Goal: Task Accomplishment & Management: Complete application form

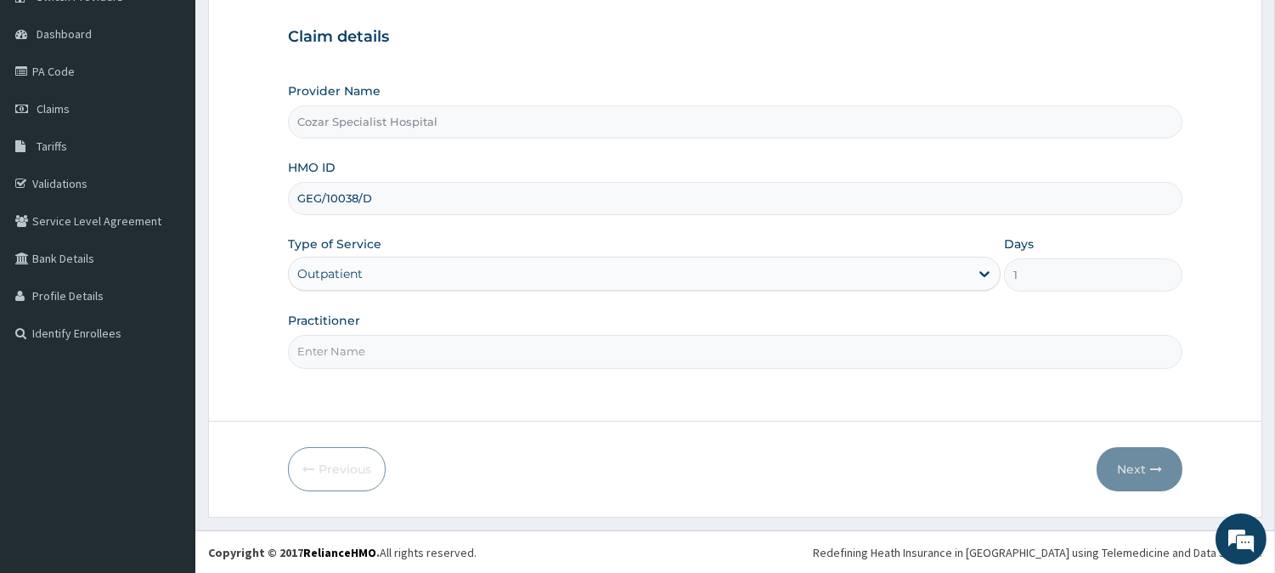
scroll to position [151, 0]
click at [573, 348] on input "Practitioner" at bounding box center [735, 351] width 895 height 33
type input "DR OSENI"
click at [1140, 451] on button "Next" at bounding box center [1140, 469] width 86 height 44
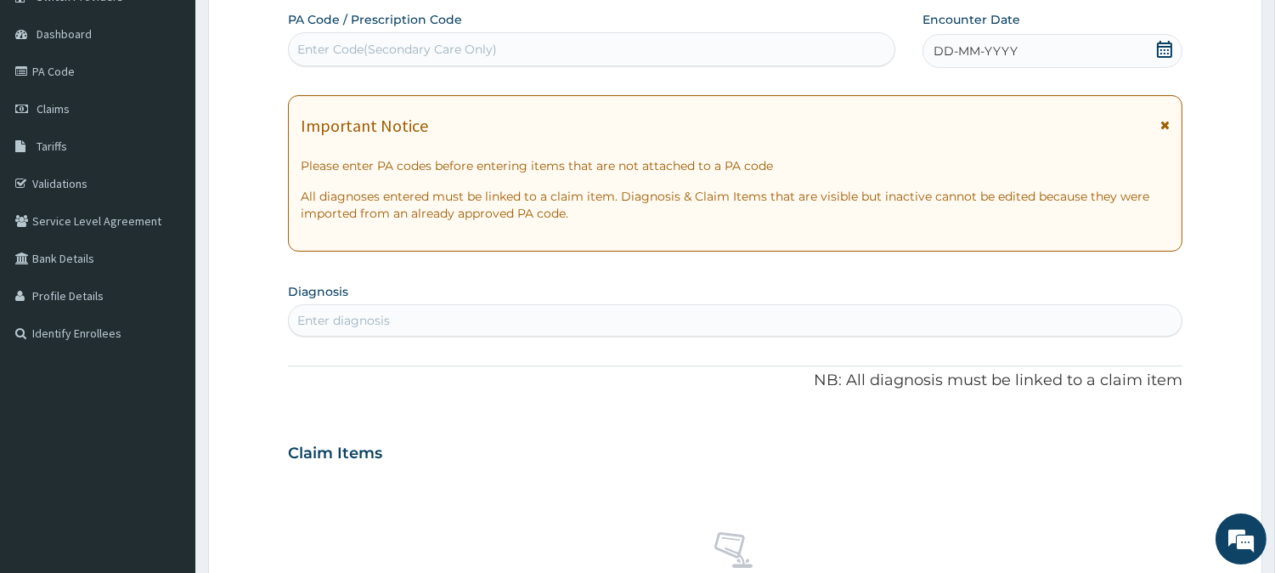
click at [647, 37] on div "Enter Code(Secondary Care Only)" at bounding box center [592, 49] width 606 height 27
paste input "PA/11E2AC"
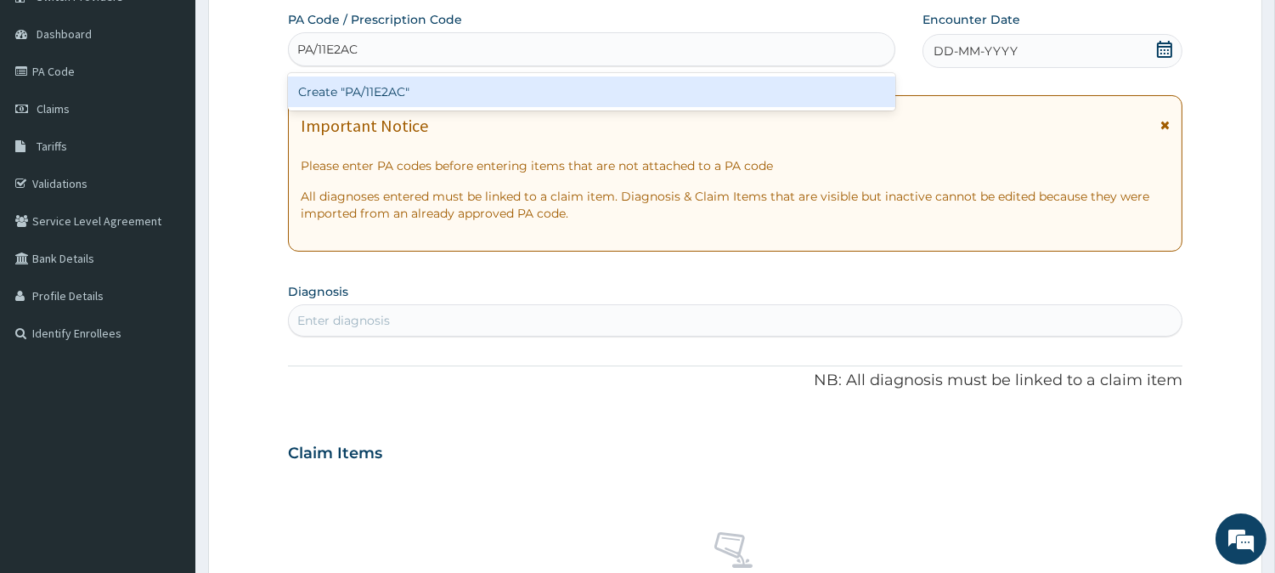
type input "PA/11E2AC"
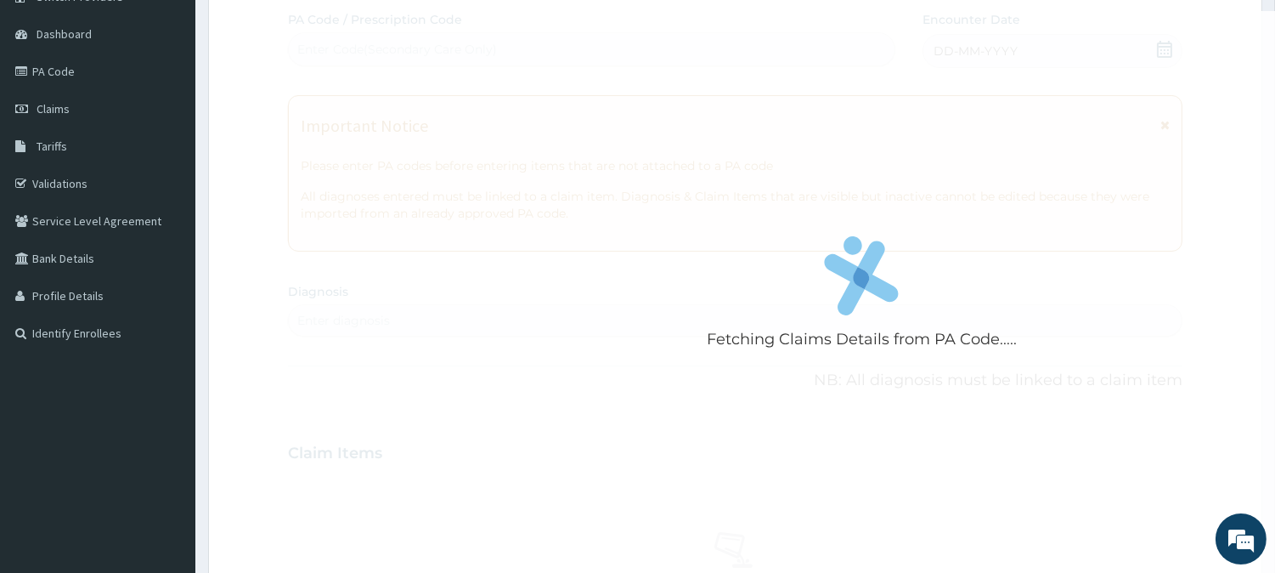
drag, startPoint x: 918, startPoint y: 172, endPoint x: 920, endPoint y: 157, distance: 14.7
click at [920, 157] on div "Fetching Claims Details from PA Code..... PA Code / Prescription Code Enter Cod…" at bounding box center [735, 450] width 895 height 879
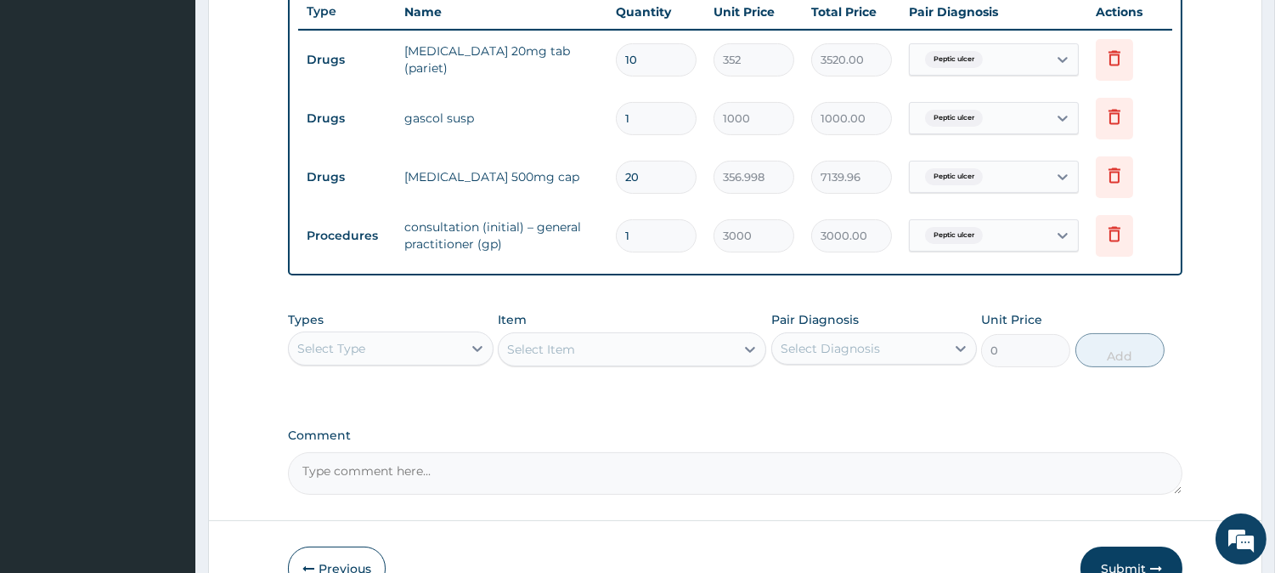
scroll to position [748, 0]
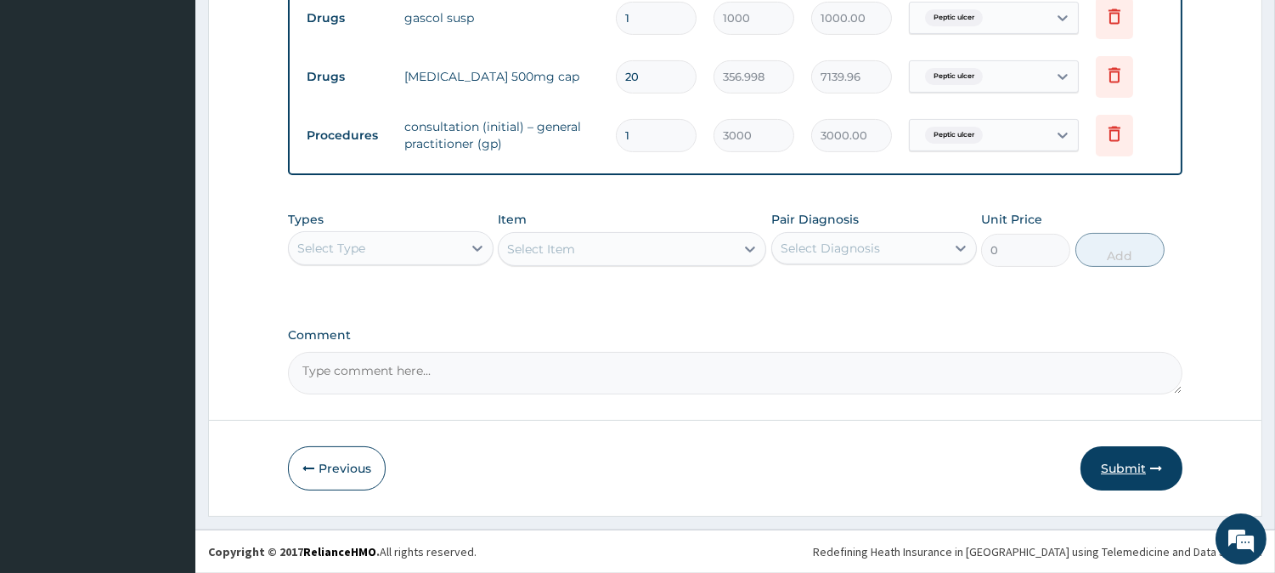
click at [1144, 457] on button "Submit" at bounding box center [1132, 468] width 102 height 44
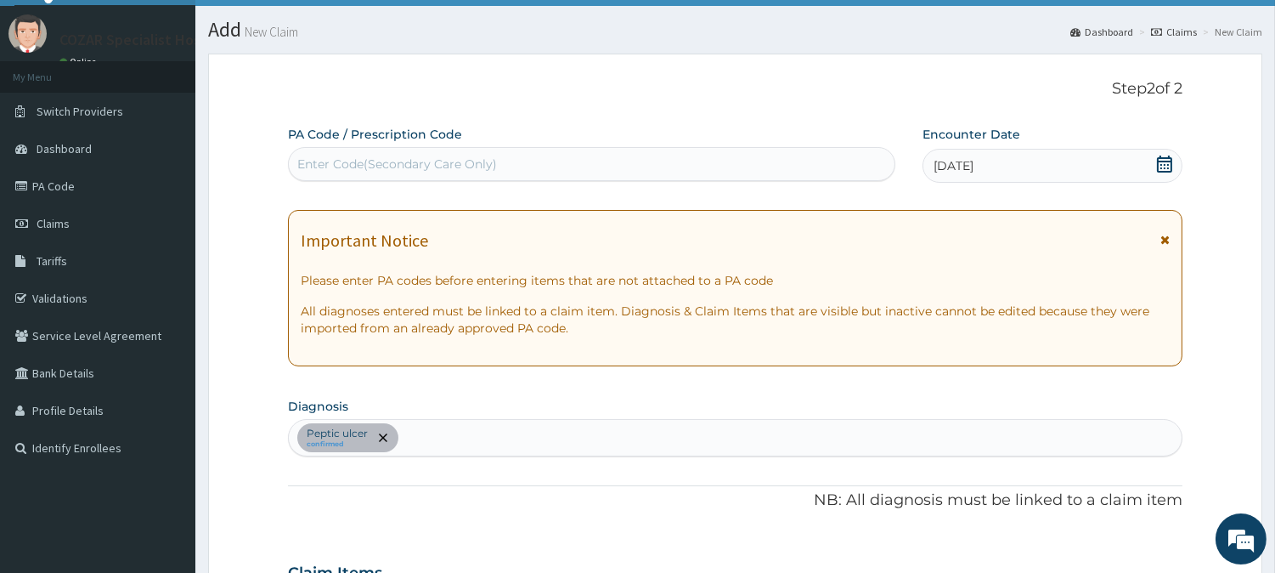
scroll to position [0, 0]
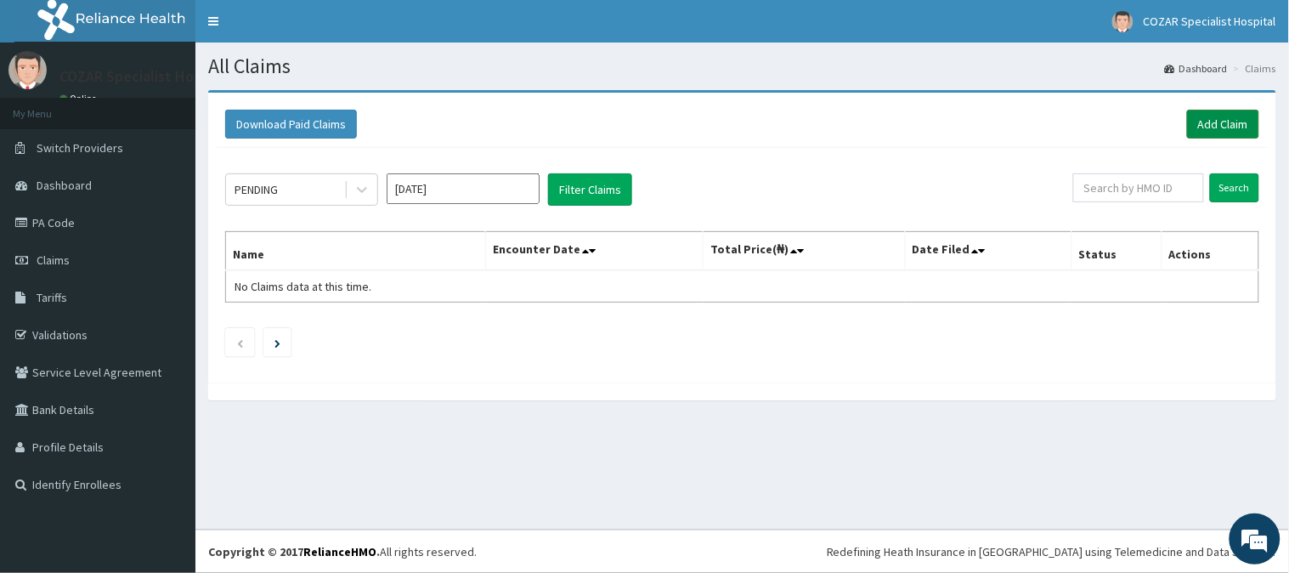
click at [1240, 125] on link "Add Claim" at bounding box center [1223, 124] width 72 height 29
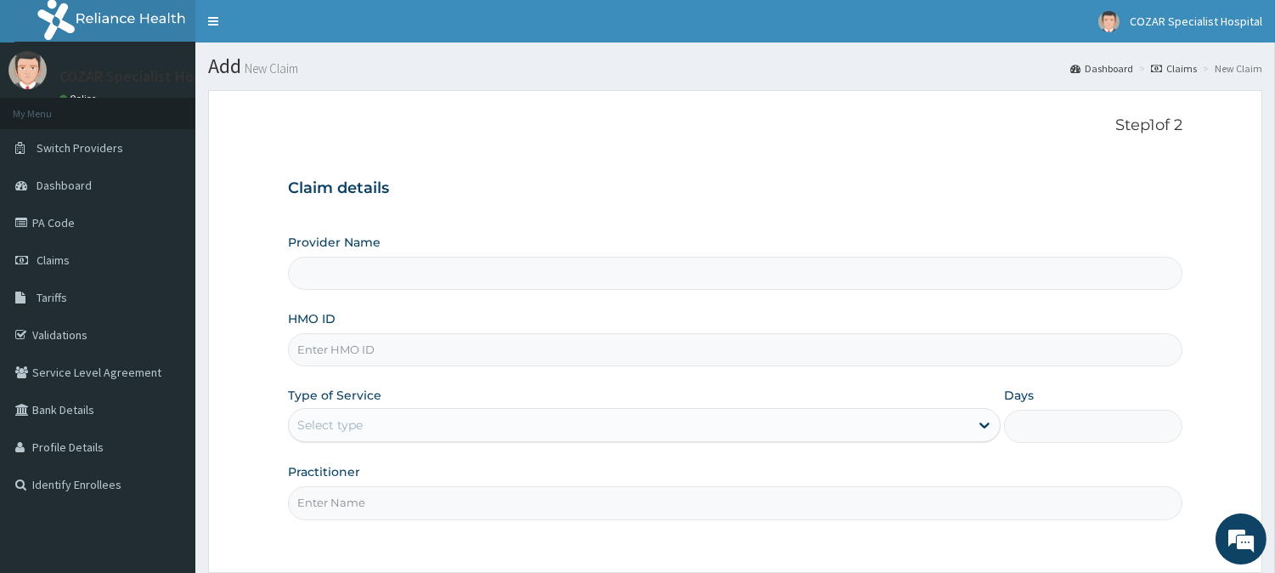
type input "Cozar Specialist Hospital"
click at [437, 358] on input "HMO ID" at bounding box center [735, 349] width 895 height 33
paste input "ETS/10084/A"
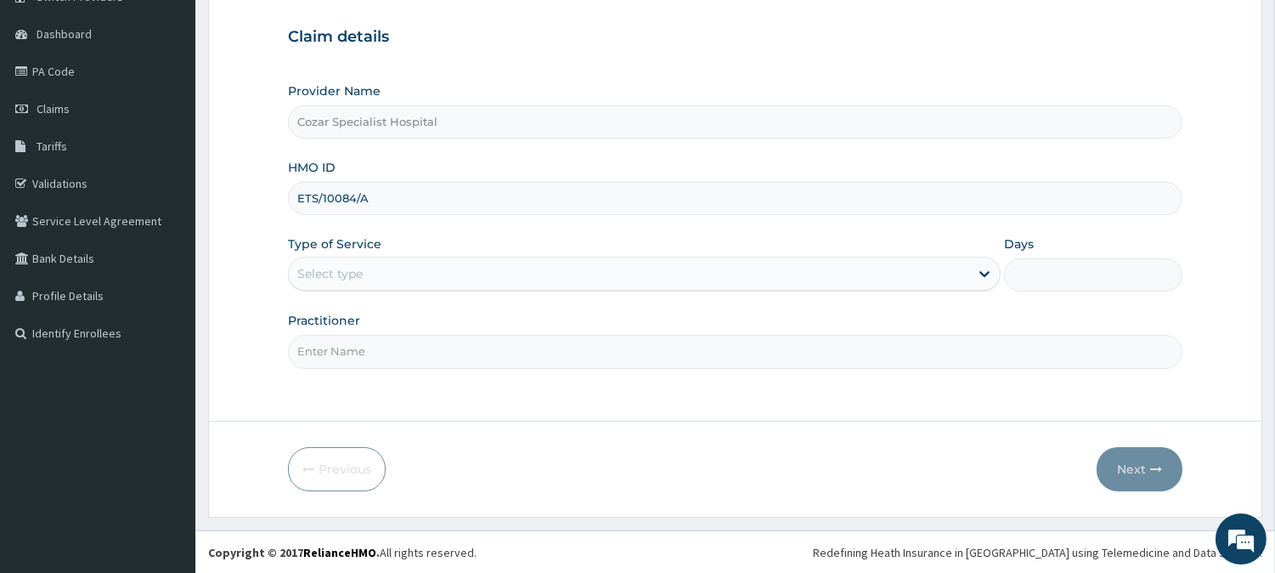
click at [321, 198] on input "ETS/10084/A" at bounding box center [735, 198] width 895 height 33
type input "ETS/10084/A"
click at [388, 281] on div "Select type" at bounding box center [629, 273] width 681 height 27
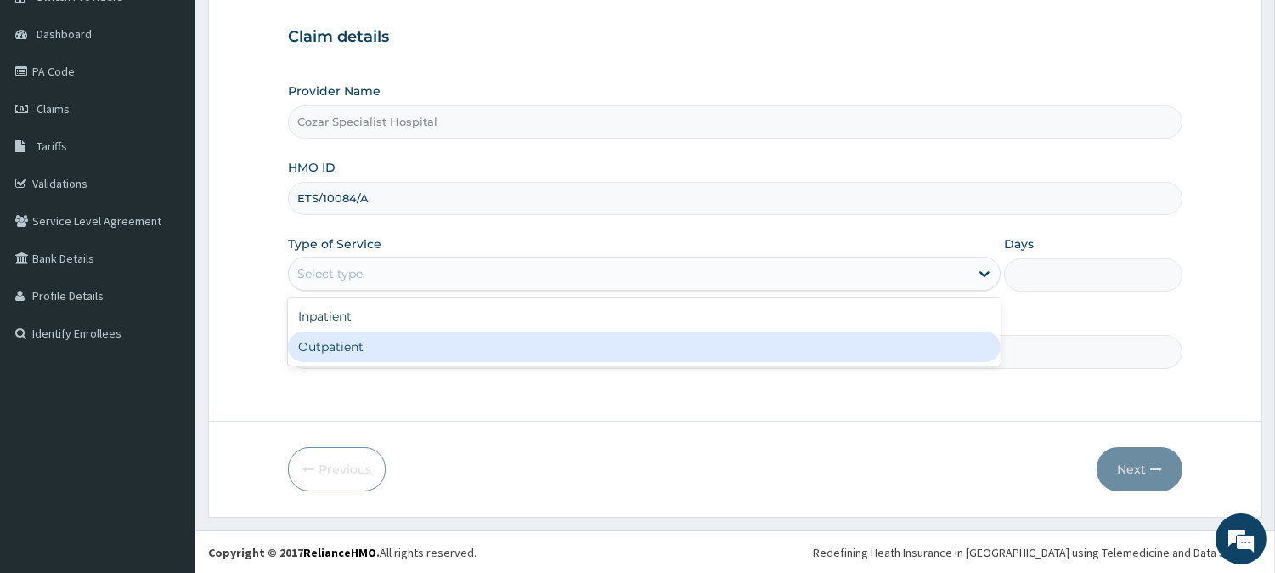
click at [444, 351] on div "Outpatient" at bounding box center [644, 346] width 713 height 31
type input "1"
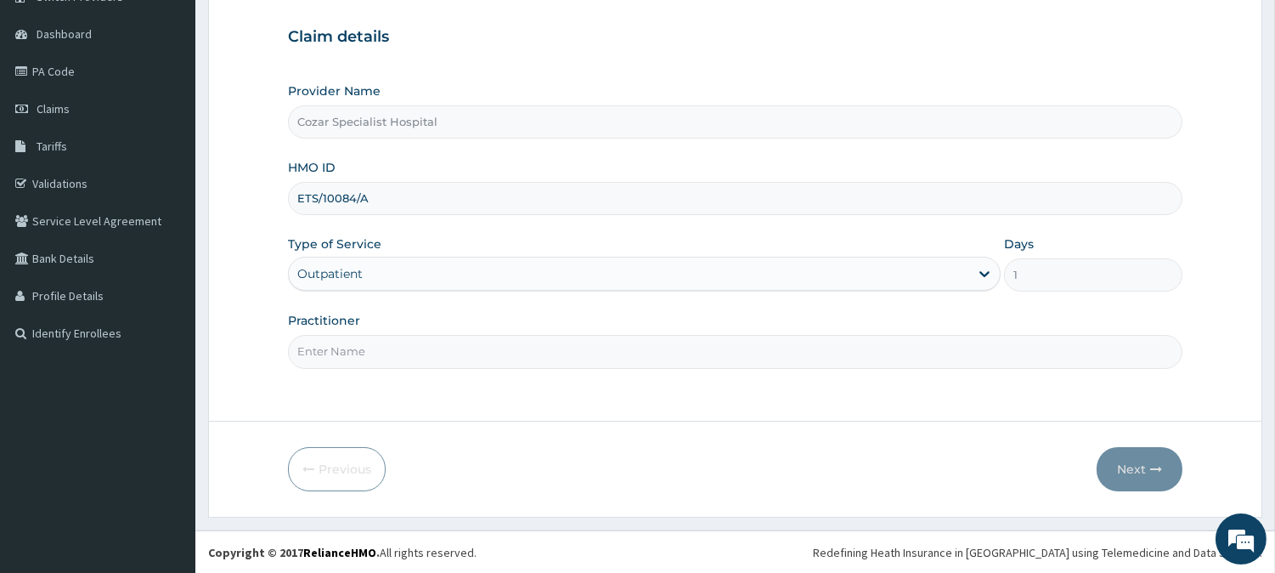
click at [439, 358] on input "Practitioner" at bounding box center [735, 351] width 895 height 33
type input "[PERSON_NAME][MEDICAL_DATA]"
click at [1137, 477] on button "Next" at bounding box center [1140, 469] width 86 height 44
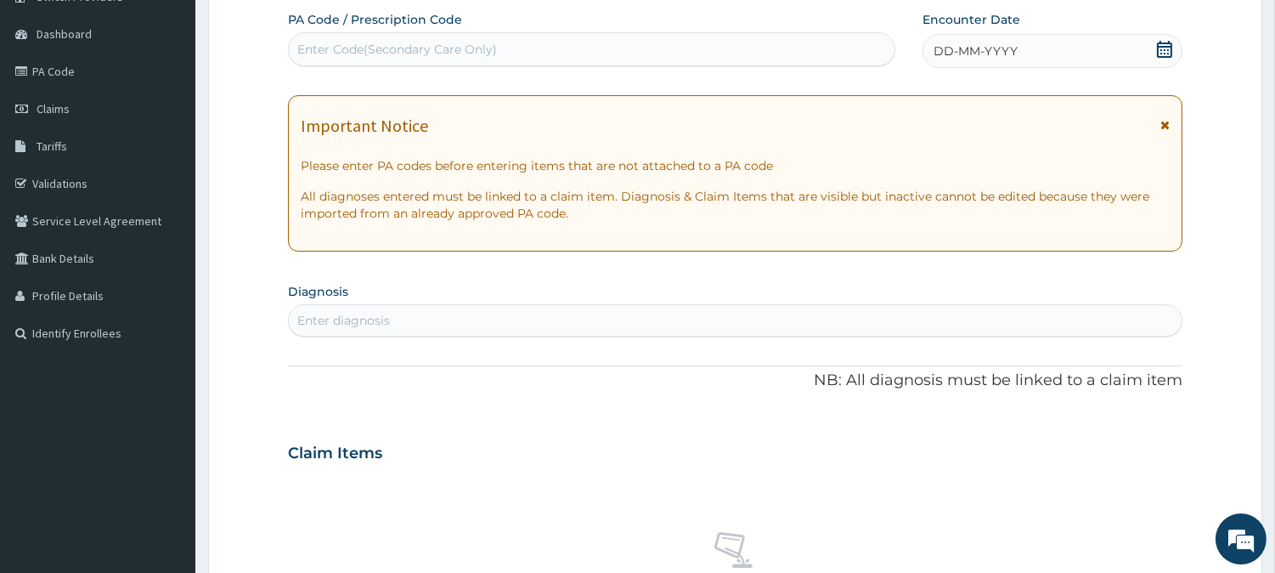
click at [591, 45] on div "Enter Code(Secondary Care Only)" at bounding box center [592, 49] width 606 height 27
paste input "PA/D131E4"
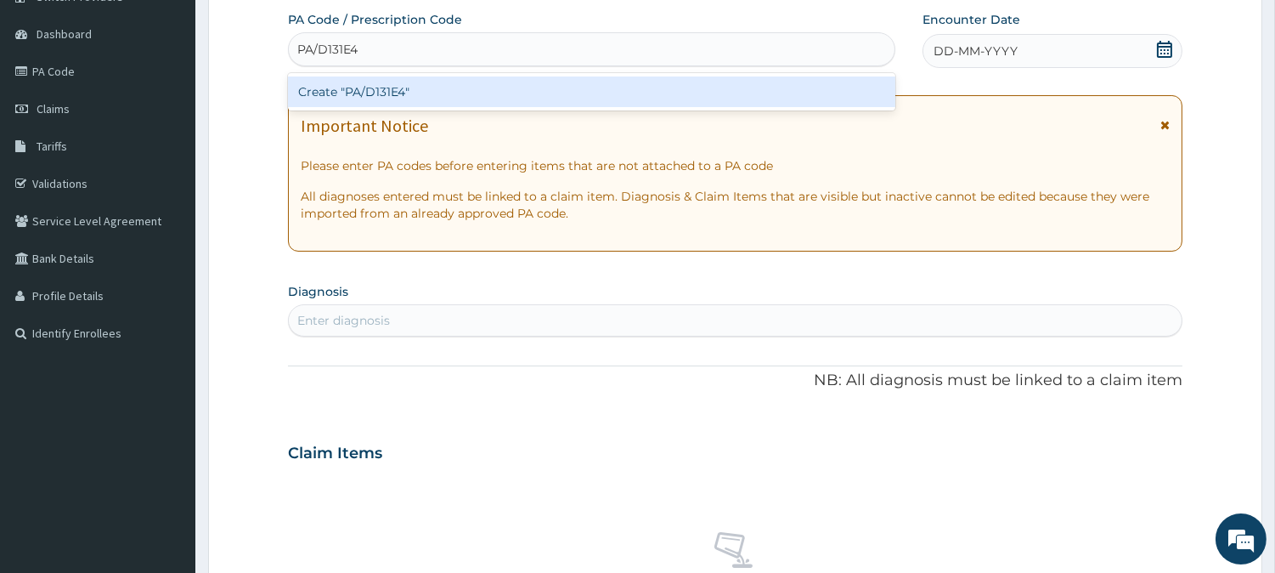
type input "PA/D131E4"
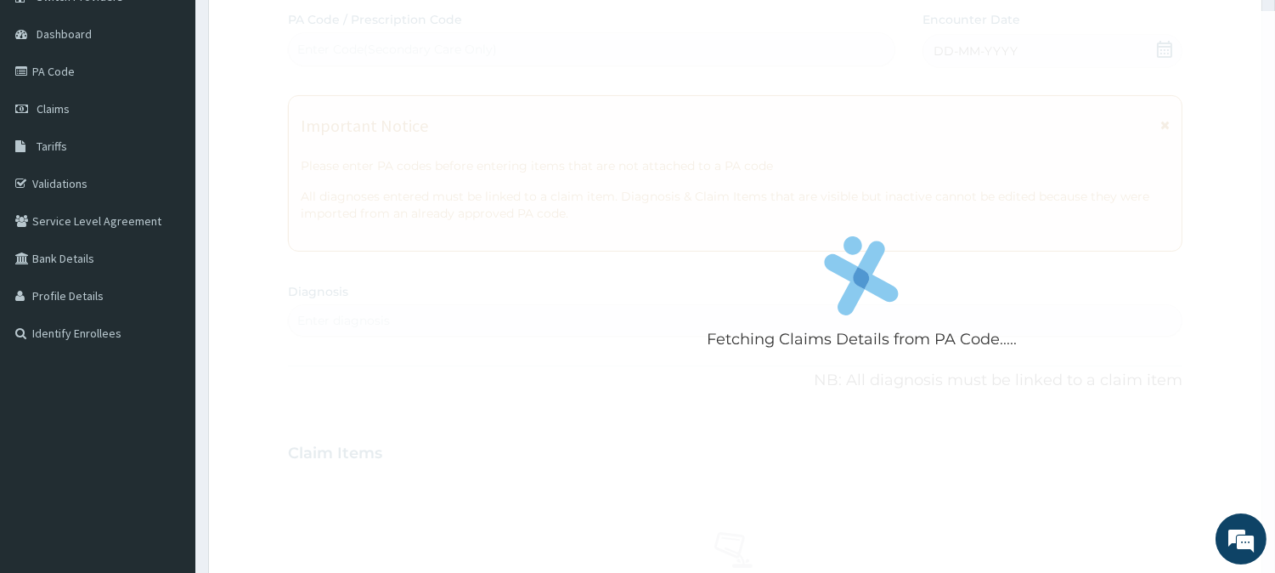
click at [777, 189] on div "Fetching Claims Details from PA Code..... PA Code / Prescription Code Enter Cod…" at bounding box center [735, 450] width 895 height 879
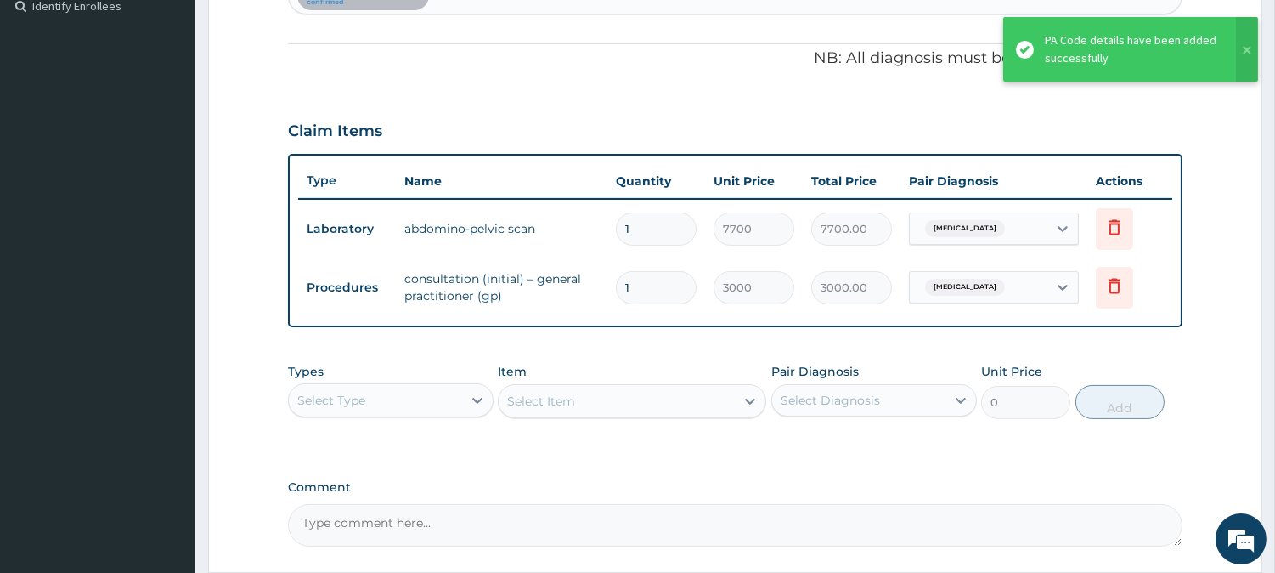
scroll to position [629, 0]
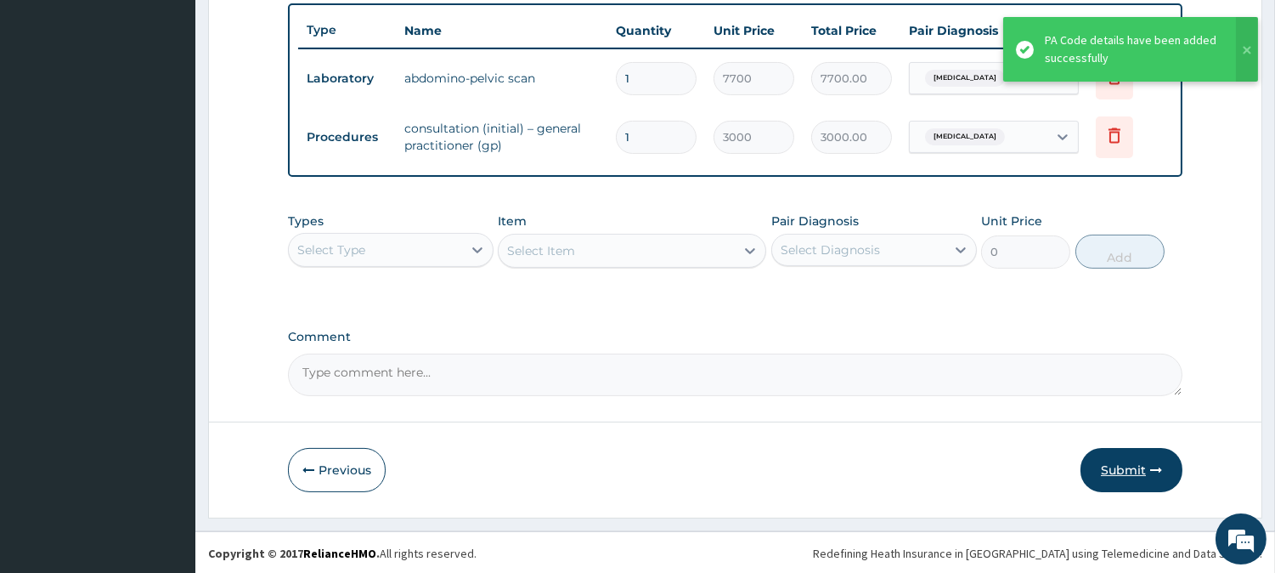
click at [1124, 469] on button "Submit" at bounding box center [1132, 470] width 102 height 44
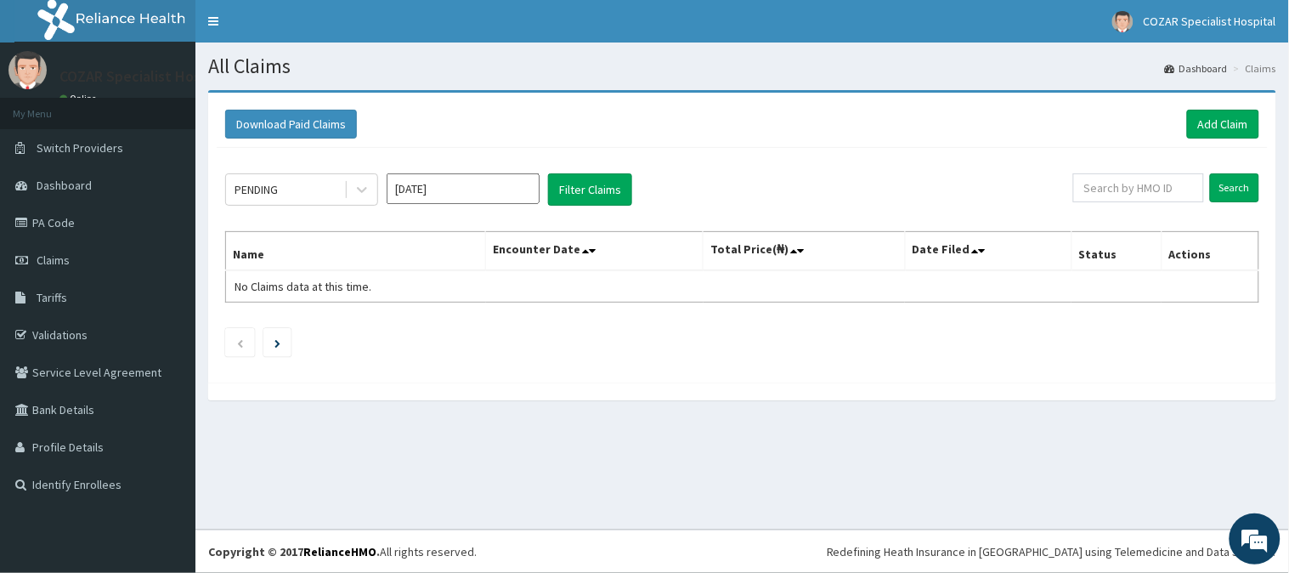
click at [1226, 139] on div "Download Paid Claims Add Claim" at bounding box center [742, 124] width 1051 height 47
click at [1228, 124] on link "Add Claim" at bounding box center [1223, 124] width 72 height 29
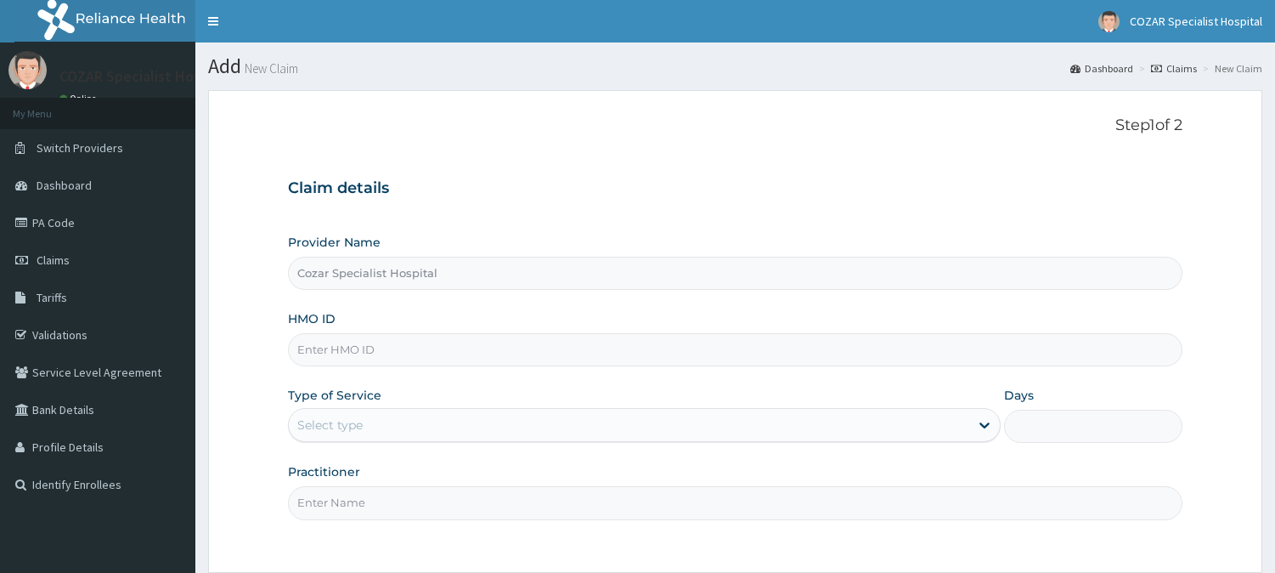
type input "Cozar Specialist Hospital"
click at [415, 348] on input "HMO ID" at bounding box center [735, 349] width 895 height 33
paste input "SDC/10022/A"
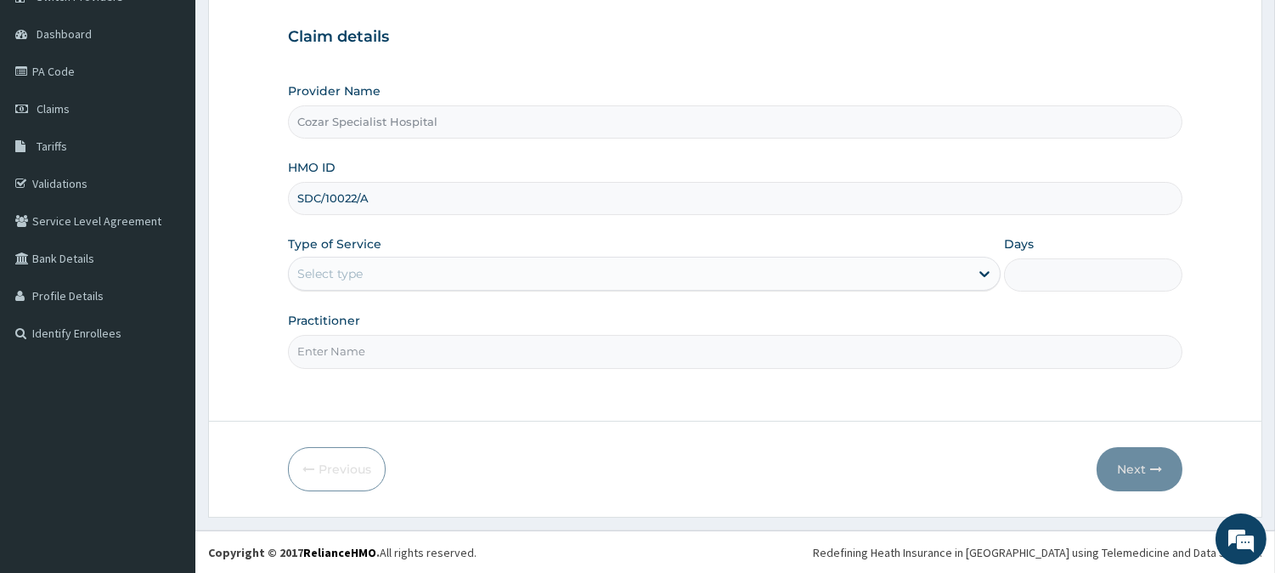
type input "SDC/10022/A"
click at [428, 267] on div "Select type" at bounding box center [629, 273] width 681 height 27
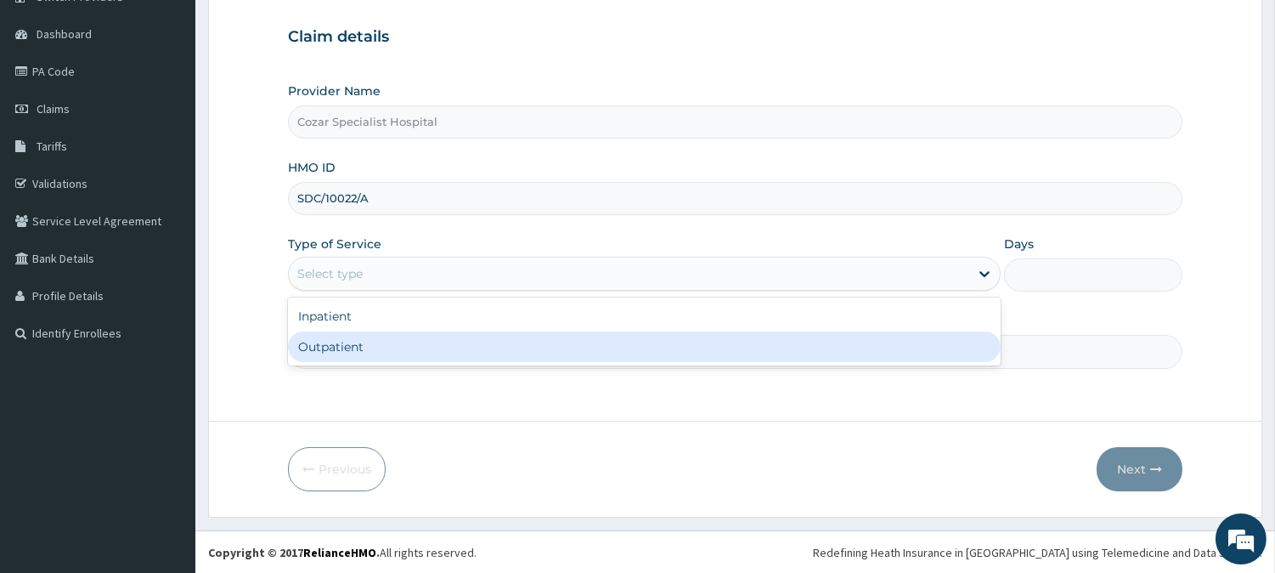
click at [392, 352] on div "Outpatient" at bounding box center [644, 346] width 713 height 31
type input "1"
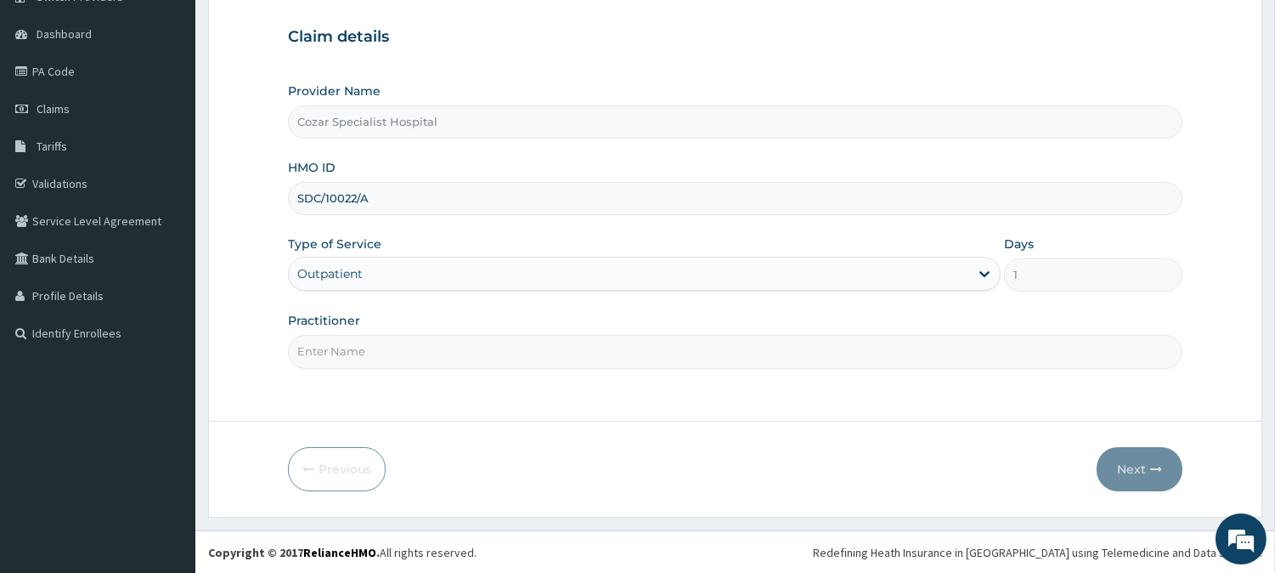
click at [381, 353] on input "Practitioner" at bounding box center [735, 351] width 895 height 33
type input "[PERSON_NAME][MEDICAL_DATA]"
click at [1150, 468] on icon "button" at bounding box center [1156, 469] width 12 height 12
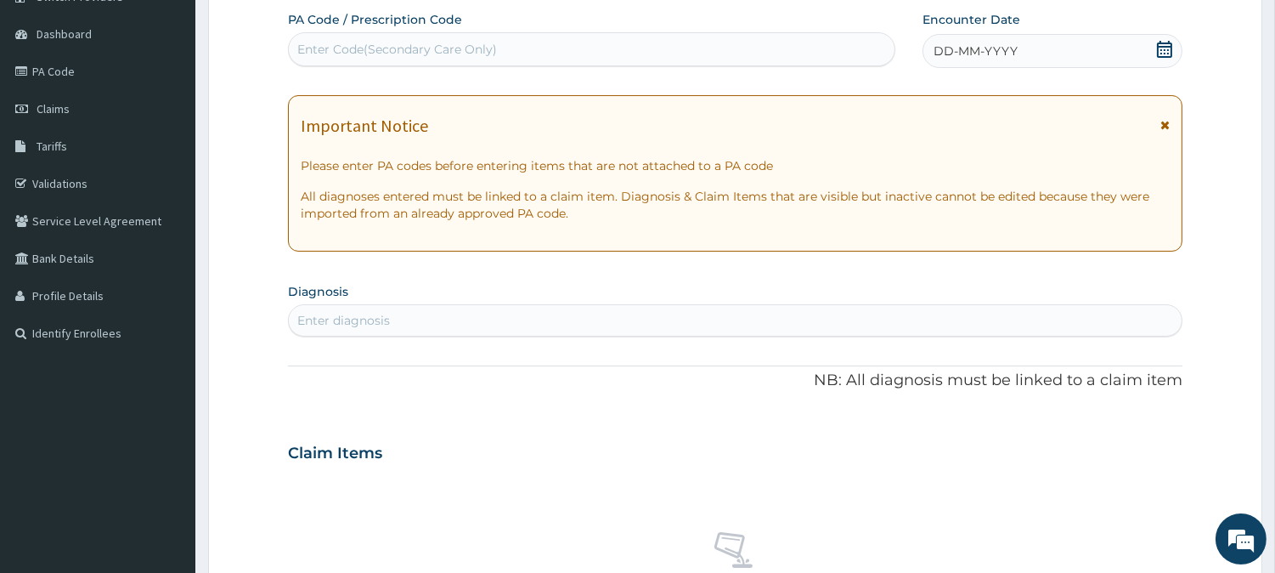
click at [724, 35] on div "Enter Code(Secondary Care Only)" at bounding box center [591, 49] width 607 height 34
paste input "PA/7B2AC1"
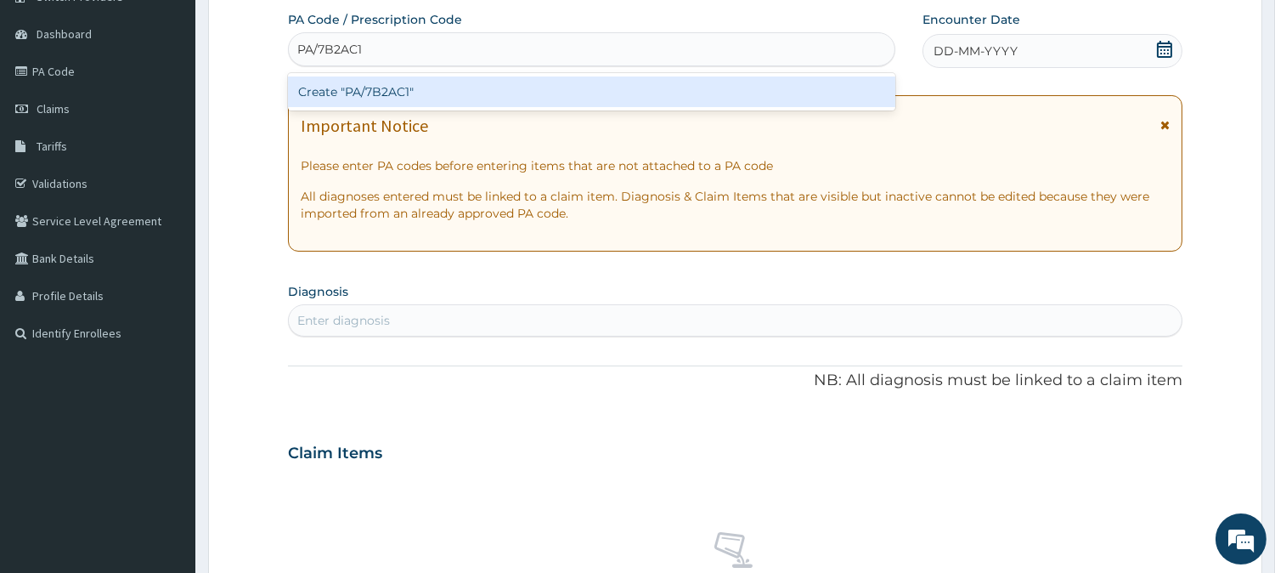
type input "PA/7B2AC1"
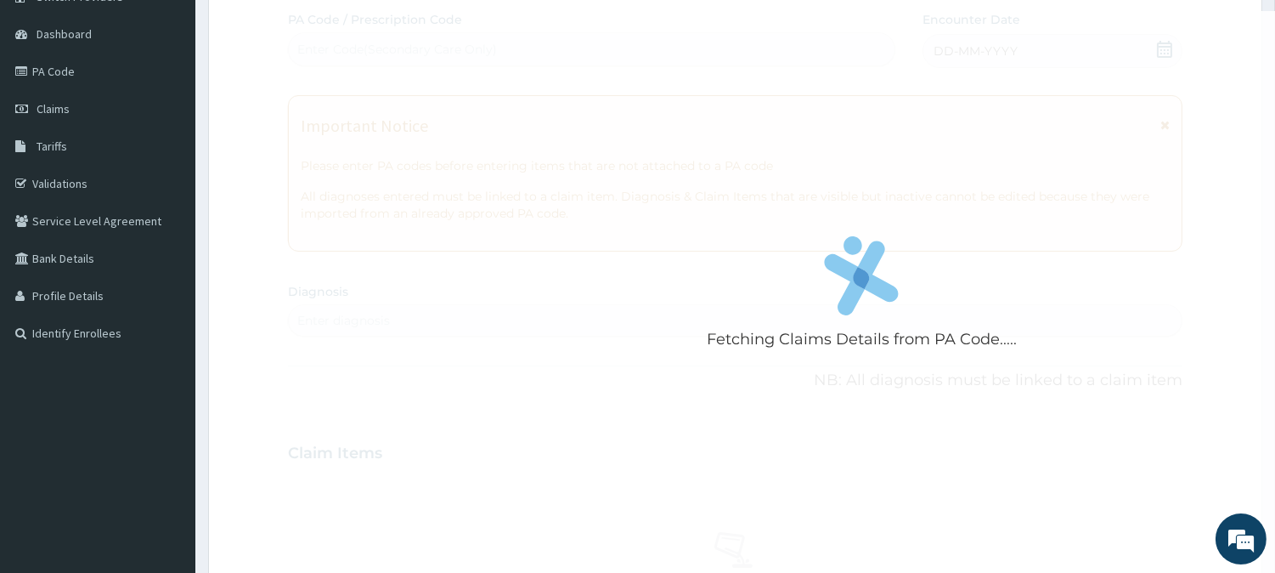
click at [1054, 302] on div "Fetching Claims Details from PA Code..... PA Code / Prescription Code Enter Cod…" at bounding box center [735, 450] width 895 height 879
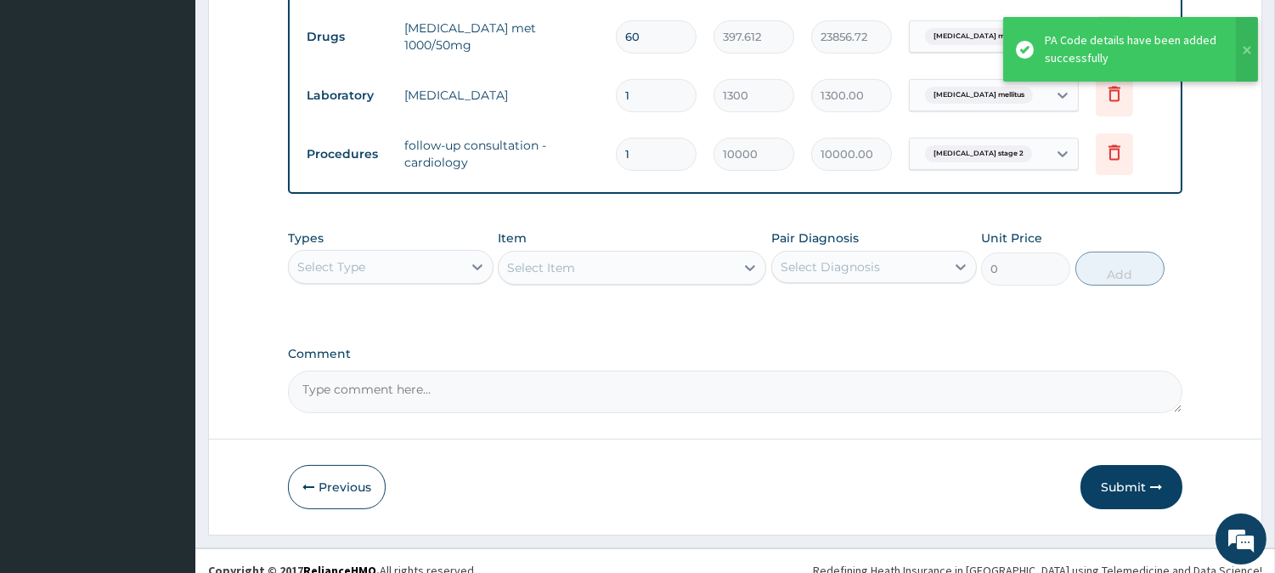
scroll to position [805, 0]
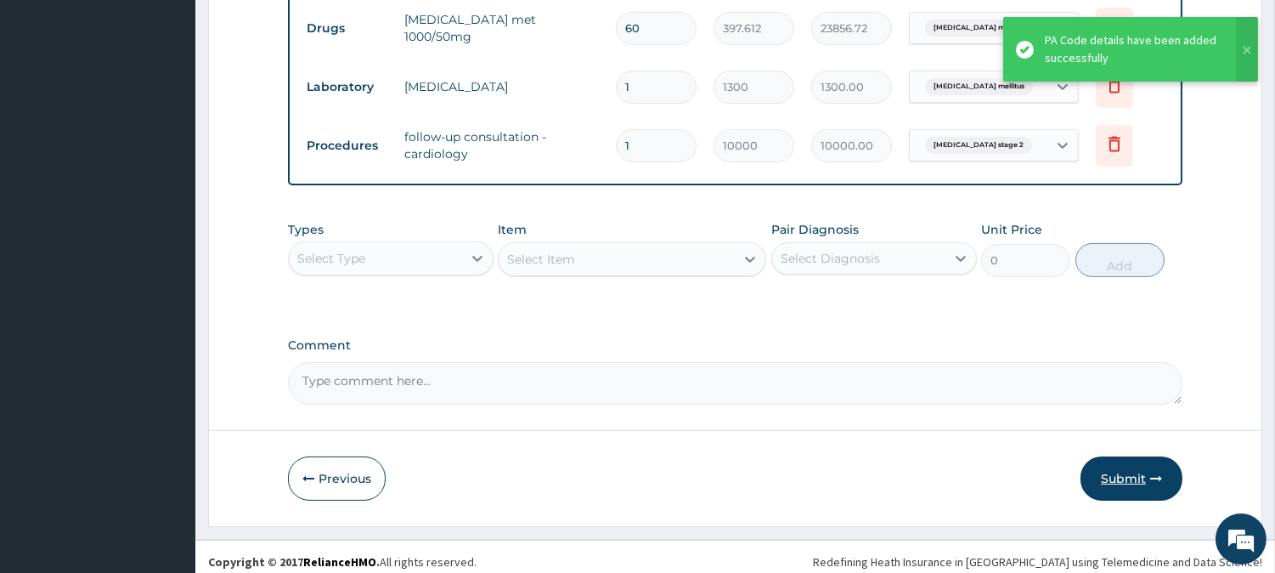
click at [1157, 472] on icon "button" at bounding box center [1156, 478] width 12 height 12
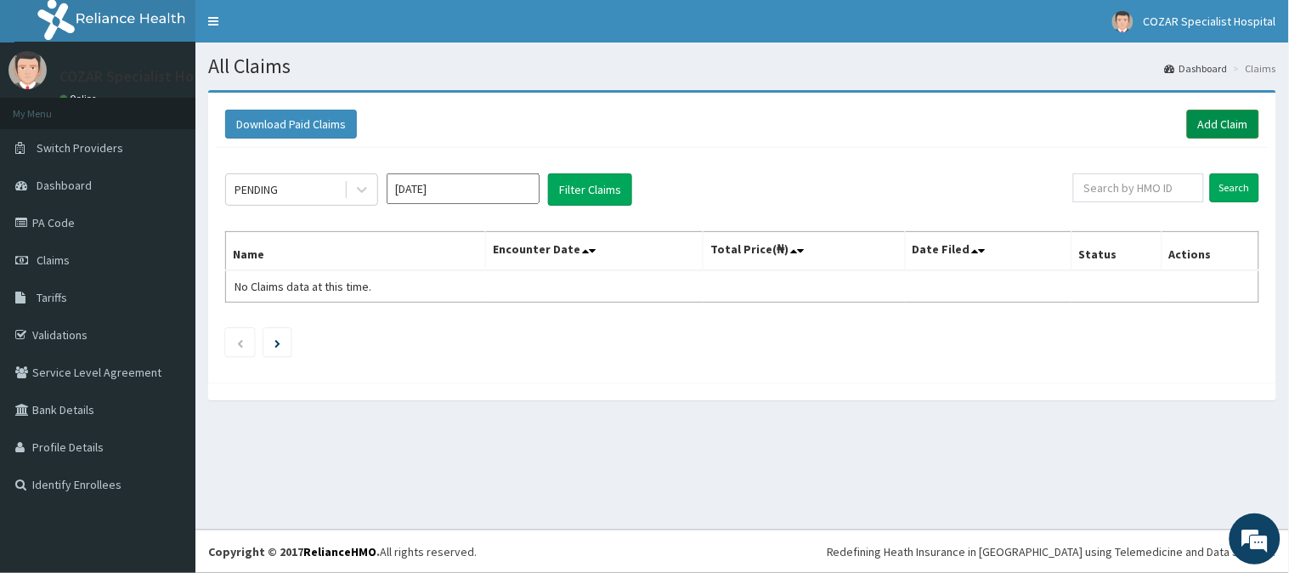
click at [1202, 133] on link "Add Claim" at bounding box center [1223, 124] width 72 height 29
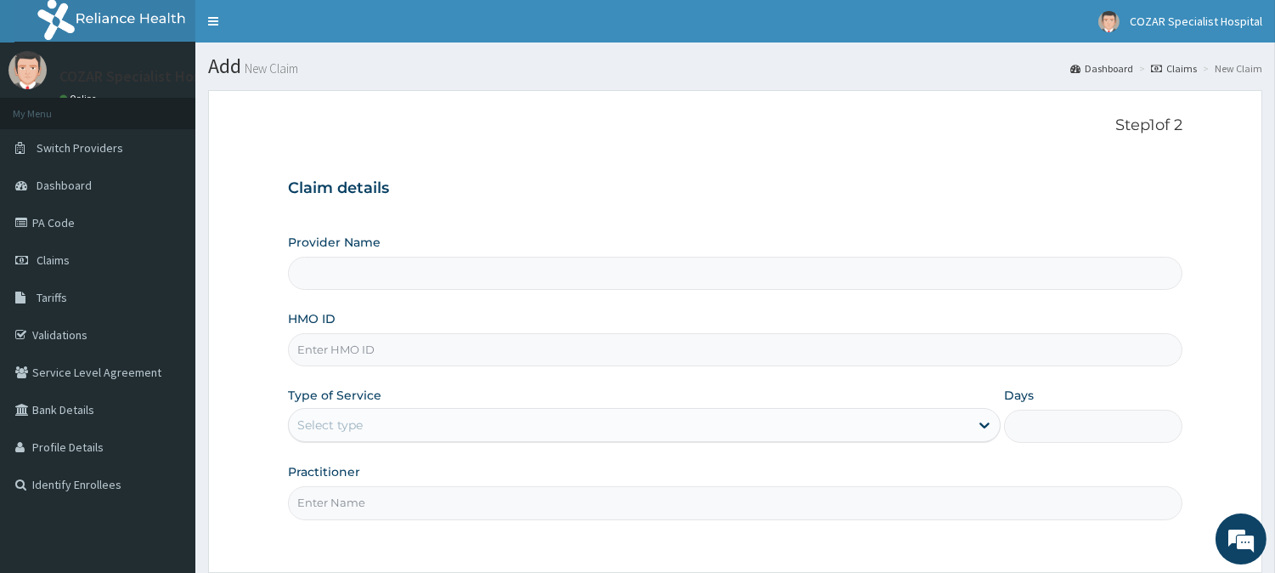
click at [592, 351] on input "HMO ID" at bounding box center [735, 349] width 895 height 33
paste input "GSV/12492/E"
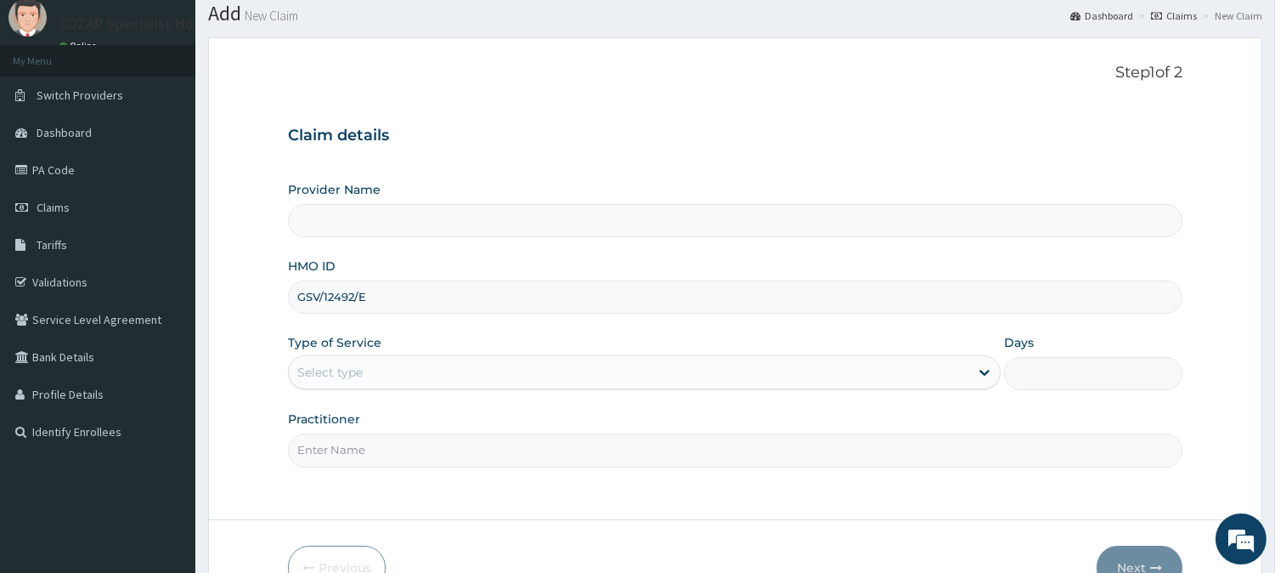
scroll to position [151, 0]
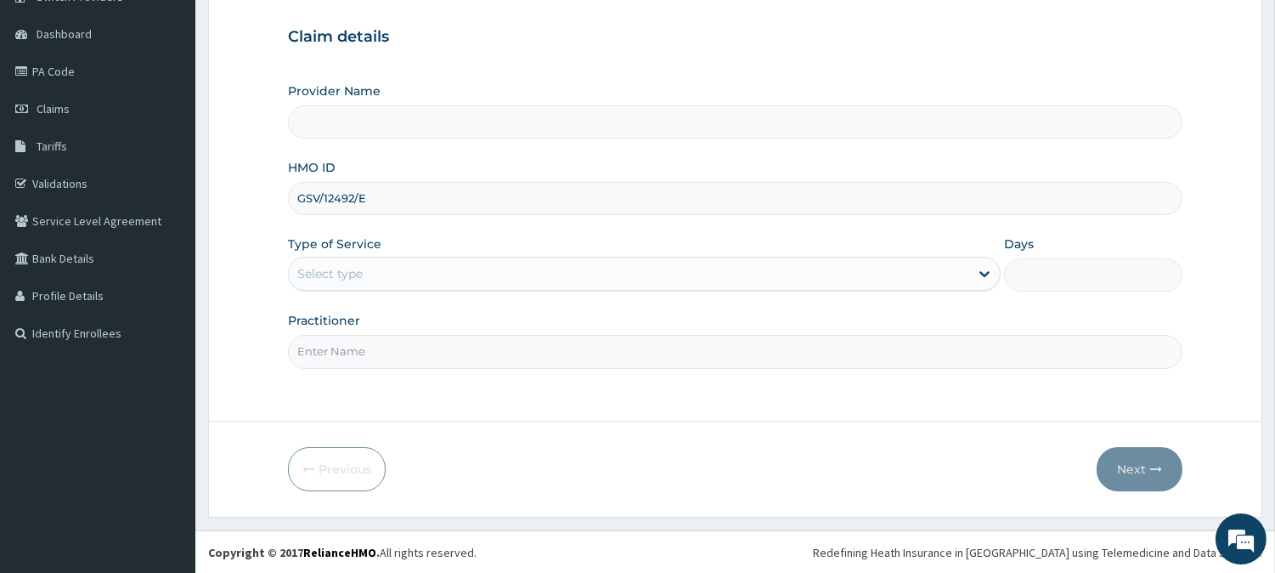
type input "GSV/12492/E"
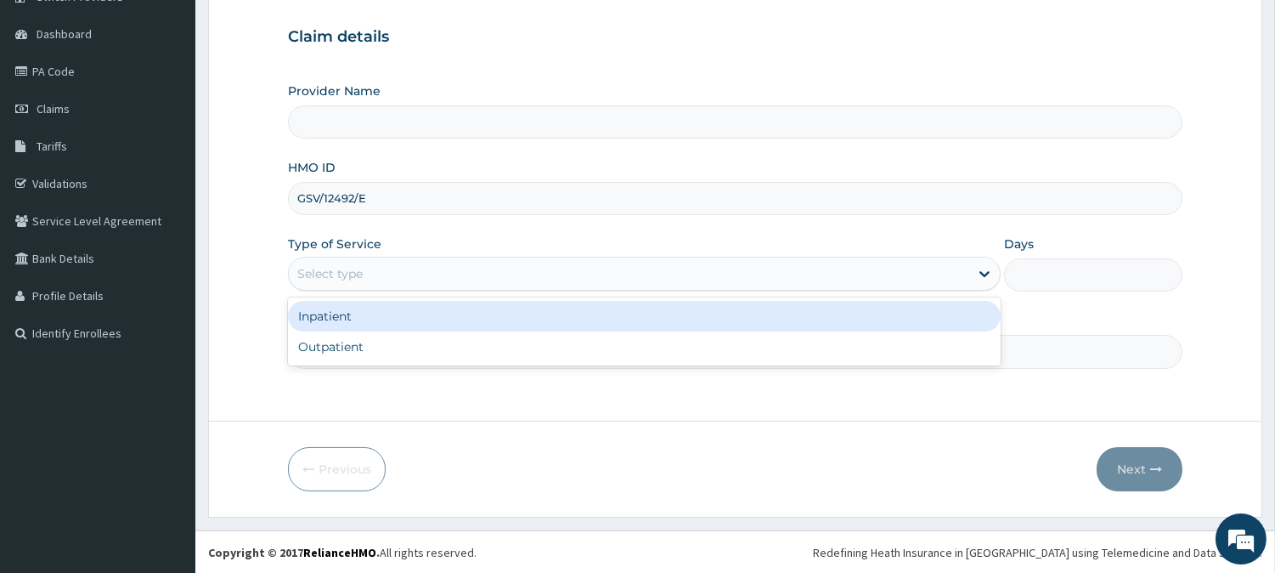
click at [667, 273] on div "Select type" at bounding box center [629, 273] width 681 height 27
type input "Cozar Specialist Hospital"
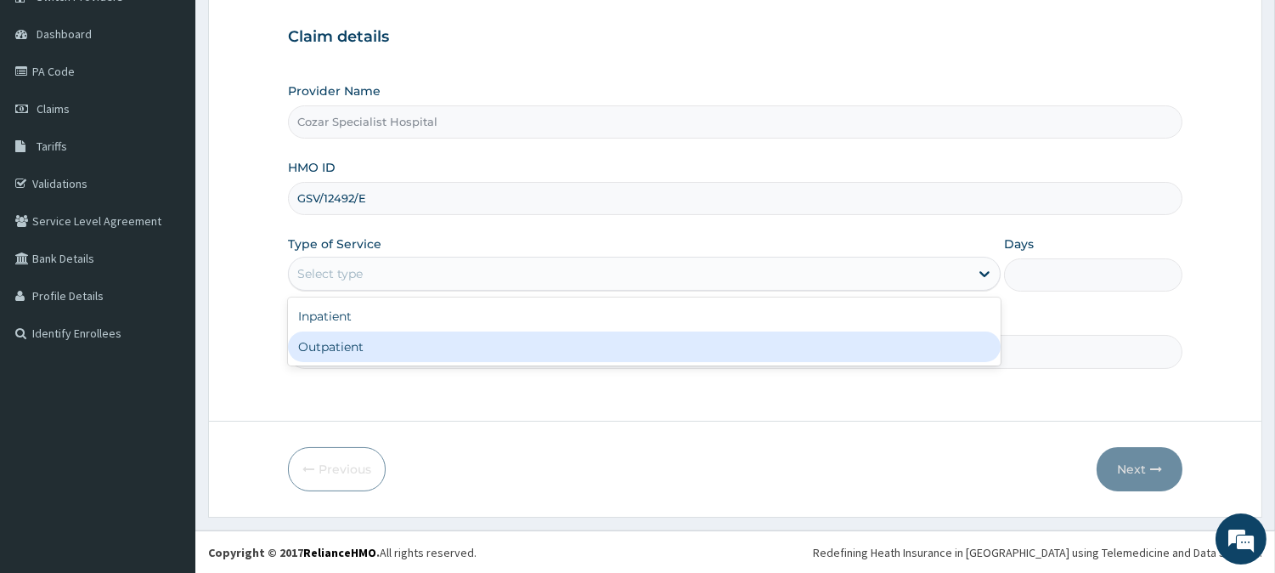
click at [584, 344] on div "Outpatient" at bounding box center [644, 346] width 713 height 31
type input "1"
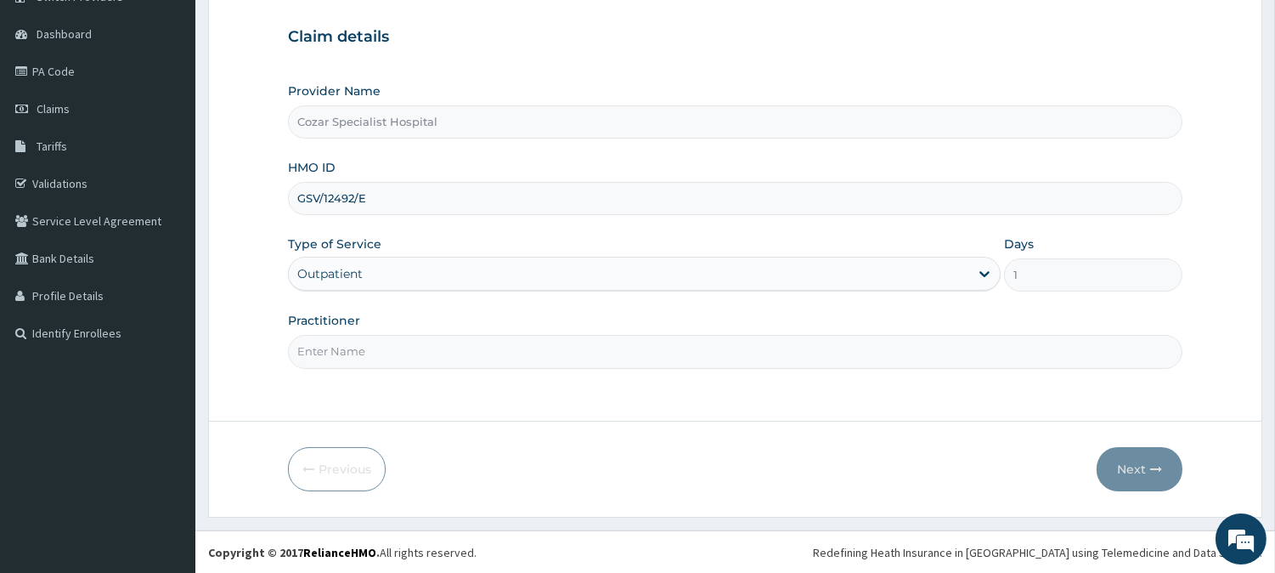
click at [518, 368] on input "Practitioner" at bounding box center [735, 351] width 895 height 33
type input "[PERSON_NAME][MEDICAL_DATA]"
click at [1143, 466] on button "Next" at bounding box center [1140, 469] width 86 height 44
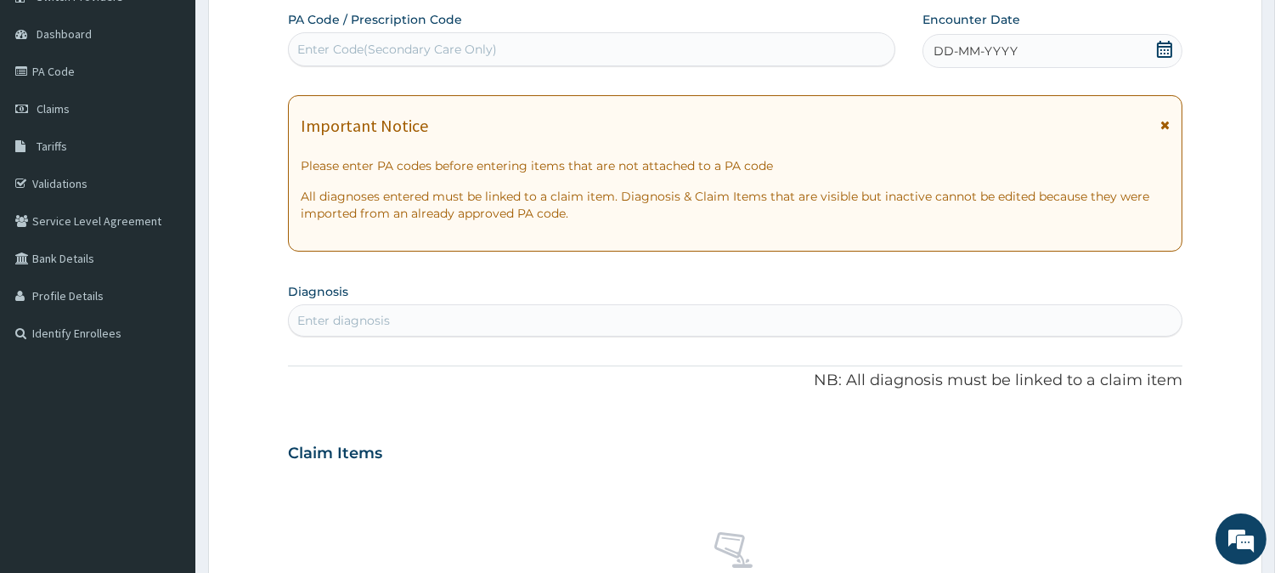
scroll to position [0, 0]
click at [656, 49] on div "Enter Code(Secondary Care Only)" at bounding box center [592, 49] width 606 height 27
paste input "PA/6648FE"
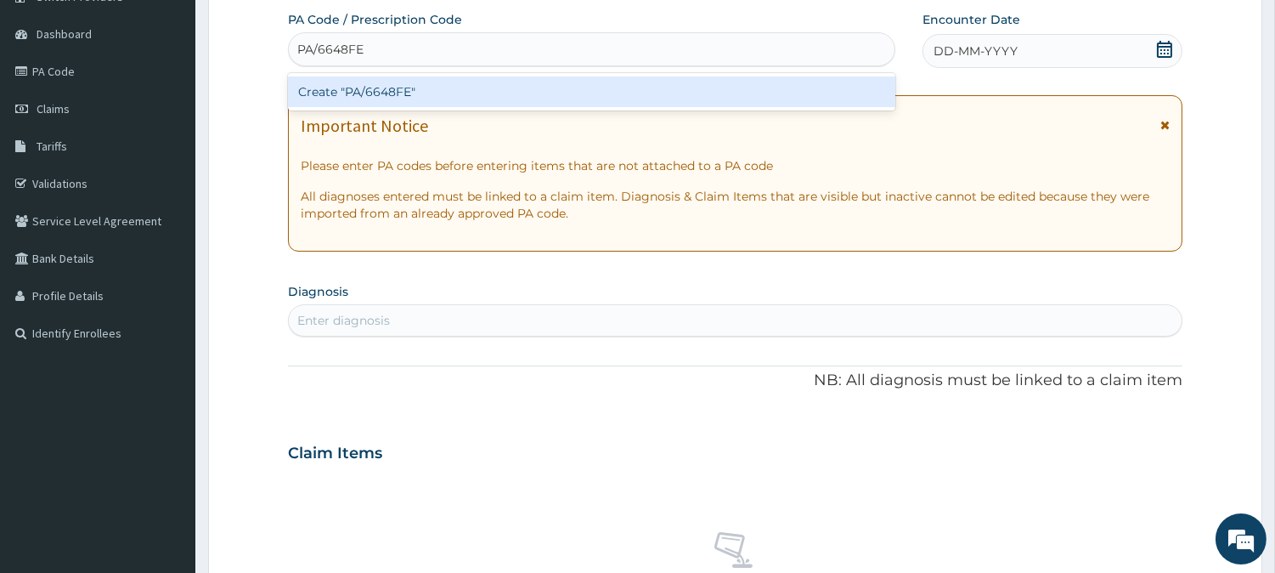
type input "PA/6648FE"
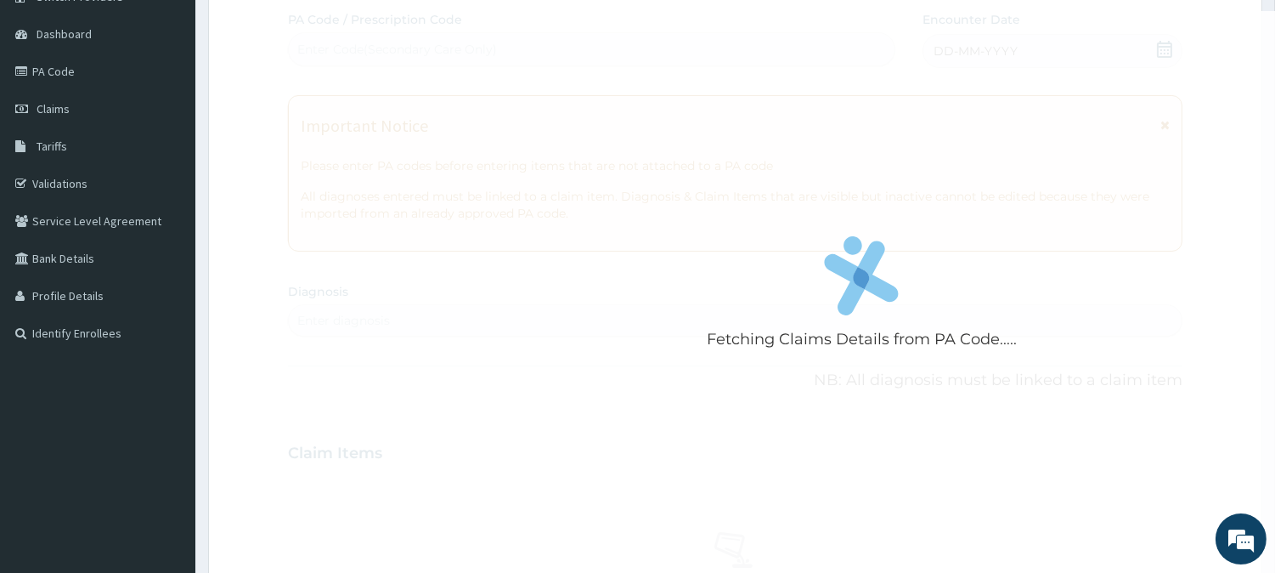
click at [949, 289] on div "Fetching Claims Details from PA Code..... PA Code / Prescription Code Enter Cod…" at bounding box center [735, 450] width 895 height 879
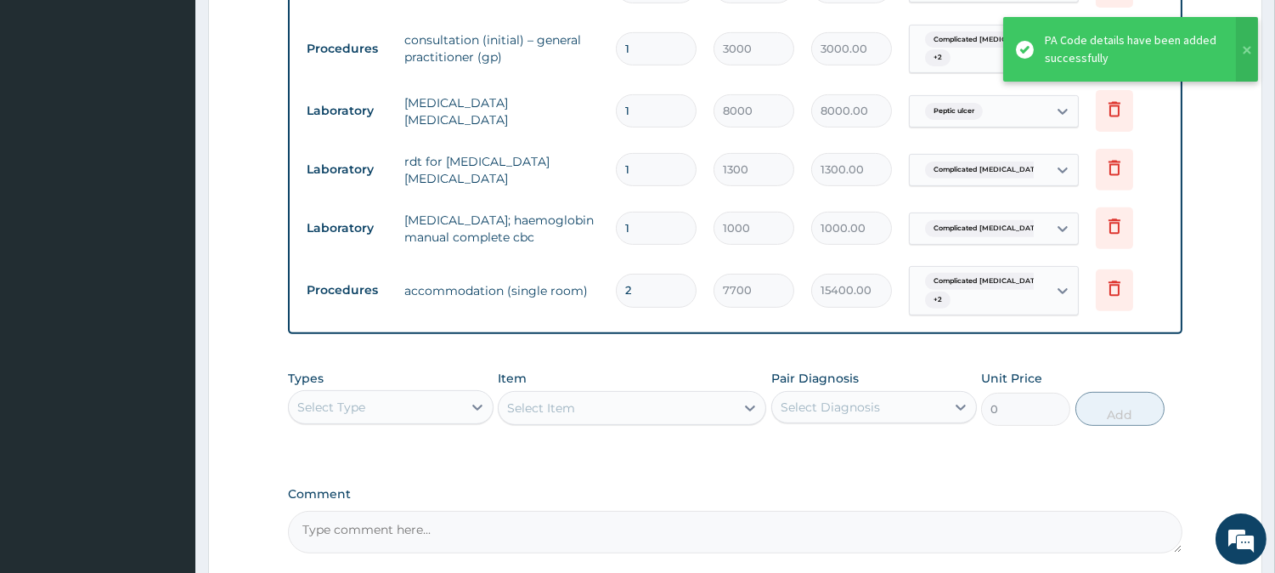
scroll to position [1411, 0]
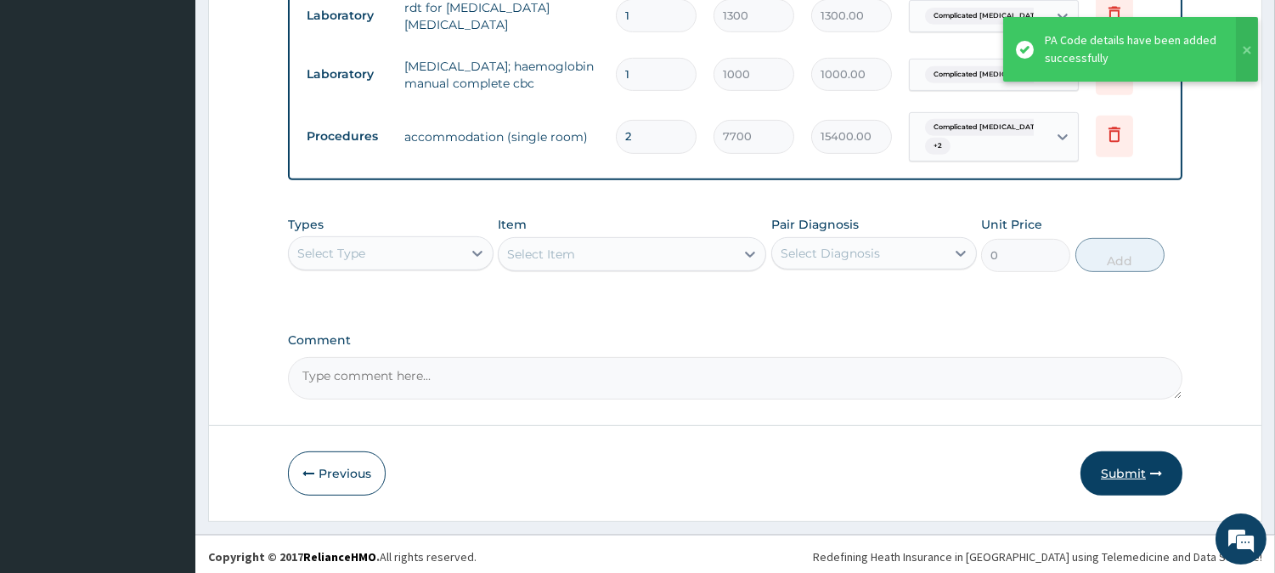
click at [1140, 460] on button "Submit" at bounding box center [1132, 473] width 102 height 44
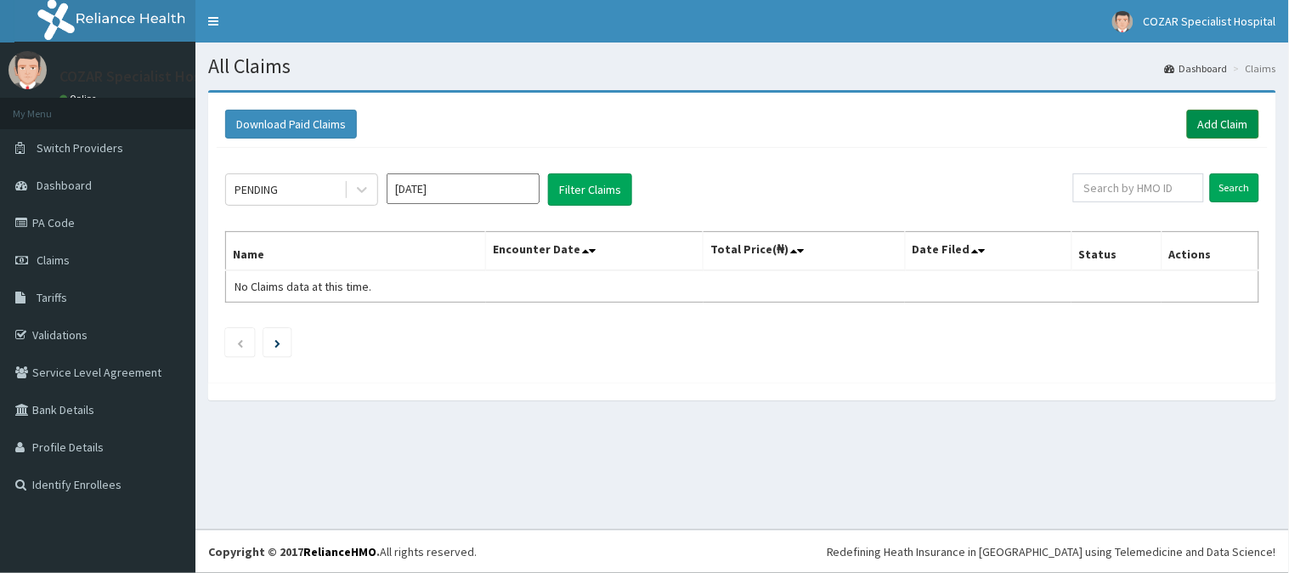
click at [1239, 117] on link "Add Claim" at bounding box center [1223, 124] width 72 height 29
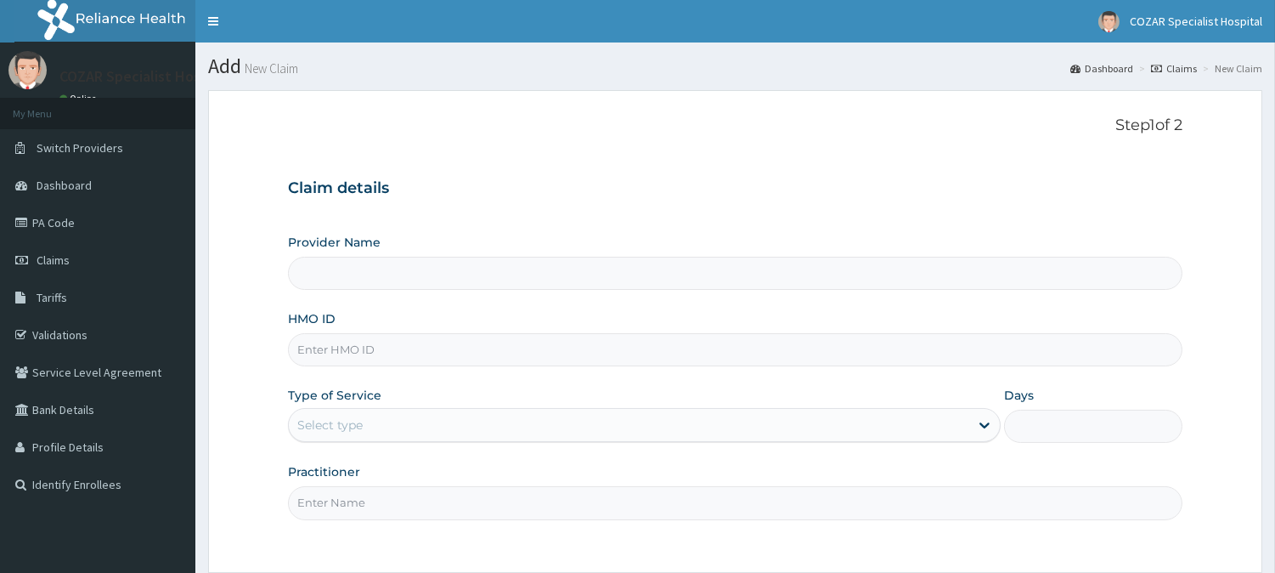
type input "Cozar Specialist Hospital"
click at [331, 343] on input "HMO ID" at bounding box center [735, 349] width 895 height 33
paste input "ETS/10007/A"
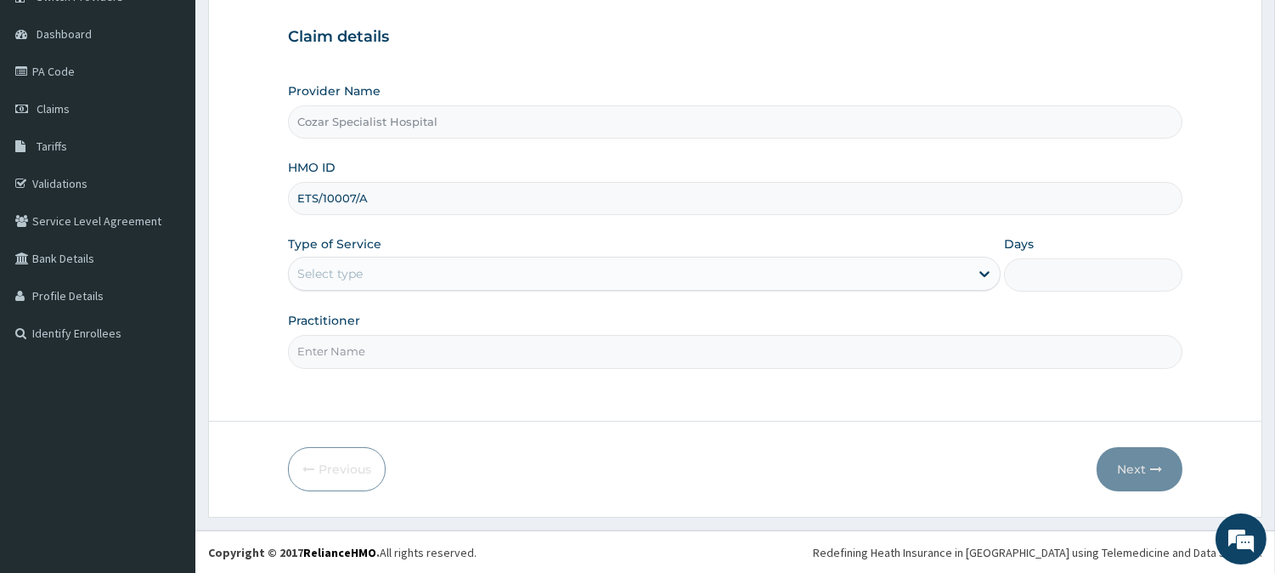
type input "ETS/10007/A"
click at [423, 276] on div "Select type" at bounding box center [629, 273] width 681 height 27
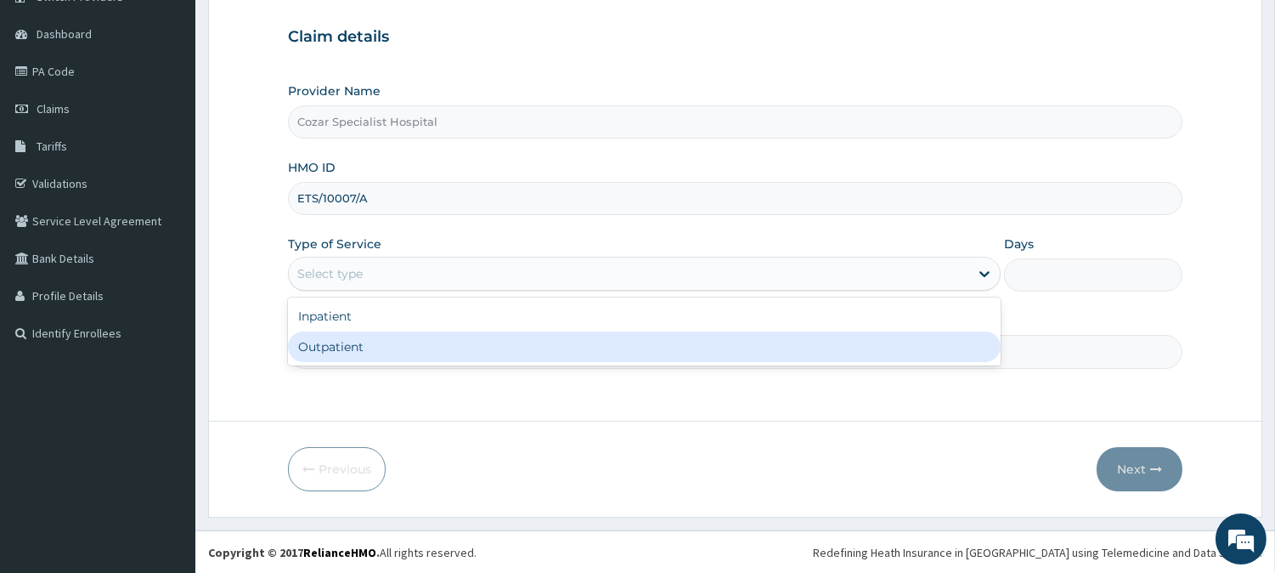
click at [399, 340] on div "Outpatient" at bounding box center [644, 346] width 713 height 31
type input "1"
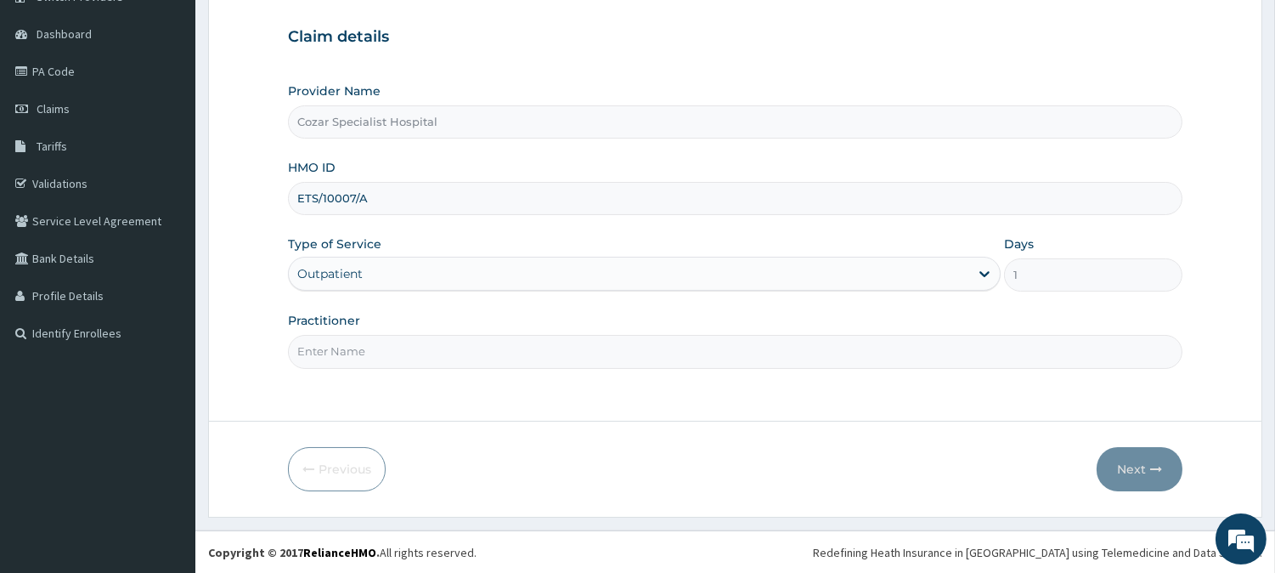
click at [392, 350] on input "Practitioner" at bounding box center [735, 351] width 895 height 33
type input "[PERSON_NAME][MEDICAL_DATA]"
drag, startPoint x: 1153, startPoint y: 469, endPoint x: 1153, endPoint y: 457, distance: 11.9
click at [1153, 457] on button "Next" at bounding box center [1140, 469] width 86 height 44
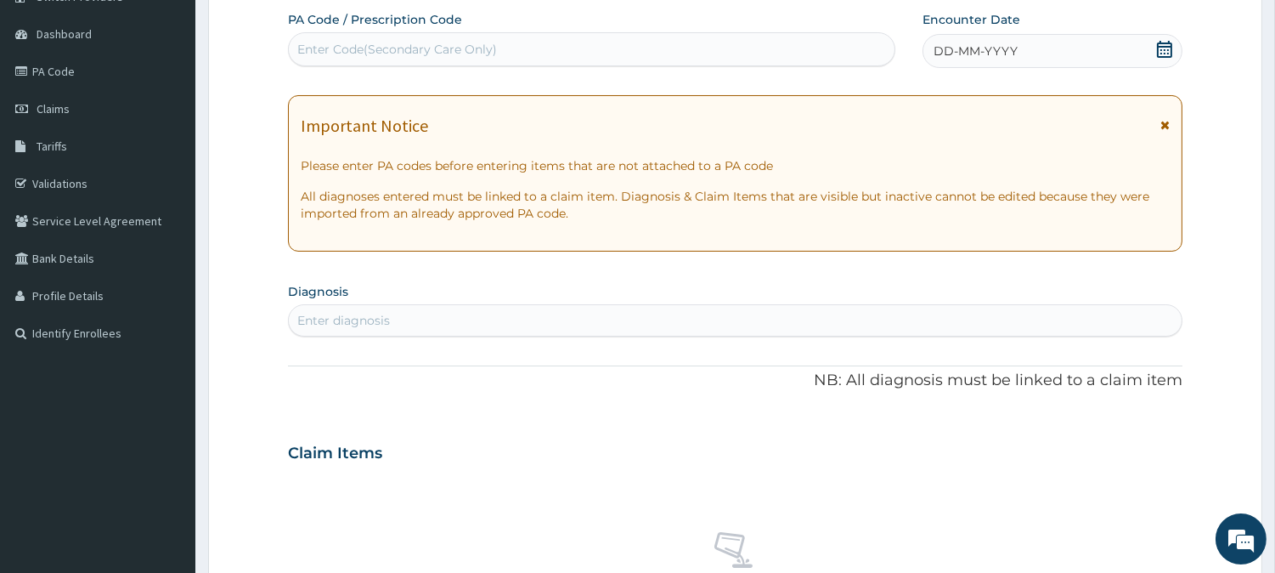
click at [483, 57] on div "Enter Code(Secondary Care Only)" at bounding box center [592, 49] width 606 height 27
paste input "PA/2D9CE6"
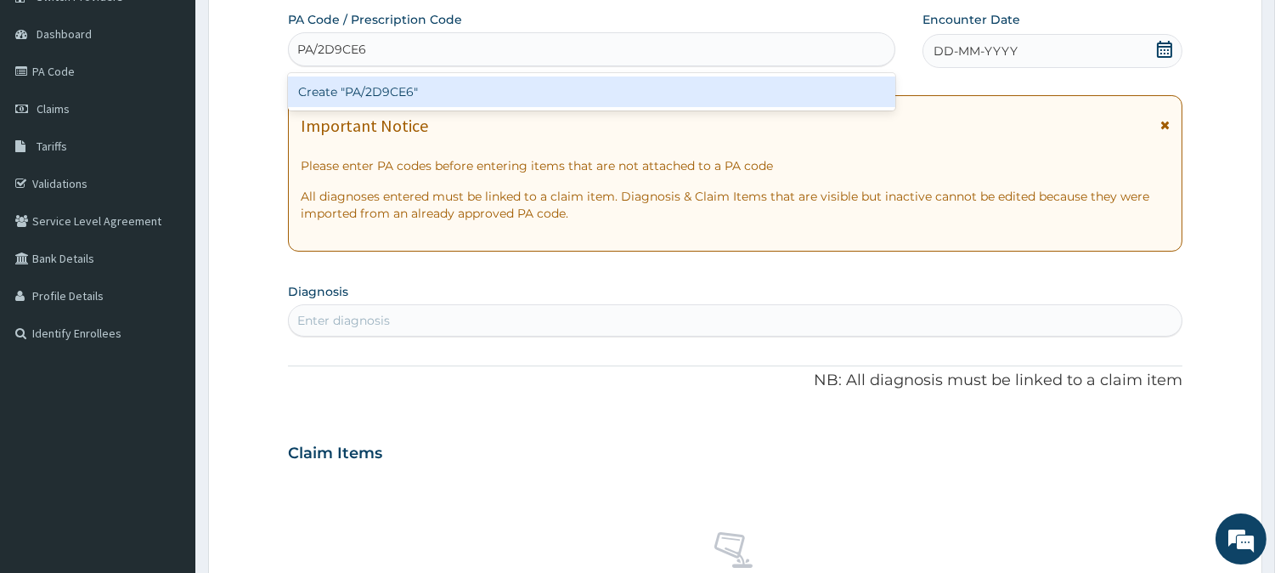
type input "PA/2D9CE6"
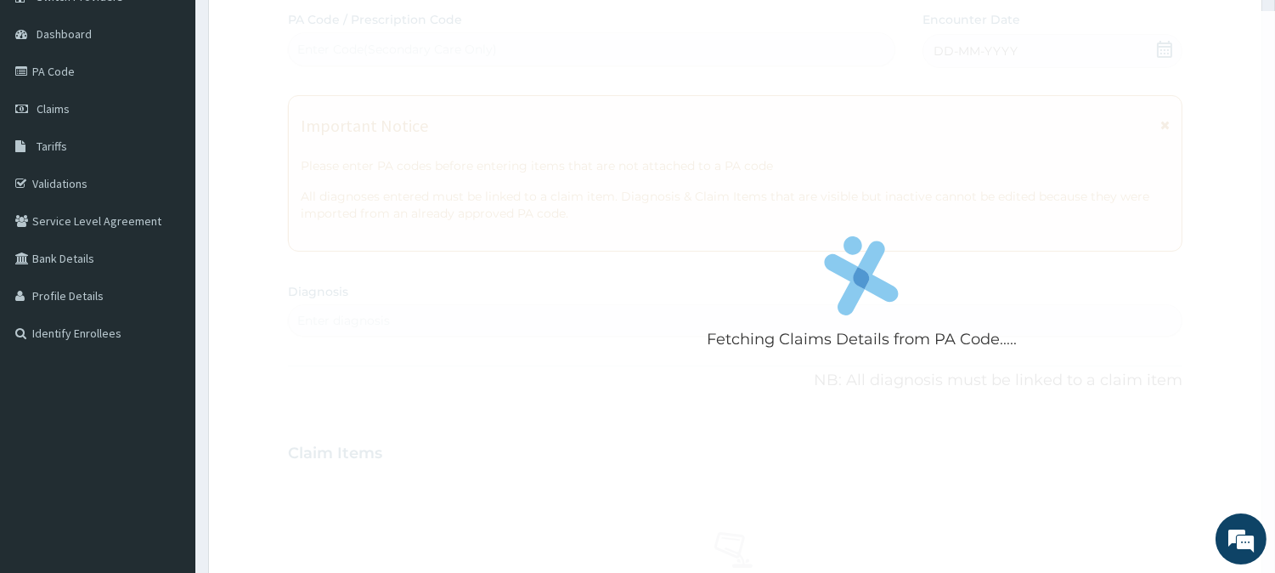
click at [987, 155] on div "Fetching Claims Details from PA Code..... PA Code / Prescription Code Enter Cod…" at bounding box center [735, 450] width 895 height 879
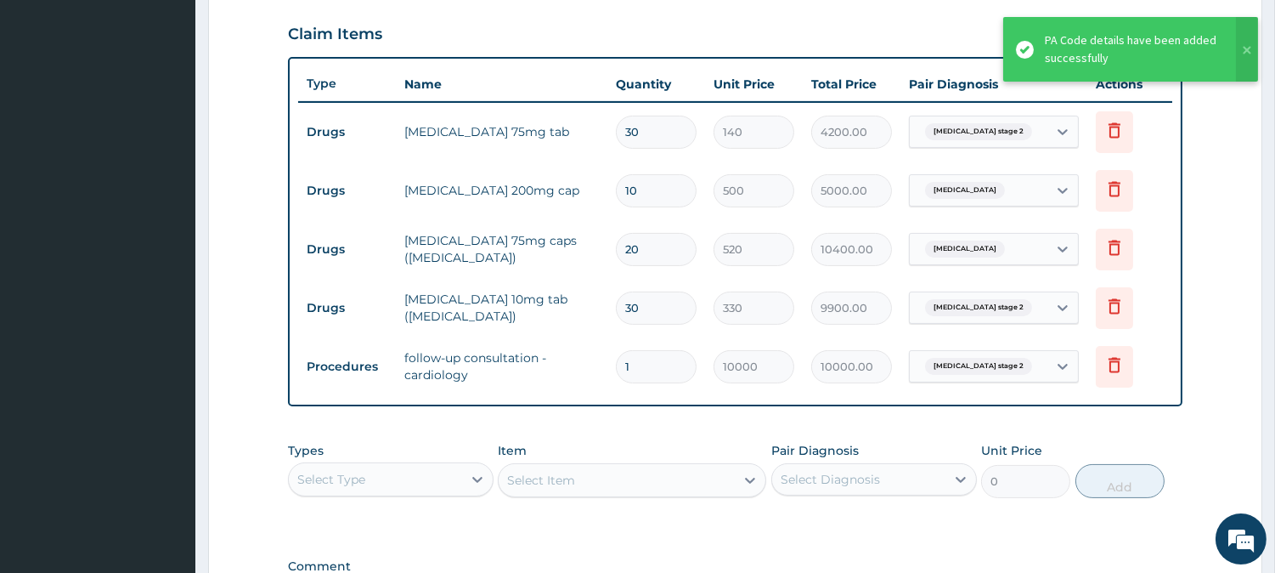
scroll to position [805, 0]
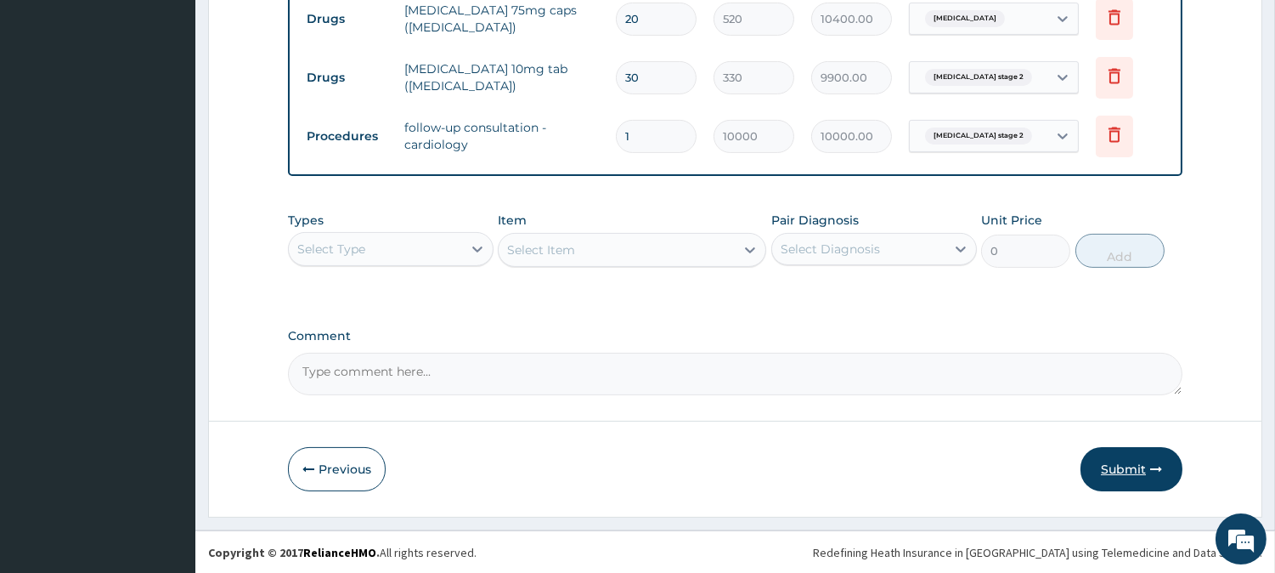
click at [1133, 471] on button "Submit" at bounding box center [1132, 469] width 102 height 44
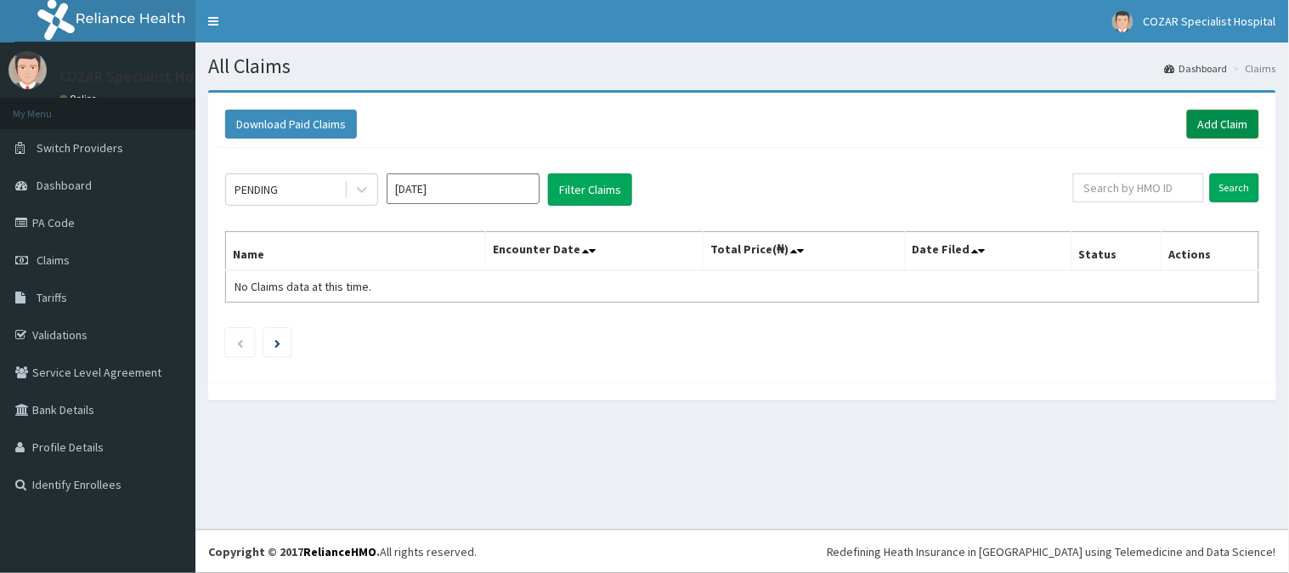
click at [1233, 110] on link "Add Claim" at bounding box center [1223, 124] width 72 height 29
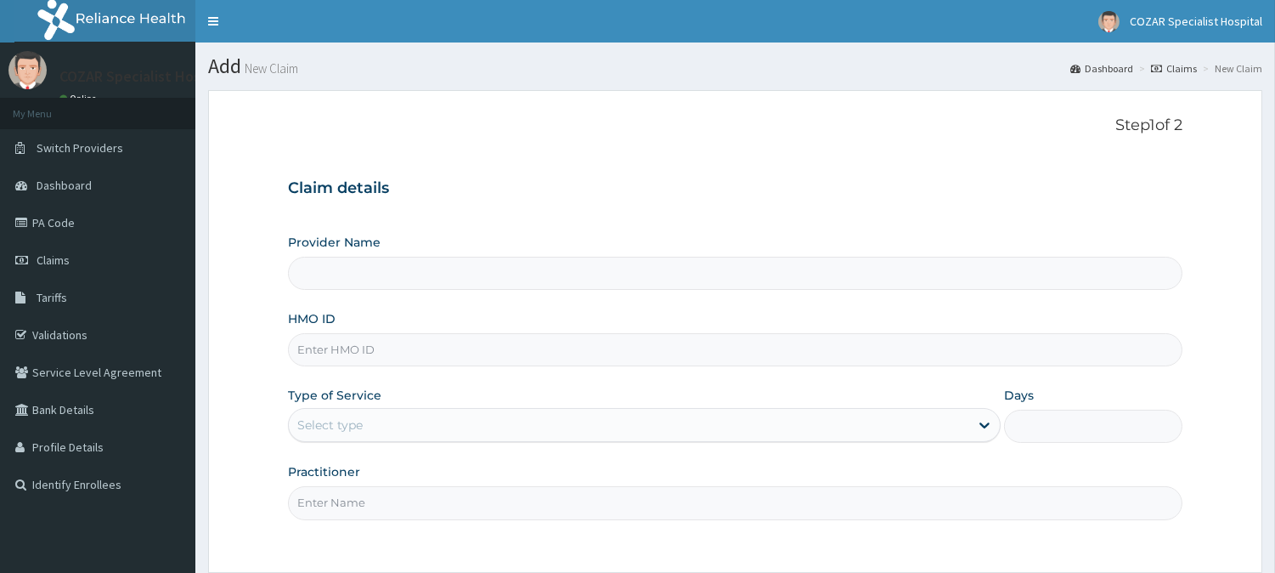
click at [375, 350] on input "HMO ID" at bounding box center [735, 349] width 895 height 33
paste input "SFA/12685/A"
type input "SFA/12685/A"
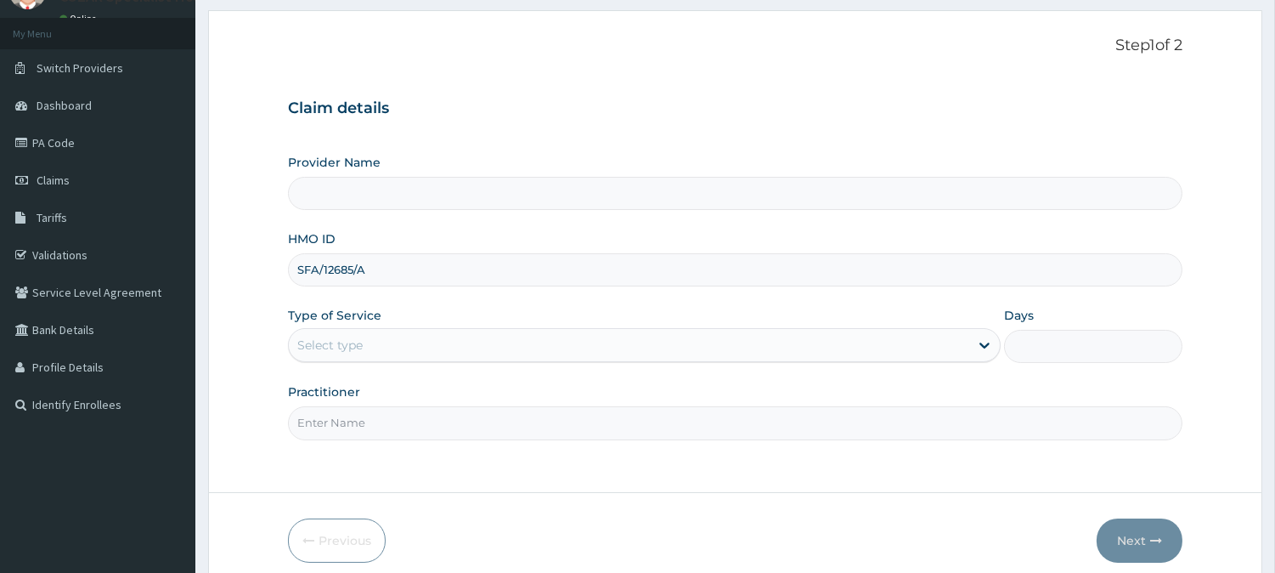
scroll to position [151, 0]
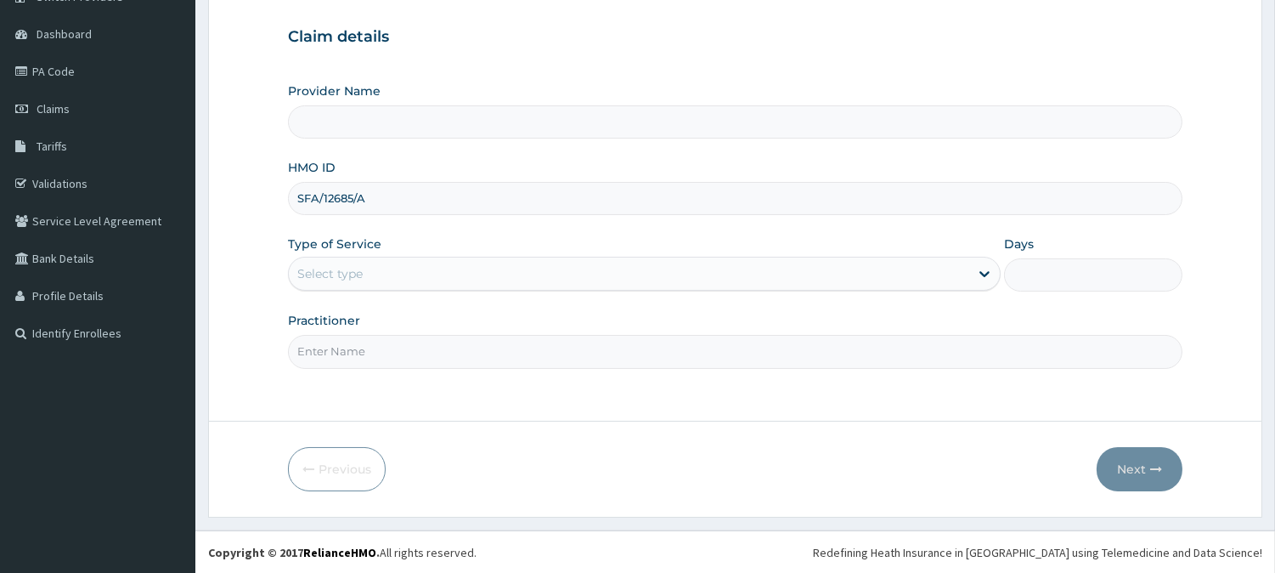
type input "Cozar Specialist Hospital"
type input "SFA/12685/A"
click at [557, 272] on div "Select type" at bounding box center [629, 273] width 681 height 27
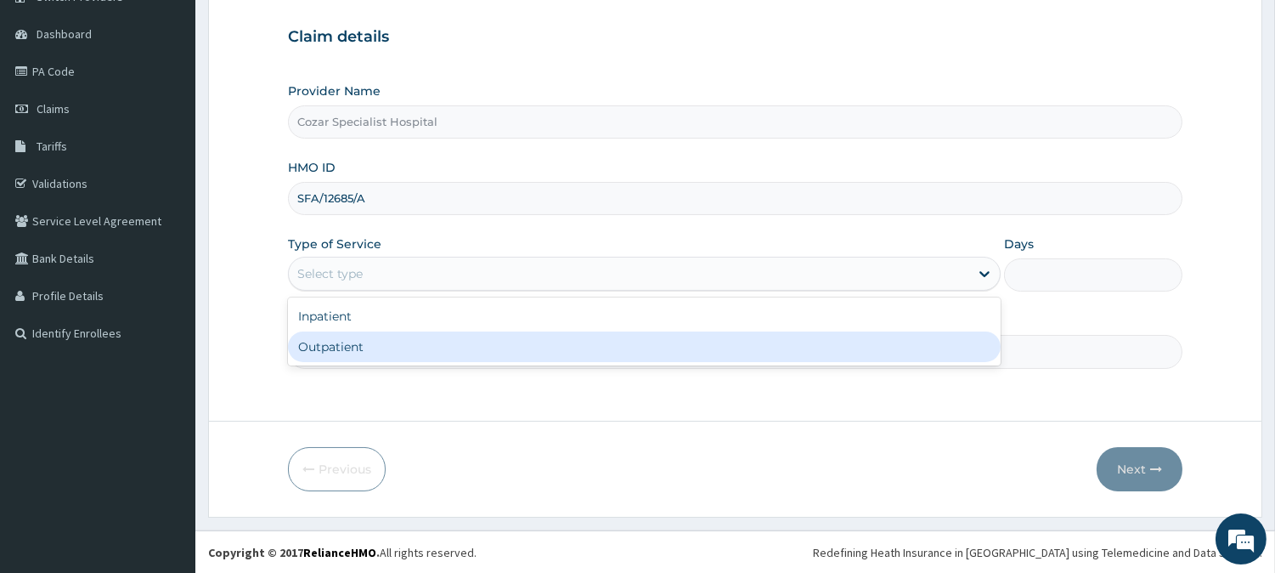
click at [530, 347] on div "Outpatient" at bounding box center [644, 346] width 713 height 31
type input "1"
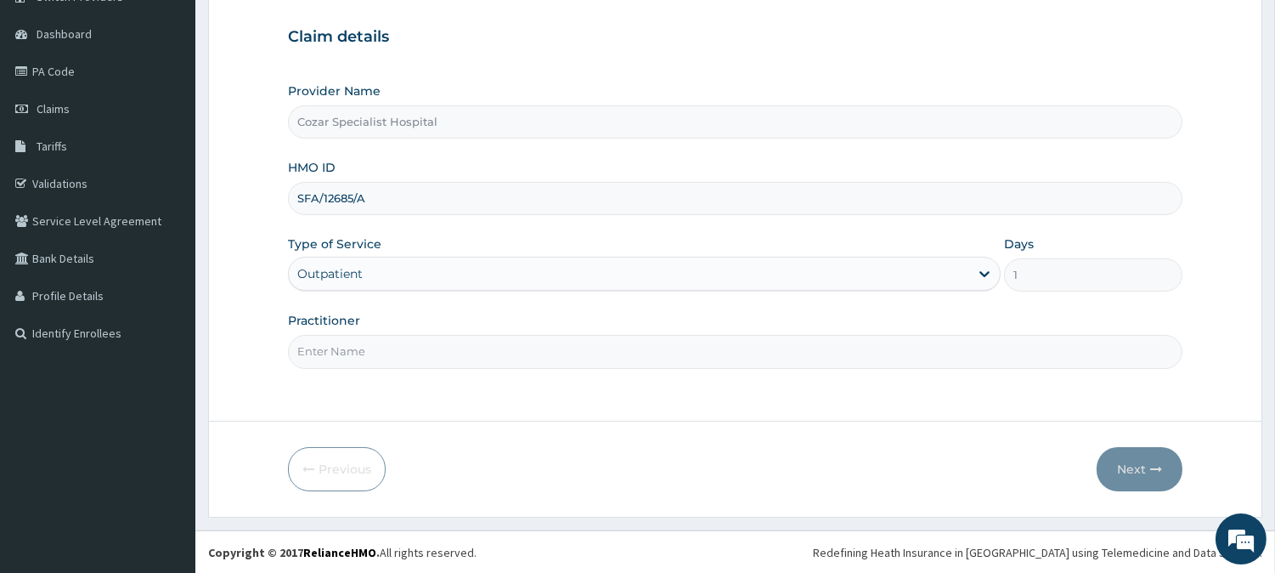
click at [499, 353] on input "Practitioner" at bounding box center [735, 351] width 895 height 33
type input "[PERSON_NAME][MEDICAL_DATA]"
click at [1159, 473] on icon "button" at bounding box center [1156, 469] width 12 height 12
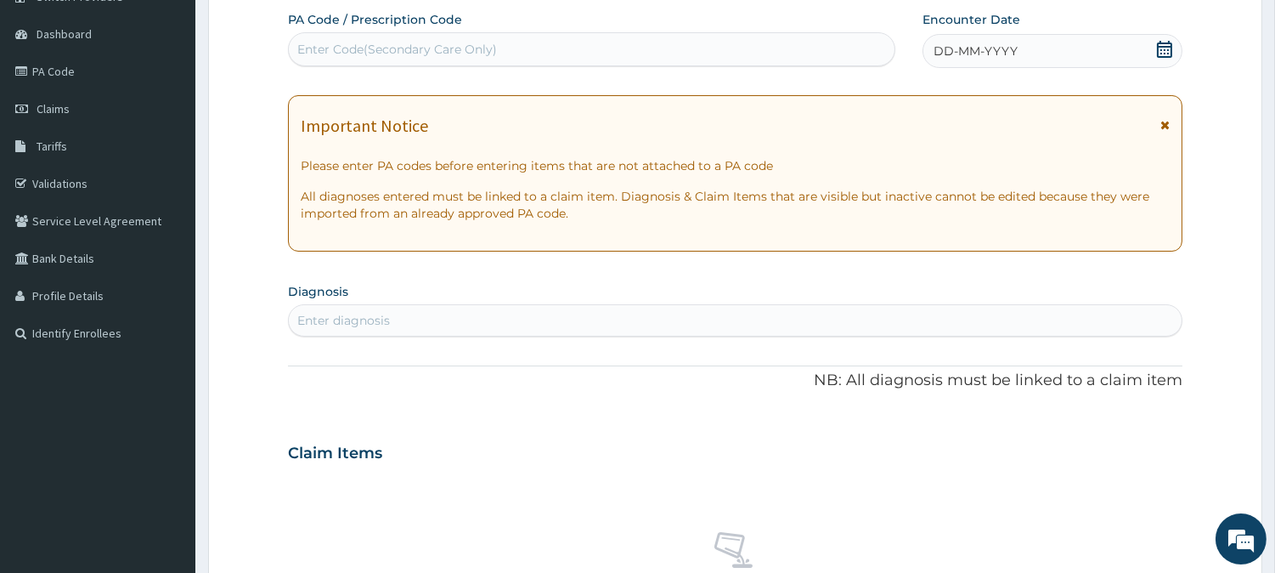
click at [603, 54] on div "Enter Code(Secondary Care Only)" at bounding box center [592, 49] width 606 height 27
paste input "PA/48C786"
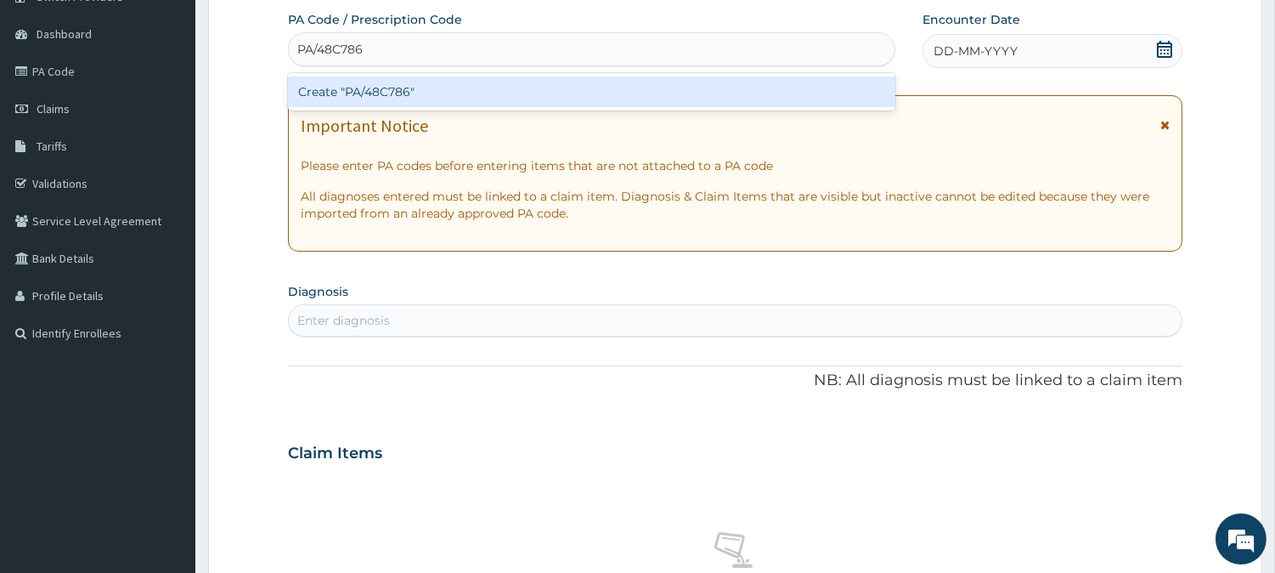
scroll to position [0, 0]
type input "PA/48C786"
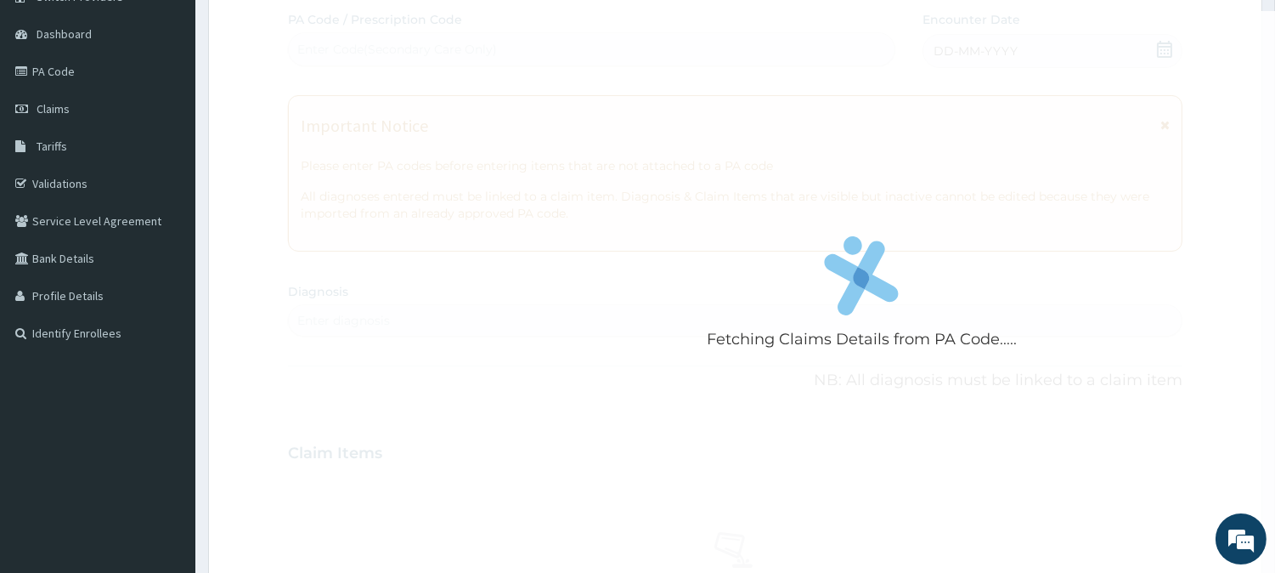
click at [962, 291] on div "Fetching Claims Details from PA Code..... PA Code / Prescription Code Enter Cod…" at bounding box center [735, 450] width 895 height 879
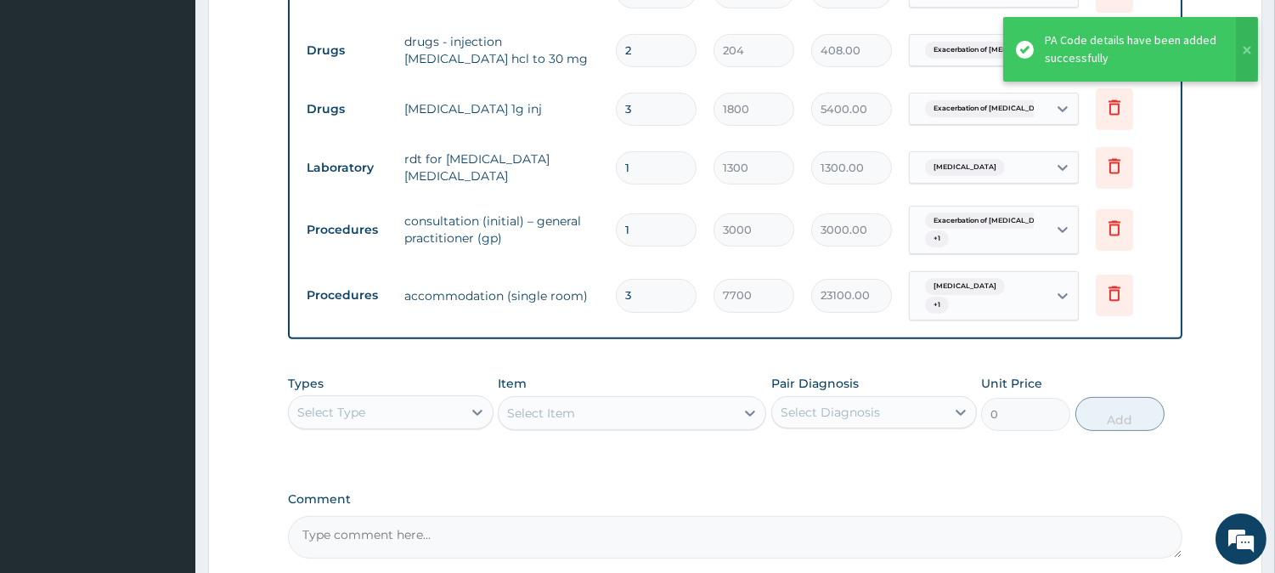
scroll to position [1286, 0]
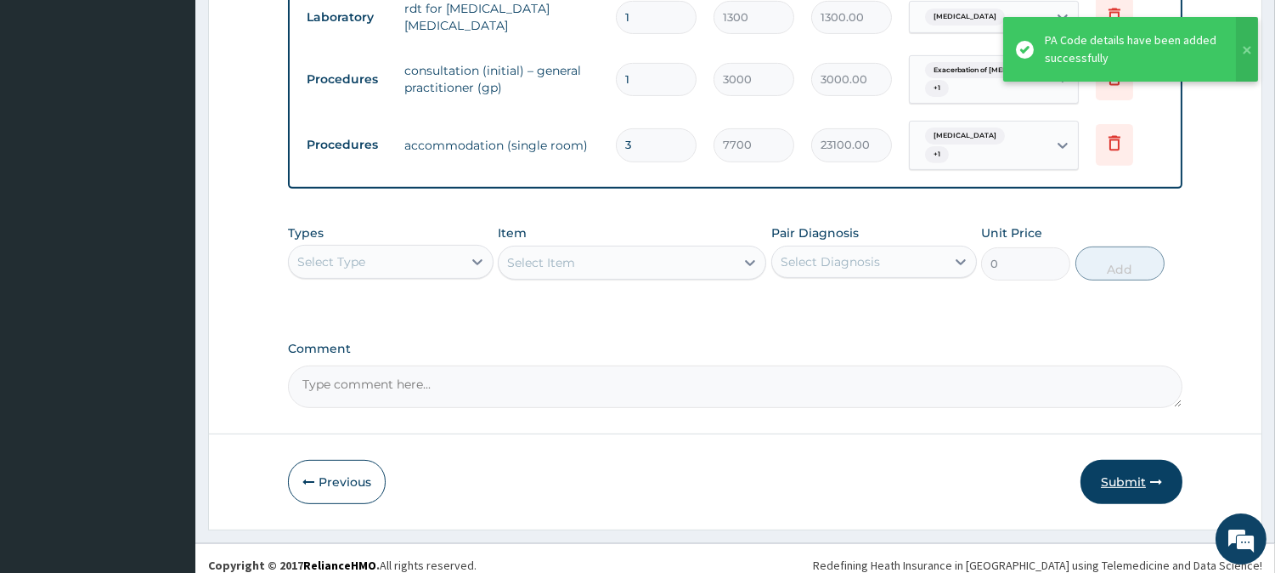
click at [1134, 462] on button "Submit" at bounding box center [1132, 482] width 102 height 44
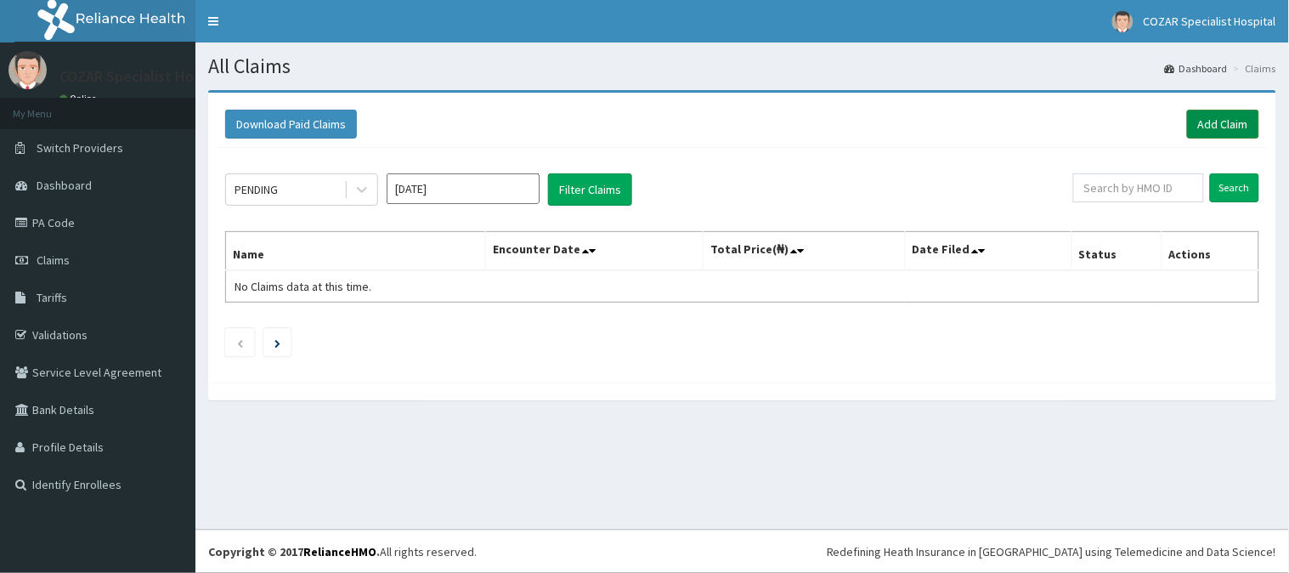
click at [1232, 121] on link "Add Claim" at bounding box center [1223, 124] width 72 height 29
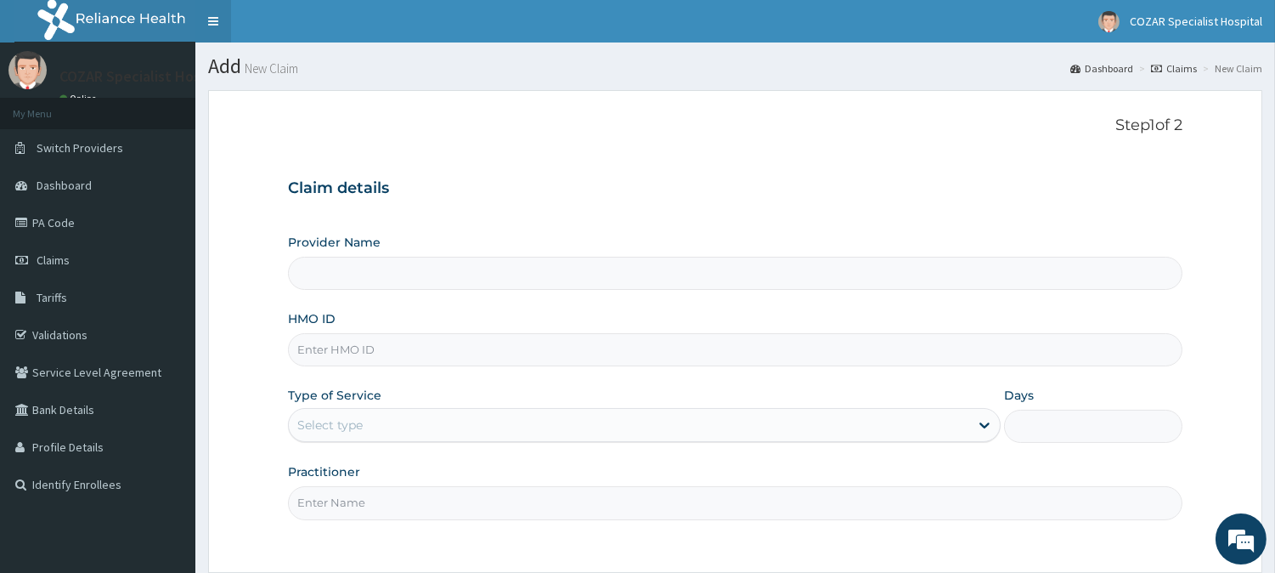
type input "Cozar Specialist Hospital"
click at [366, 346] on input "HMO ID" at bounding box center [735, 349] width 895 height 33
paste input "AOF/10123/B"
click at [320, 350] on input "AOF/10123/B" at bounding box center [735, 349] width 895 height 33
type input "AOF/10123/B"
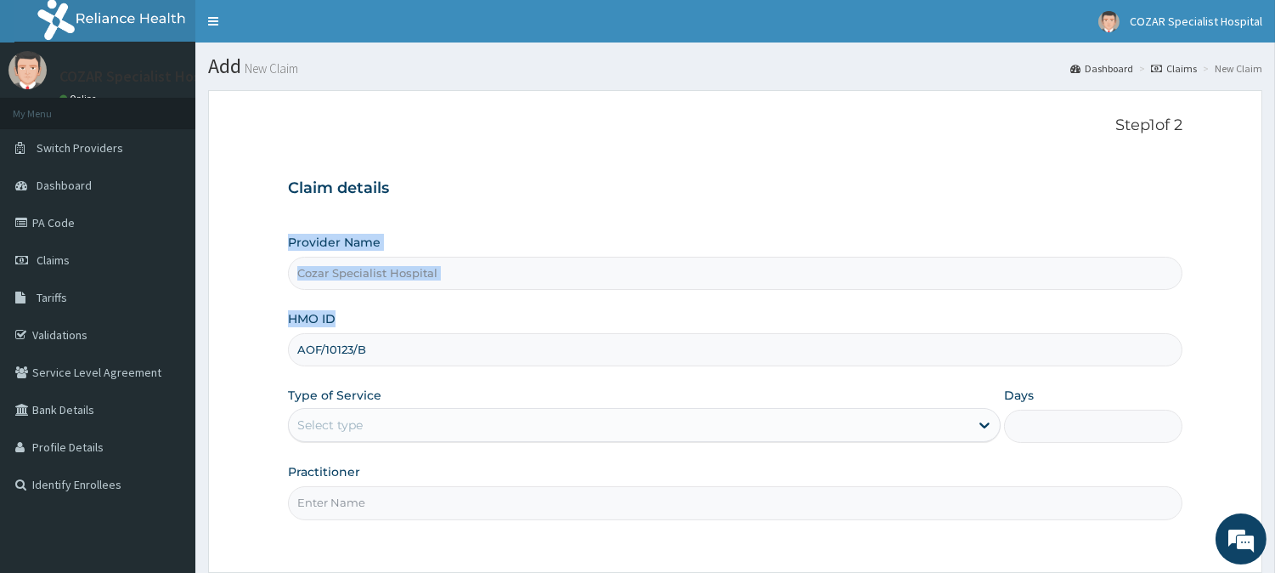
drag, startPoint x: 1263, startPoint y: 209, endPoint x: 1280, endPoint y: 396, distance: 187.6
click at [1274, 396] on html "R EL Toggle navigation [GEOGRAPHIC_DATA] [GEOGRAPHIC_DATA] - [EMAIL_ADDRESS][DO…" at bounding box center [637, 362] width 1275 height 725
click at [867, 159] on div "Step 1 of 2 Claim details Provider Name Cozar Specialist Hospital HMO ID AOF/10…" at bounding box center [735, 331] width 895 height 430
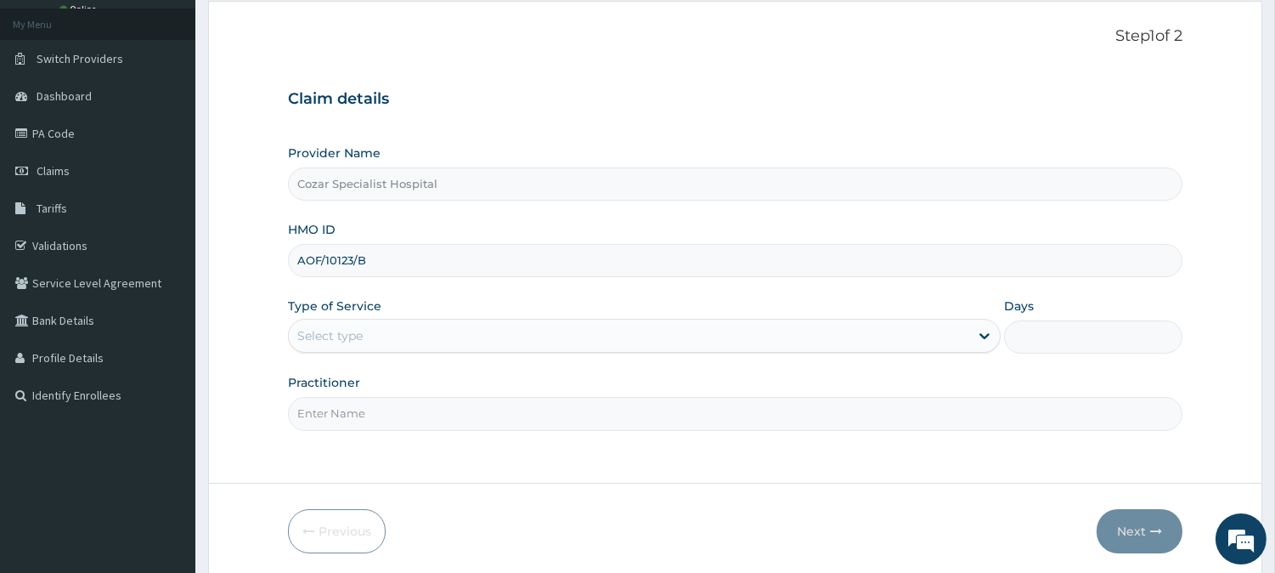
scroll to position [151, 0]
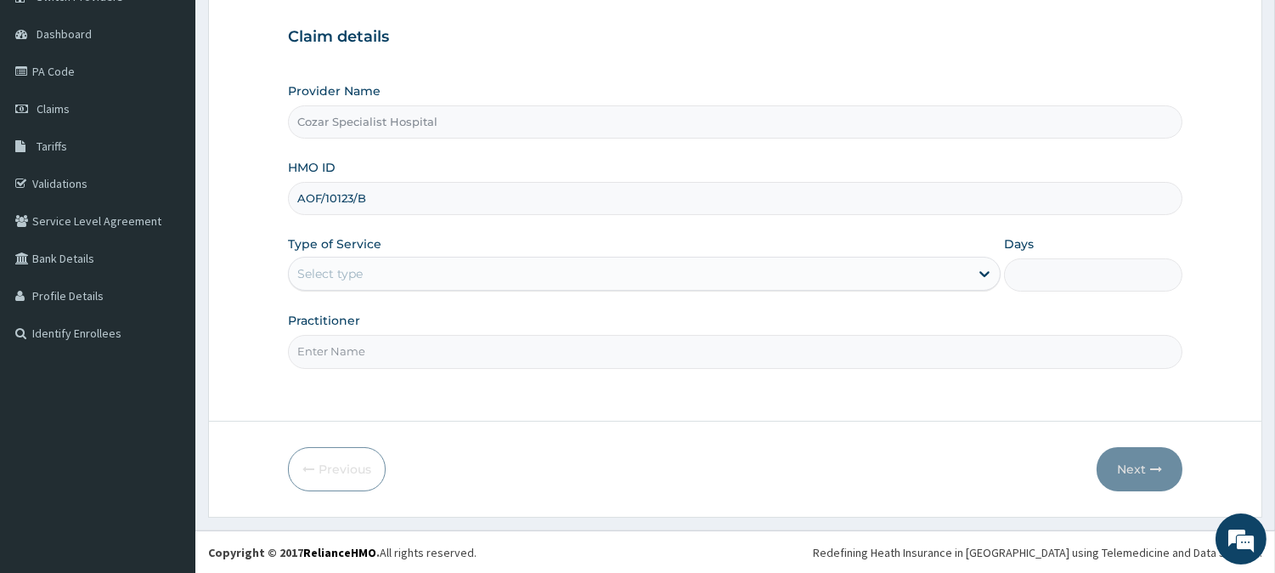
click at [896, 273] on div "Select type" at bounding box center [629, 273] width 681 height 27
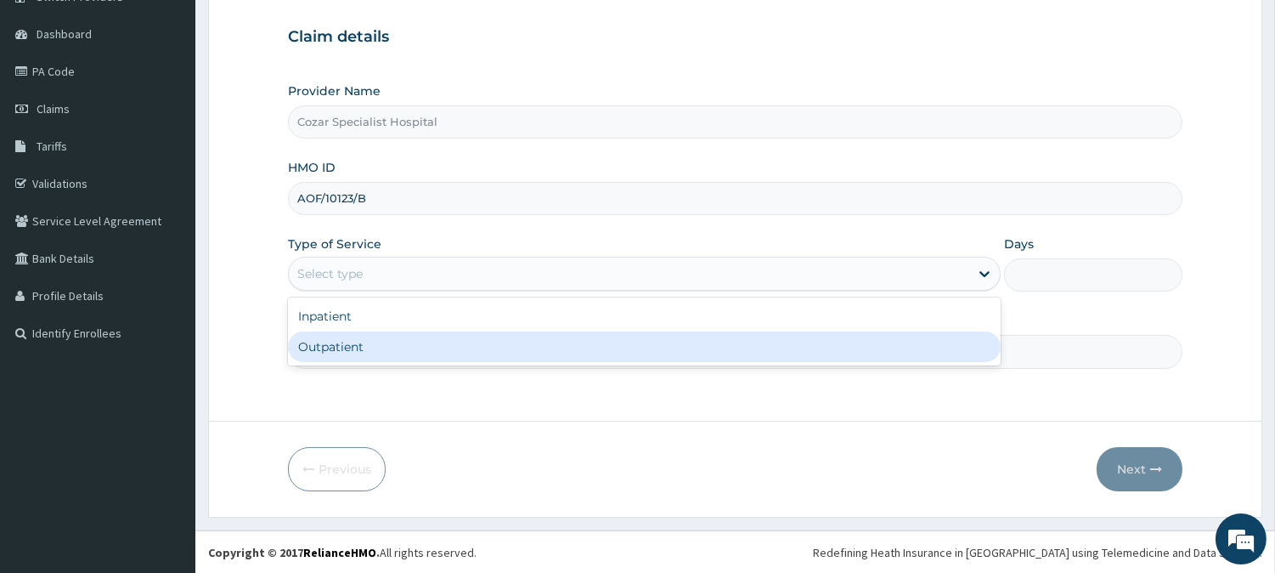
click at [889, 360] on div "Outpatient" at bounding box center [644, 346] width 713 height 31
type input "1"
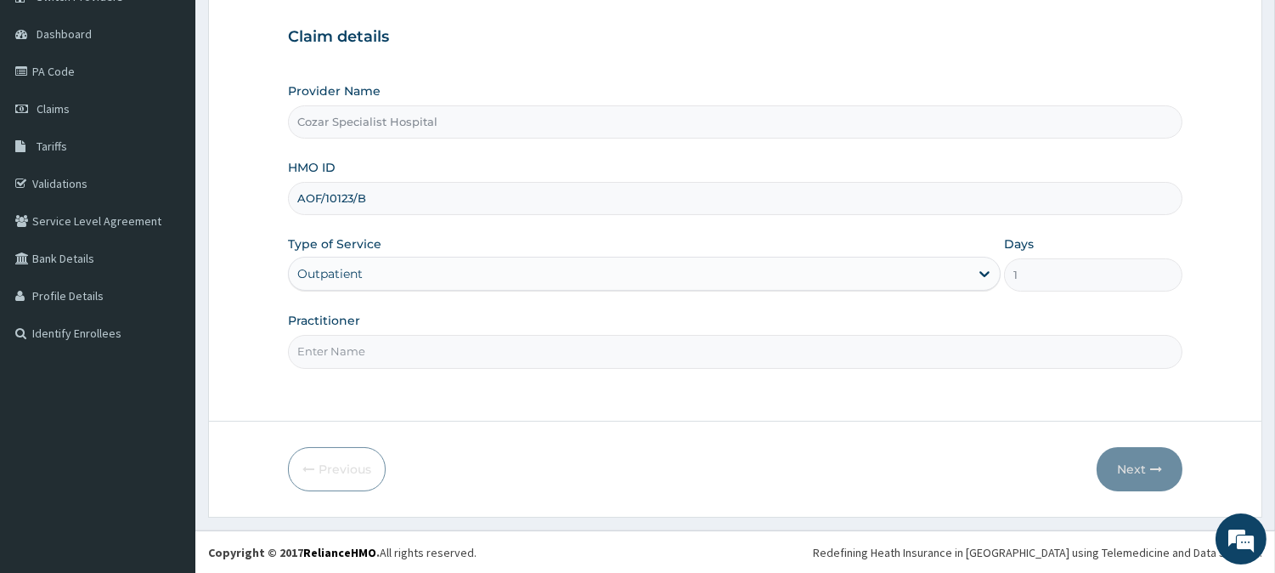
click at [859, 365] on input "Practitioner" at bounding box center [735, 351] width 895 height 33
type input "DR OSENI"
click at [1139, 466] on button "Next" at bounding box center [1140, 469] width 86 height 44
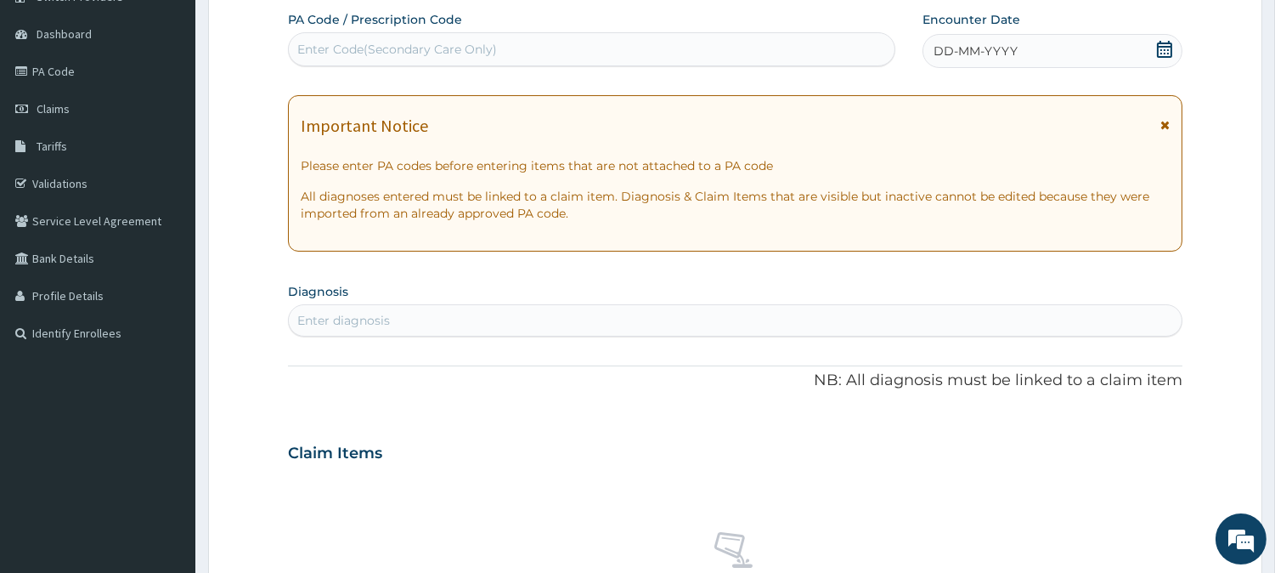
click at [457, 44] on div "Enter Code(Secondary Care Only)" at bounding box center [397, 49] width 200 height 17
paste input "AOF/10123/B"
type input "AOF/10123/B"
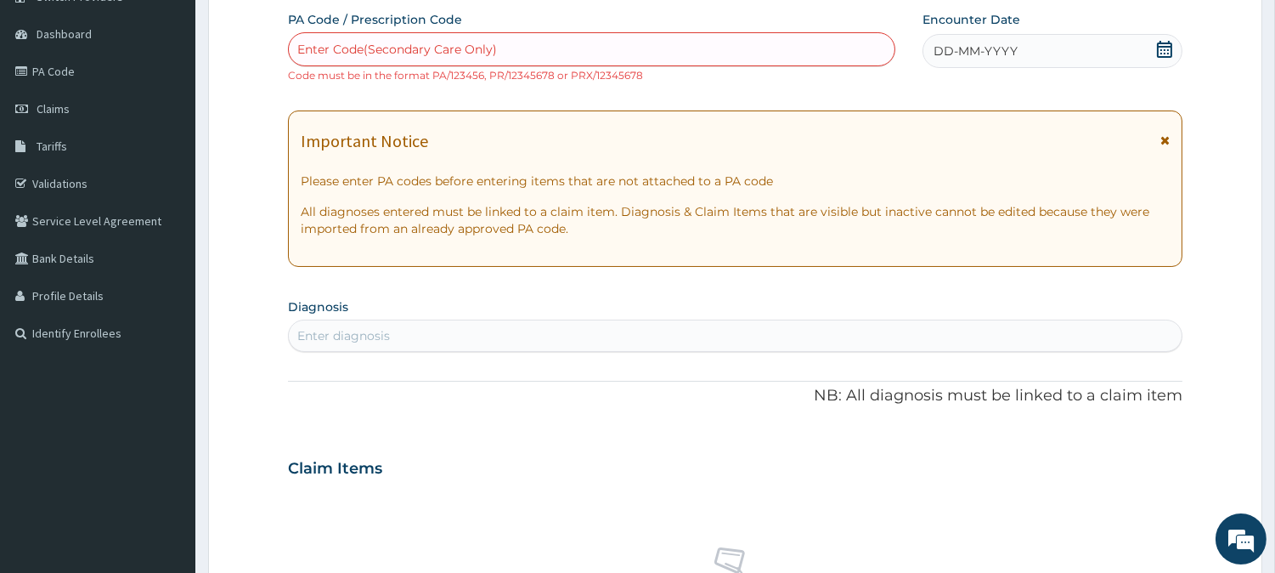
click at [472, 48] on div "Enter Code(Secondary Care Only)" at bounding box center [397, 49] width 200 height 17
paste input "PA/F6C827"
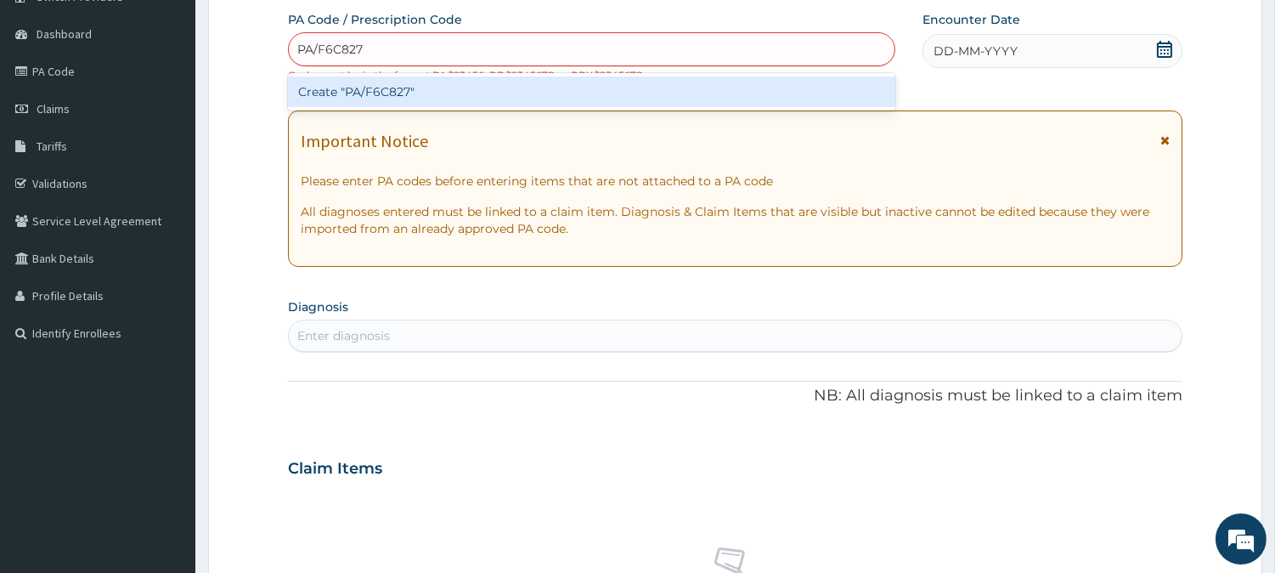
type input "PA/F6C827"
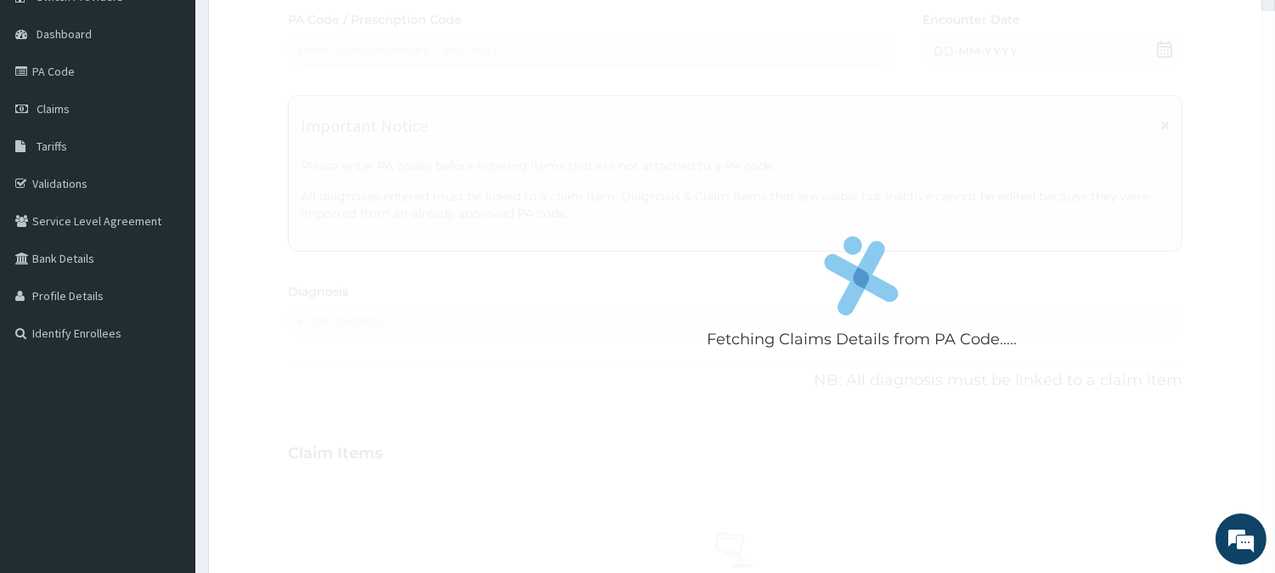
click at [754, 194] on div "Fetching Claims Details from PA Code..... PA Code / Prescription Code Enter Cod…" at bounding box center [735, 450] width 895 height 879
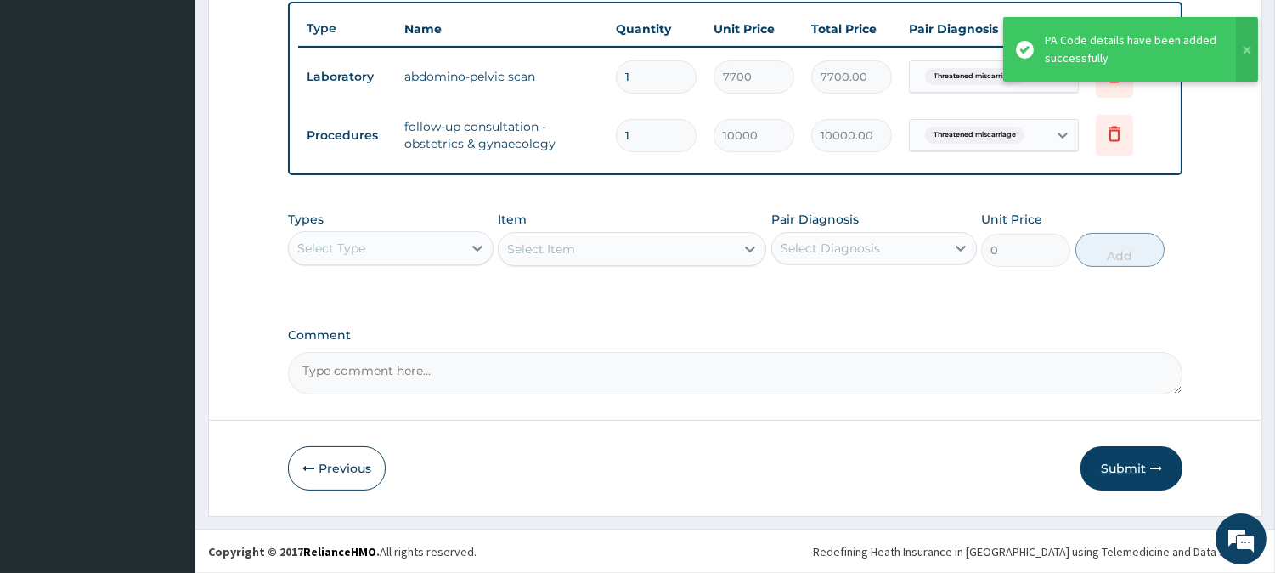
scroll to position [629, 0]
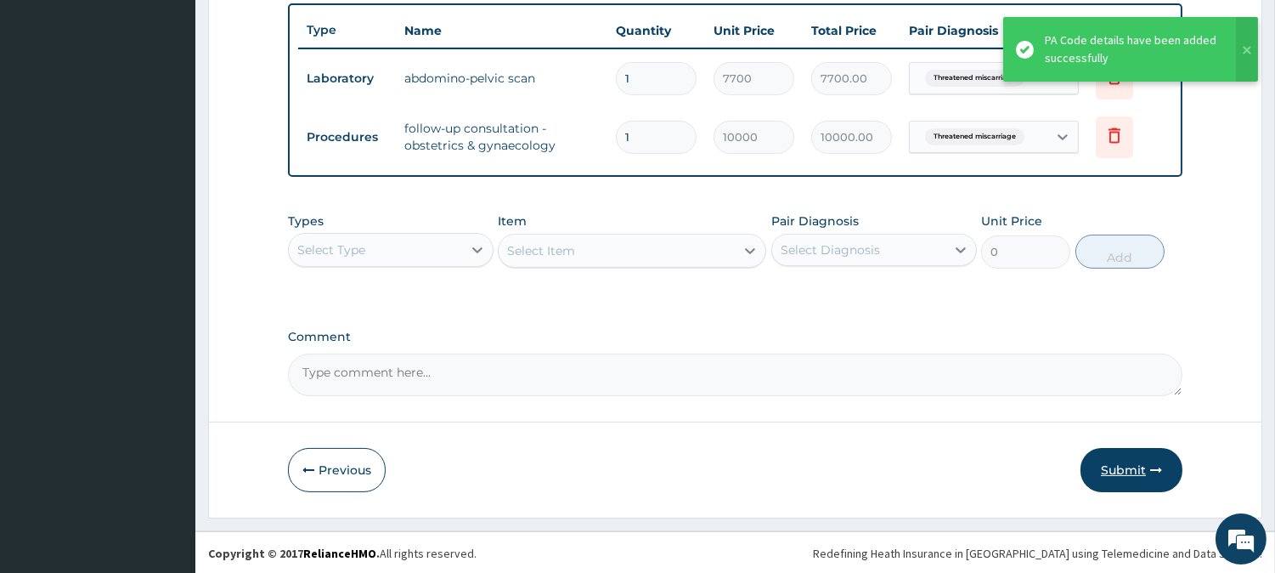
click at [1137, 465] on button "Submit" at bounding box center [1132, 470] width 102 height 44
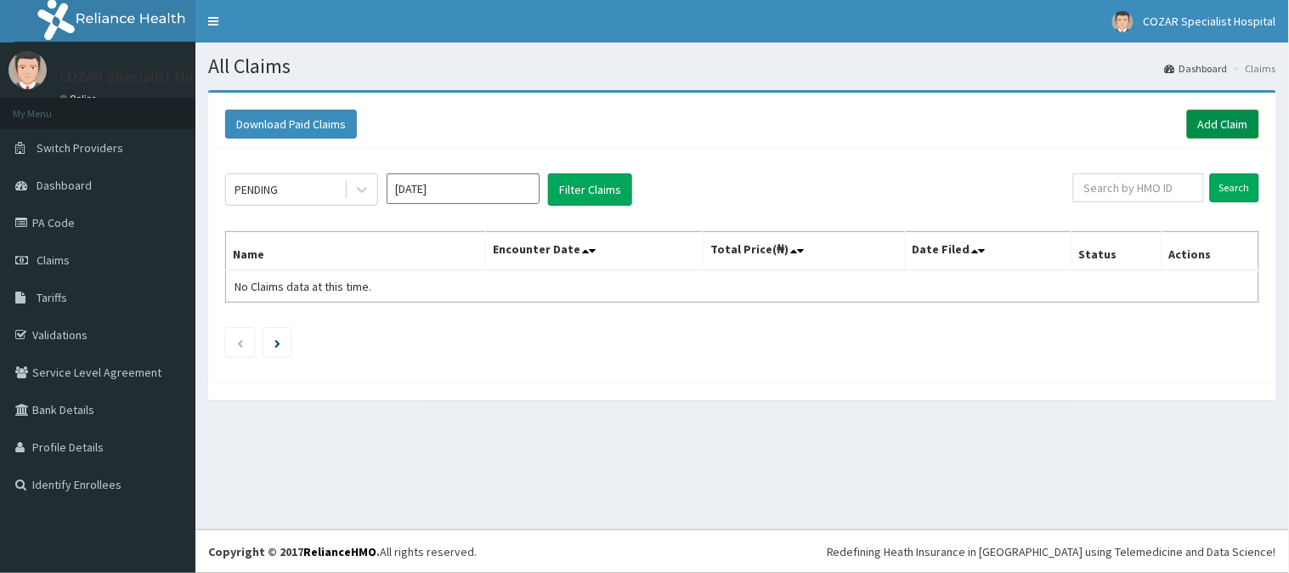
click at [1223, 125] on link "Add Claim" at bounding box center [1223, 124] width 72 height 29
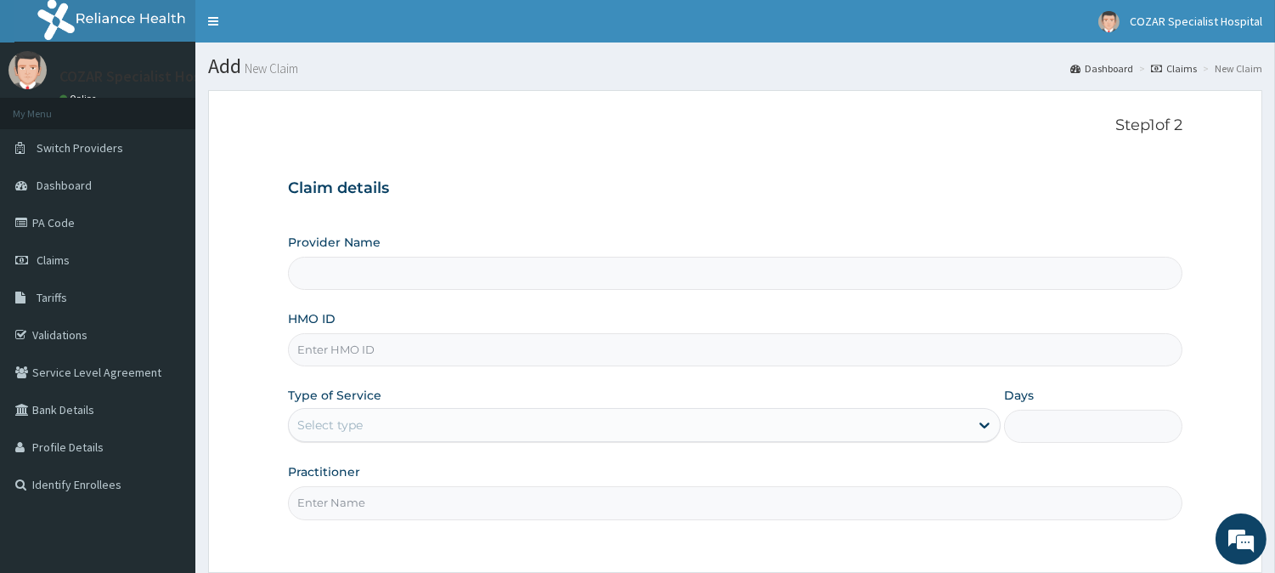
click at [554, 358] on input "HMO ID" at bounding box center [735, 349] width 895 height 33
paste input "GSV/10438/D"
type input "GSV/10438/D"
type input "Cozar Specialist Hospital"
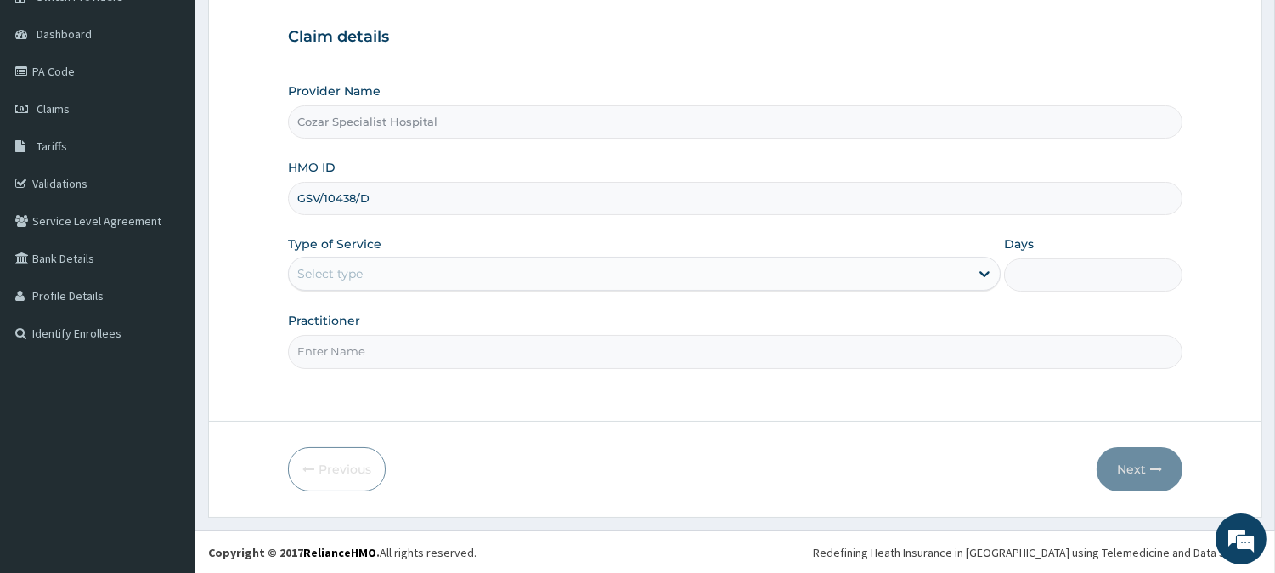
type input "GSV/10438/D"
click at [471, 273] on div "Select type" at bounding box center [629, 273] width 681 height 27
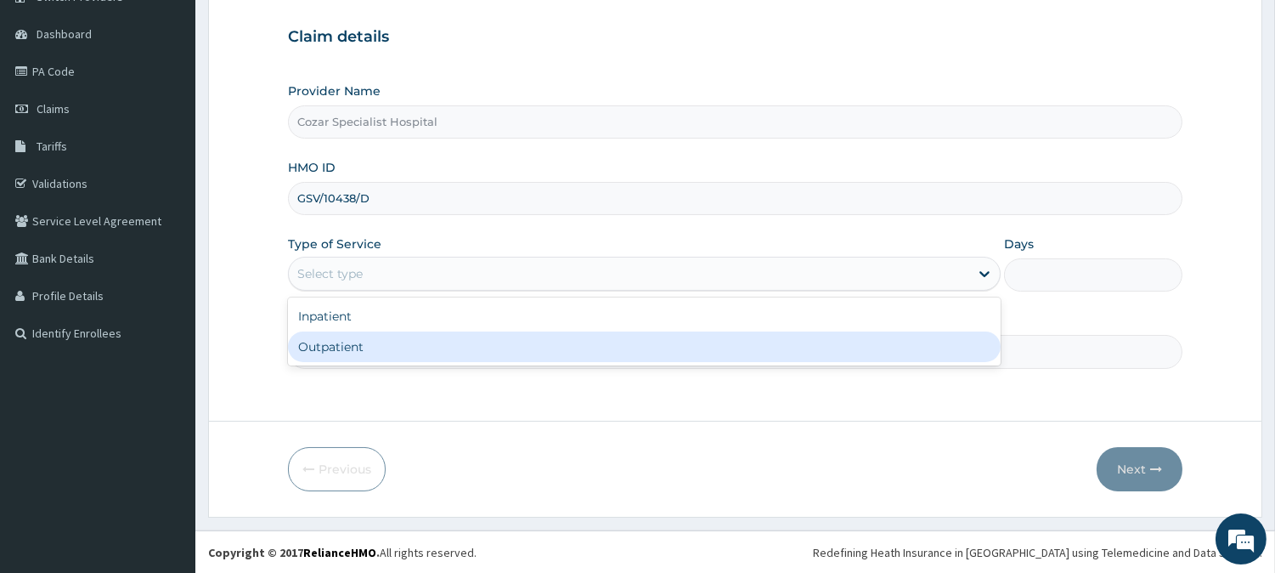
click at [455, 336] on div "Outpatient" at bounding box center [644, 346] width 713 height 31
type input "1"
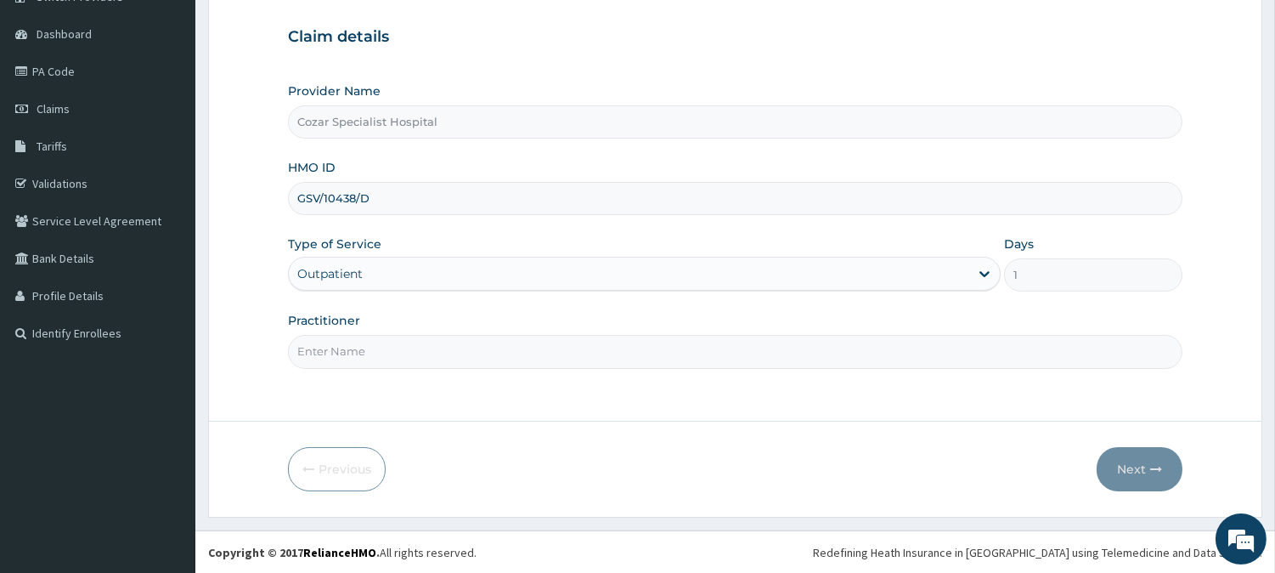
click at [769, 346] on input "Practitioner" at bounding box center [735, 351] width 895 height 33
type input "[PERSON_NAME][MEDICAL_DATA]"
click at [1140, 466] on button "Next" at bounding box center [1140, 469] width 86 height 44
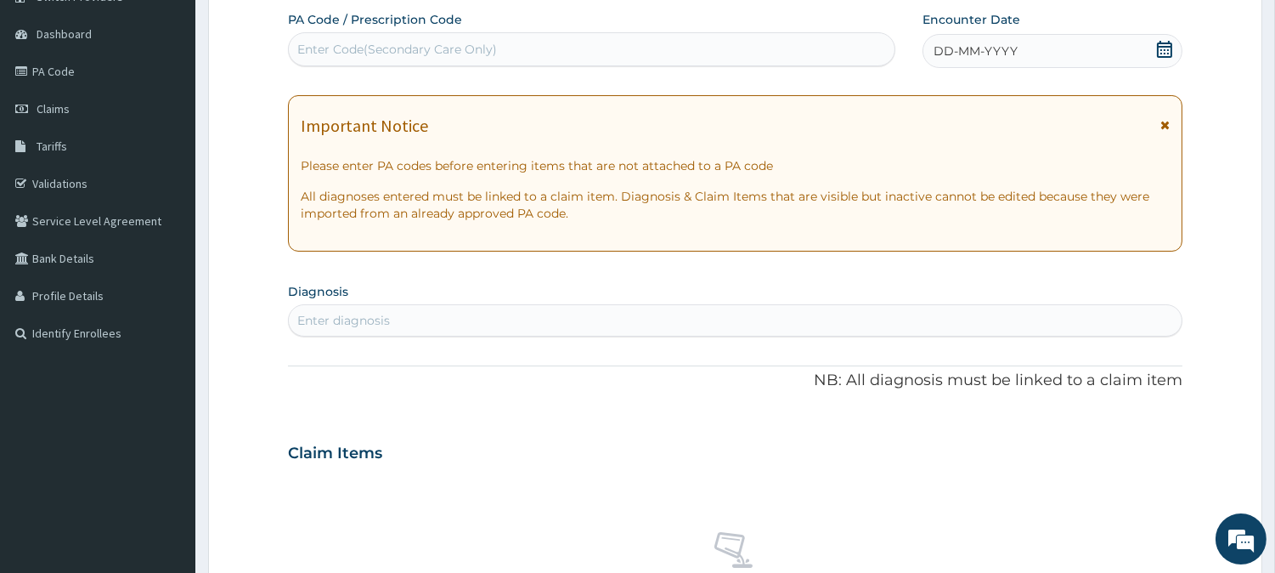
click at [674, 37] on div "Enter Code(Secondary Care Only)" at bounding box center [592, 49] width 606 height 27
paste input "PA/D46B66"
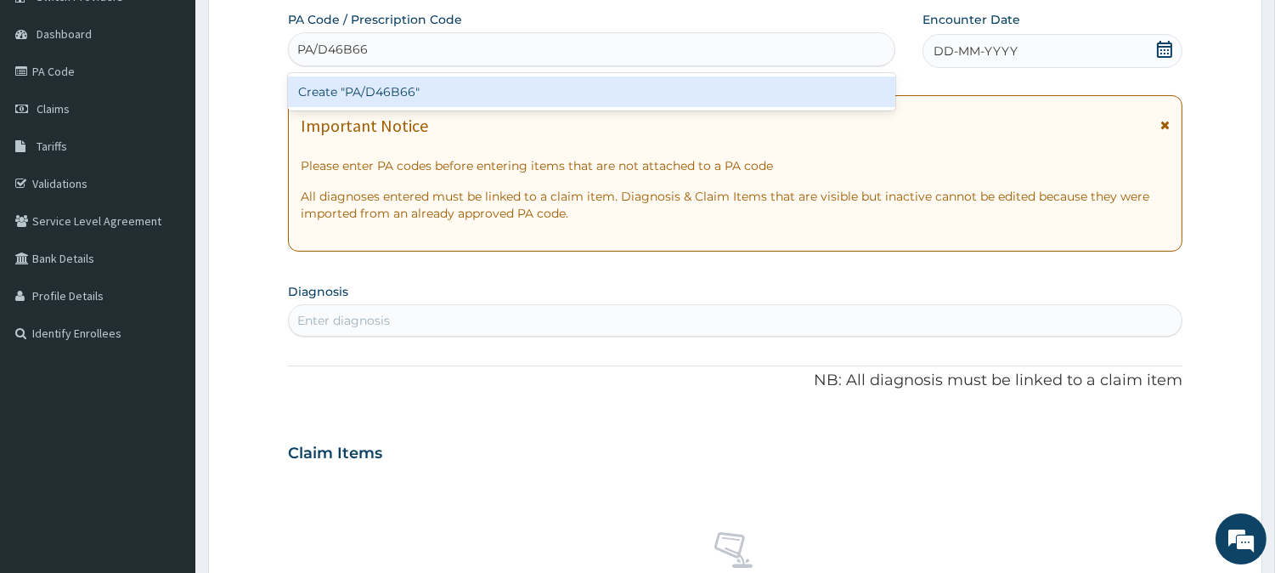
type input "PA/D46B66"
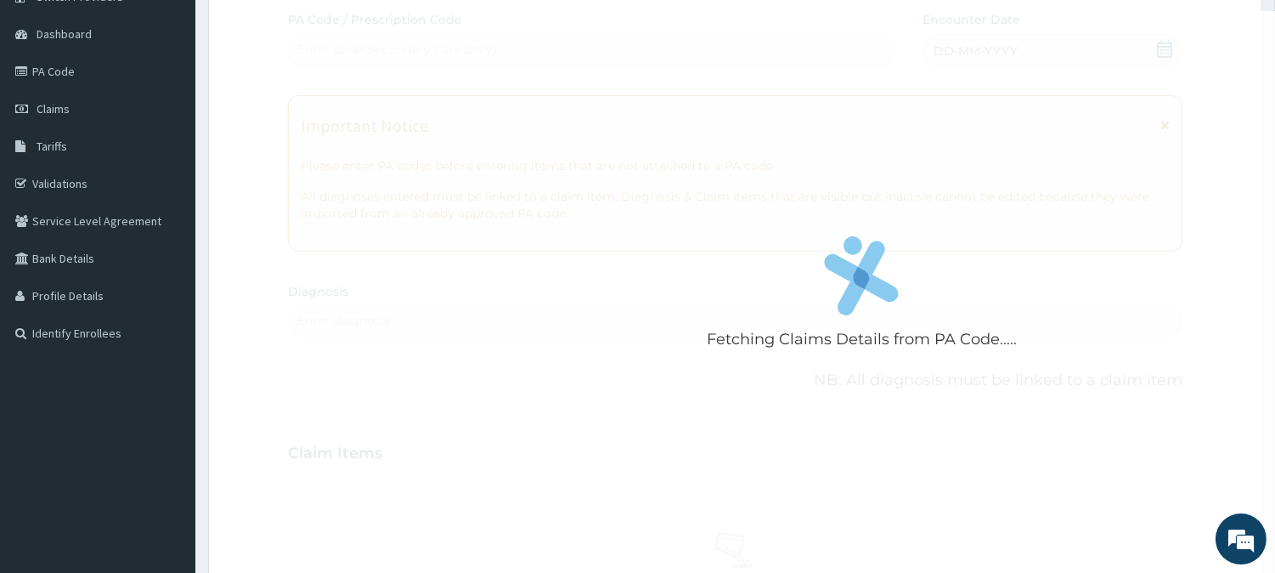
click at [992, 270] on div "Fetching Claims Details from PA Code..... PA Code / Prescription Code Enter Cod…" at bounding box center [735, 450] width 895 height 879
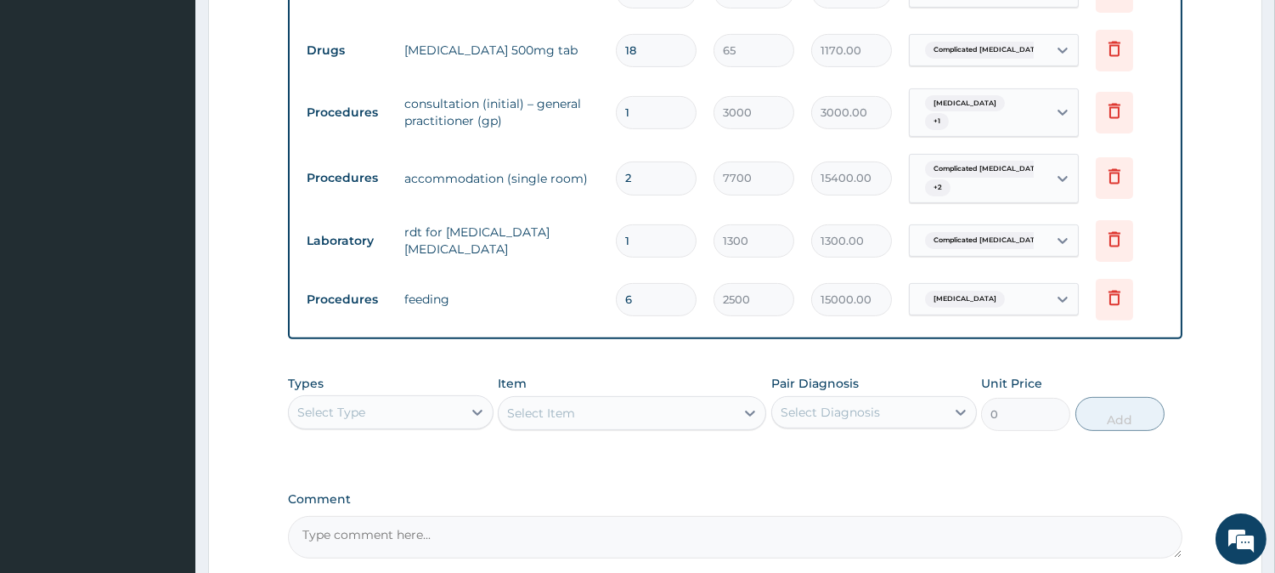
scroll to position [1286, 0]
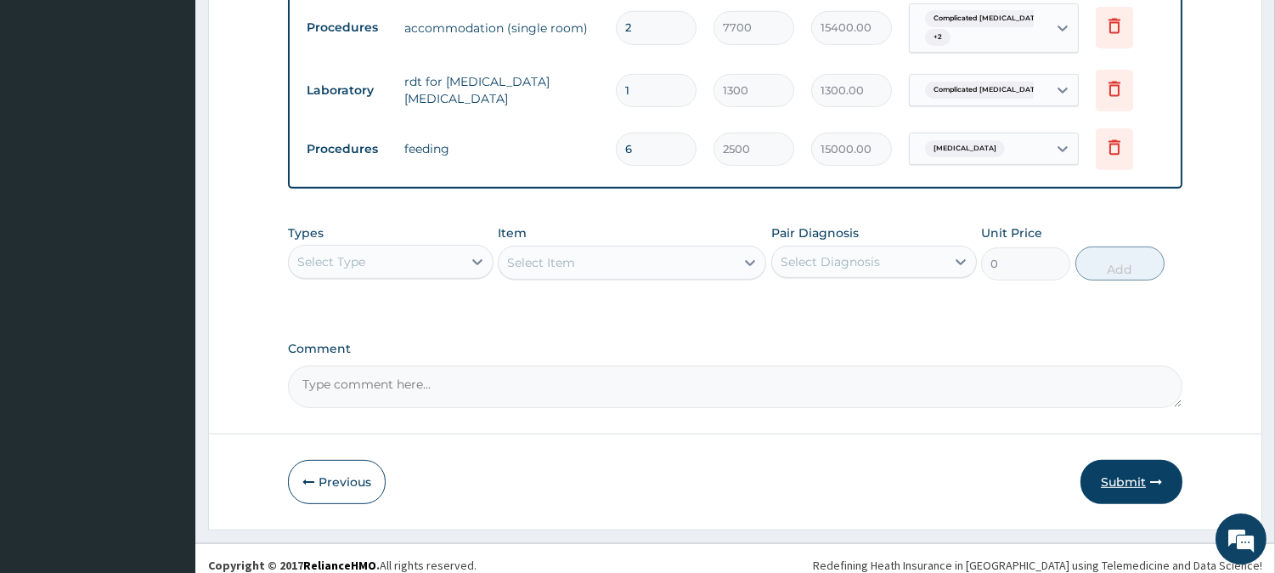
click at [1149, 473] on button "Submit" at bounding box center [1132, 482] width 102 height 44
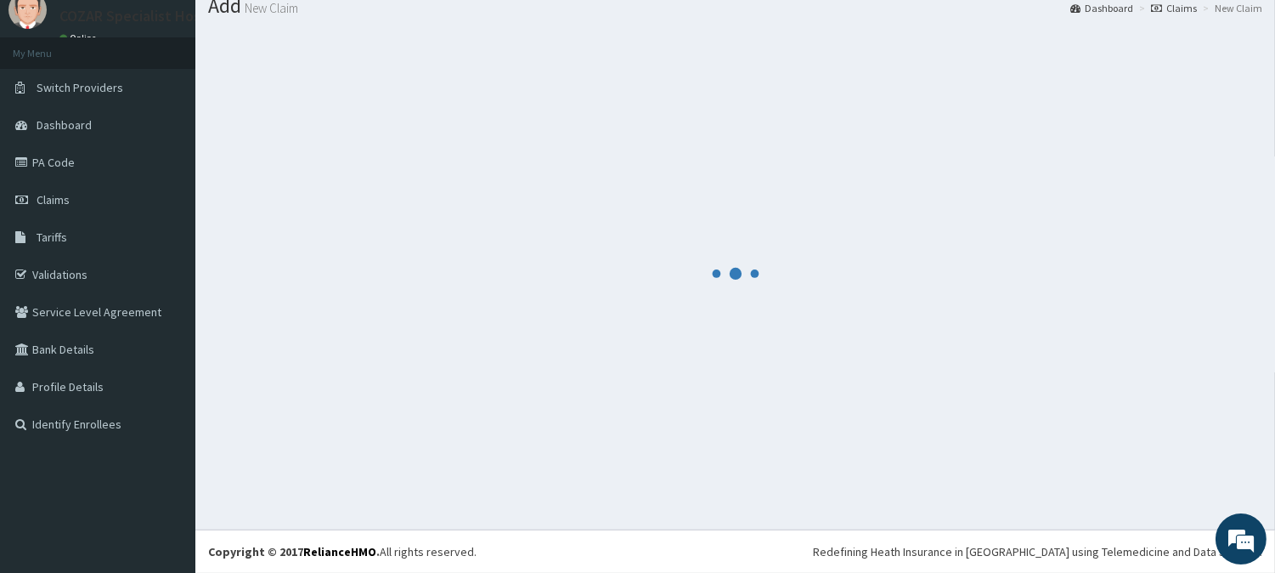
scroll to position [60, 0]
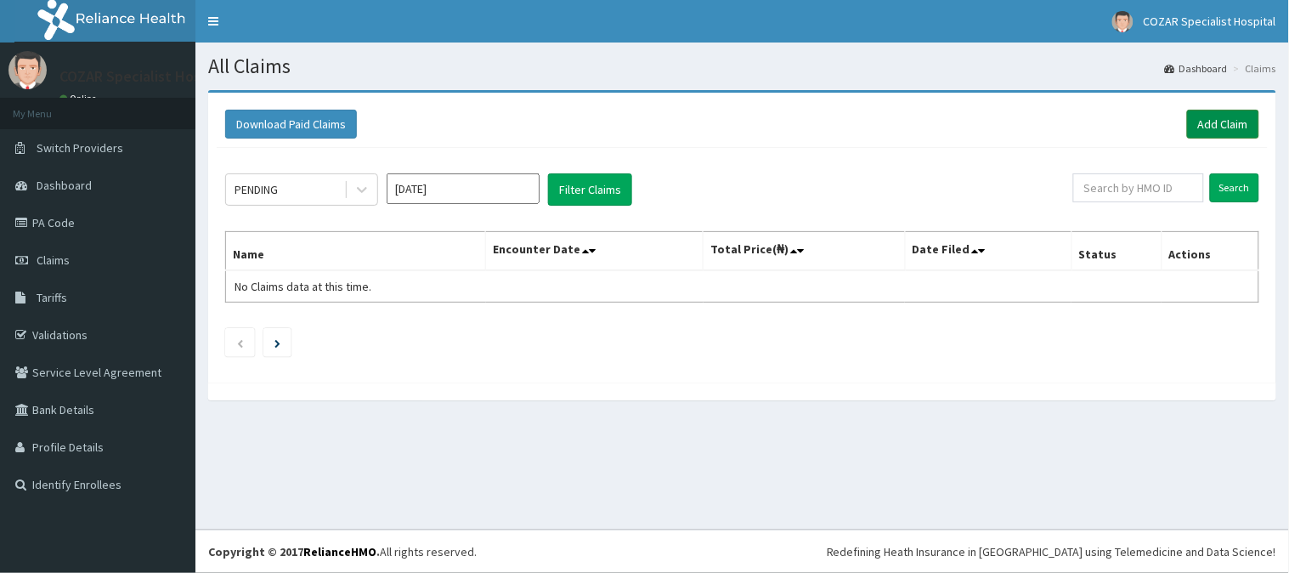
click at [1220, 121] on link "Add Claim" at bounding box center [1223, 124] width 72 height 29
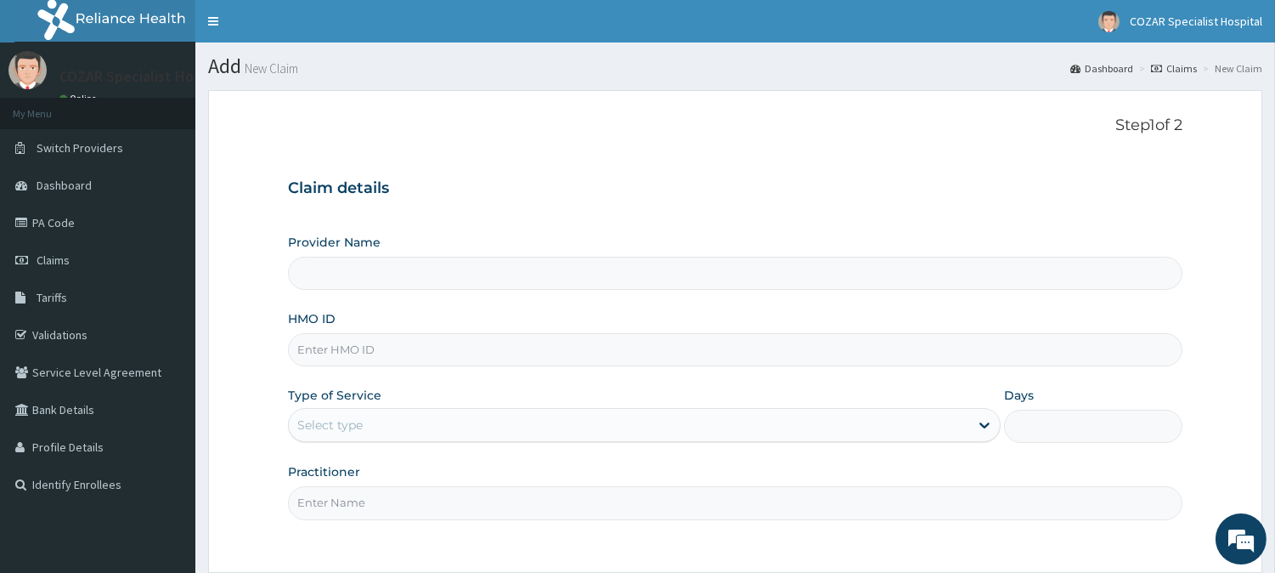
type input "Cozar Specialist Hospital"
click at [513, 355] on input "HMO ID" at bounding box center [735, 349] width 895 height 33
paste input "PPI/10049/A"
click at [321, 347] on input "PPI/10049/A" at bounding box center [735, 349] width 895 height 33
type input "PPI/10049/A"
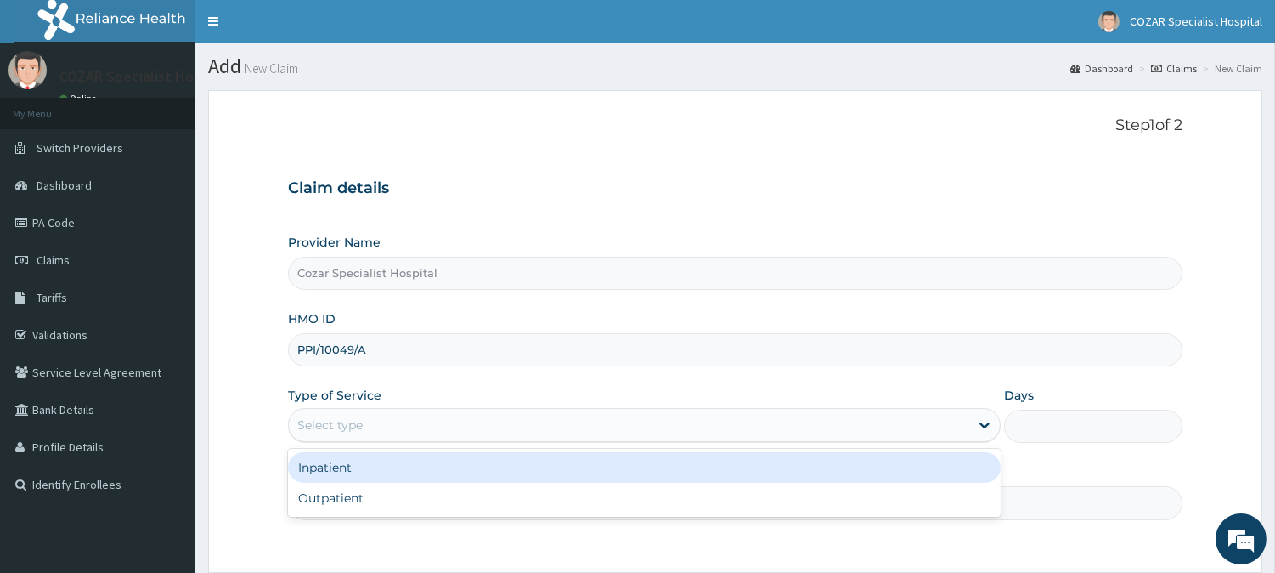
click at [412, 421] on div "Select type" at bounding box center [629, 424] width 681 height 27
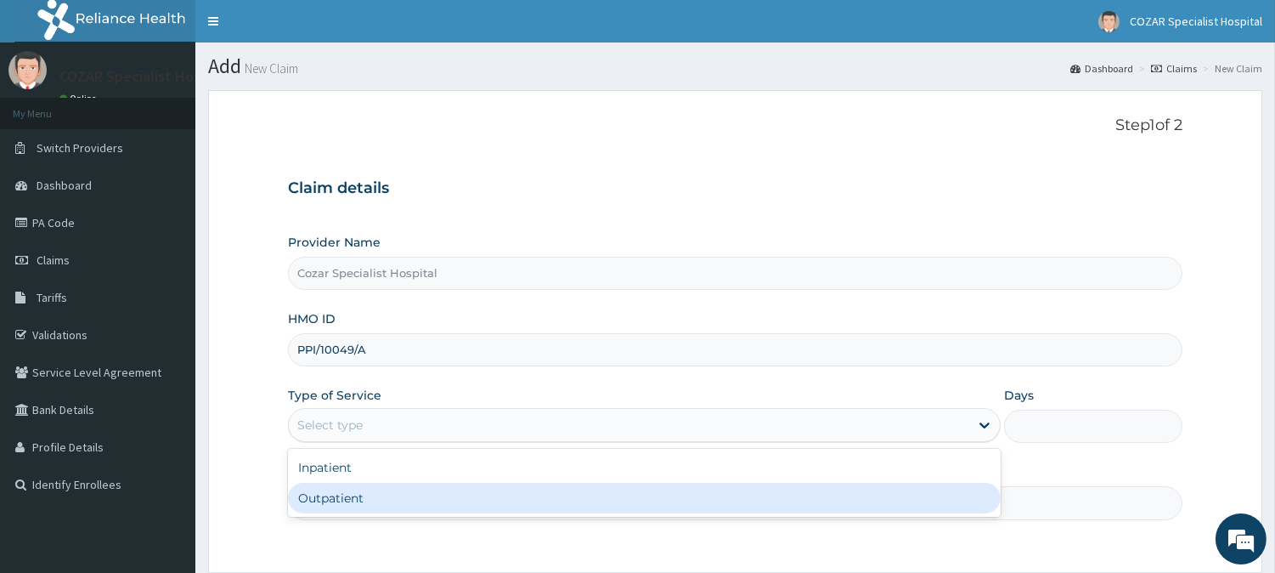
click at [385, 505] on div "Outpatient" at bounding box center [644, 498] width 713 height 31
type input "1"
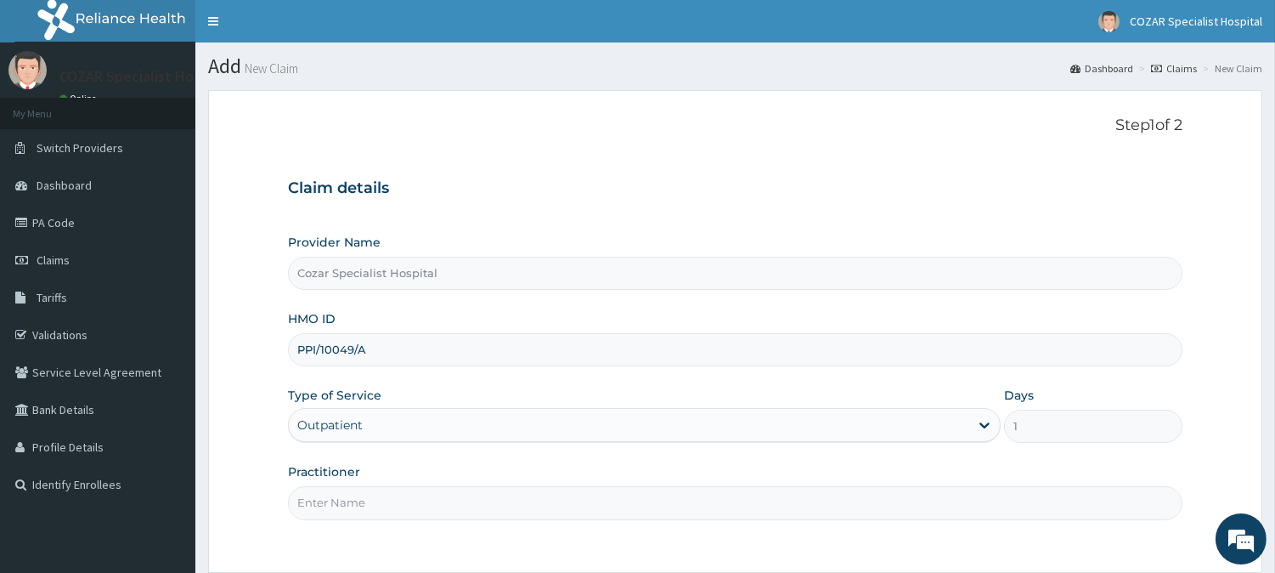
scroll to position [151, 0]
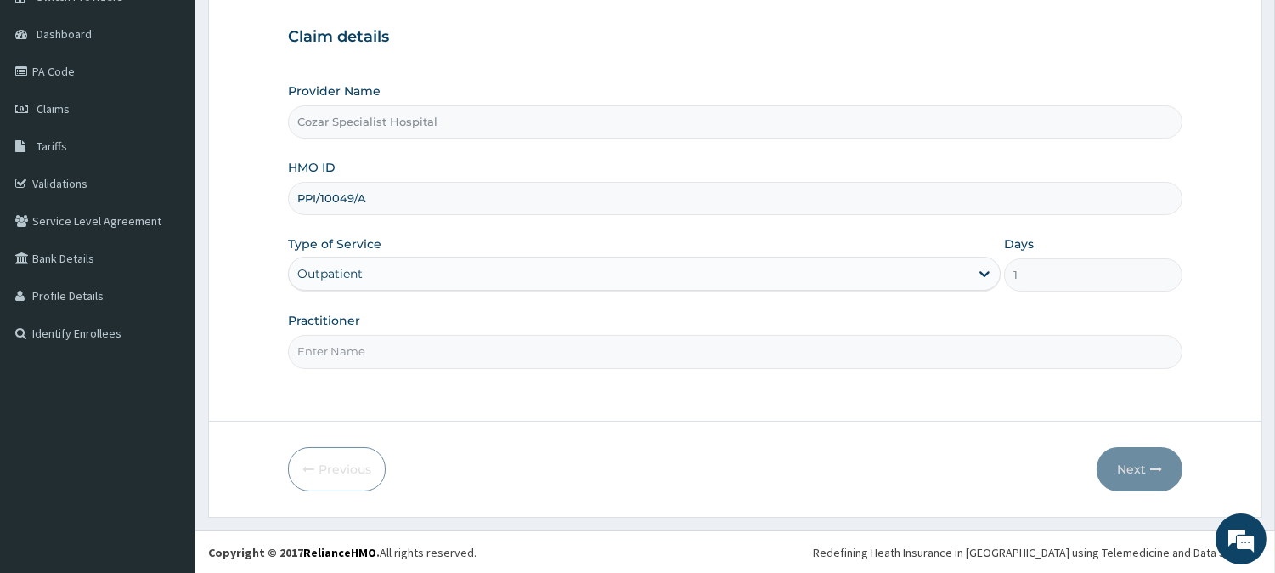
click at [725, 355] on input "Practitioner" at bounding box center [735, 351] width 895 height 33
type input "[PERSON_NAME][MEDICAL_DATA]"
click at [1132, 459] on button "Next" at bounding box center [1140, 469] width 86 height 44
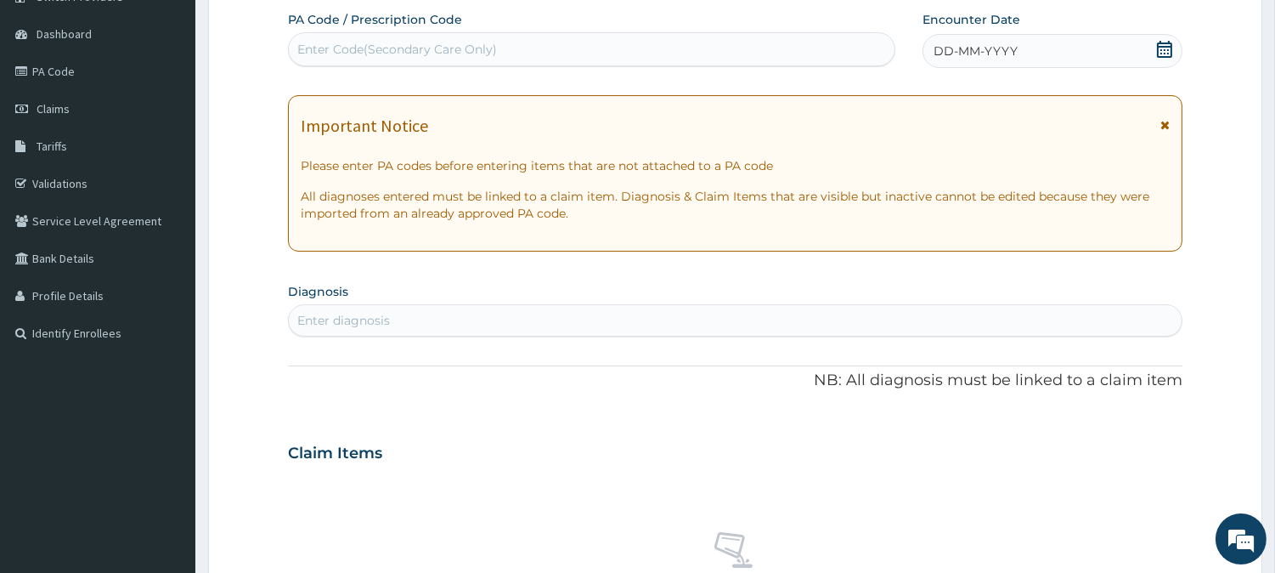
click at [698, 44] on div "Enter Code(Secondary Care Only)" at bounding box center [592, 49] width 606 height 27
paste input "PA/C45397"
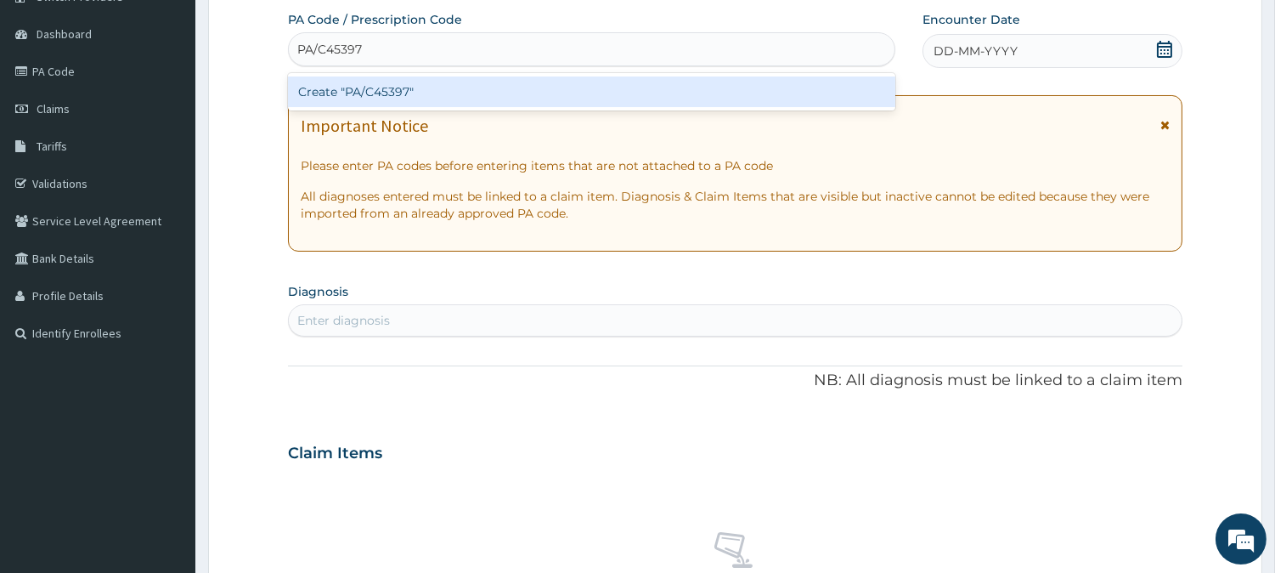
type input "PA/C45397"
click at [939, 302] on div "PA Code / Prescription Code option Create "PA/C45397" focused, 1 of 1. 1 result…" at bounding box center [735, 450] width 895 height 879
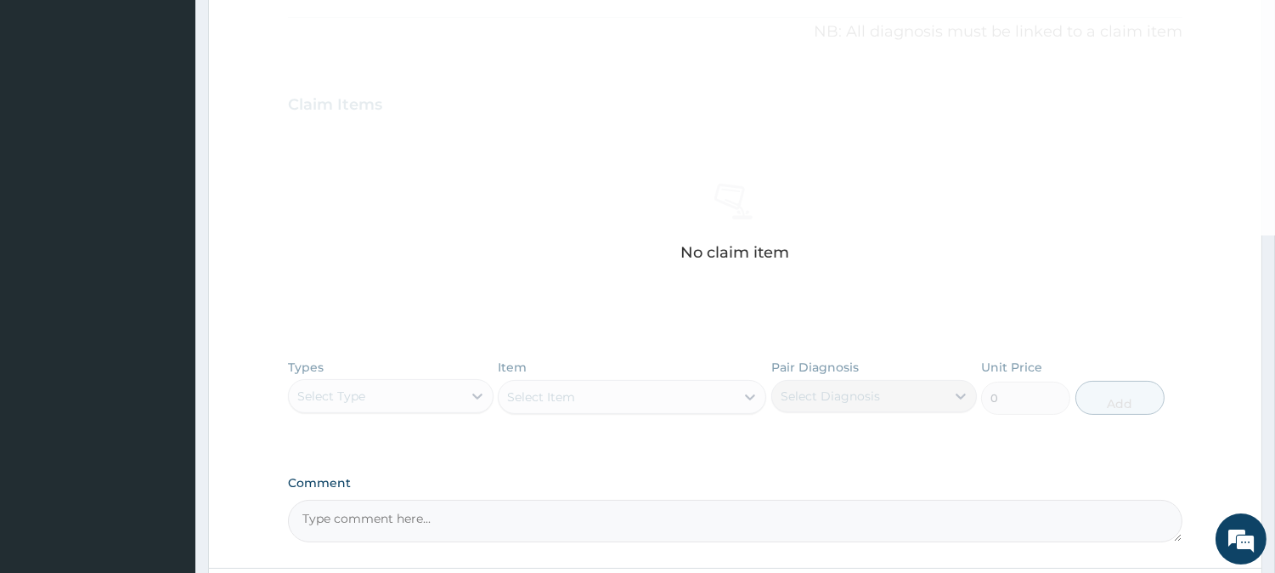
scroll to position [647, 0]
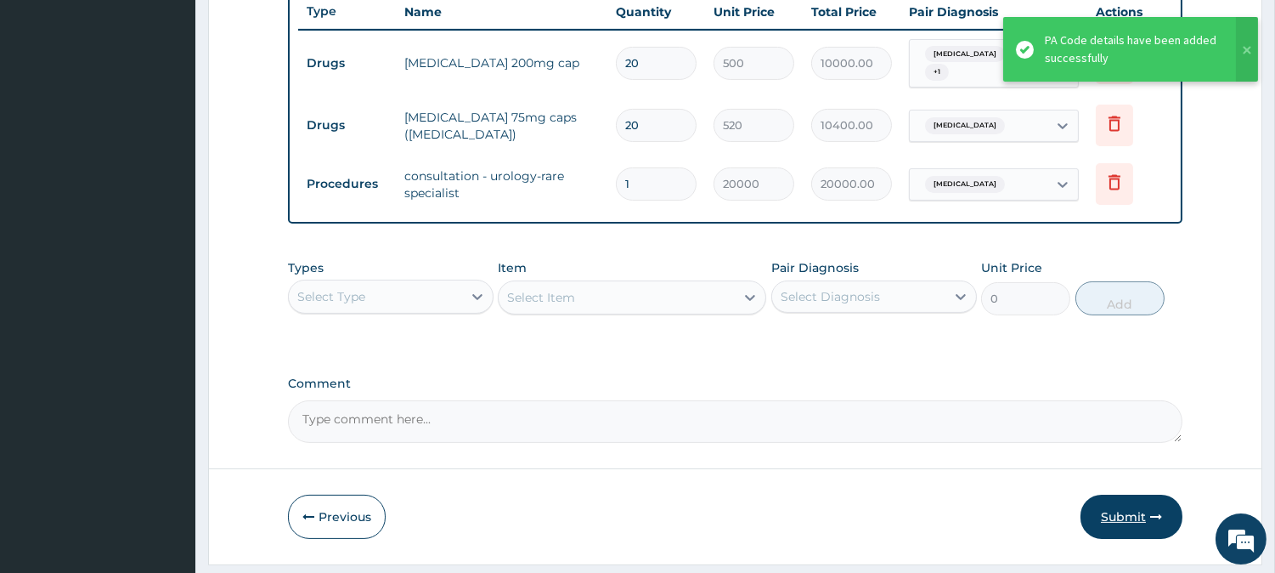
click at [1122, 518] on button "Submit" at bounding box center [1132, 516] width 102 height 44
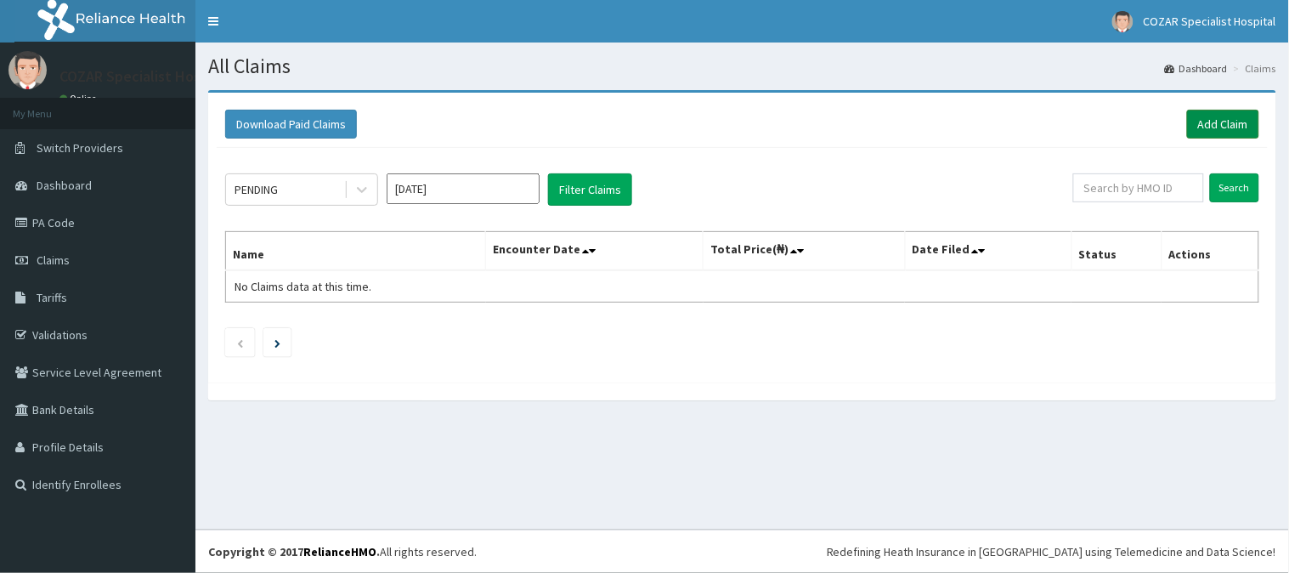
click at [1199, 126] on link "Add Claim" at bounding box center [1223, 124] width 72 height 29
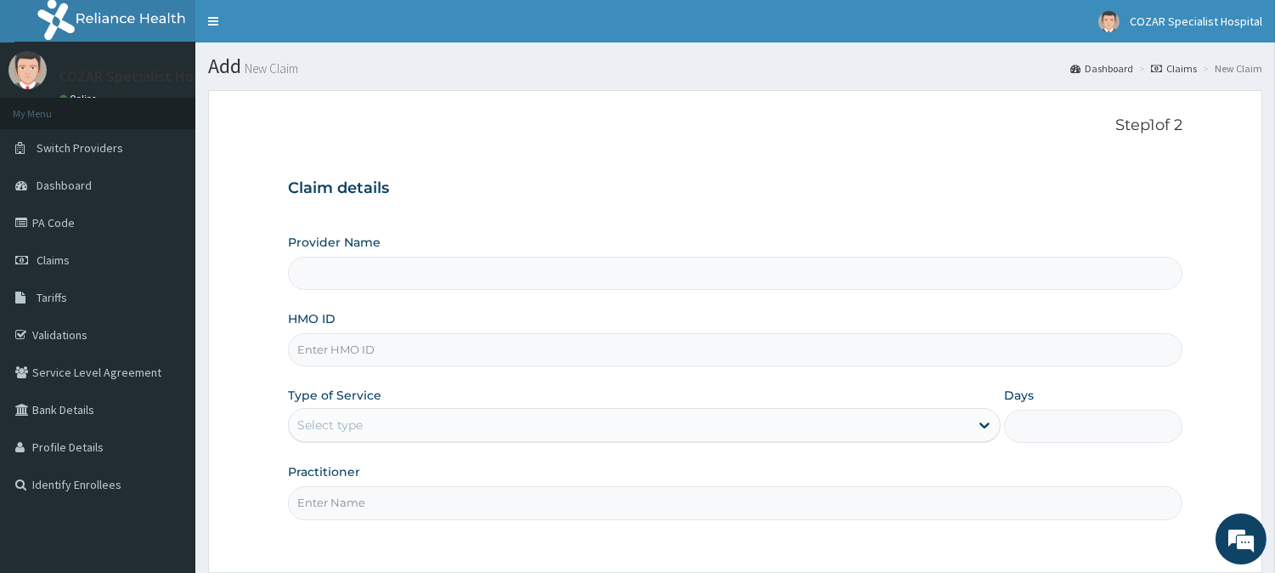
click at [374, 347] on input "HMO ID" at bounding box center [735, 349] width 895 height 33
paste input "PPI/10049/A"
type input "PPI/10049/A"
type input "Cozar Specialist Hospital"
click at [325, 349] on input "PPI/10049/A" at bounding box center [735, 349] width 895 height 33
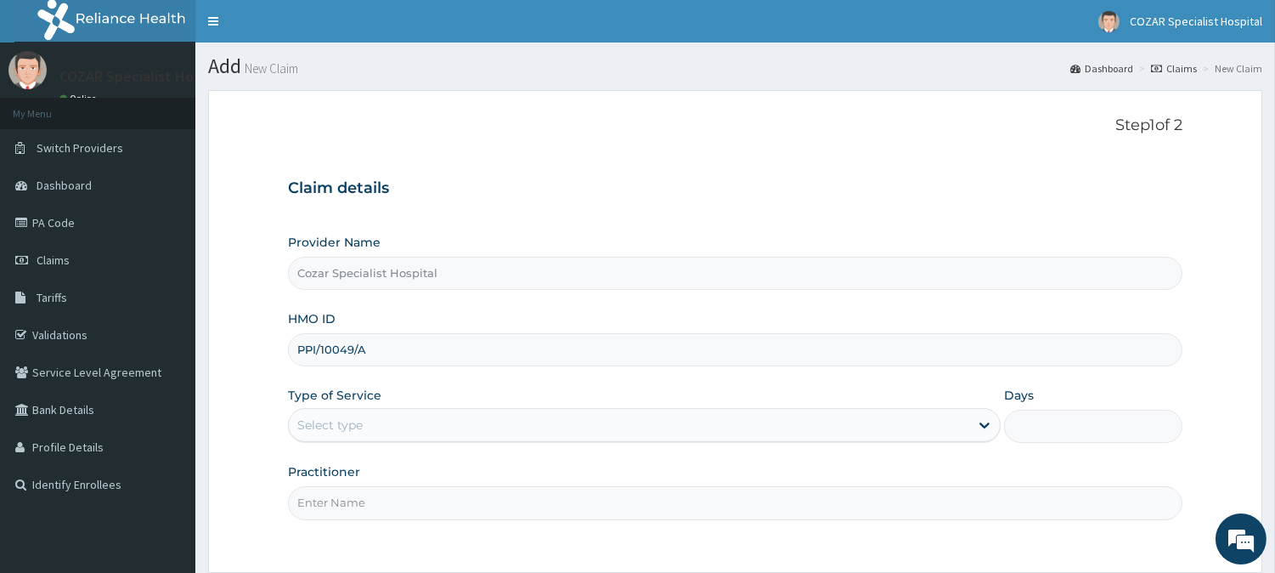
scroll to position [151, 0]
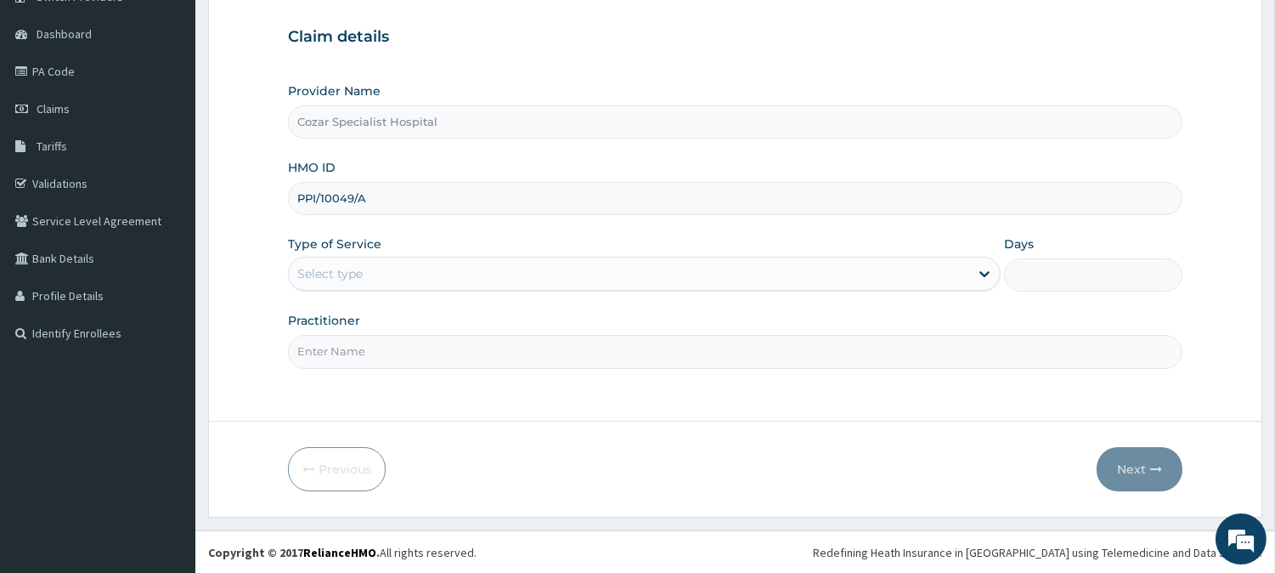
type input "PPI/10049/A"
click at [743, 278] on div "Select type" at bounding box center [629, 273] width 681 height 27
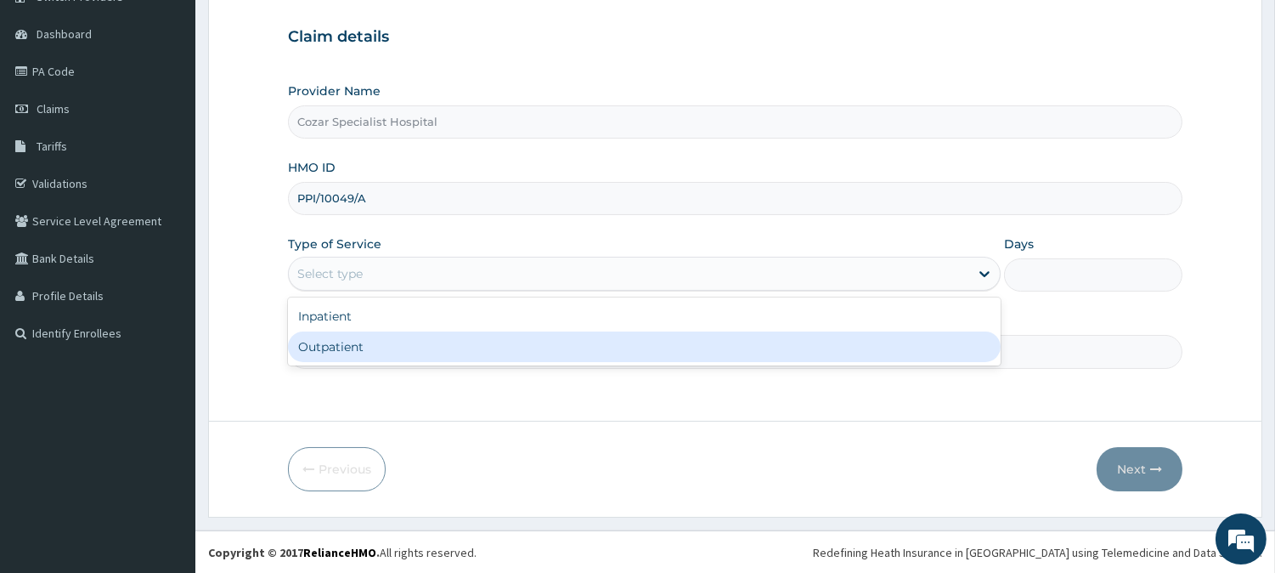
click at [686, 351] on div "Outpatient" at bounding box center [644, 346] width 713 height 31
type input "1"
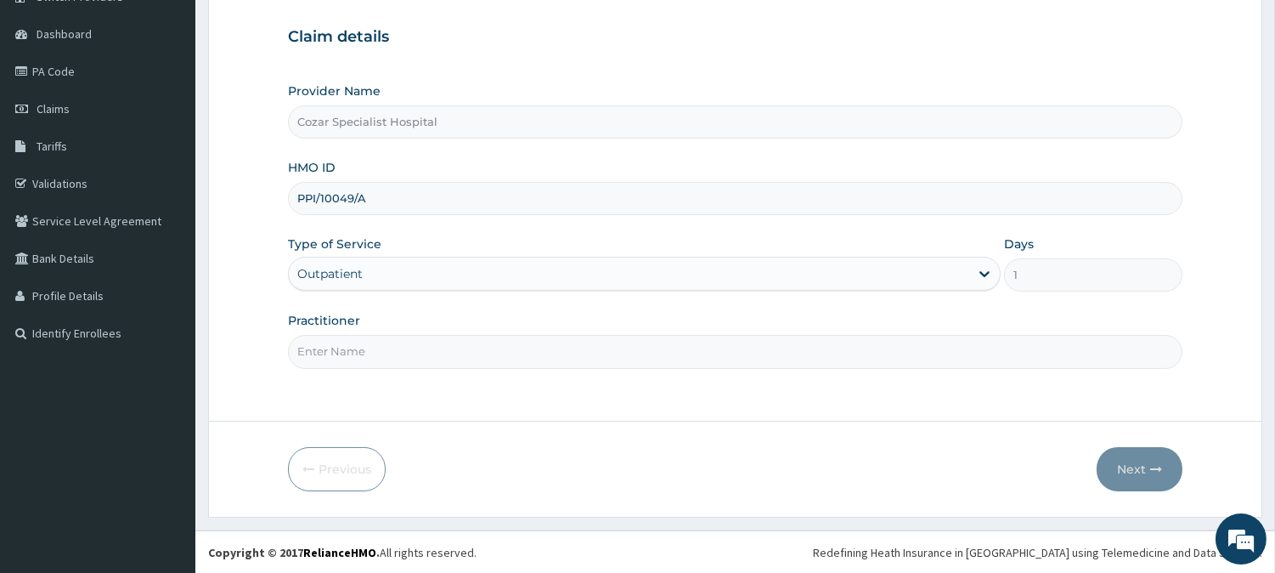
click at [626, 363] on input "Practitioner" at bounding box center [735, 351] width 895 height 33
type input "[PERSON_NAME][MEDICAL_DATA]"
click at [1167, 473] on button "Next" at bounding box center [1140, 469] width 86 height 44
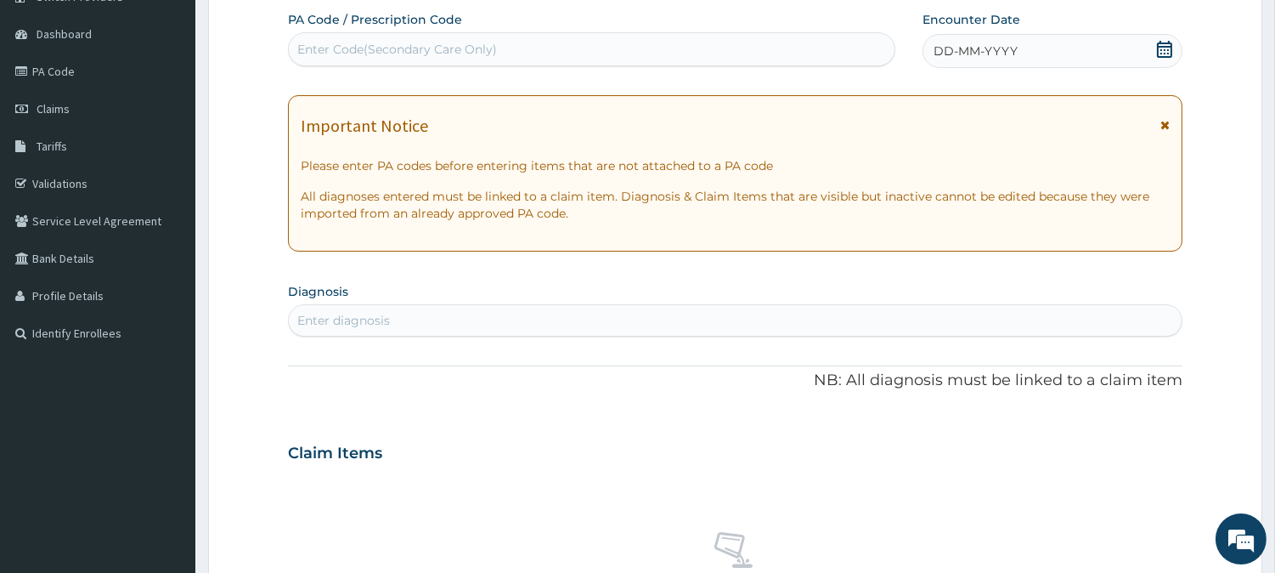
click at [821, 48] on div "Enter Code(Secondary Care Only)" at bounding box center [592, 49] width 606 height 27
paste input "PA/C45397"
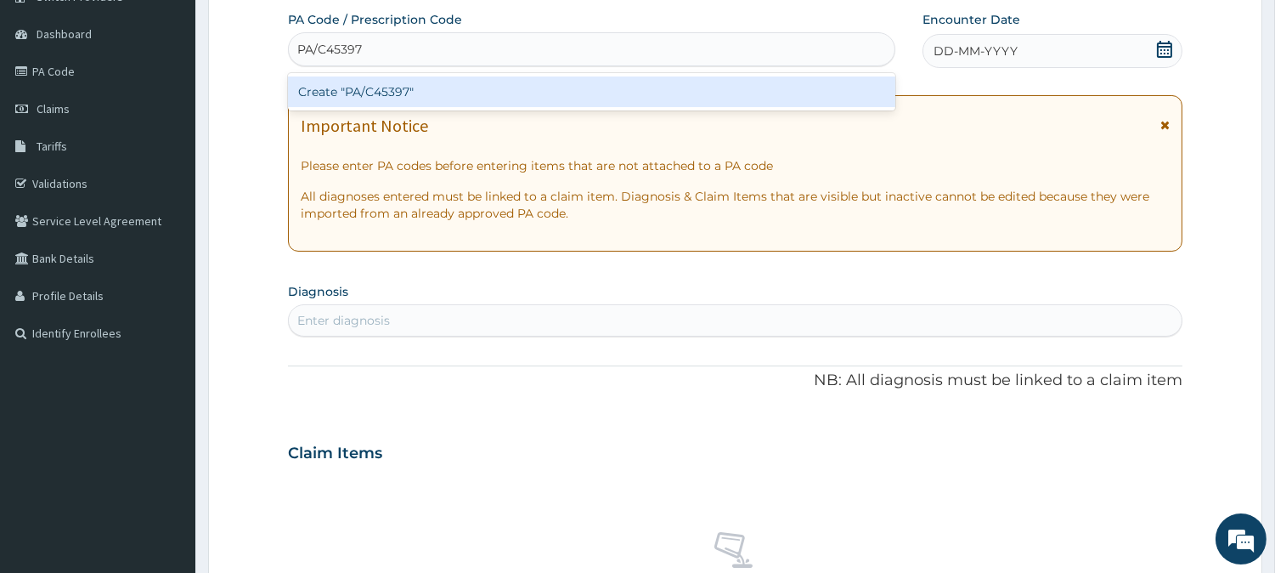
type input "PA/C45397"
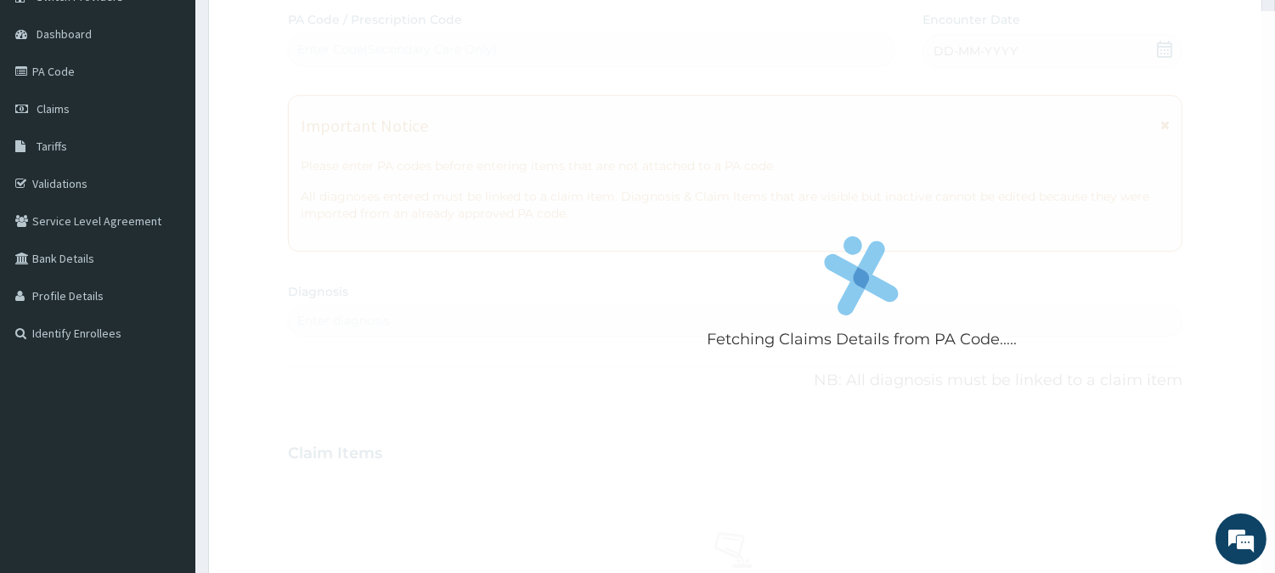
click at [1074, 299] on div "Fetching Claims Details from PA Code..... PA Code / Prescription Code Enter Cod…" at bounding box center [735, 450] width 895 height 879
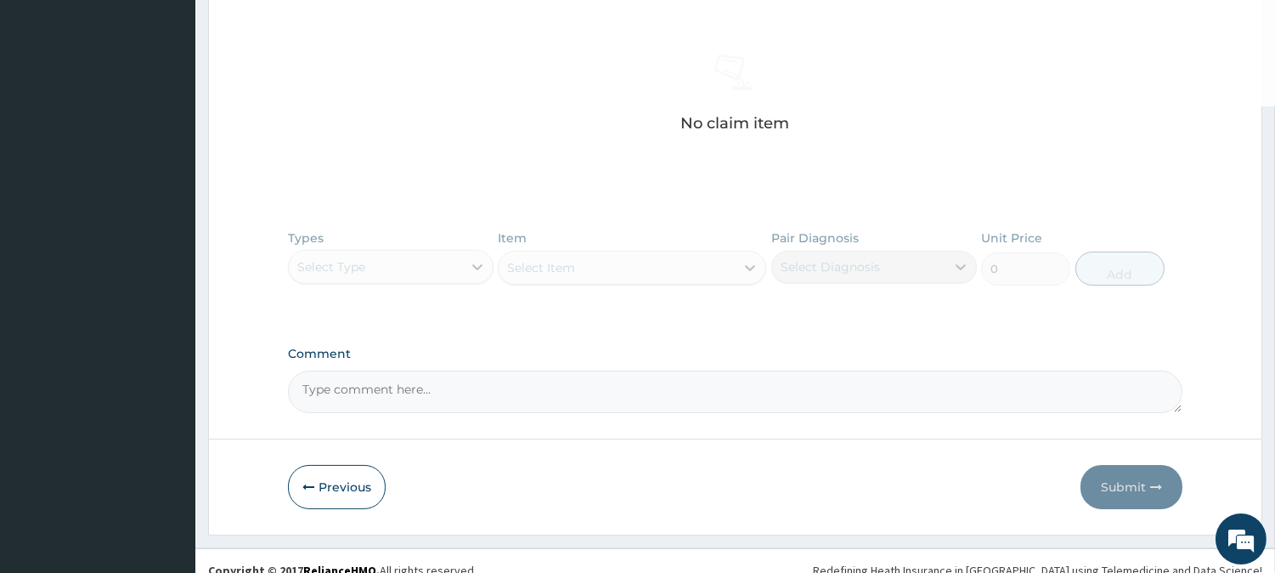
scroll to position [647, 0]
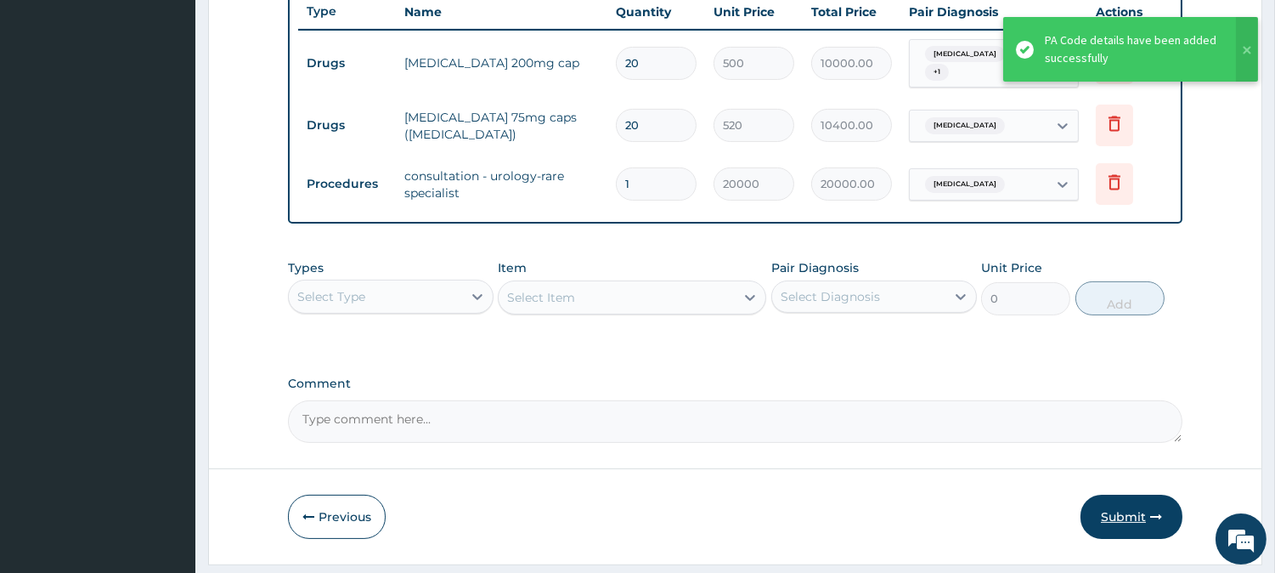
click at [1124, 500] on button "Submit" at bounding box center [1132, 516] width 102 height 44
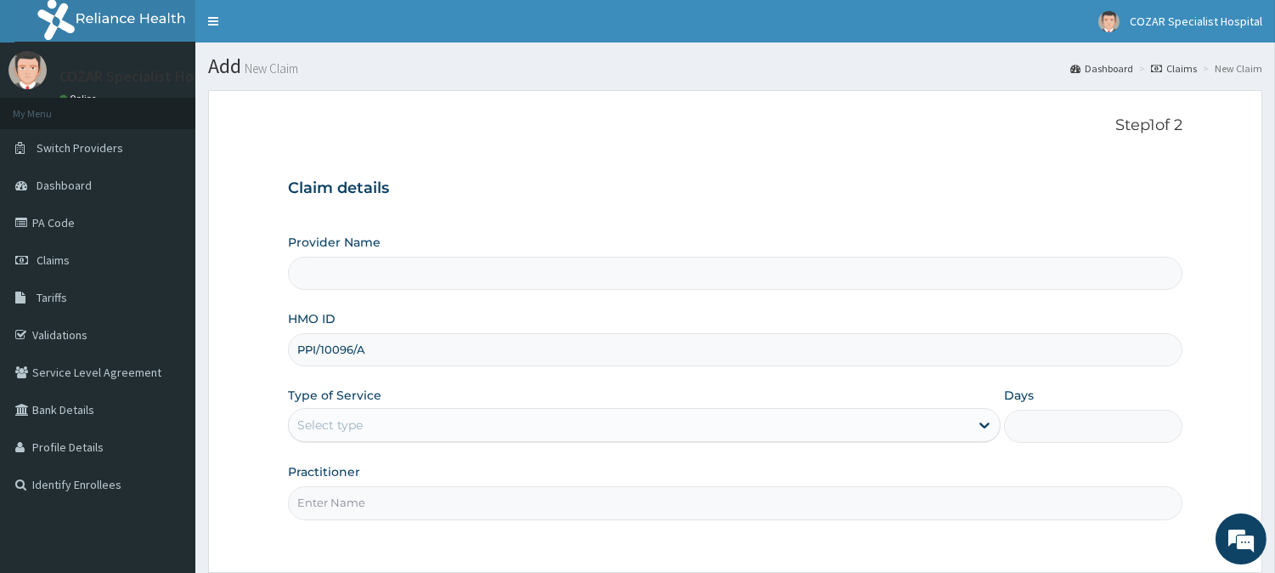
type input "Cozar Specialist Hospital"
click at [324, 349] on input "PPI/10096/A" at bounding box center [735, 349] width 895 height 33
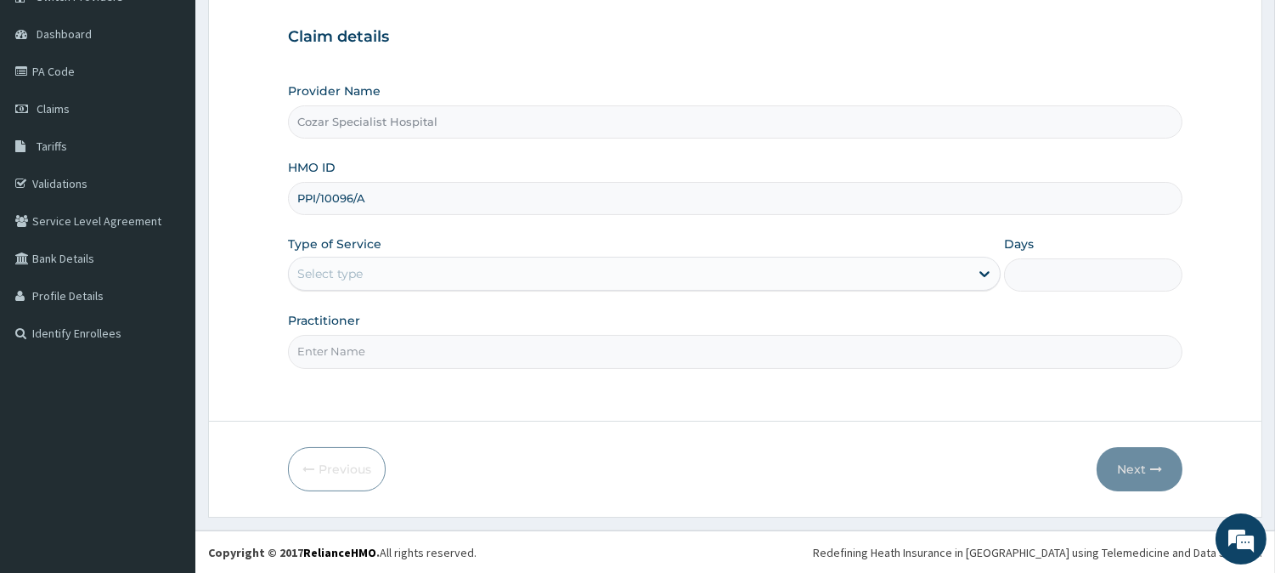
type input "PPI/10096/A"
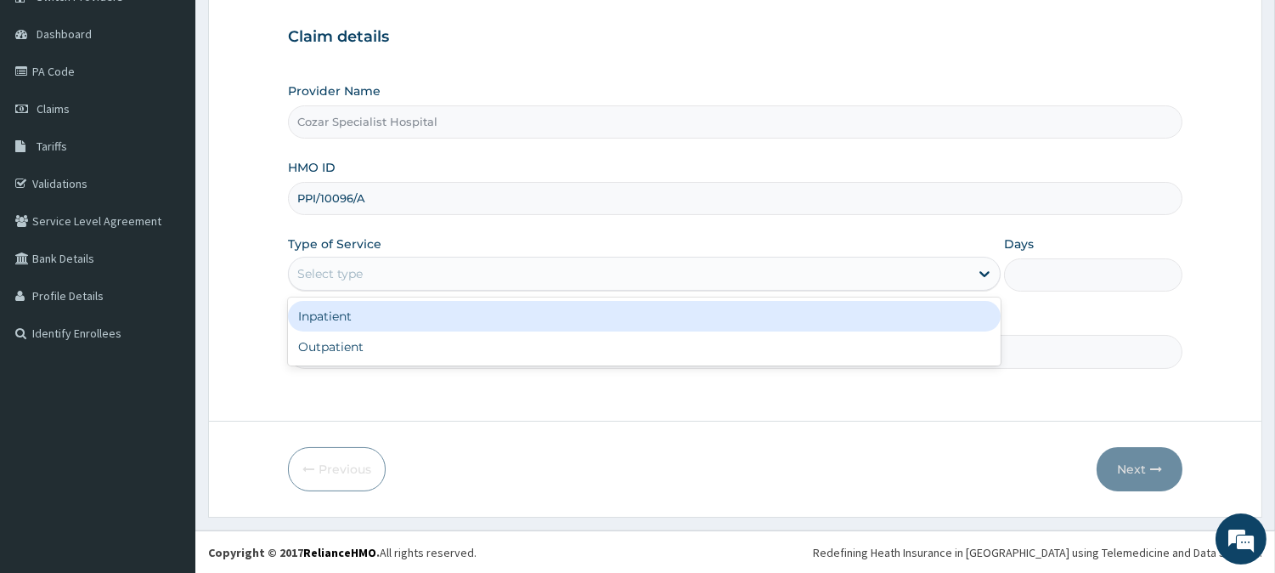
click at [582, 281] on div "Select type" at bounding box center [629, 273] width 681 height 27
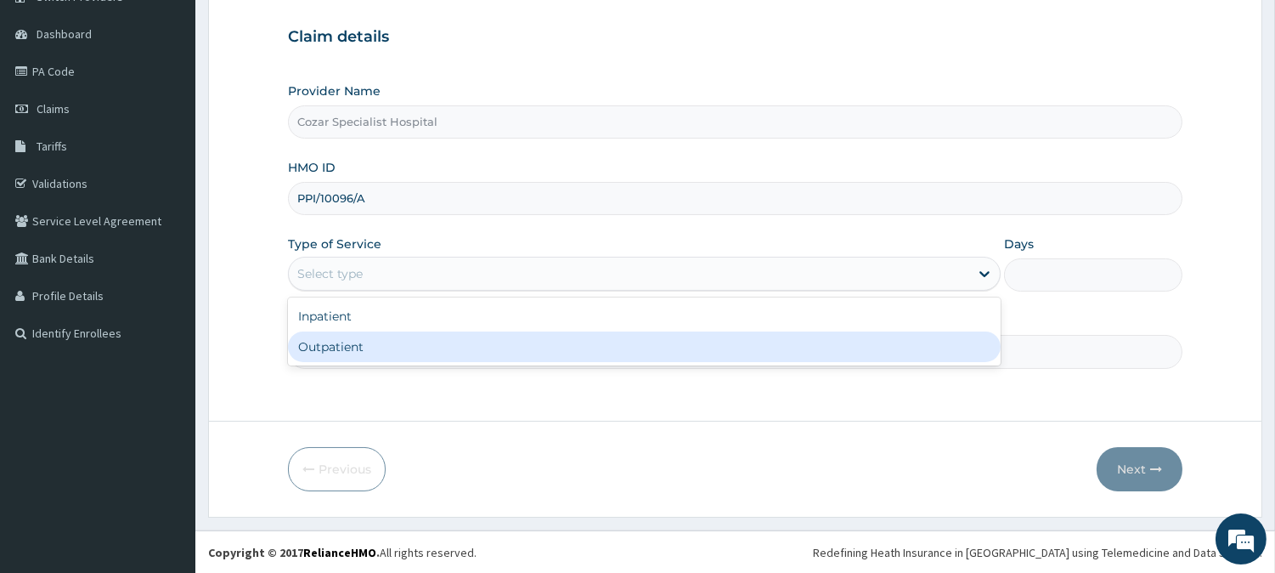
click at [527, 352] on div "Outpatient" at bounding box center [644, 346] width 713 height 31
type input "1"
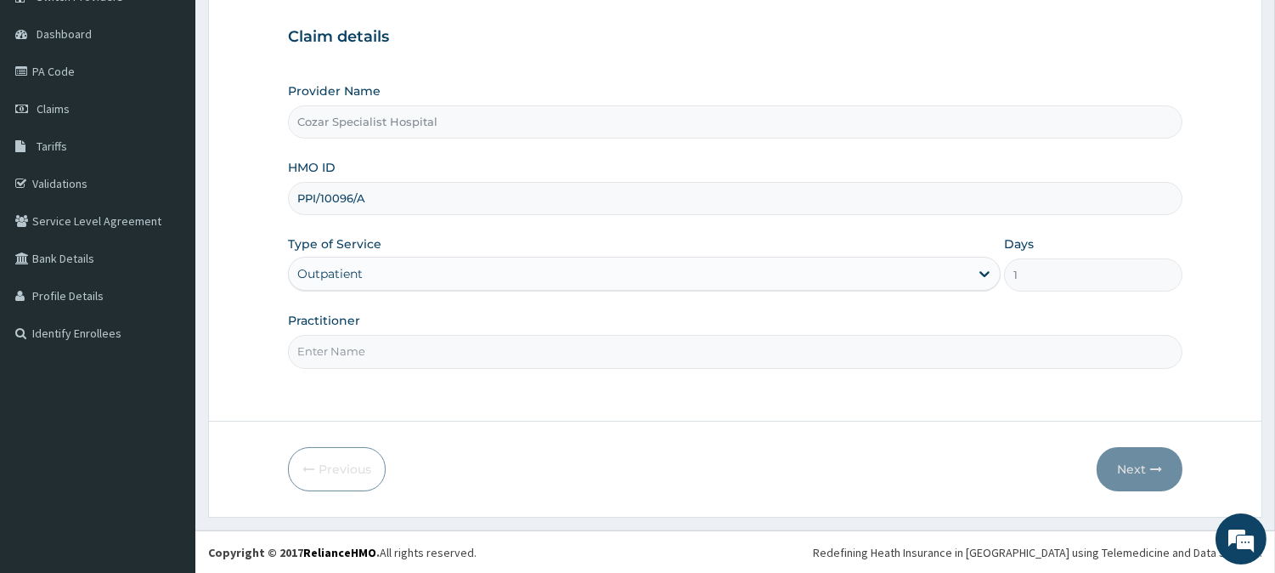
click at [559, 353] on input "Practitioner" at bounding box center [735, 351] width 895 height 33
type input "[PERSON_NAME][MEDICAL_DATA]"
click at [1143, 460] on button "Next" at bounding box center [1140, 469] width 86 height 44
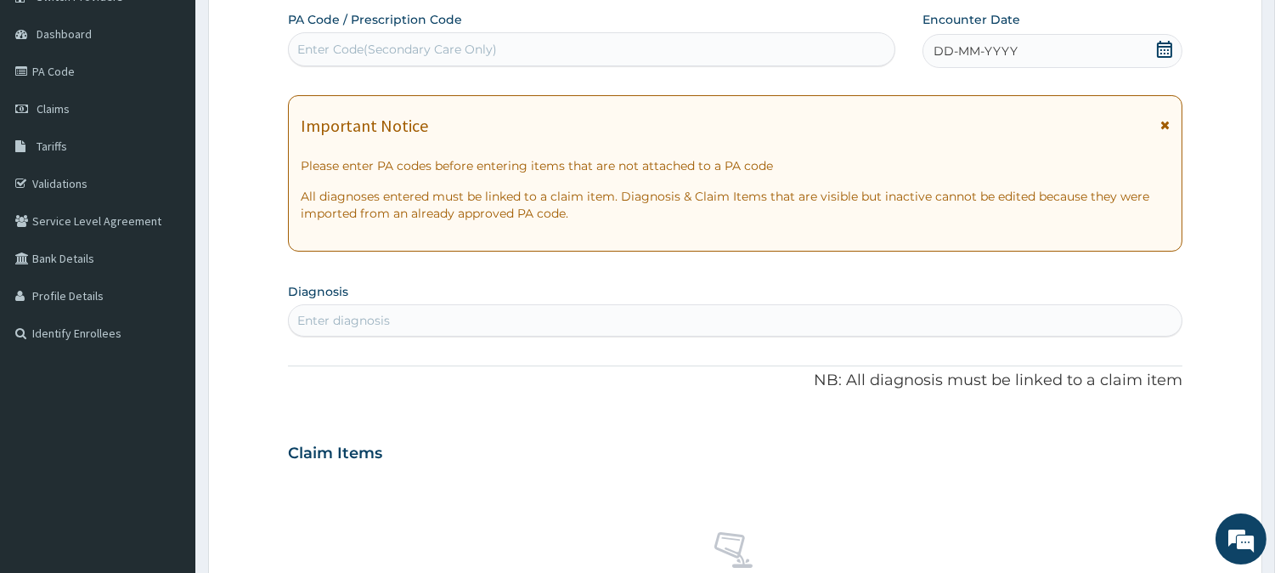
click at [663, 34] on div "Enter Code(Secondary Care Only)" at bounding box center [591, 49] width 607 height 34
paste input "PA/B5E800"
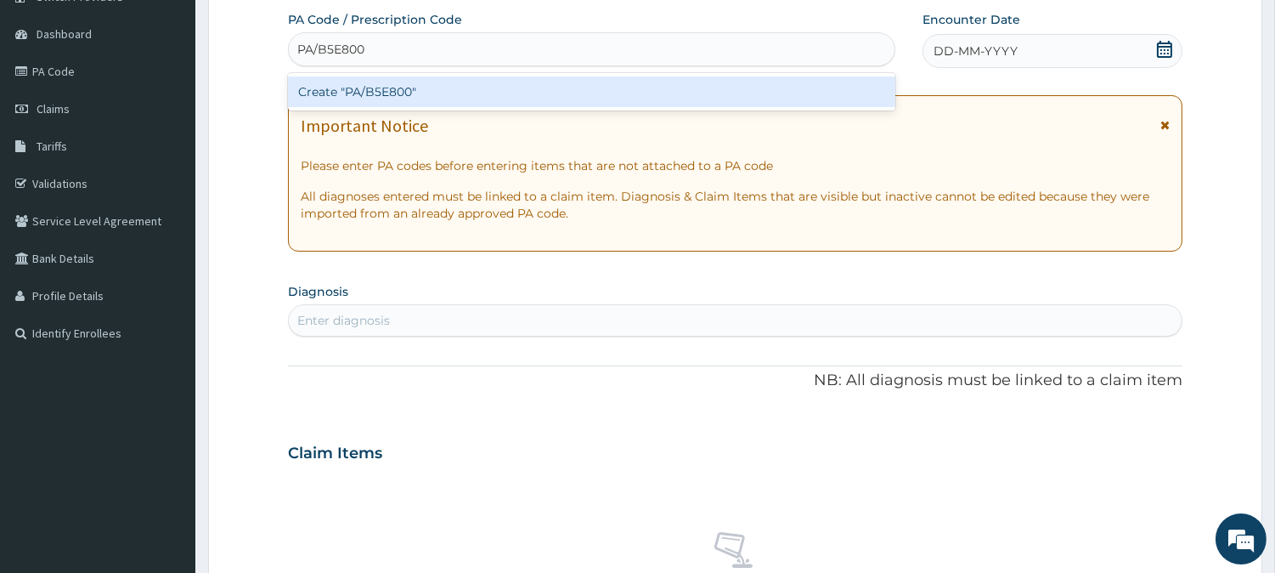
type input "PA/B5E800"
click at [882, 217] on div "PA Code / Prescription Code option Create "PA/B5E800" focused, 1 of 1. 1 result…" at bounding box center [735, 450] width 895 height 879
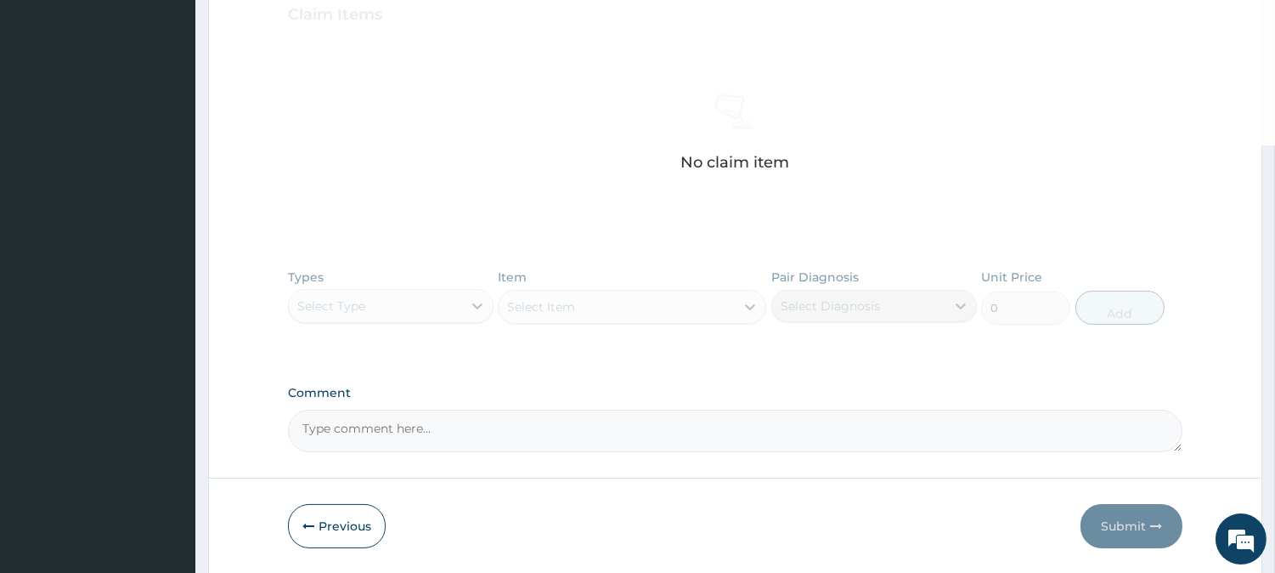
scroll to position [647, 0]
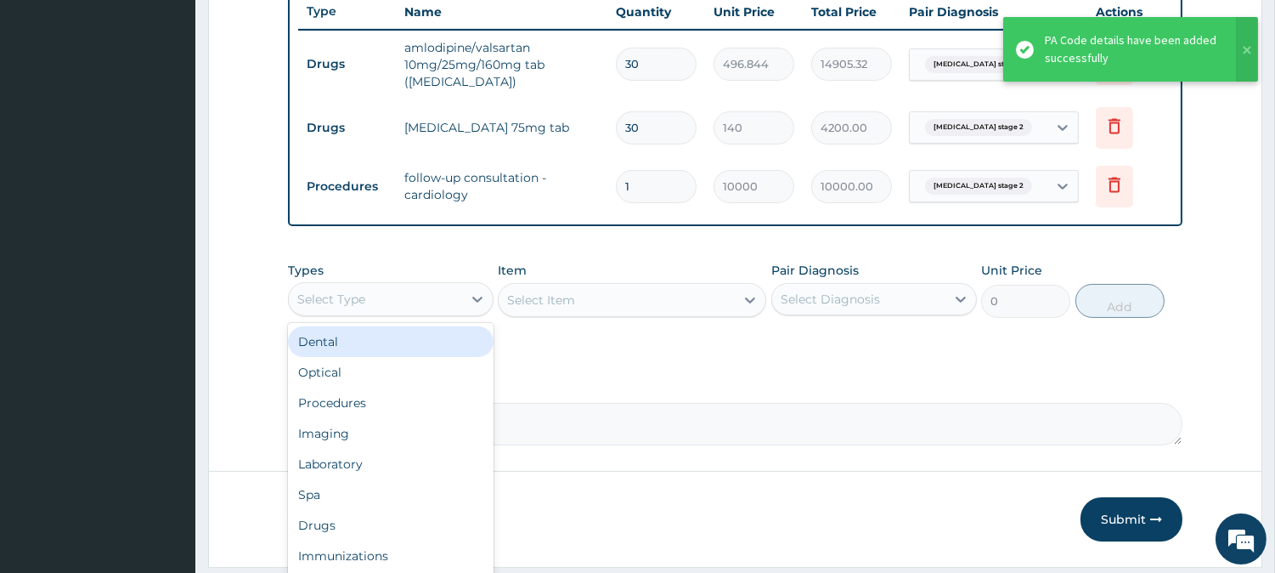
click at [429, 298] on div "Select Type" at bounding box center [375, 298] width 173 height 27
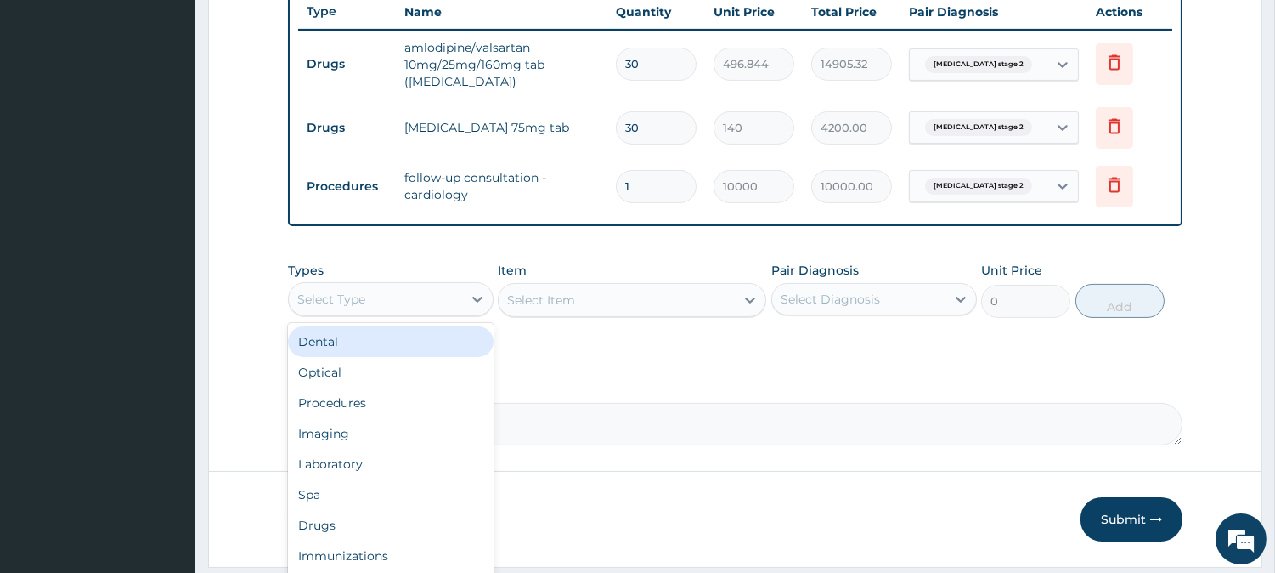
click at [677, 302] on div "Select Item" at bounding box center [632, 300] width 268 height 34
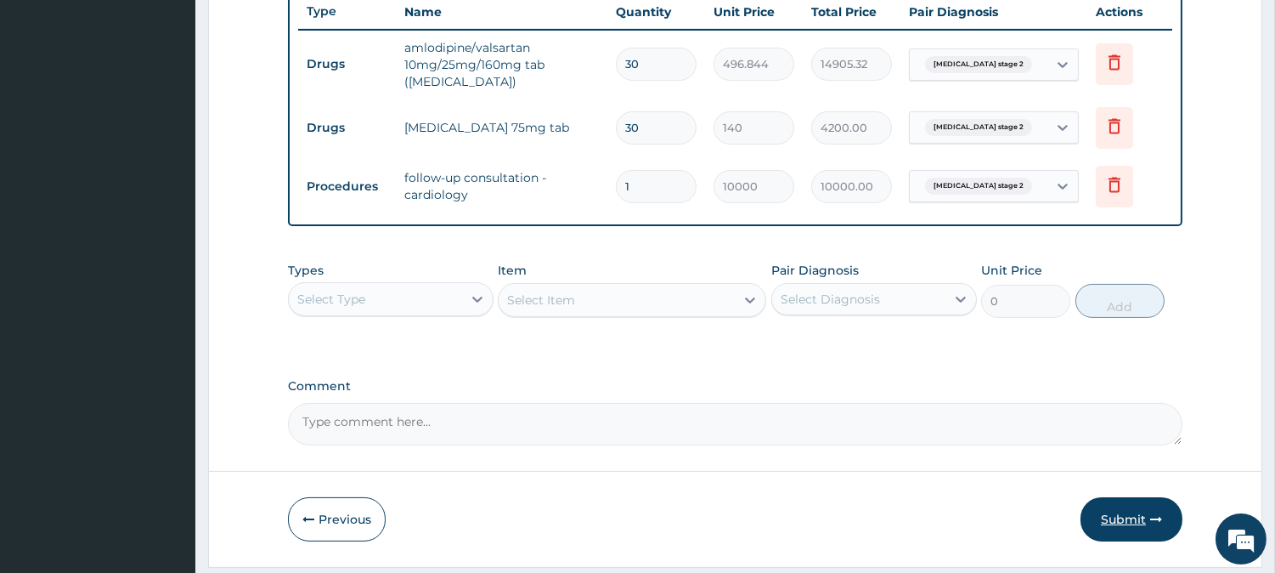
click at [1108, 497] on button "Submit" at bounding box center [1132, 519] width 102 height 44
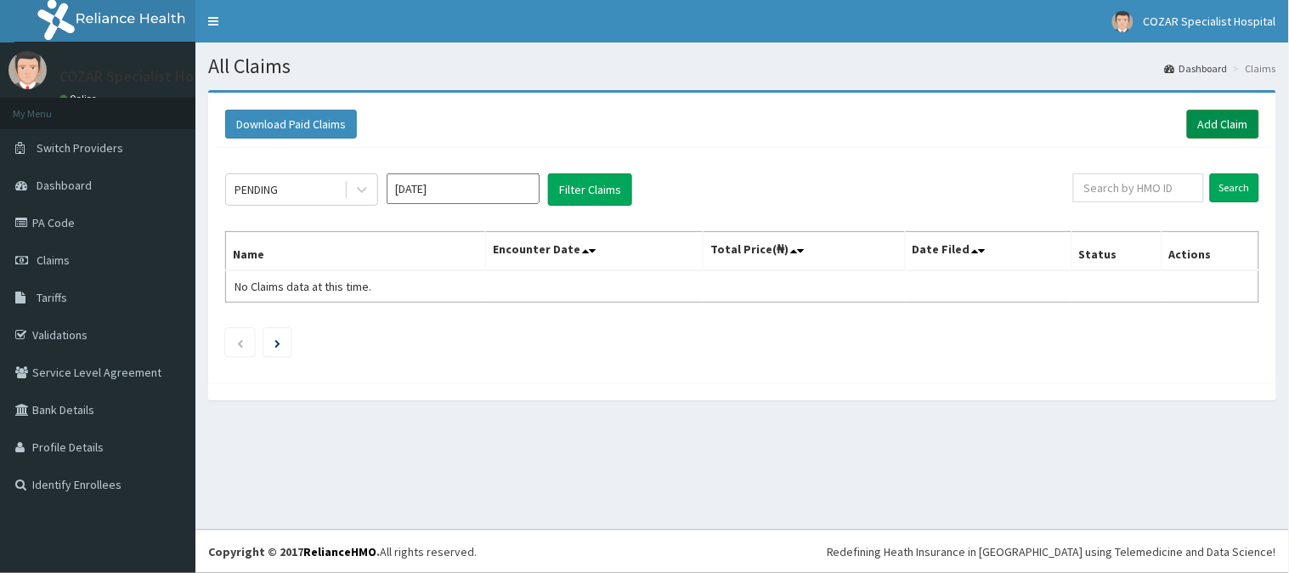
click at [1217, 119] on link "Add Claim" at bounding box center [1223, 124] width 72 height 29
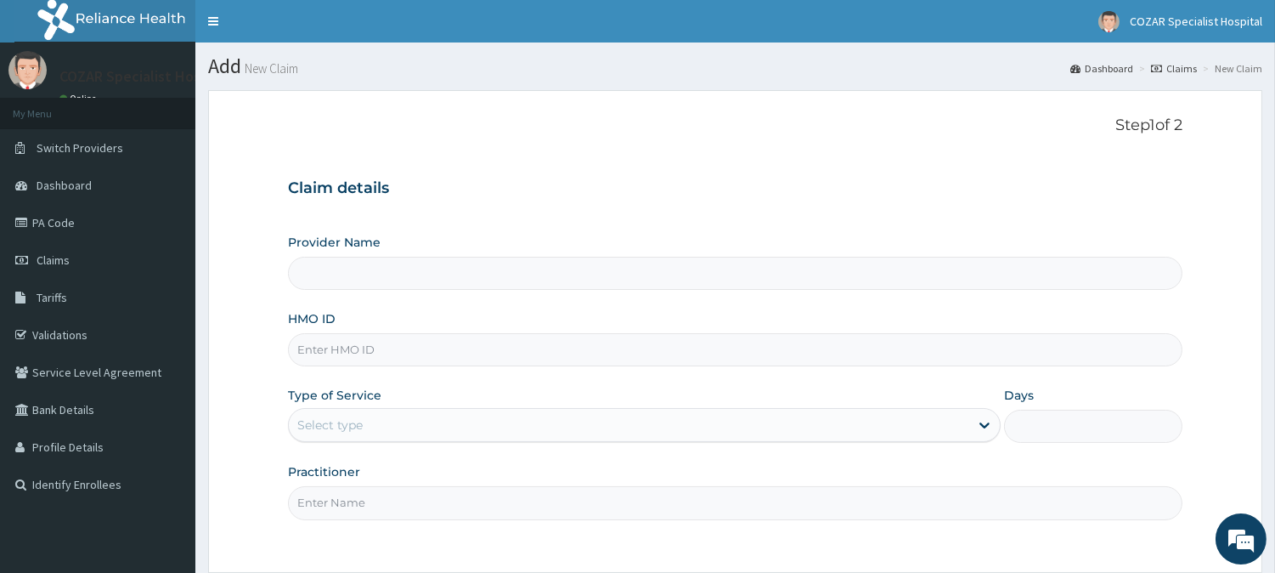
click at [444, 336] on input "HMO ID" at bounding box center [735, 349] width 895 height 33
paste input "PSC/10059/A"
type input "PSC/10059/A"
type input "Cozar Specialist Hospital"
click at [313, 347] on input "PSC/10059/A" at bounding box center [735, 349] width 895 height 33
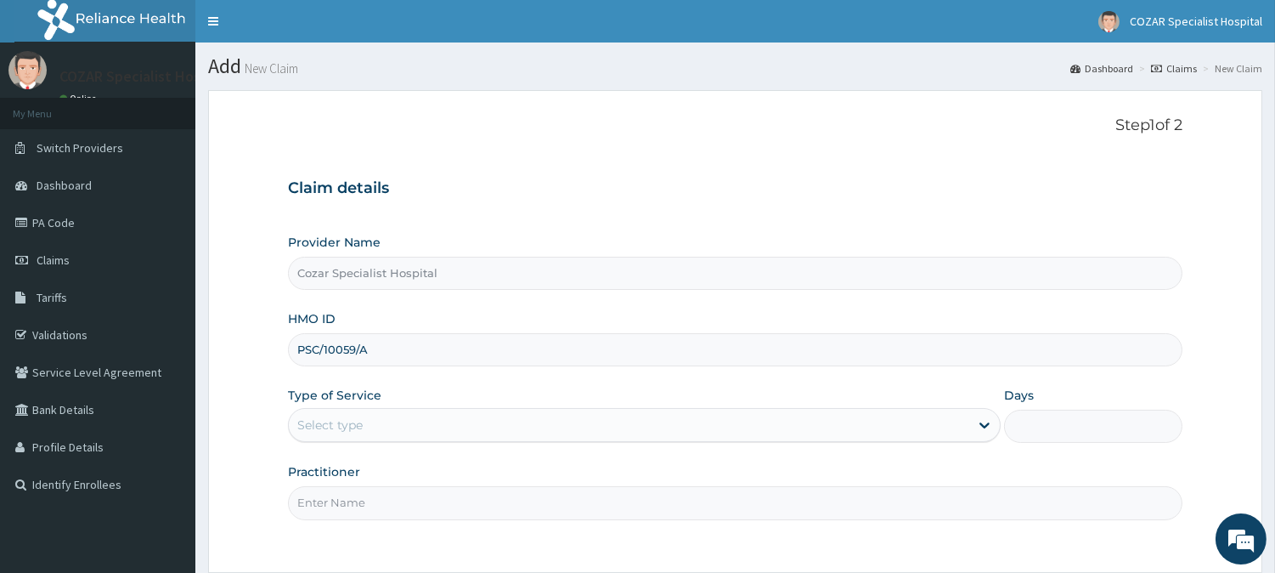
type input "PSC/10059/A"
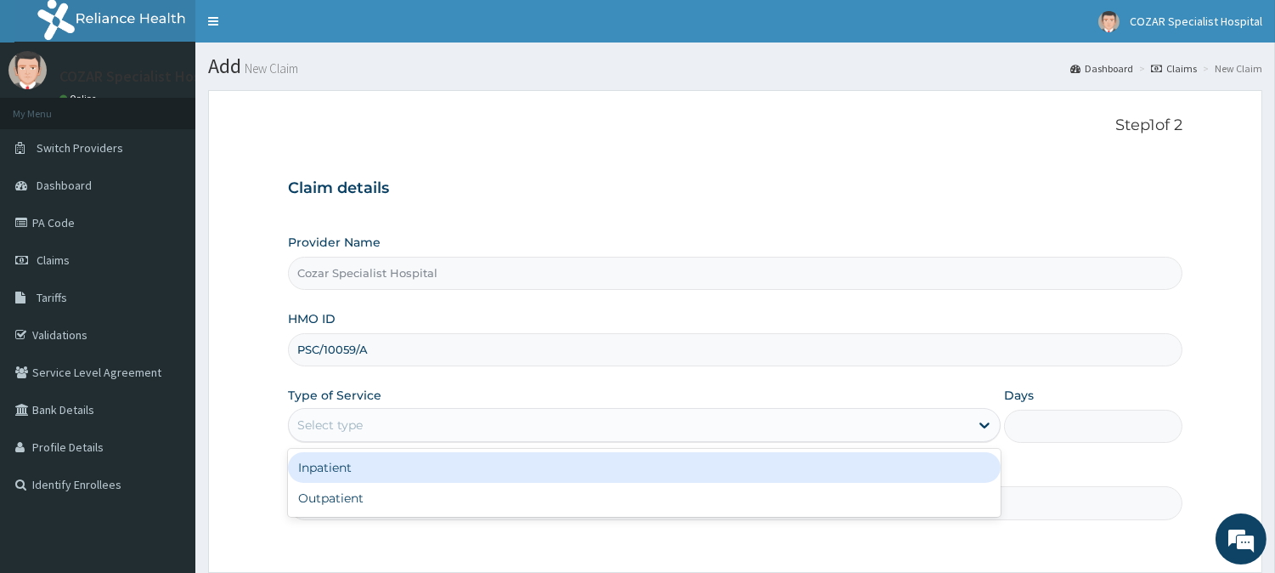
drag, startPoint x: 575, startPoint y: 408, endPoint x: 574, endPoint y: 421, distance: 13.6
click at [574, 421] on div "Select type" at bounding box center [644, 425] width 713 height 34
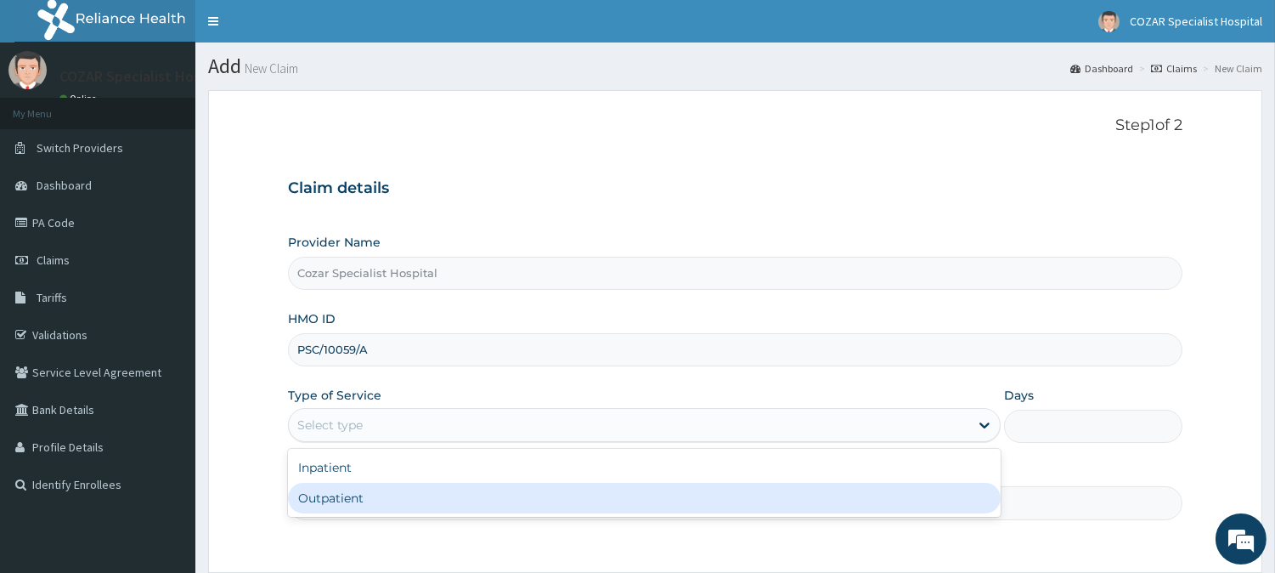
click at [528, 496] on div "Outpatient" at bounding box center [644, 498] width 713 height 31
type input "1"
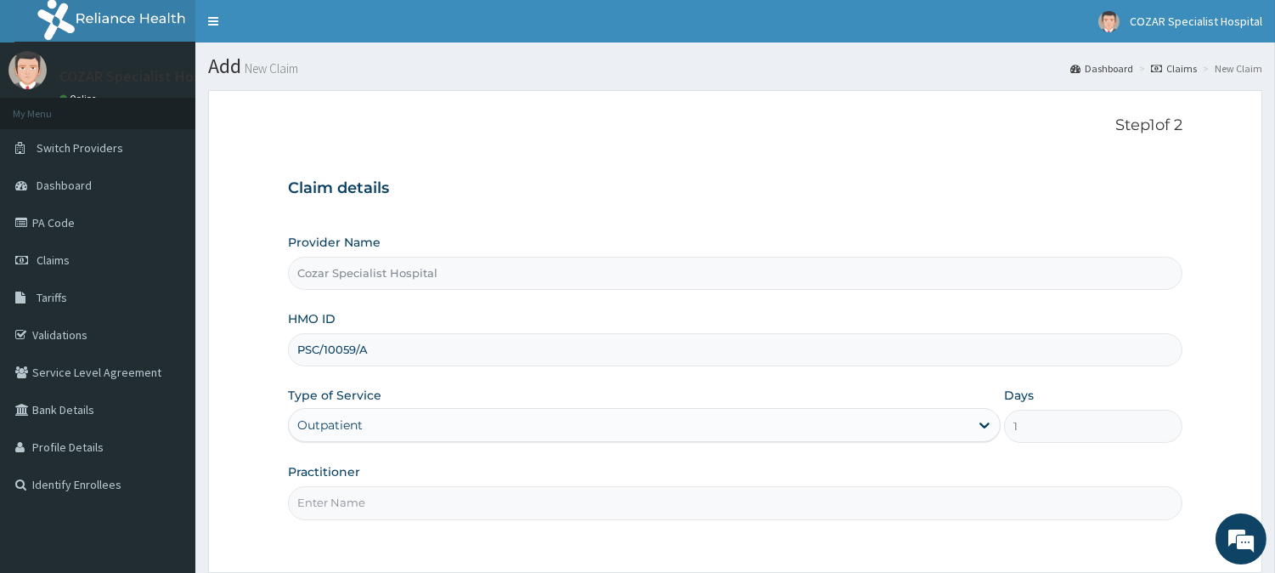
scroll to position [151, 0]
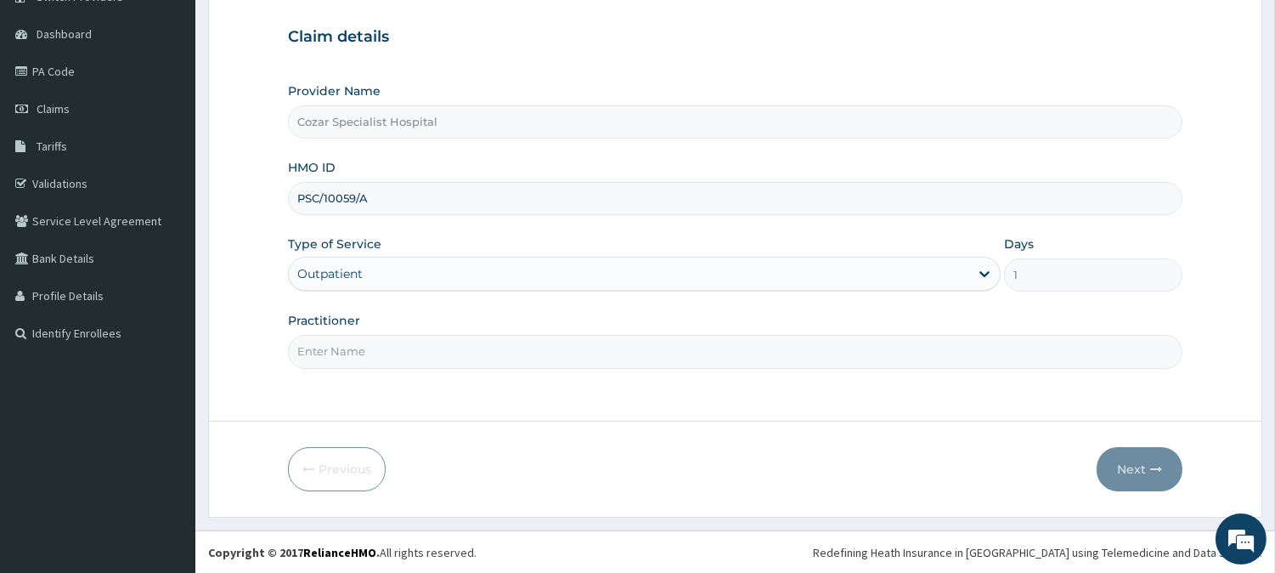
drag, startPoint x: 580, startPoint y: 352, endPoint x: 578, endPoint y: 362, distance: 10.5
click at [580, 352] on input "Practitioner" at bounding box center [735, 351] width 895 height 33
type input "[PERSON_NAME][MEDICAL_DATA]"
click at [1127, 456] on button "Next" at bounding box center [1140, 469] width 86 height 44
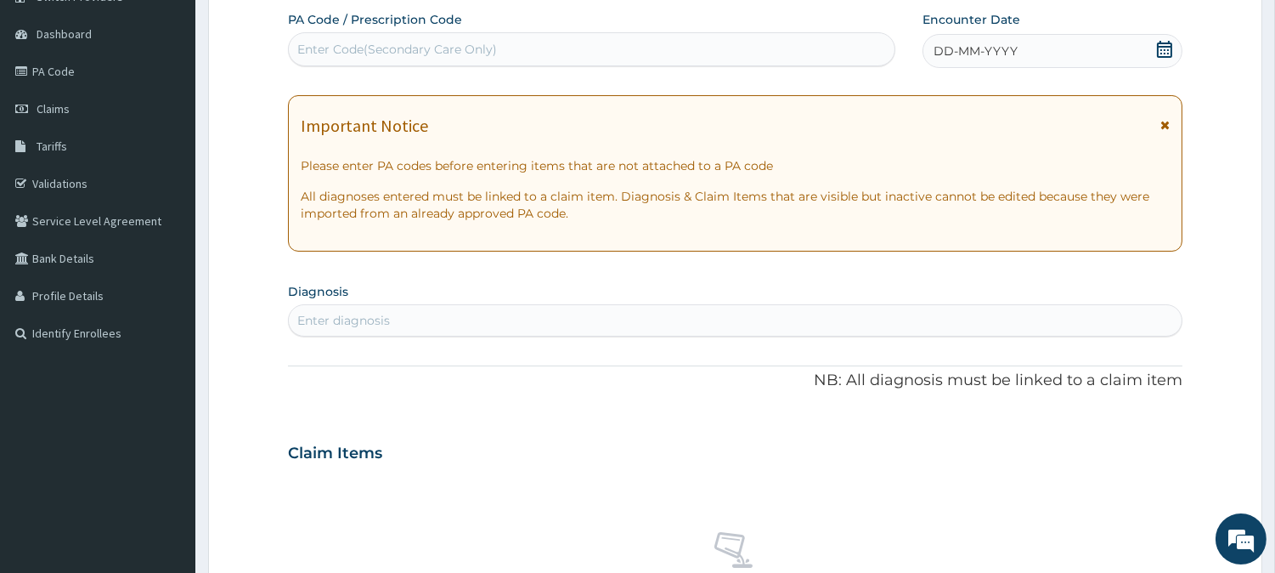
click at [427, 51] on div "Enter Code(Secondary Care Only)" at bounding box center [397, 49] width 200 height 17
paste input "PA/9B7B95"
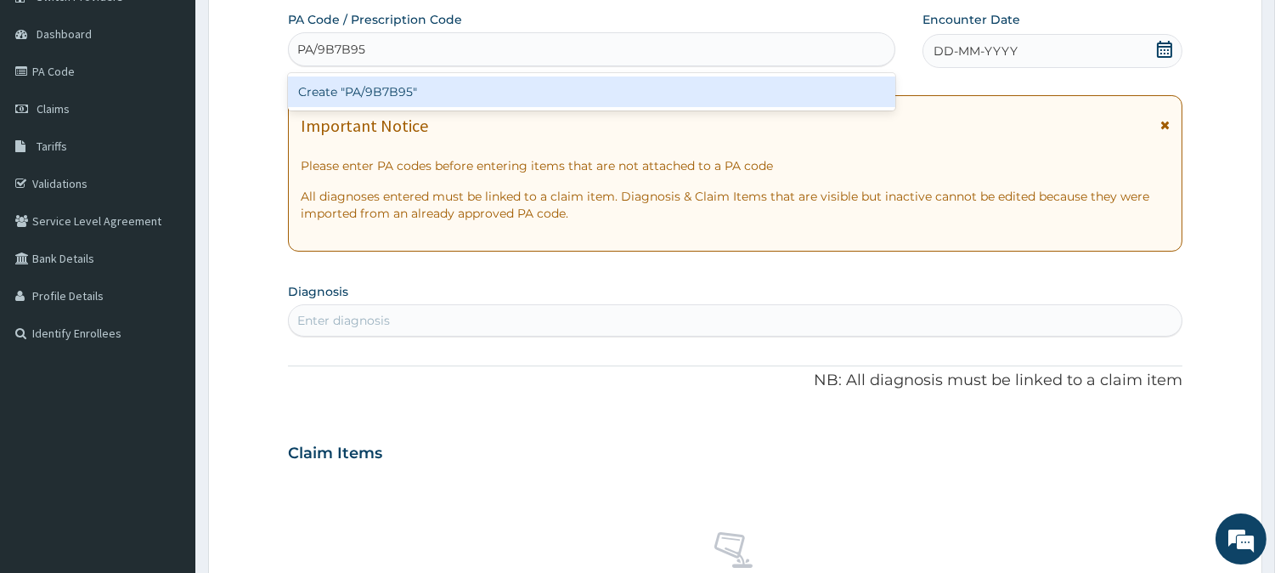
type input "PA/9B7B95"
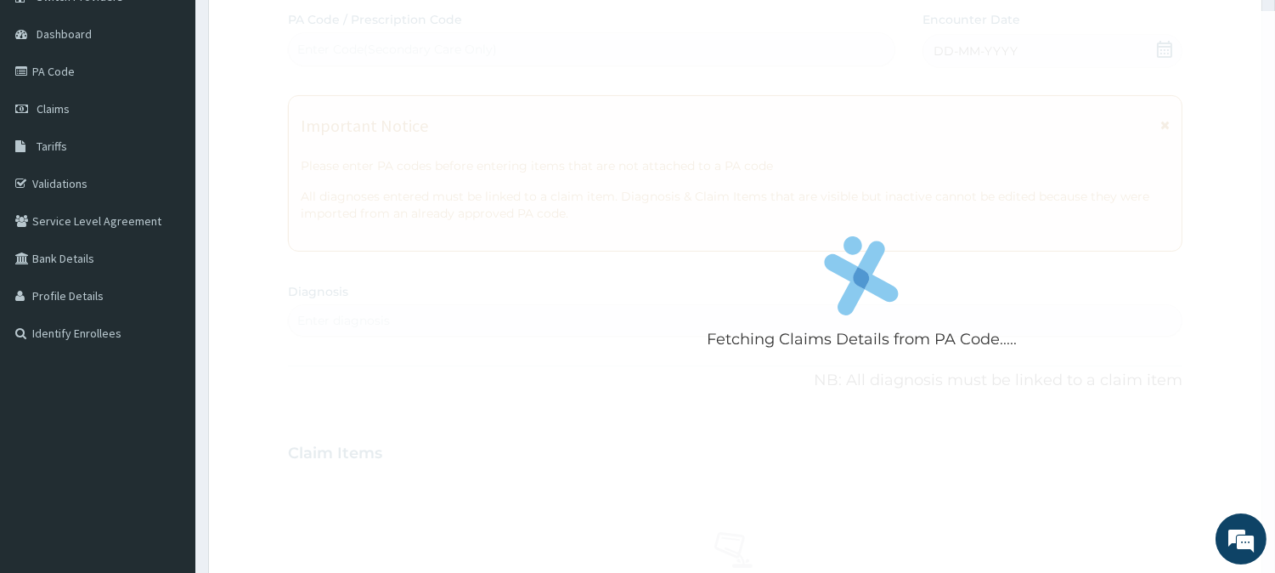
click at [719, 175] on div "Fetching Claims Details from PA Code..... PA Code / Prescription Code Enter Cod…" at bounding box center [735, 450] width 895 height 879
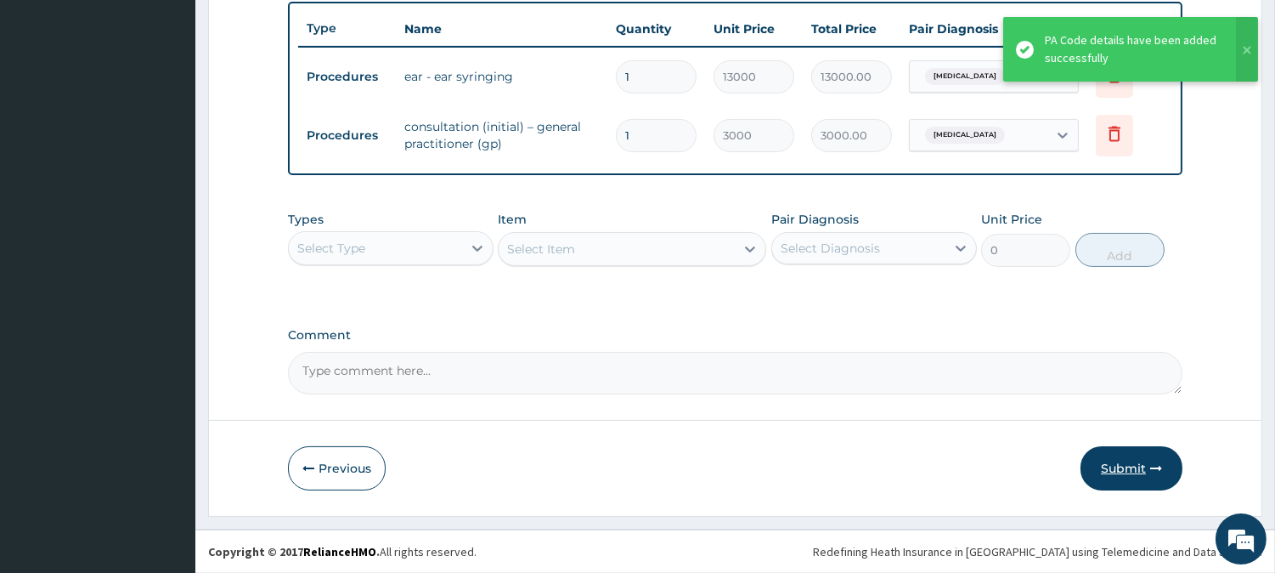
scroll to position [629, 0]
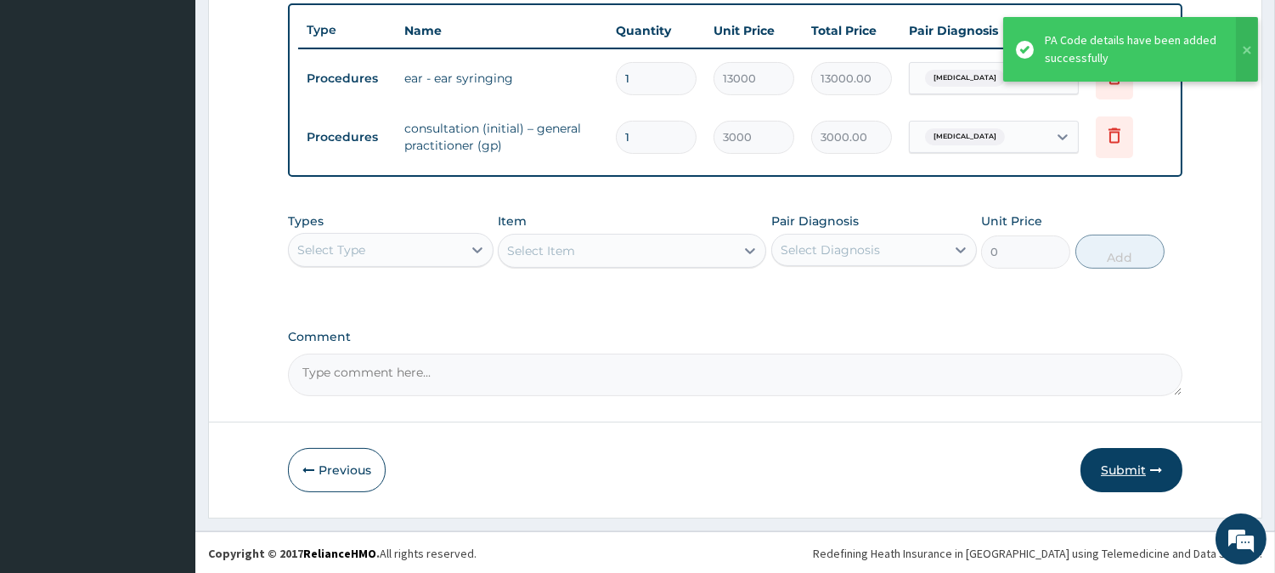
click at [1159, 477] on button "Submit" at bounding box center [1132, 470] width 102 height 44
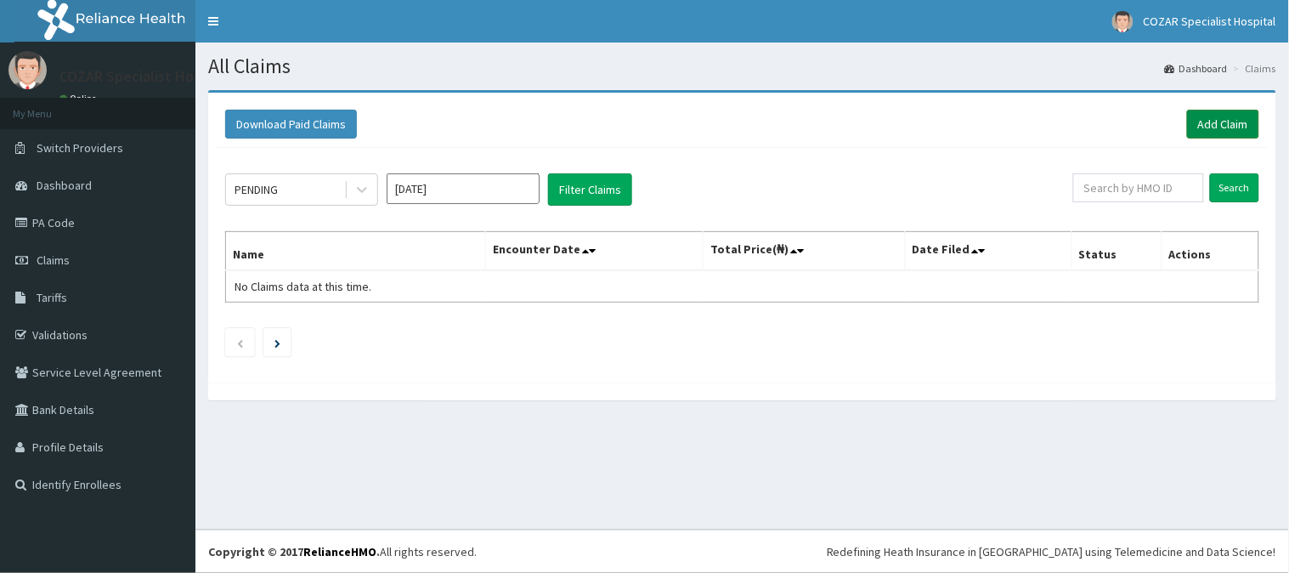
click at [1229, 113] on link "Add Claim" at bounding box center [1223, 124] width 72 height 29
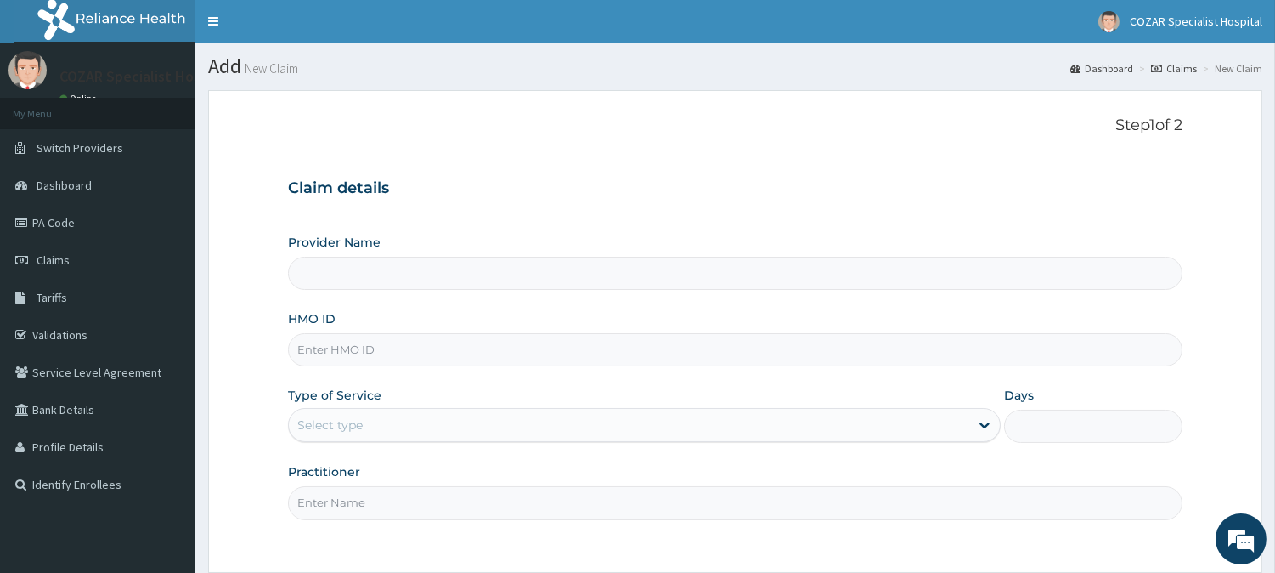
type input "Cozar Specialist Hospital"
click at [477, 349] on input "HMO ID" at bounding box center [735, 349] width 895 height 33
paste input "OAS/10034/A"
click at [326, 350] on input "OAS/10034/A" at bounding box center [735, 349] width 895 height 33
type input "OAS/10034/A"
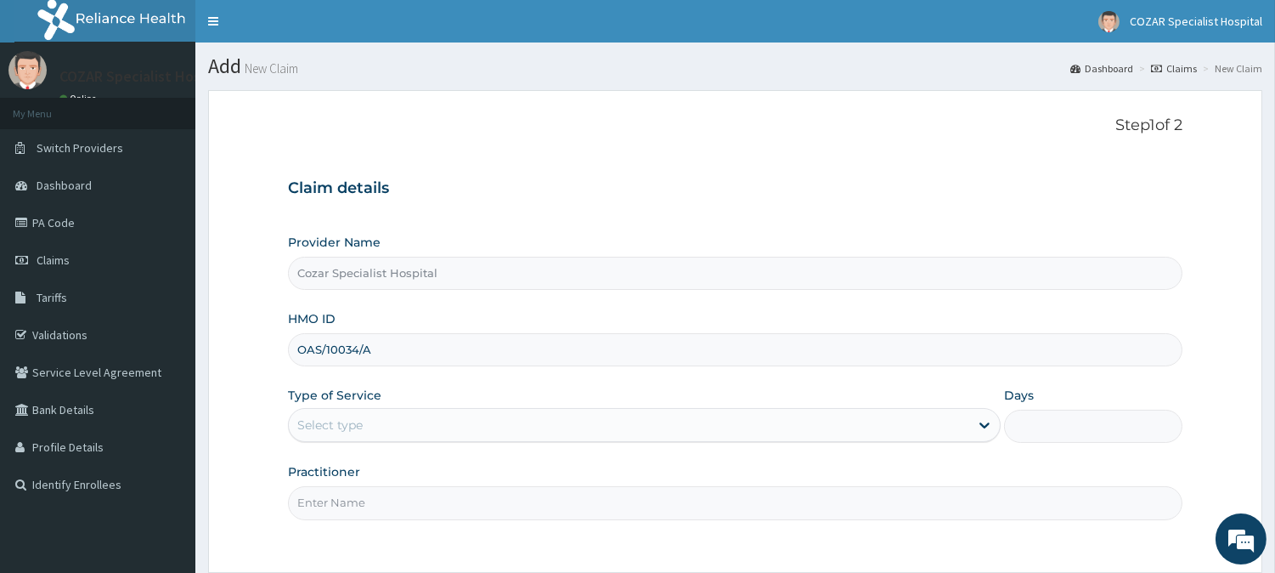
click at [511, 426] on div "Select type" at bounding box center [629, 424] width 681 height 27
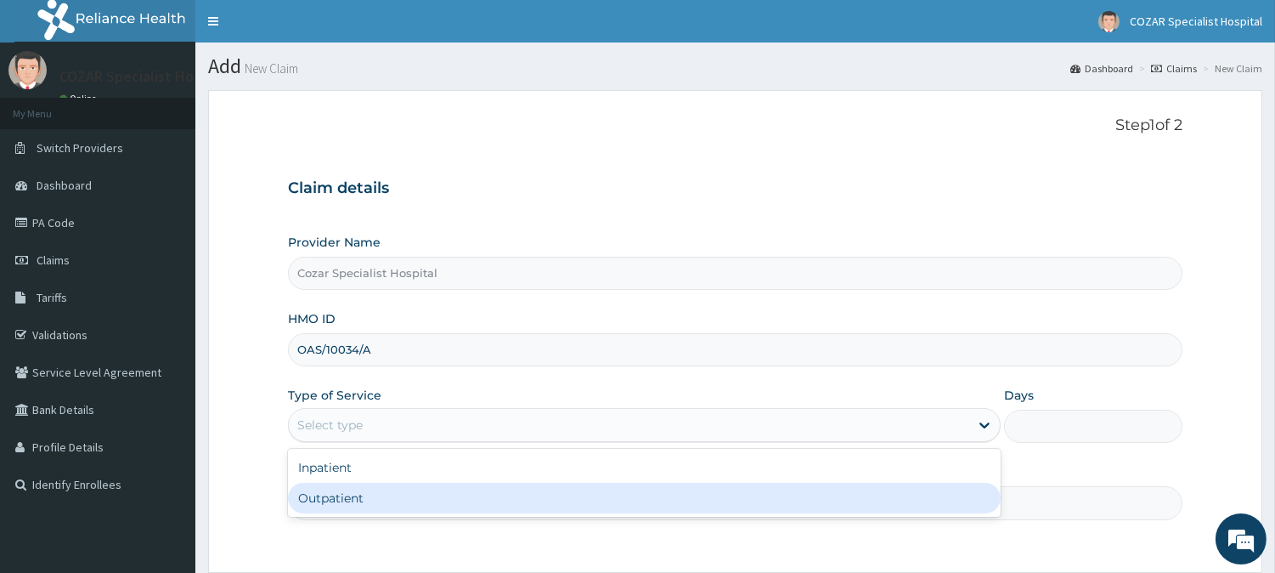
click at [477, 496] on div "Outpatient" at bounding box center [644, 498] width 713 height 31
type input "1"
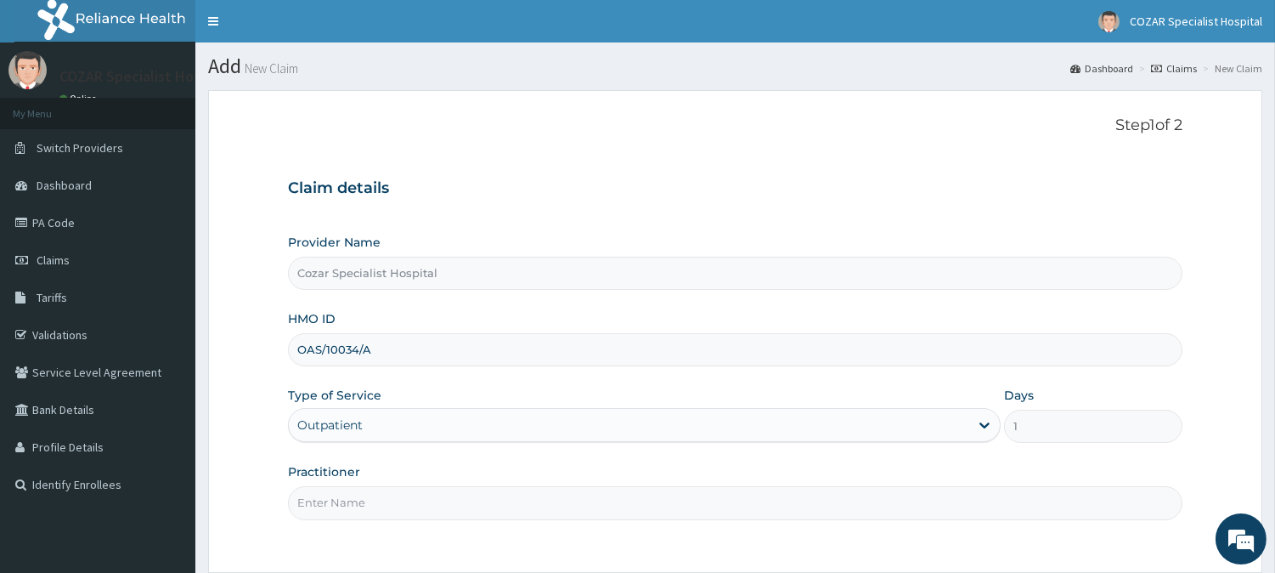
scroll to position [151, 0]
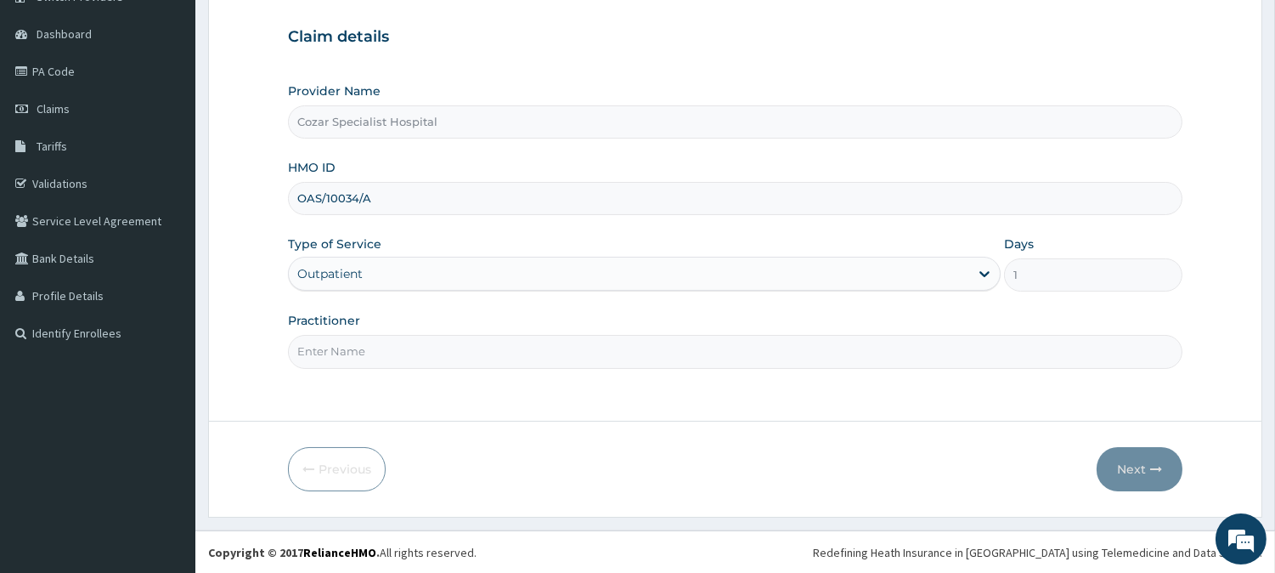
click at [590, 347] on input "Practitioner" at bounding box center [735, 351] width 895 height 33
type input "[PERSON_NAME][MEDICAL_DATA]"
click at [1151, 468] on icon "button" at bounding box center [1156, 469] width 12 height 12
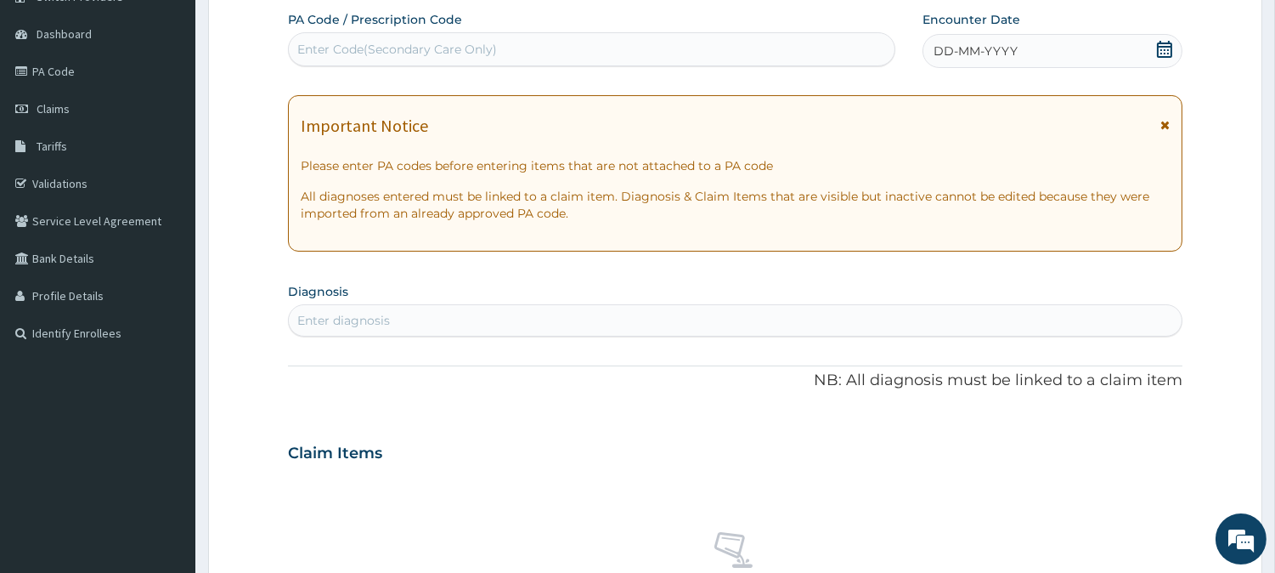
click at [1167, 45] on icon at bounding box center [1164, 49] width 15 height 17
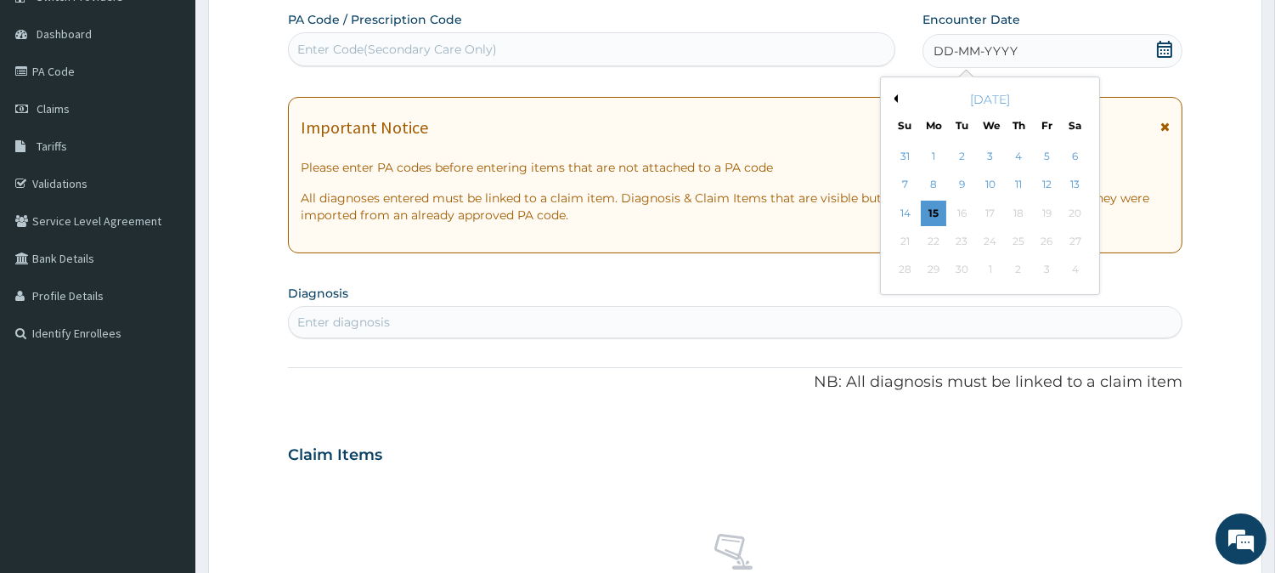
click at [500, 54] on div "Enter Code(Secondary Care Only)" at bounding box center [592, 49] width 606 height 27
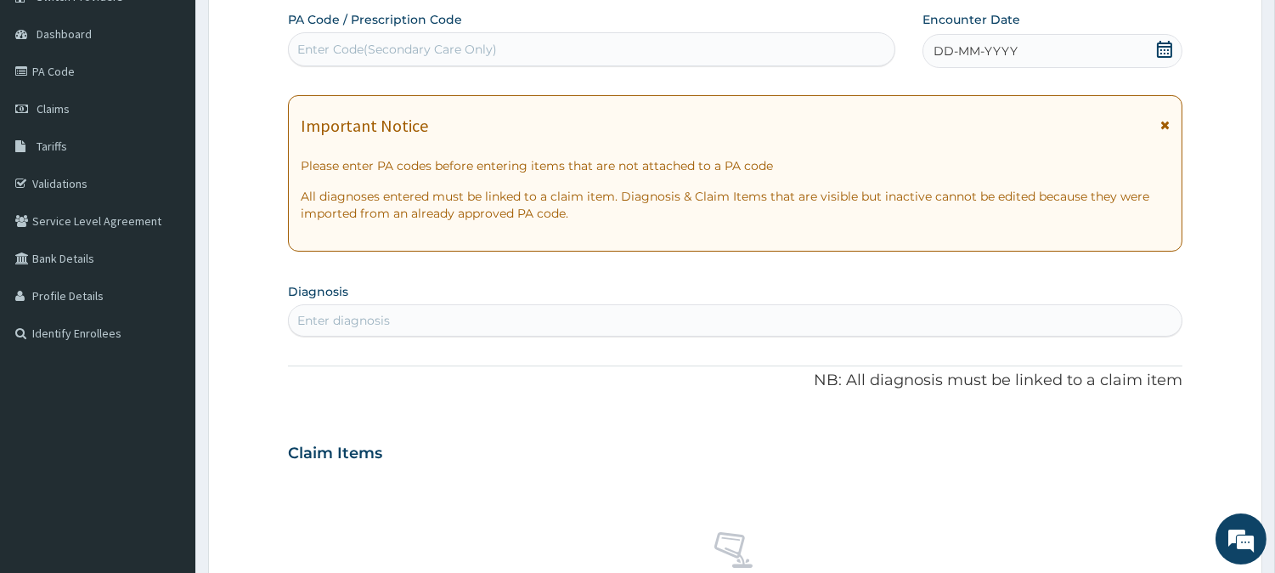
paste input "PA/DC43FB"
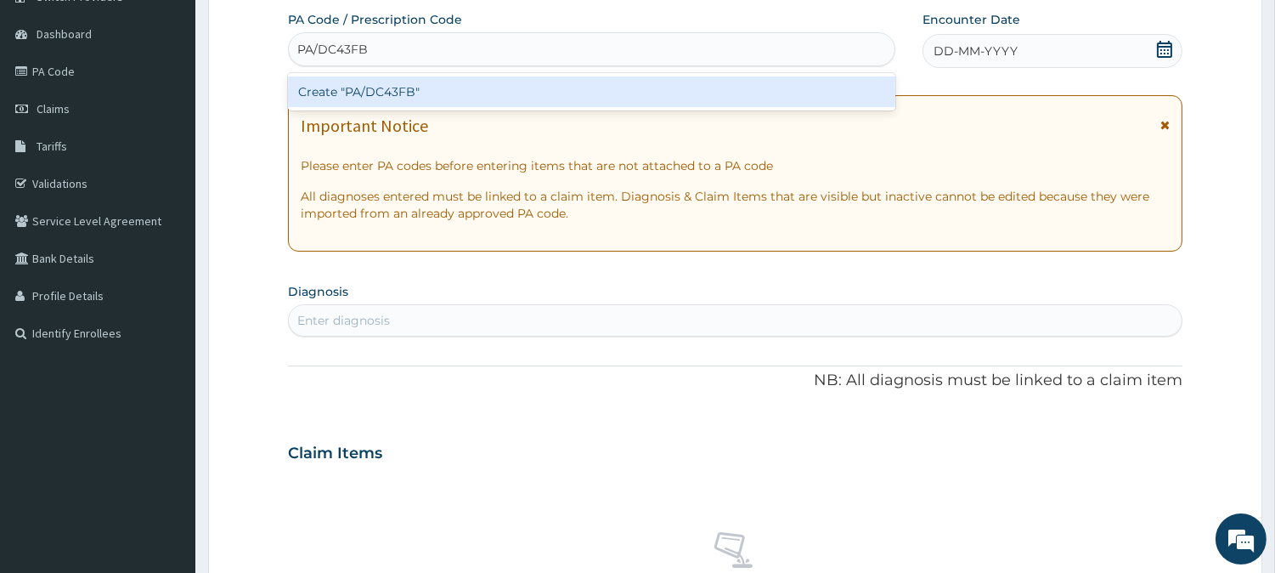
type input "PA/DC43FB"
click at [1068, 310] on div "PA Code / Prescription Code option Create "PA/DC43FB" focused, 1 of 1. 1 result…" at bounding box center [735, 450] width 895 height 879
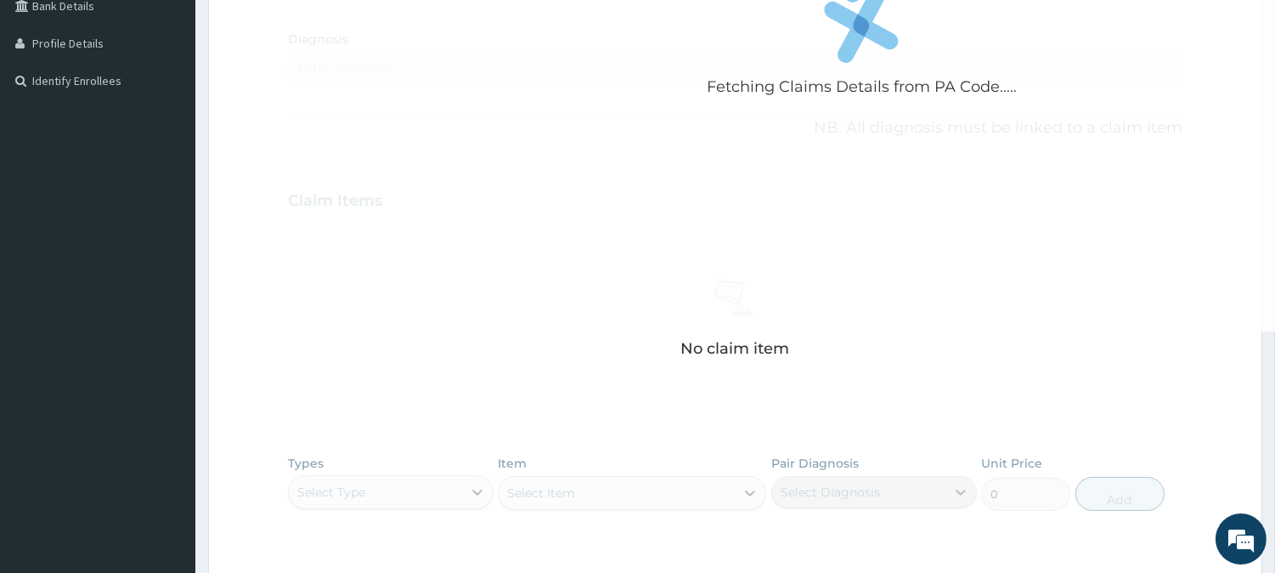
scroll to position [647, 0]
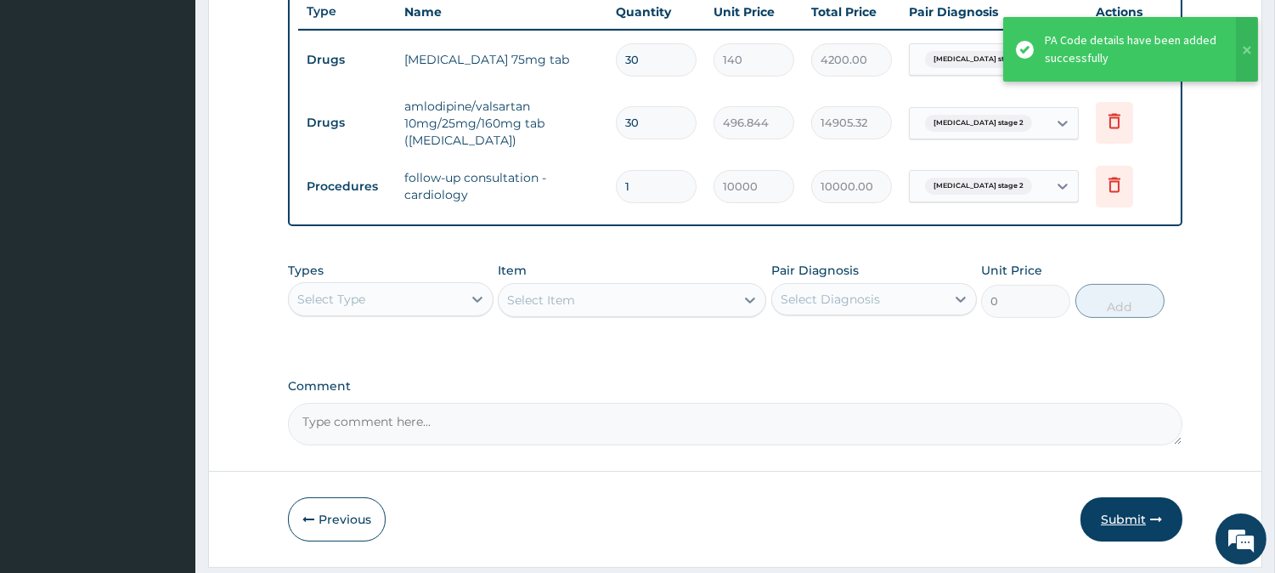
click at [1166, 497] on button "Submit" at bounding box center [1132, 519] width 102 height 44
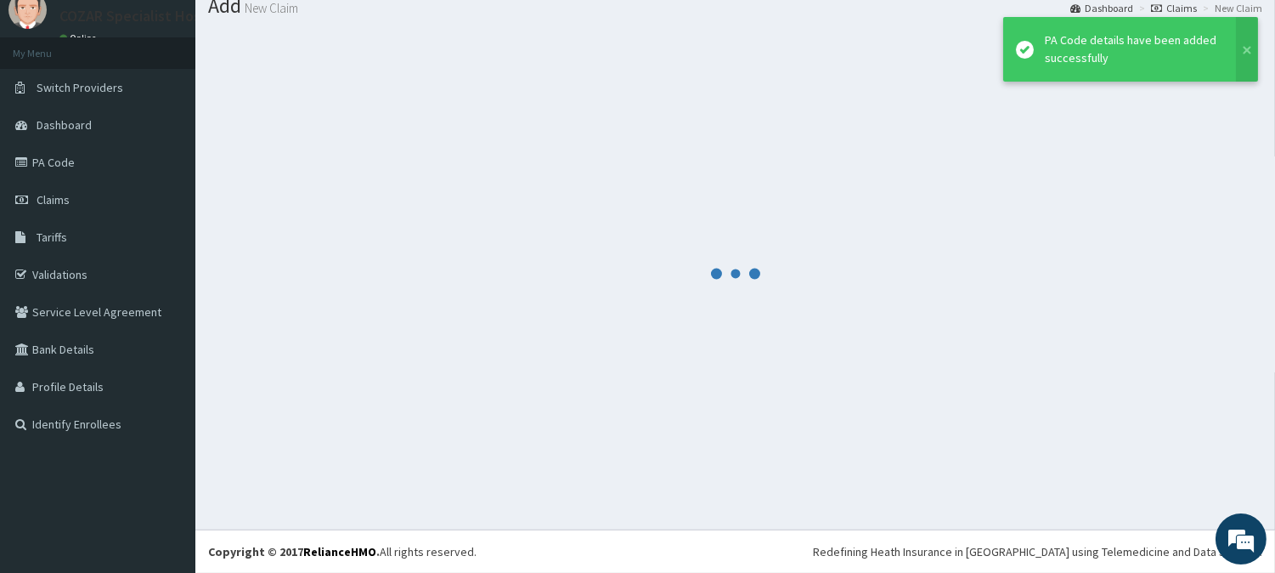
scroll to position [60, 0]
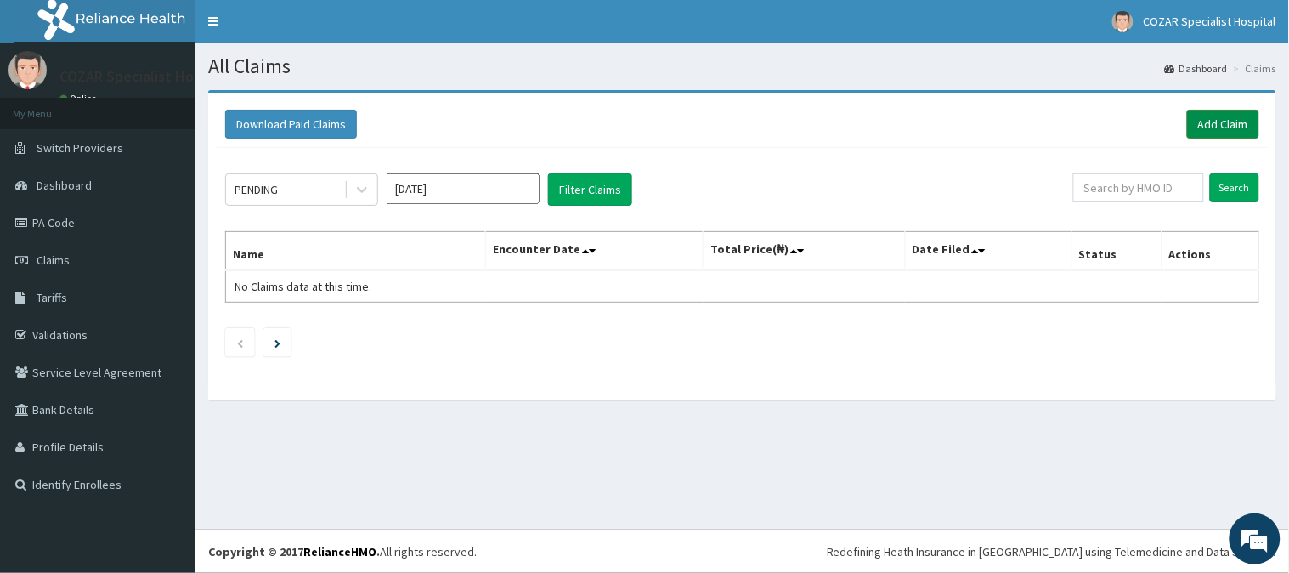
click at [1207, 116] on link "Add Claim" at bounding box center [1223, 124] width 72 height 29
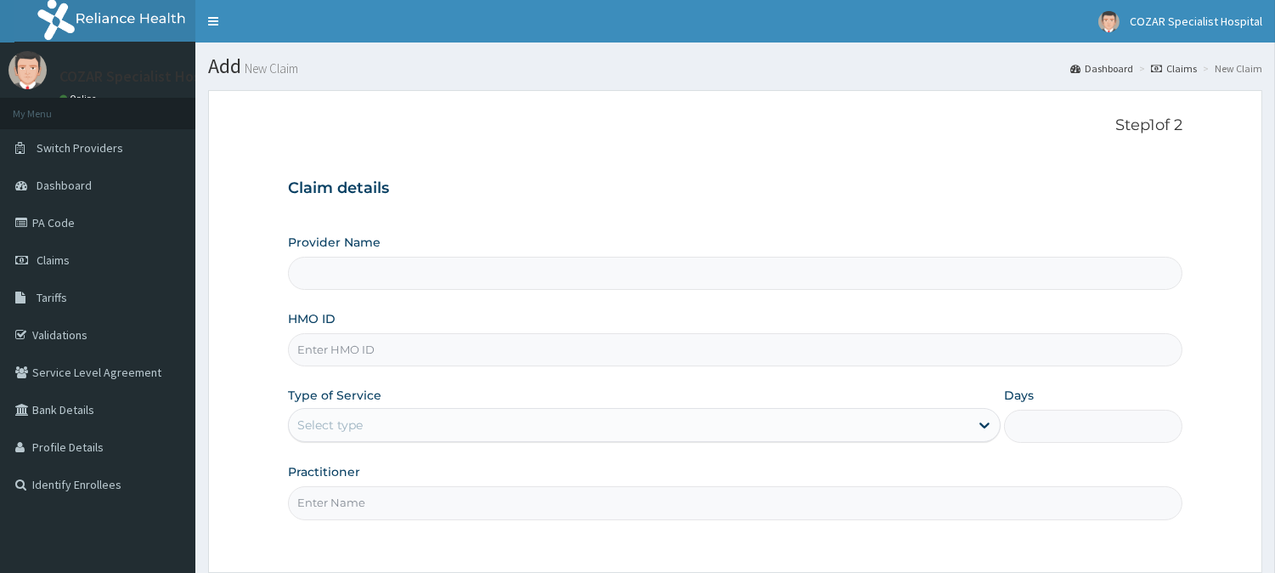
click at [396, 359] on input "HMO ID" at bounding box center [735, 349] width 895 height 33
paste input "GSV/12492/A"
type input "GSV/12492/A"
click at [675, 434] on div "Select type" at bounding box center [629, 424] width 681 height 27
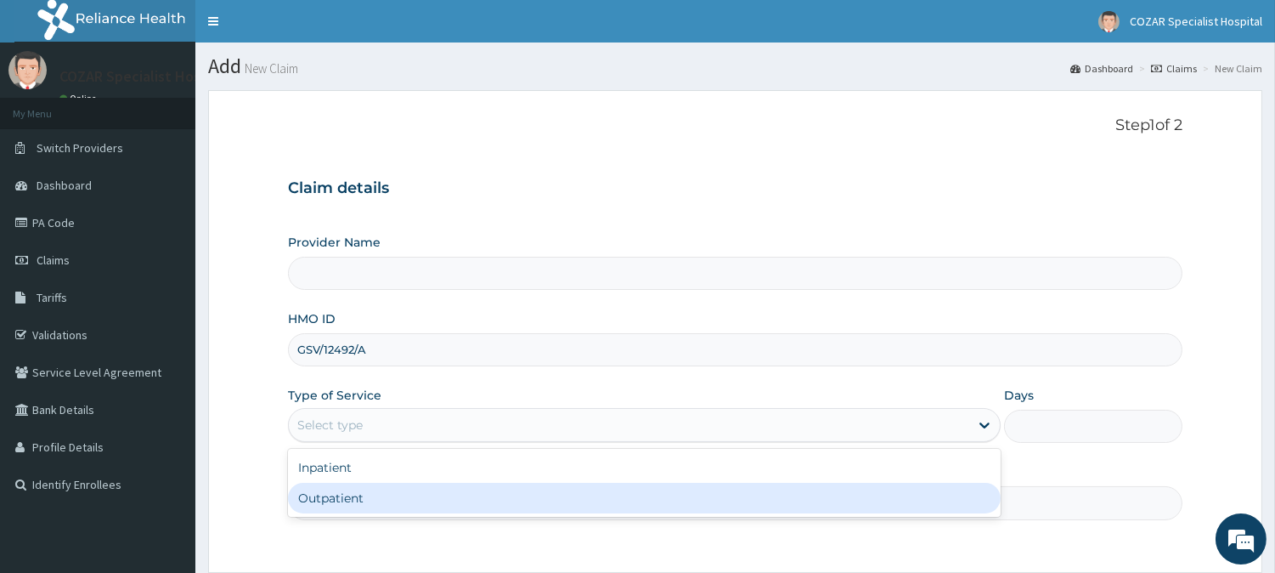
click at [668, 497] on div "Outpatient" at bounding box center [644, 498] width 713 height 31
type input "1"
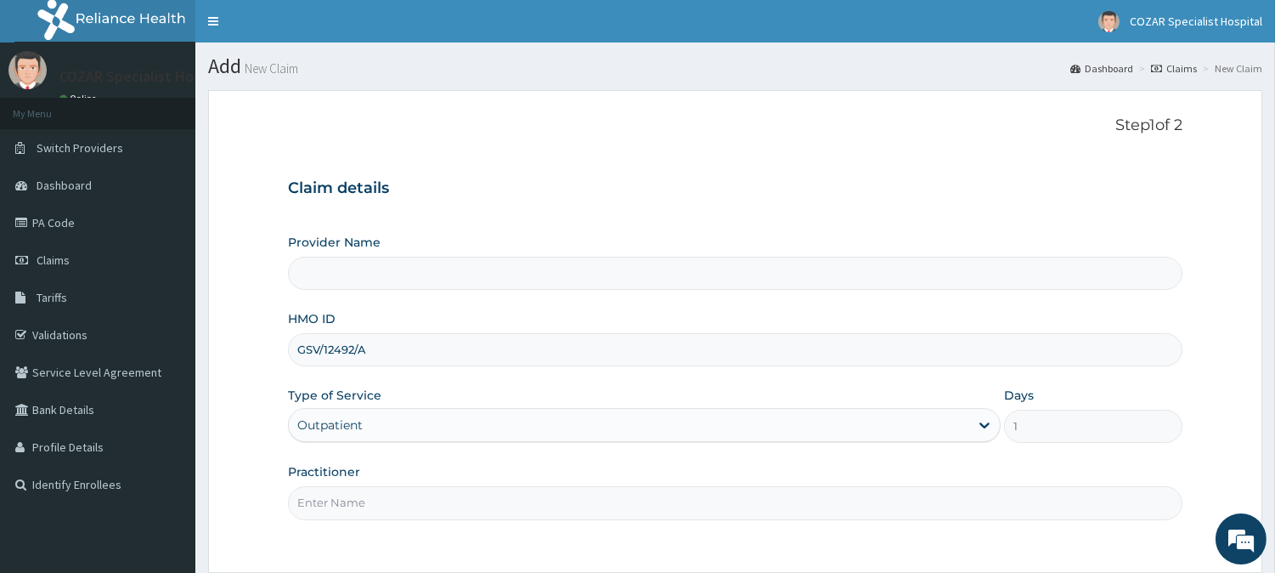
type input "Cozar Specialist Hospital"
click at [664, 510] on input "Practitioner" at bounding box center [735, 502] width 895 height 33
type input "[PERSON_NAME][MEDICAL_DATA]"
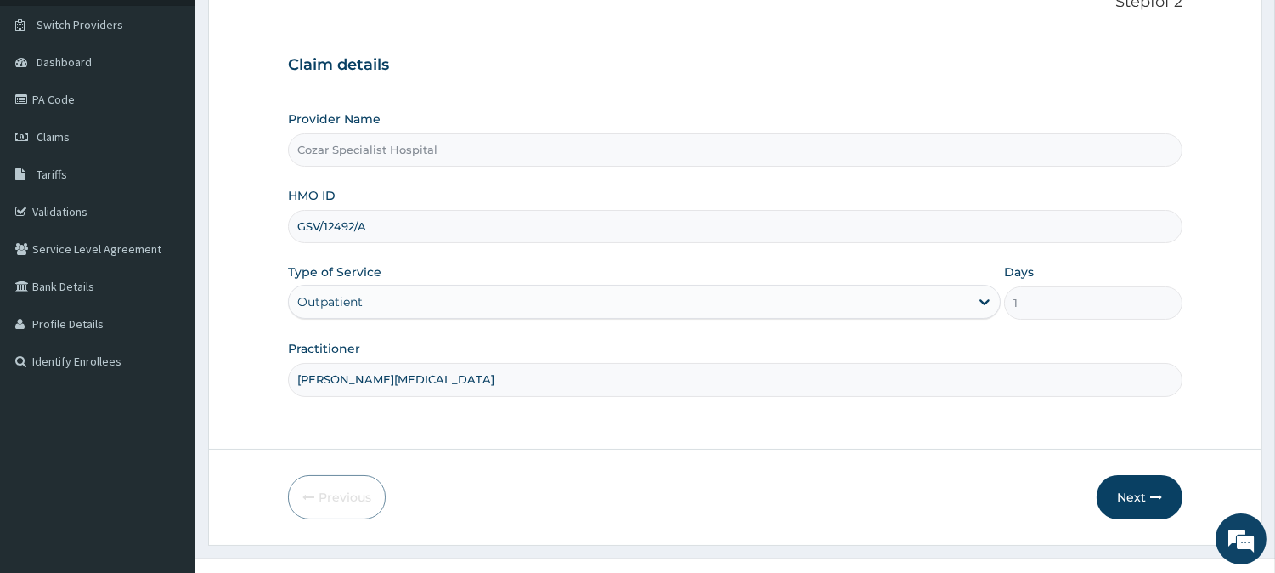
scroll to position [151, 0]
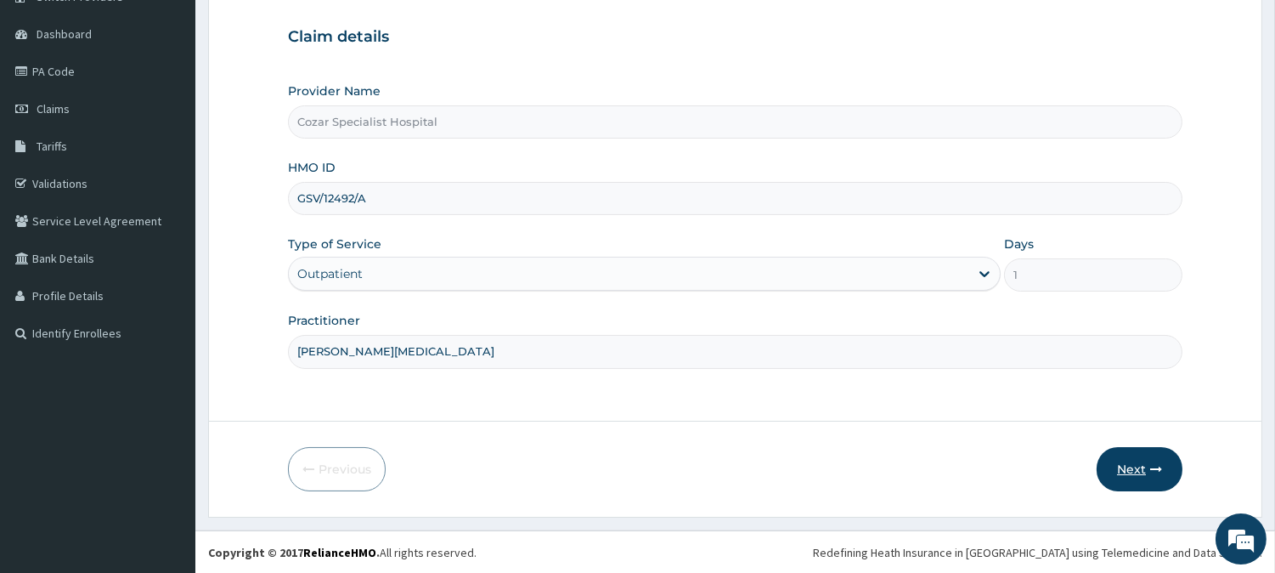
click at [1139, 460] on button "Next" at bounding box center [1140, 469] width 86 height 44
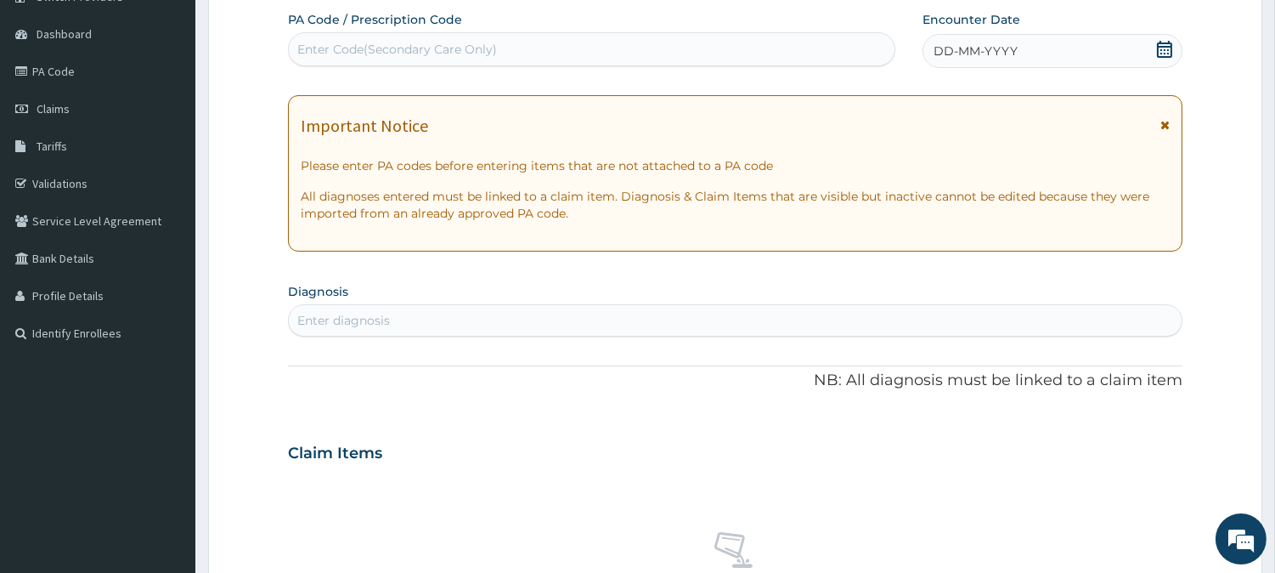
scroll to position [0, 0]
click at [351, 46] on div "Enter Code(Secondary Care Only)" at bounding box center [397, 49] width 200 height 17
paste input "GSV/12492/A"
type input "G"
click at [650, 45] on div "Enter Code(Secondary Care Only)" at bounding box center [592, 49] width 606 height 27
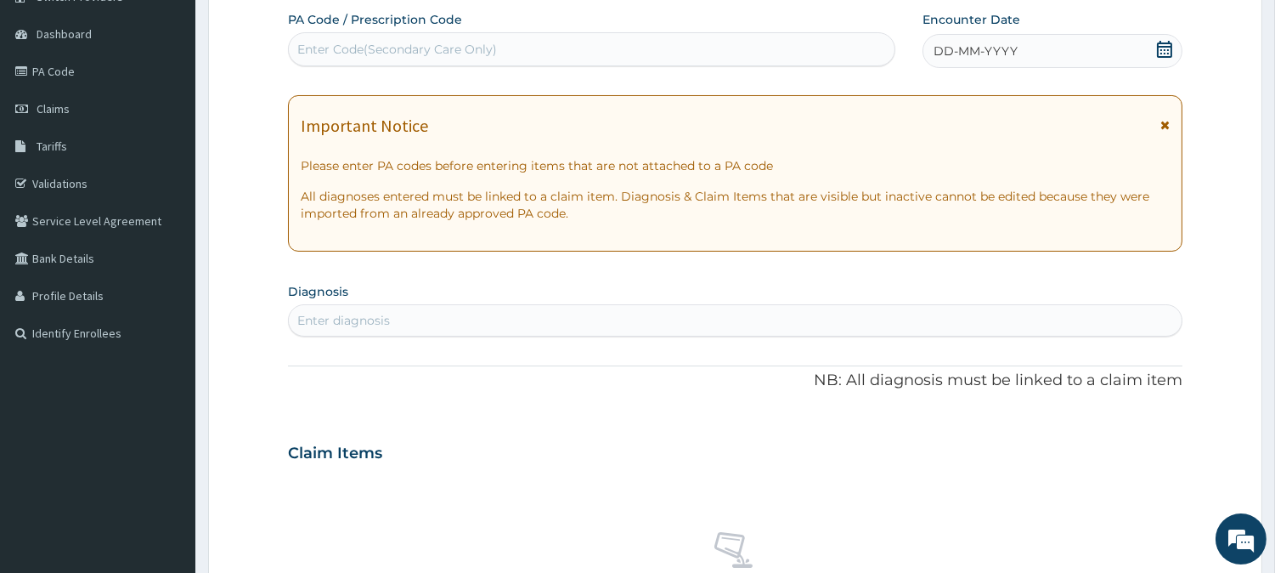
paste input "PA/4D440A"
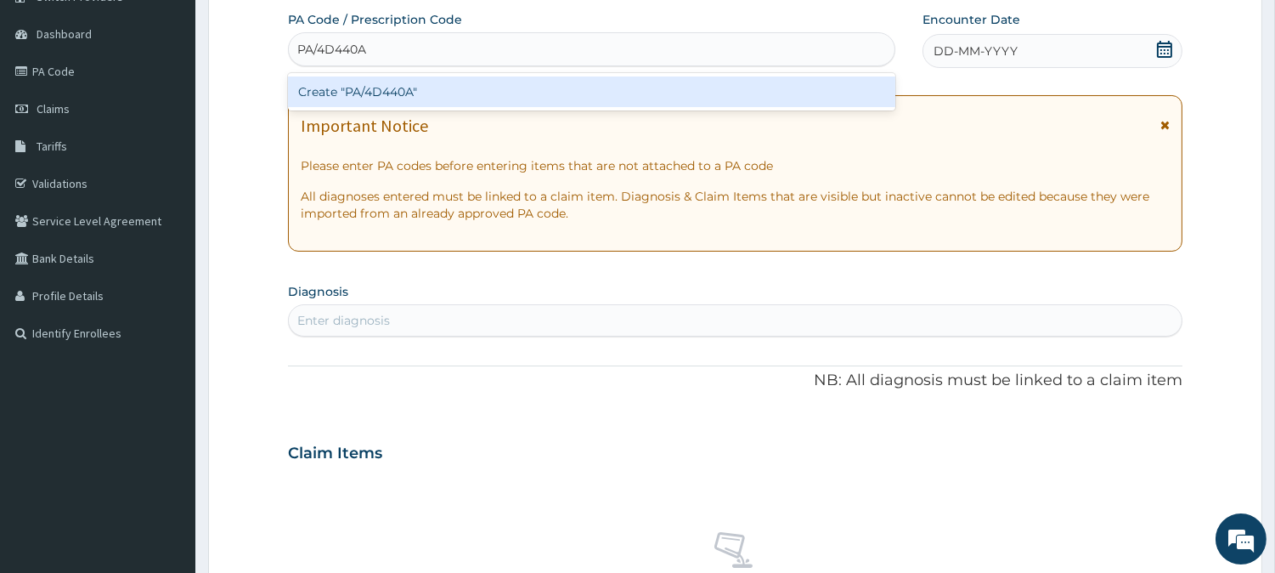
type input "PA/4D440A"
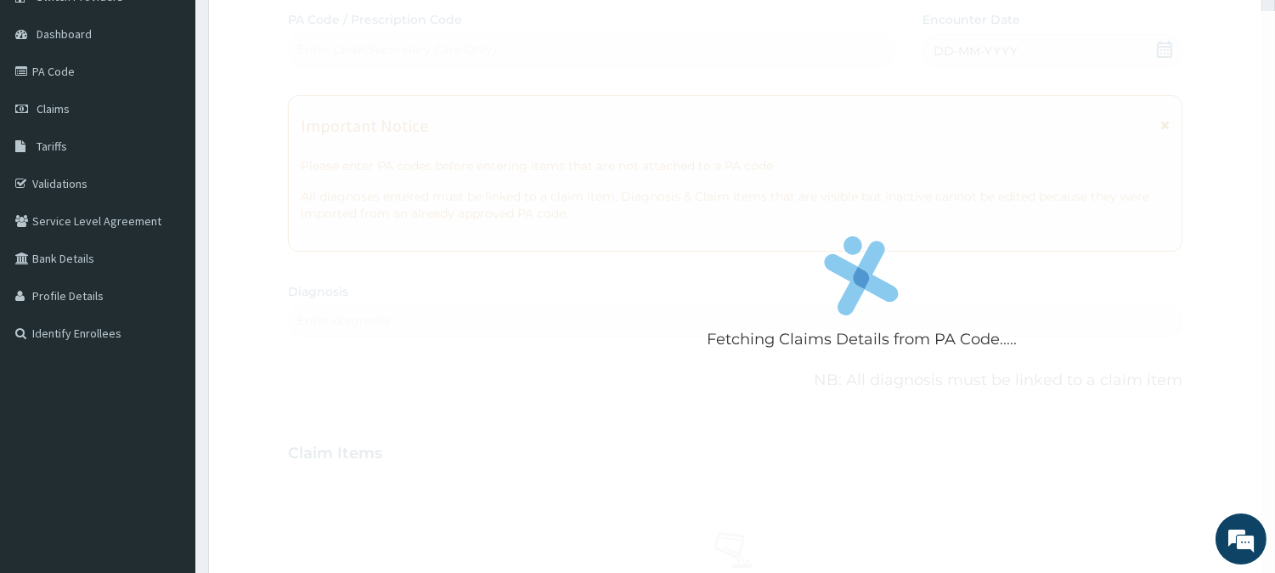
click at [1064, 144] on div "Fetching Claims Details from PA Code..... PA Code / Prescription Code Enter Cod…" at bounding box center [735, 450] width 895 height 879
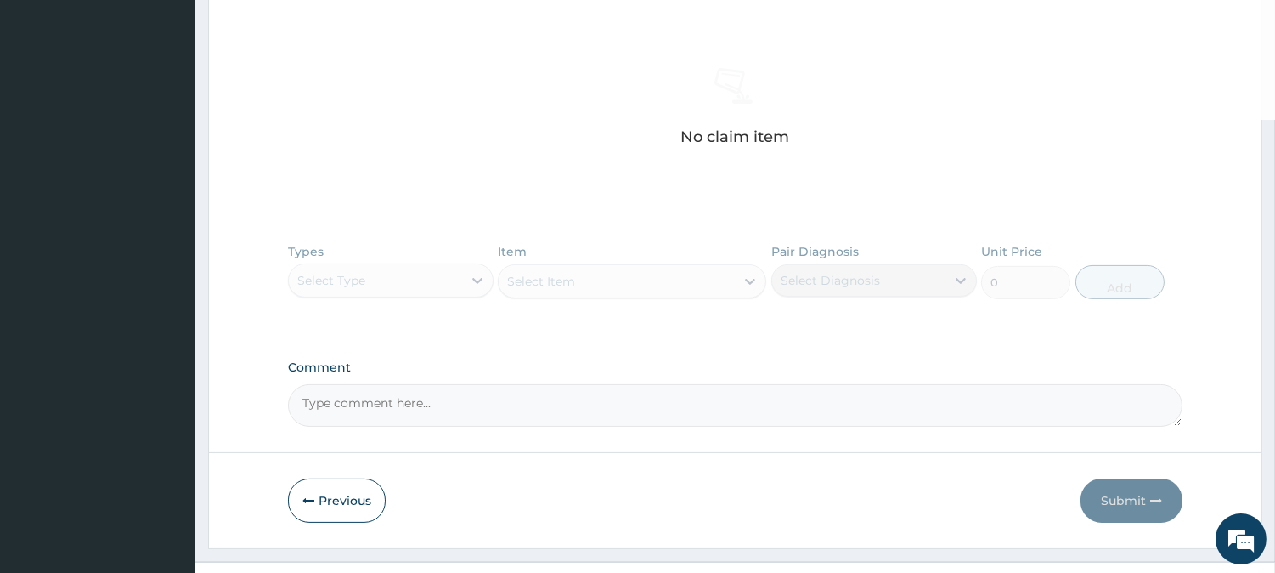
scroll to position [647, 0]
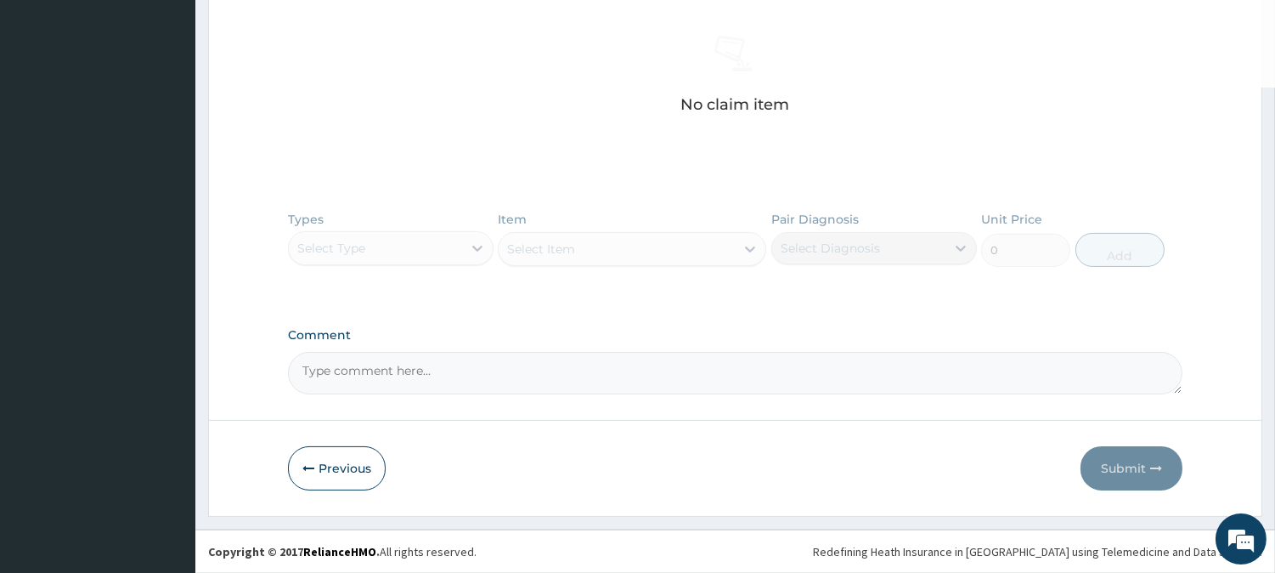
click at [470, 242] on div "Types Select Type Item Select Item Pair Diagnosis Select Diagnosis Unit Price 0…" at bounding box center [735, 251] width 895 height 99
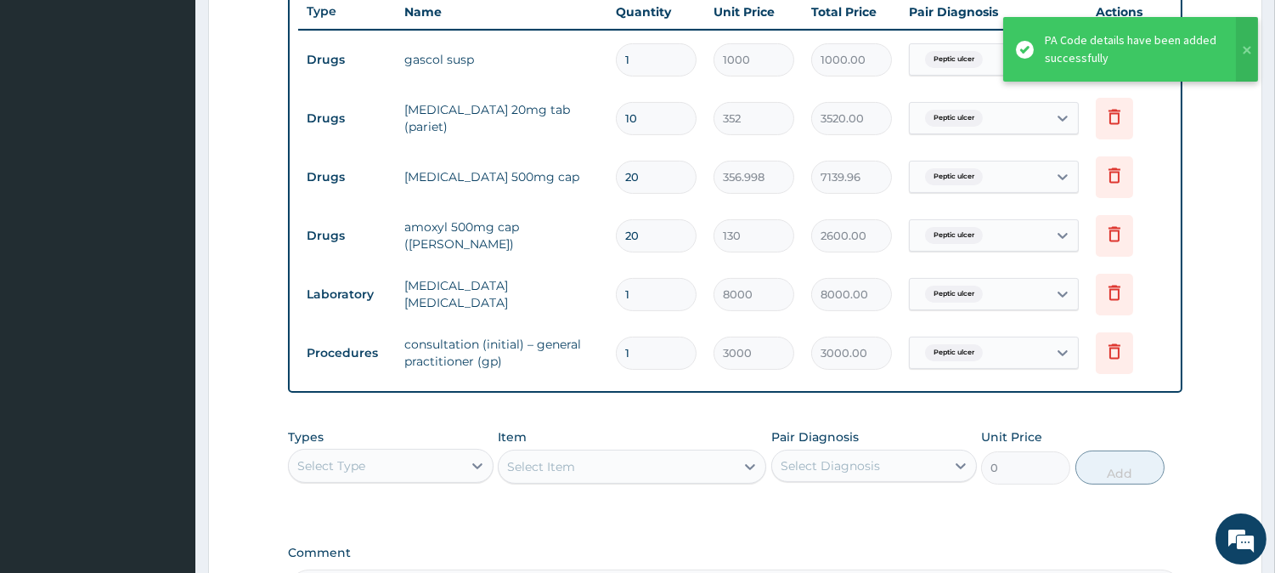
scroll to position [865, 0]
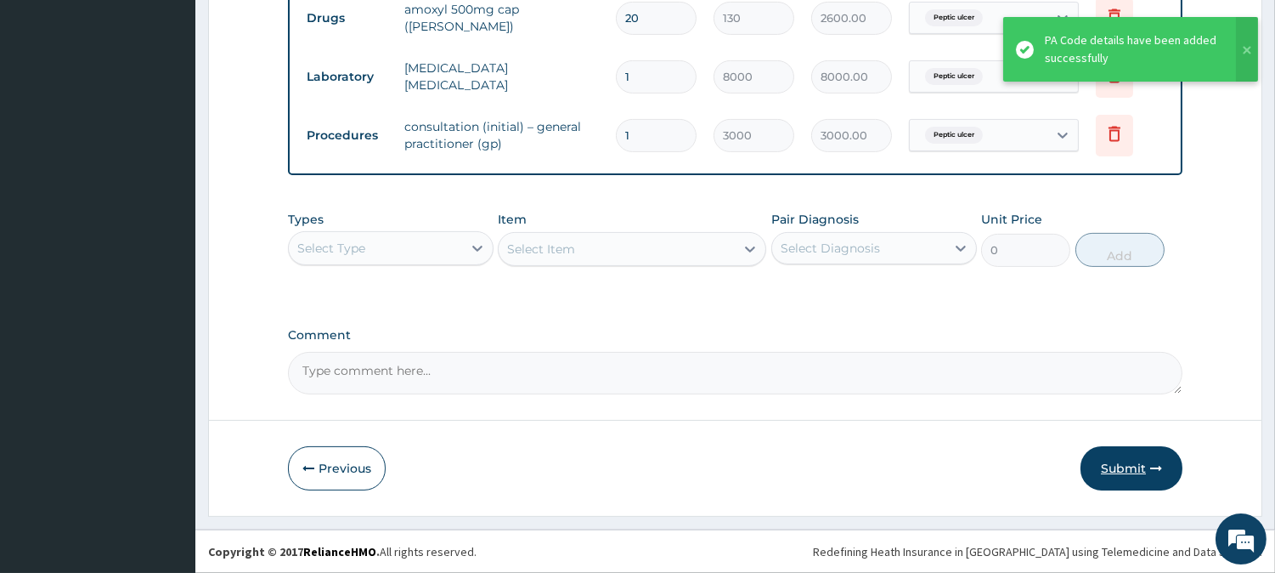
click at [1131, 470] on button "Submit" at bounding box center [1132, 468] width 102 height 44
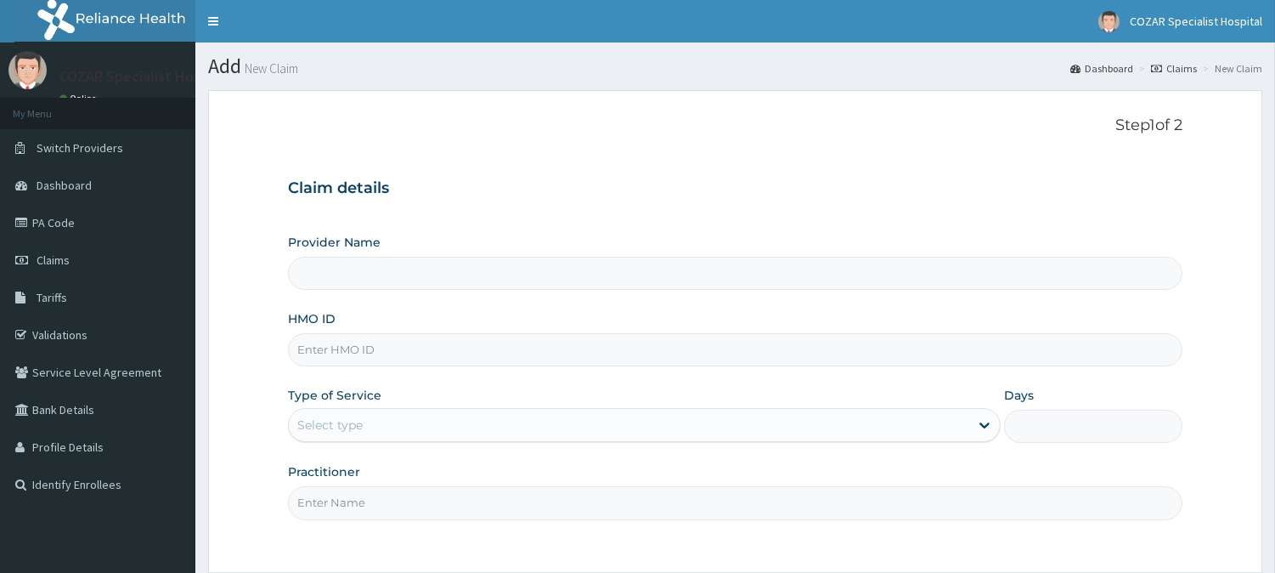
click at [359, 355] on input "HMO ID" at bounding box center [735, 349] width 895 height 33
paste input "GSV/12488/A"
click at [323, 343] on input "GSV/12488/A" at bounding box center [735, 349] width 895 height 33
type input "GSV/12488/A"
type input "Cozar Specialist Hospital"
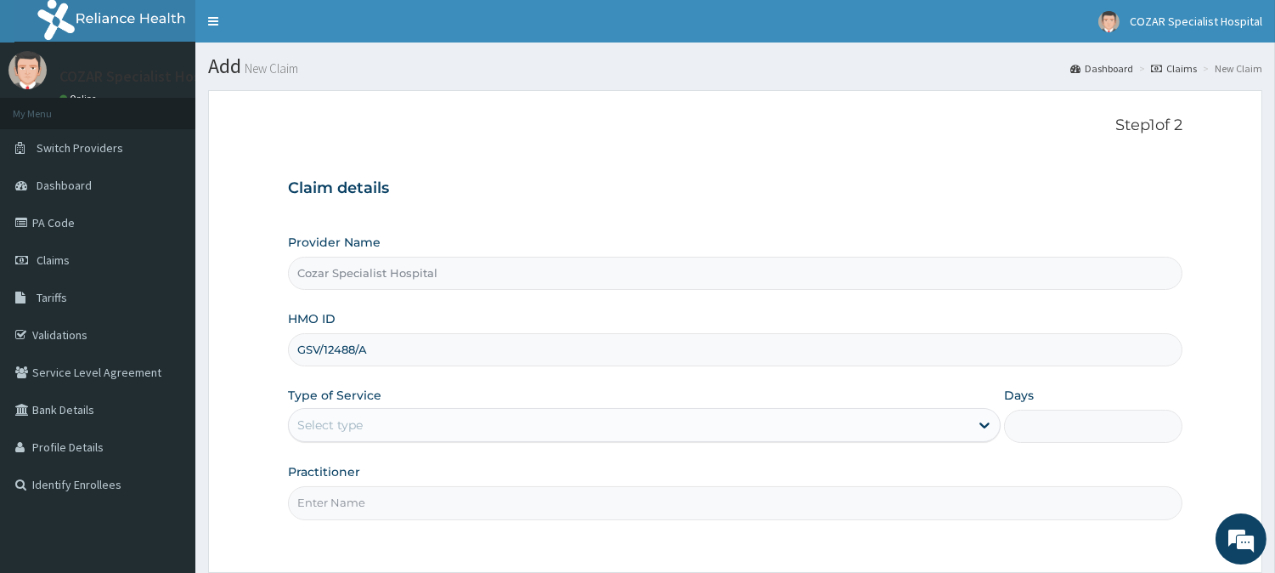
type input "GSV/12488/A"
click at [621, 431] on div "Select type" at bounding box center [629, 424] width 681 height 27
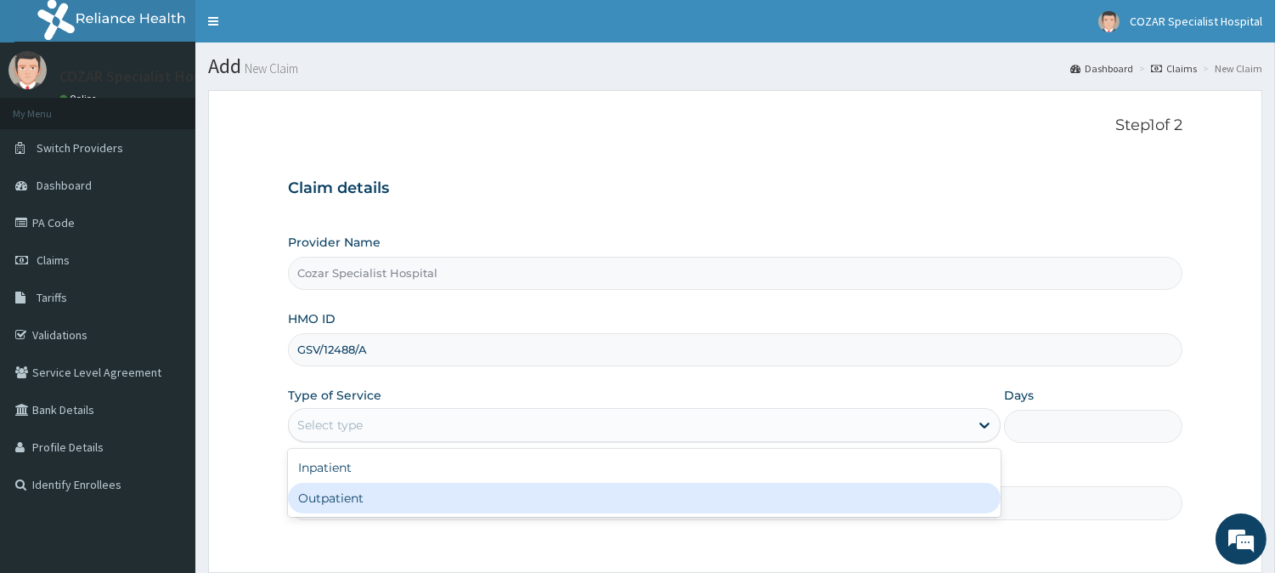
click at [590, 515] on div "Inpatient Outpatient" at bounding box center [644, 483] width 713 height 68
click at [617, 496] on div "Outpatient" at bounding box center [644, 498] width 713 height 31
type input "1"
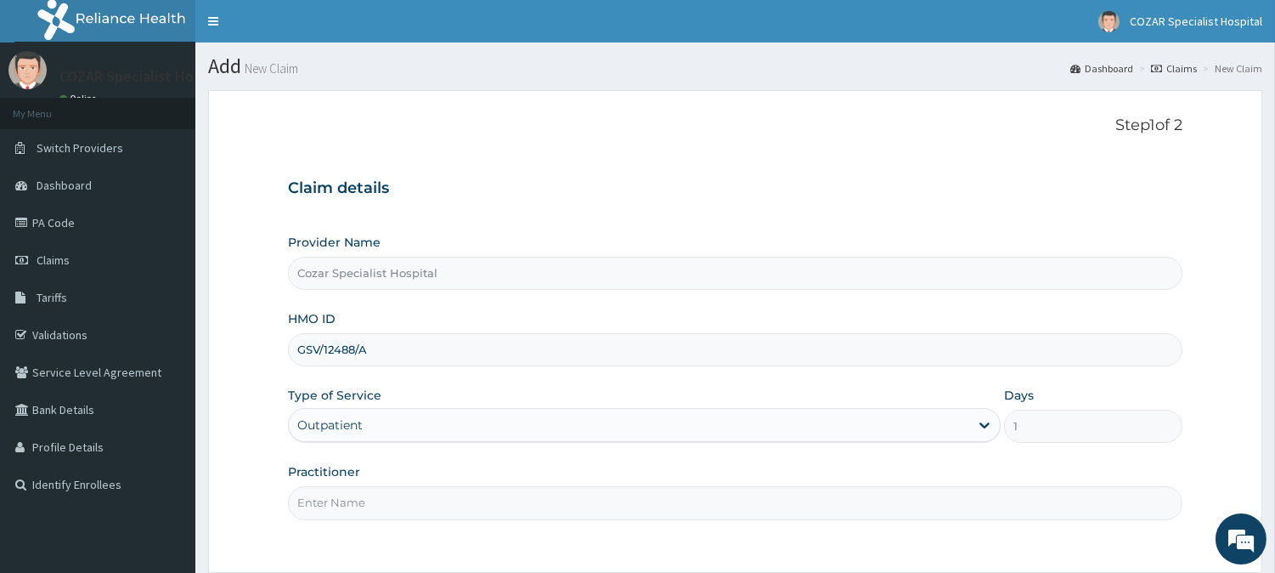
scroll to position [151, 0]
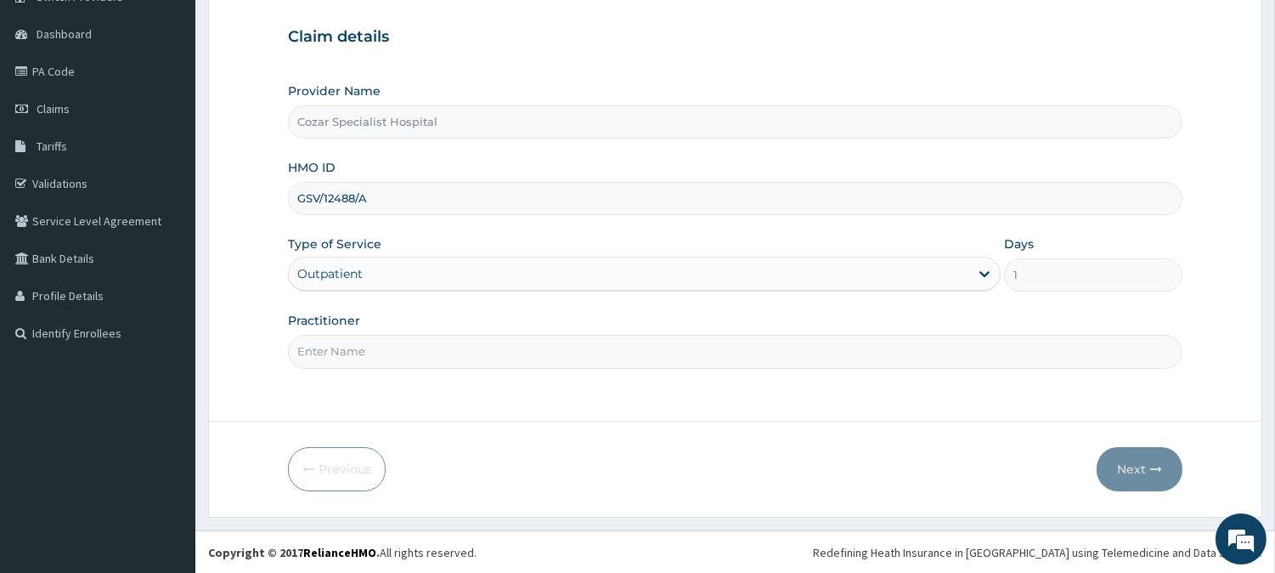
click at [482, 343] on input "Practitioner" at bounding box center [735, 351] width 895 height 33
type input "DR OSENI"
click at [1131, 456] on button "Next" at bounding box center [1140, 469] width 86 height 44
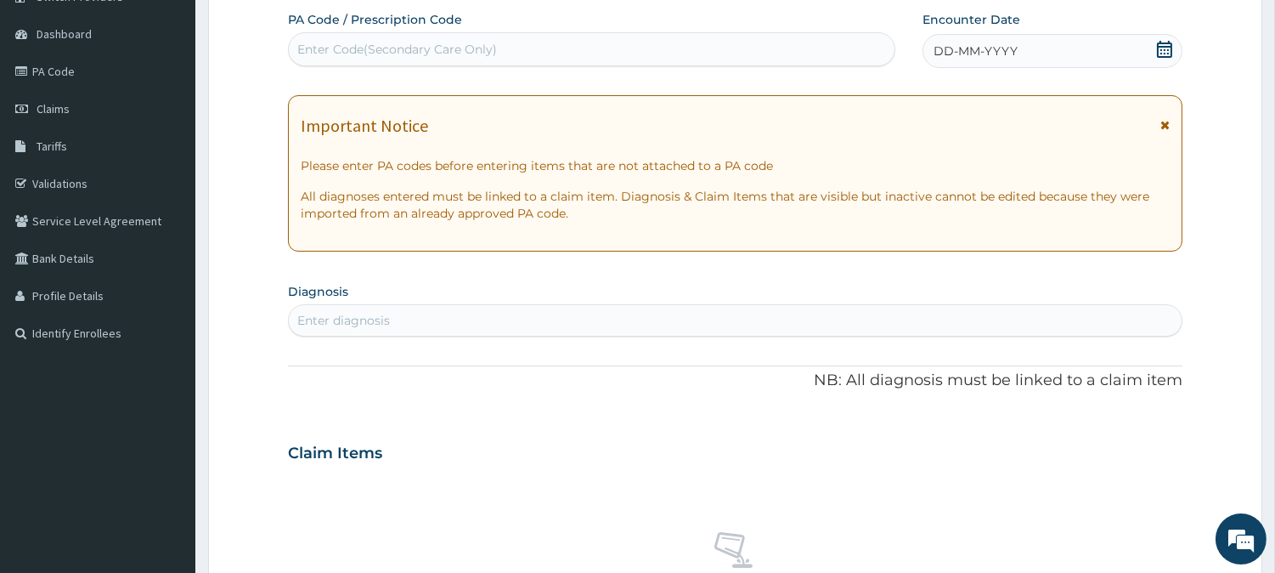
click at [686, 42] on div "Enter Code(Secondary Care Only)" at bounding box center [592, 49] width 606 height 27
paste input "PA/214A7C"
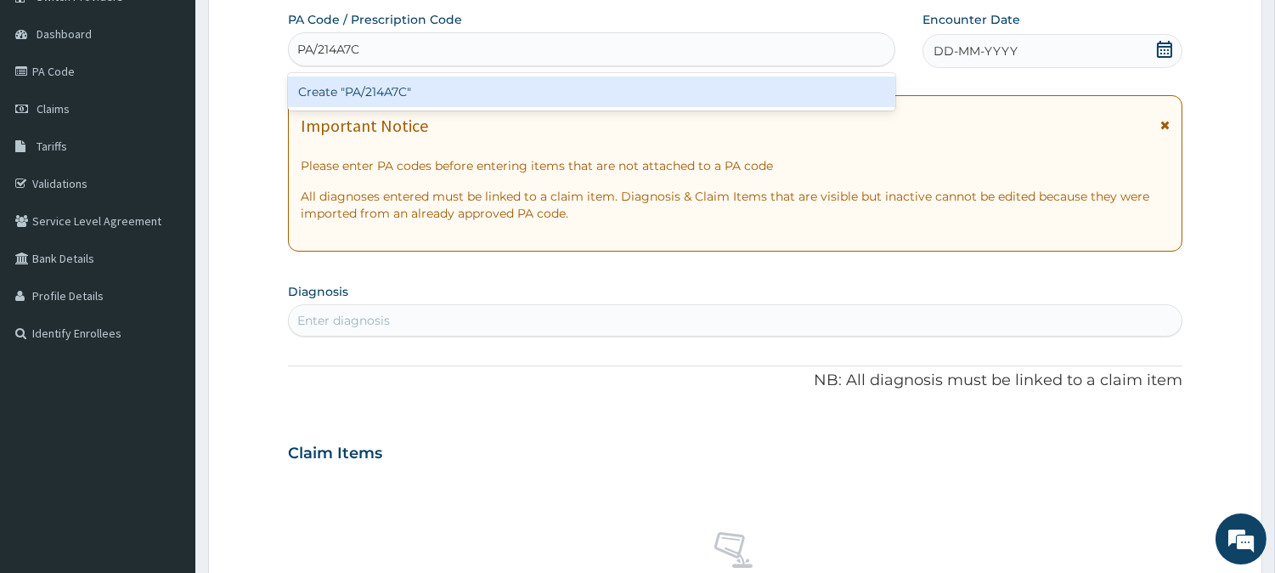
type input "PA/214A7C"
click at [1032, 160] on div "PA Code / Prescription Code option Create "PA/214A7C" focused, 1 of 1. 1 result…" at bounding box center [735, 450] width 895 height 879
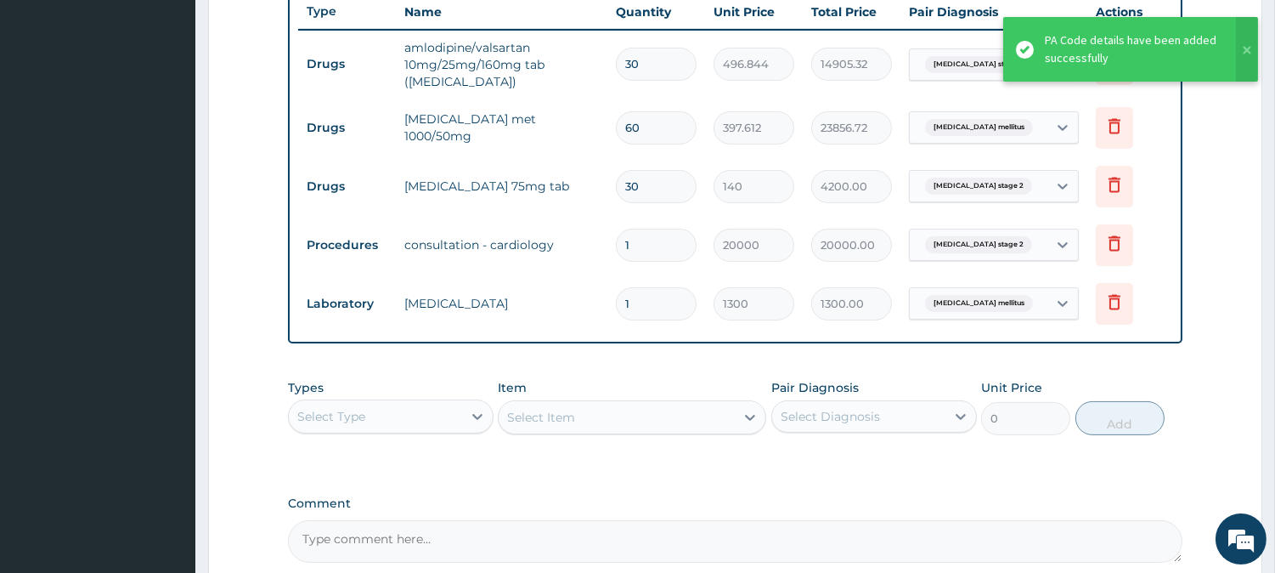
scroll to position [805, 0]
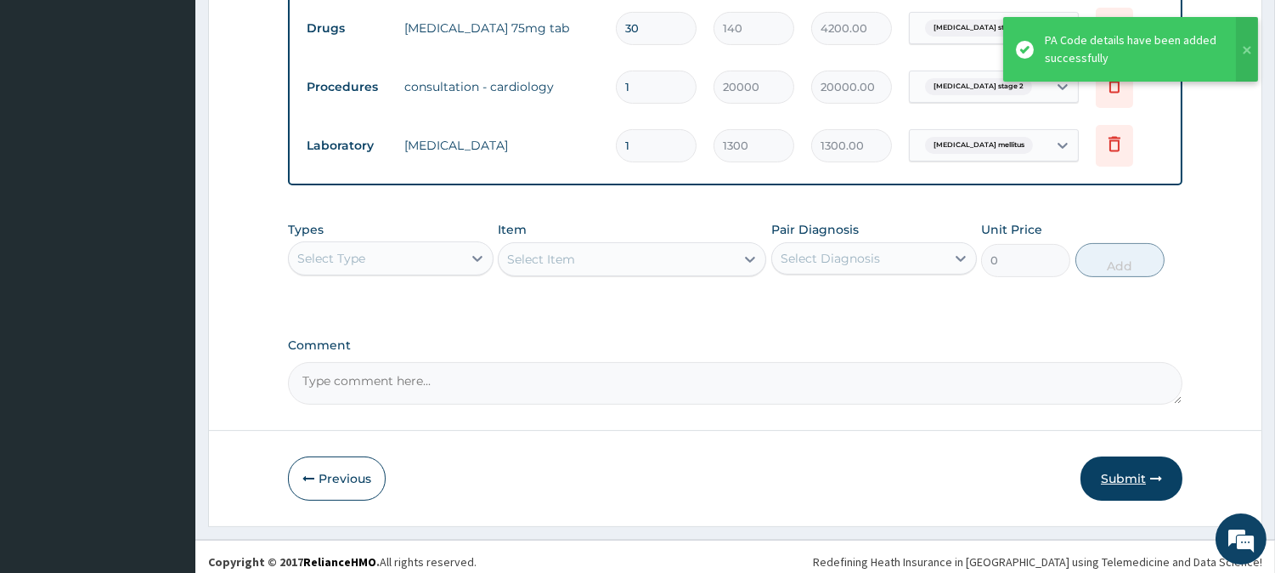
click at [1115, 464] on button "Submit" at bounding box center [1132, 478] width 102 height 44
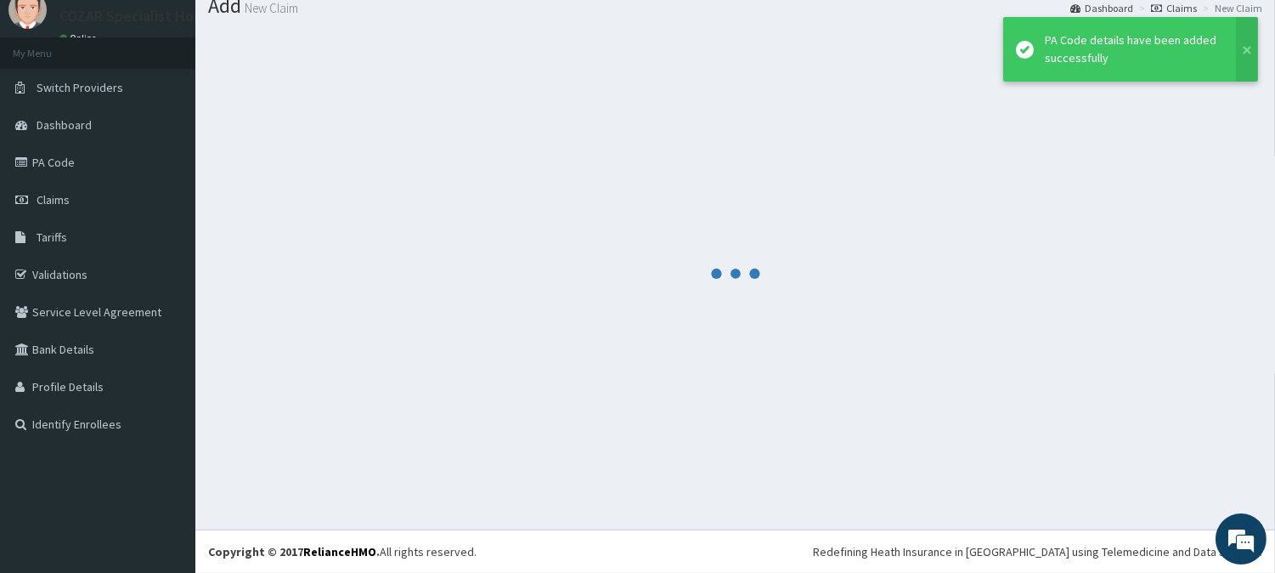
scroll to position [60, 0]
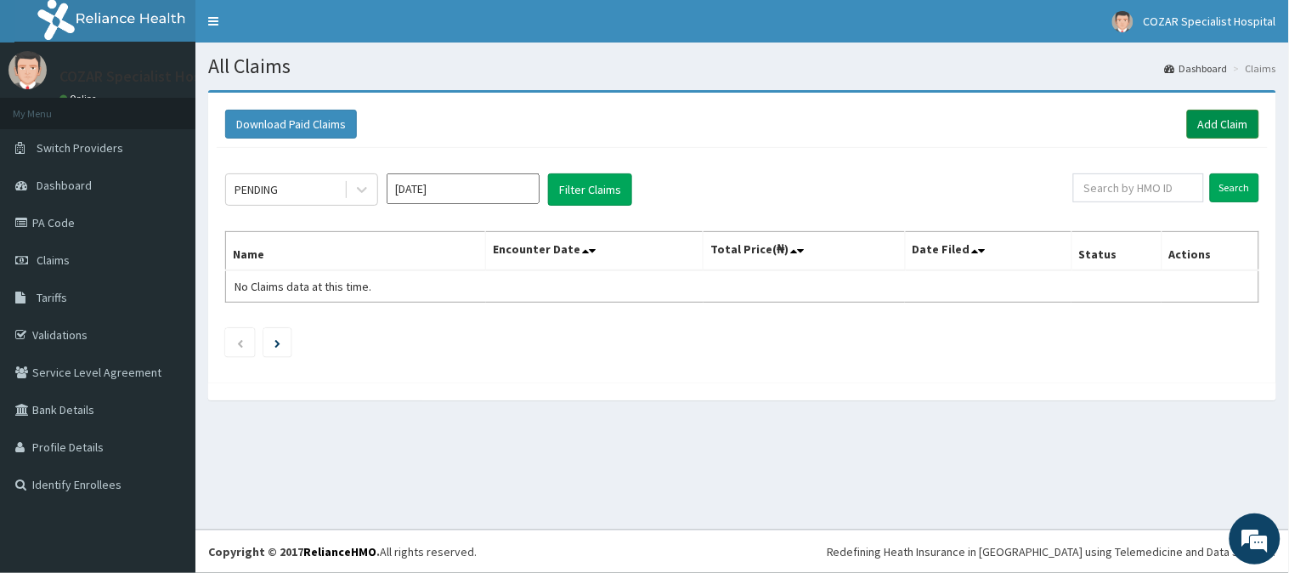
click at [1232, 121] on link "Add Claim" at bounding box center [1223, 124] width 72 height 29
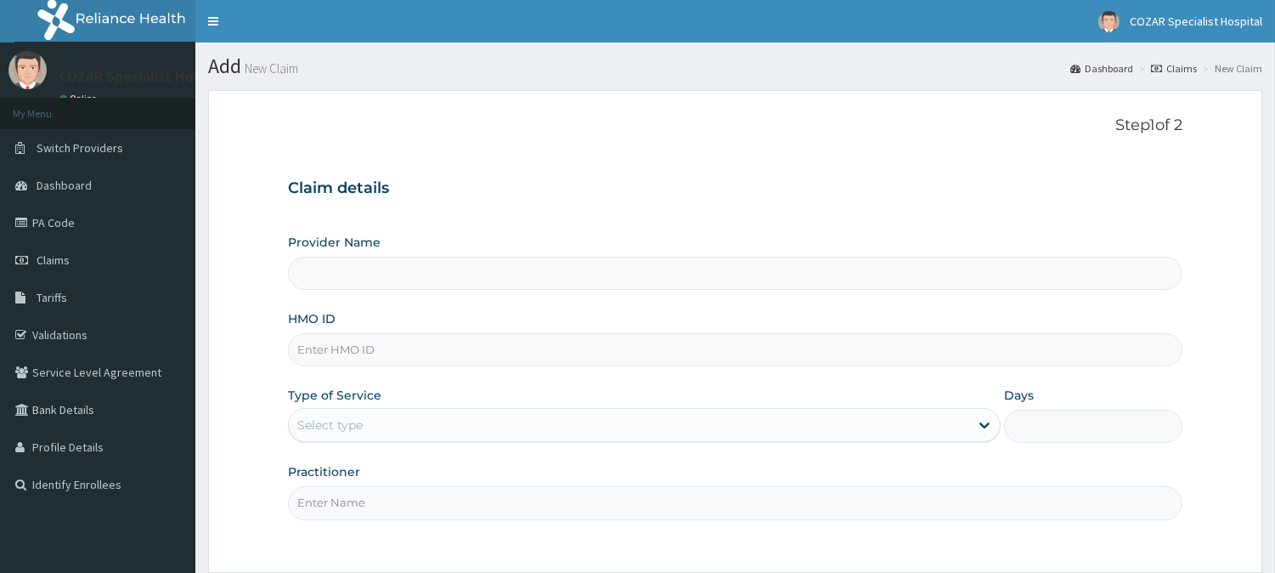
click at [417, 352] on input "HMO ID" at bounding box center [735, 349] width 895 height 33
paste input "AEN/10113/B"
type input "AEN/10113/B"
type input "Cozar Specialist Hospital"
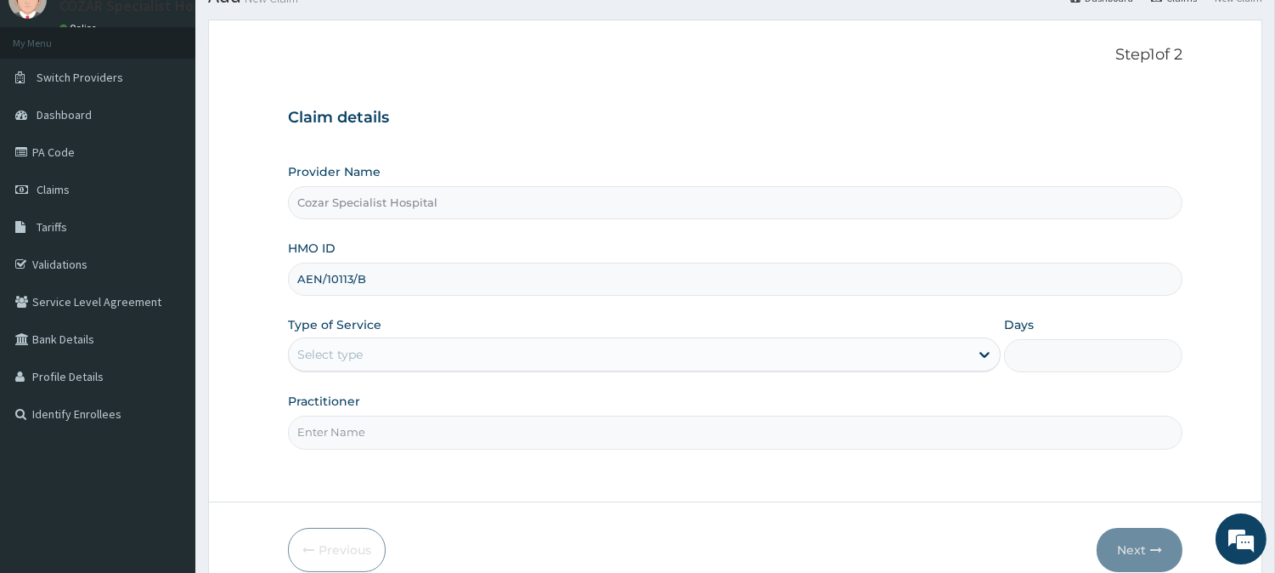
scroll to position [151, 0]
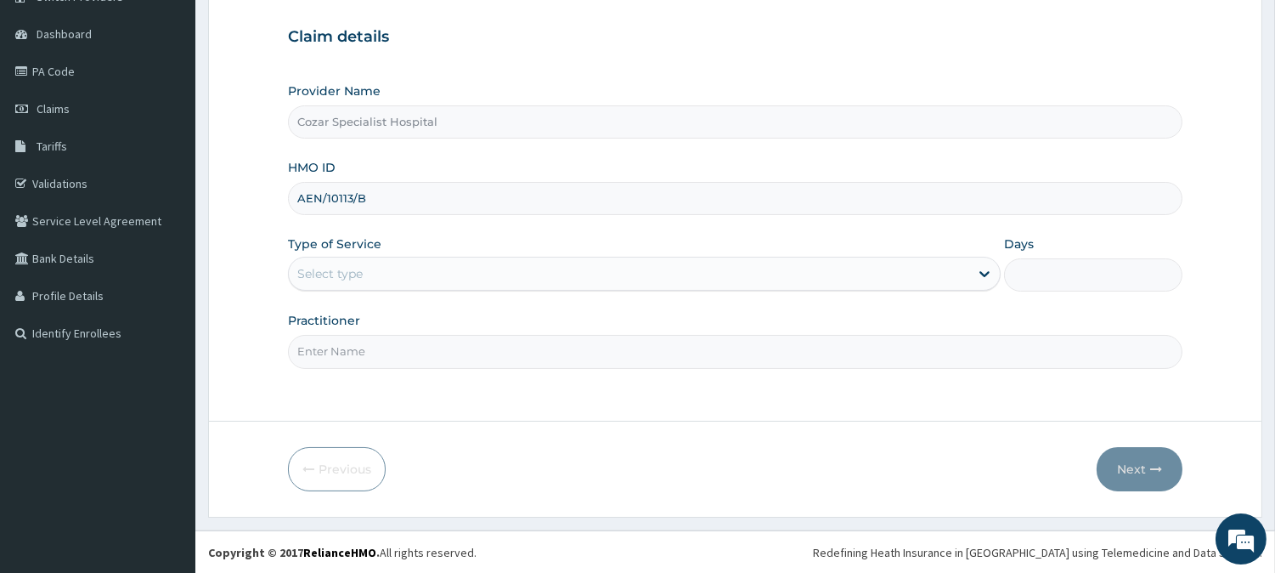
type input "AEN/10113/B"
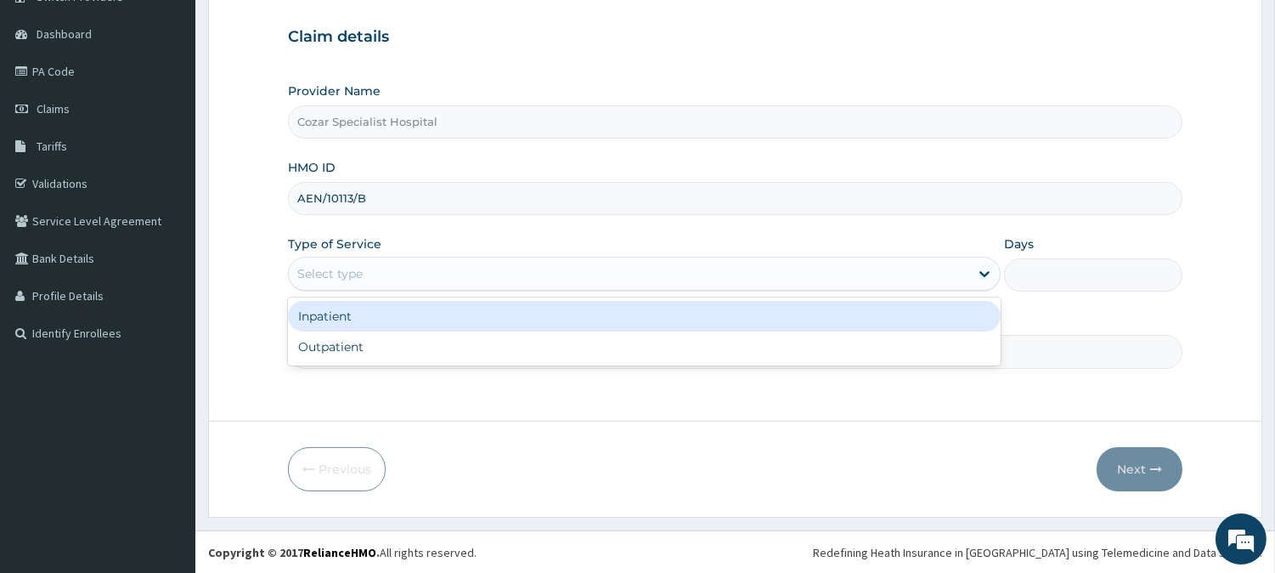
click at [709, 274] on div "Select type" at bounding box center [629, 273] width 681 height 27
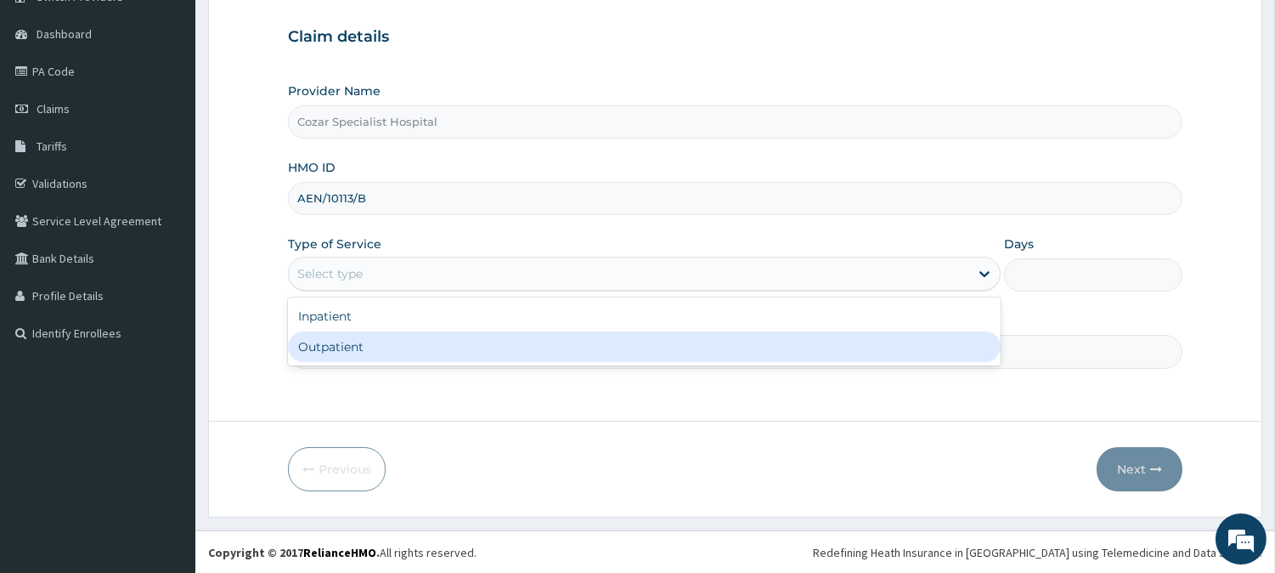
click at [658, 351] on div "Outpatient" at bounding box center [644, 346] width 713 height 31
type input "1"
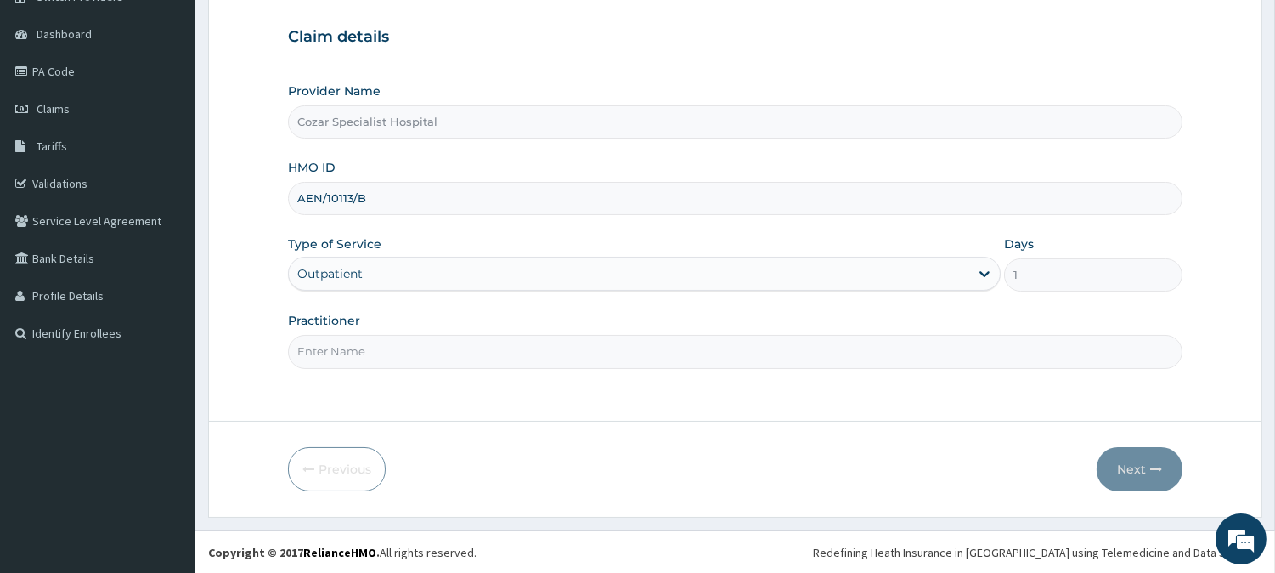
click at [613, 354] on input "Practitioner" at bounding box center [735, 351] width 895 height 33
type input "DR OSENI"
click at [1150, 469] on icon "button" at bounding box center [1156, 469] width 12 height 12
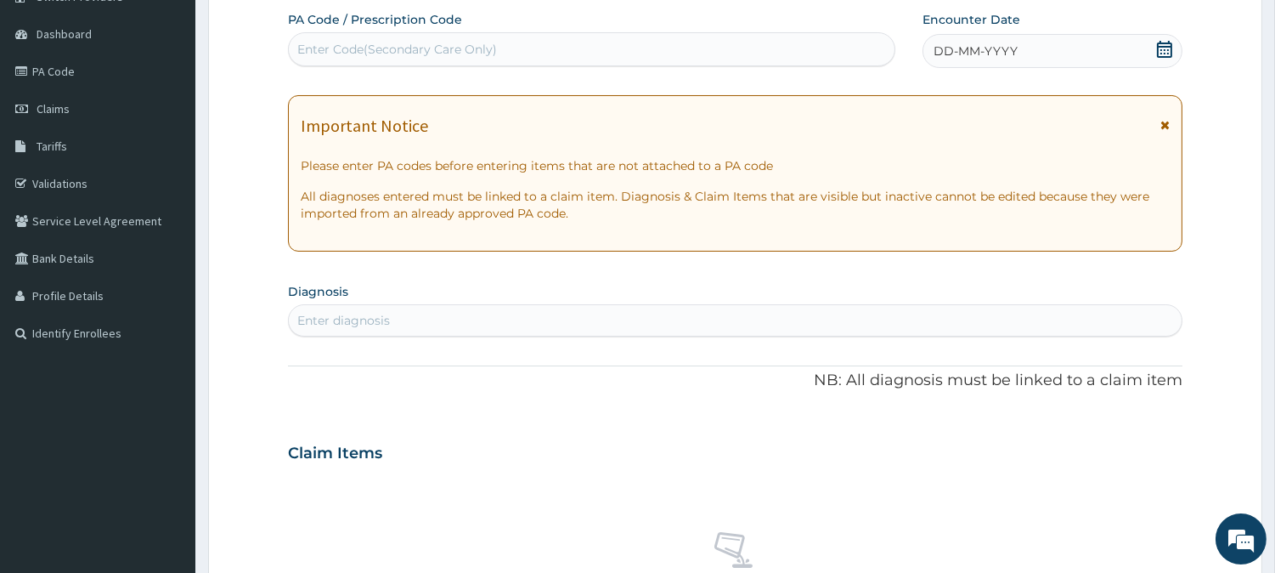
scroll to position [0, 0]
click at [559, 39] on div "Enter Code(Secondary Care Only)" at bounding box center [592, 49] width 606 height 27
paste input "AEN/10113/B"
type input "A"
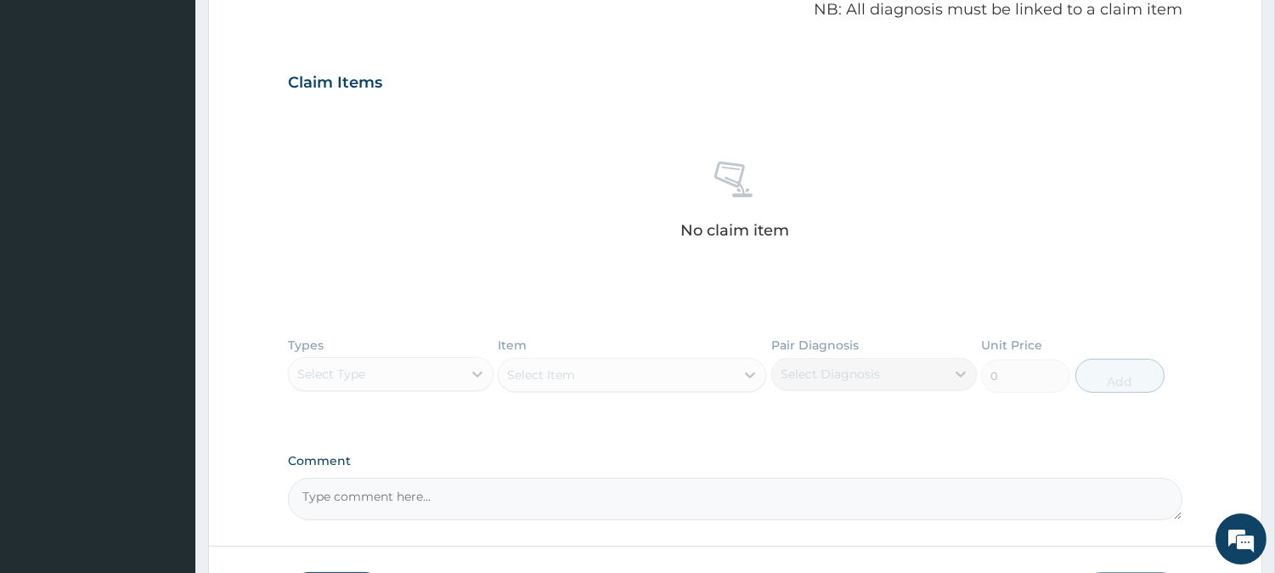
scroll to position [647, 0]
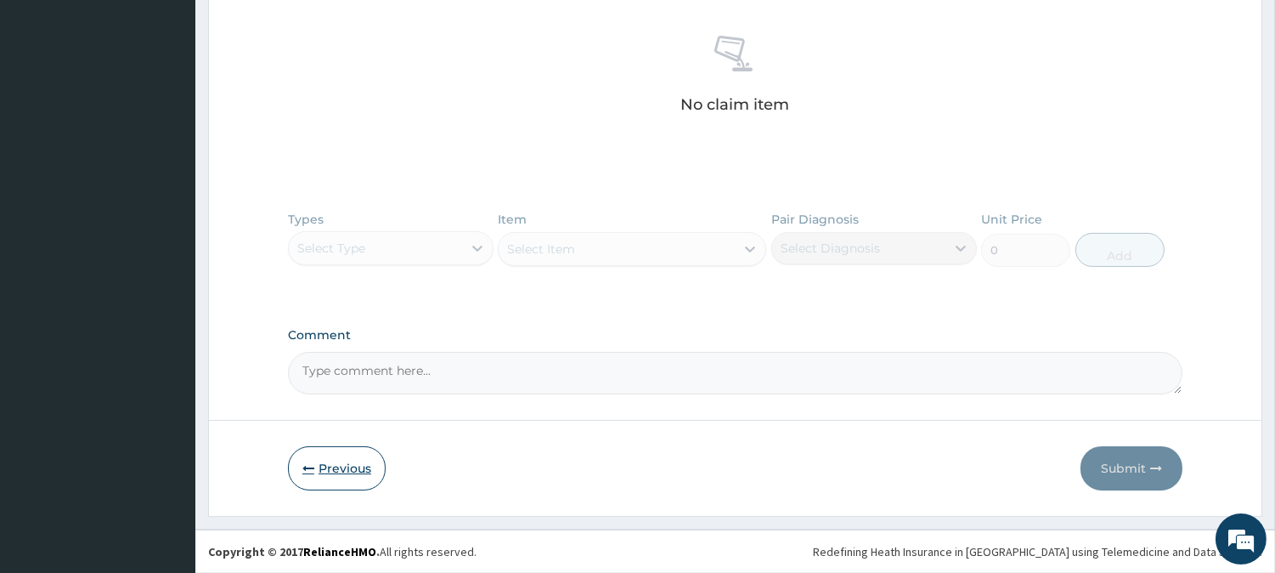
click at [329, 482] on button "Previous" at bounding box center [337, 468] width 98 height 44
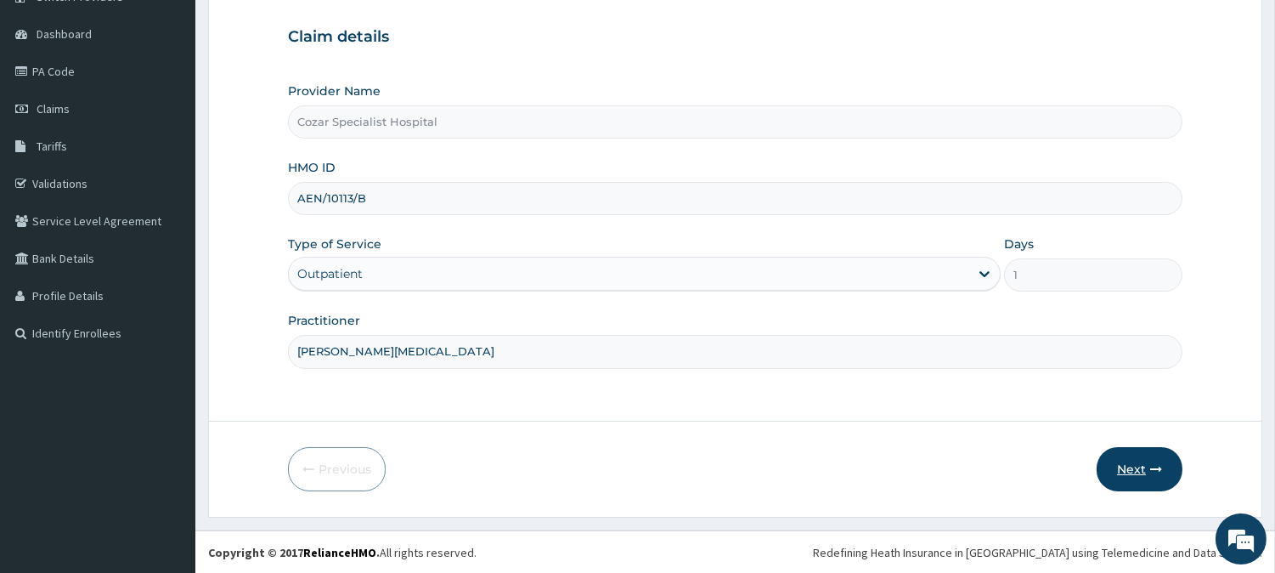
click at [1118, 480] on button "Next" at bounding box center [1140, 469] width 86 height 44
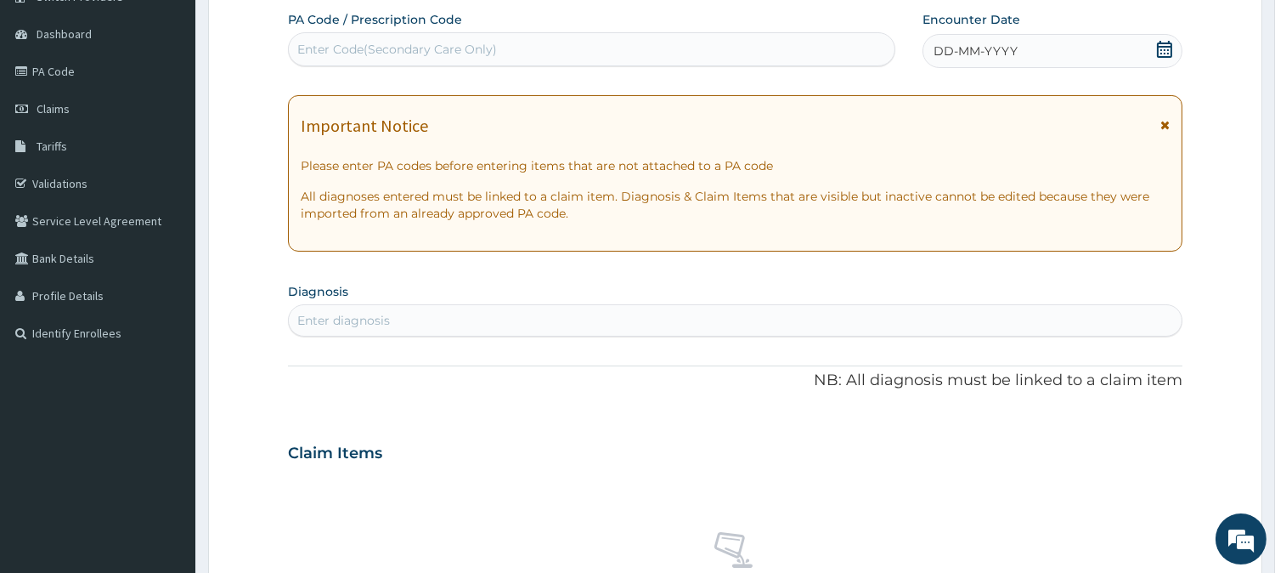
click at [589, 47] on div "Enter Code(Secondary Care Only)" at bounding box center [592, 49] width 606 height 27
paste input "AEN/10113/B"
type input "AEN/10113/B"
click at [979, 328] on div "Enter diagnosis" at bounding box center [735, 320] width 893 height 27
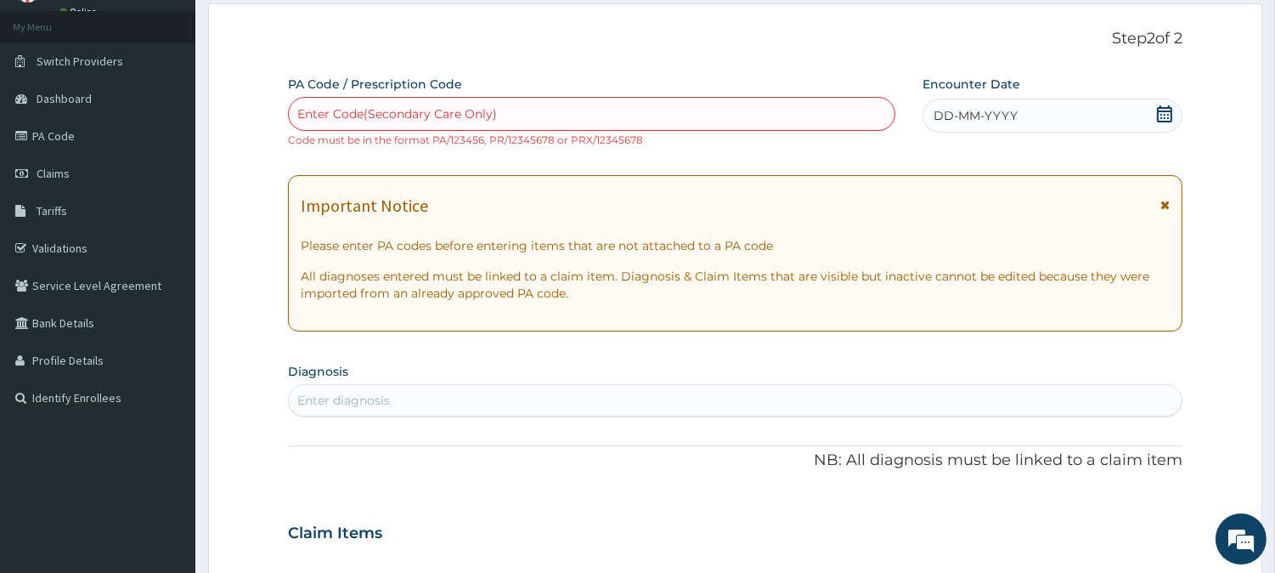
scroll to position [17, 0]
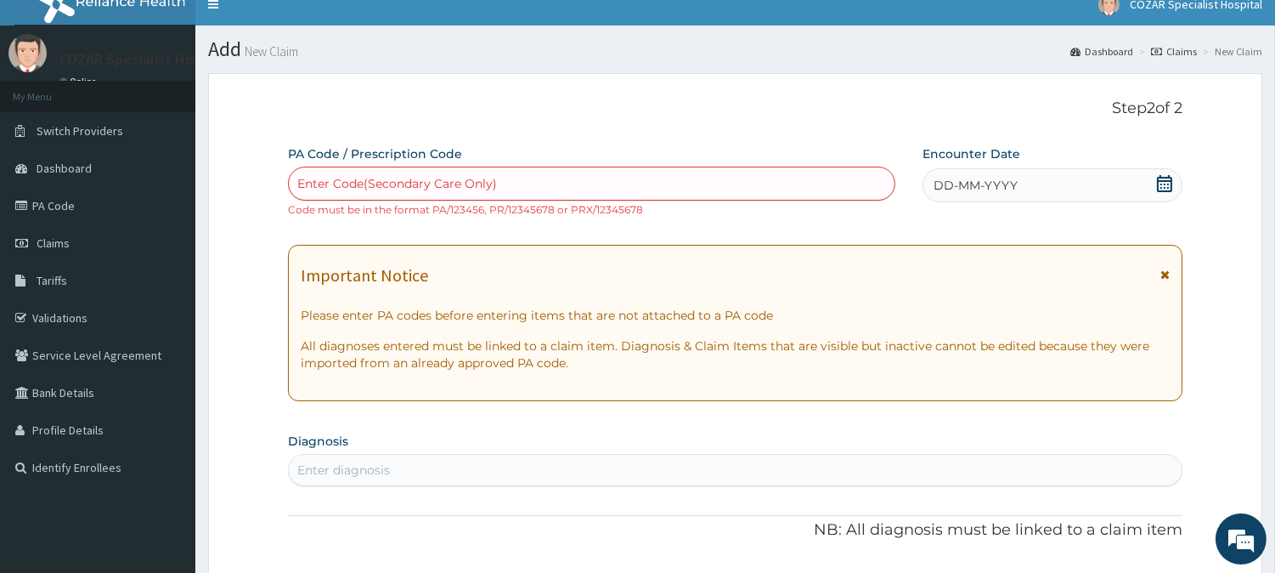
click at [487, 180] on div "Enter Code(Secondary Care Only)" at bounding box center [397, 183] width 200 height 17
paste input "AEN/10113/B"
type input "AEN/10113/B"
paste input "PA/23B03D"
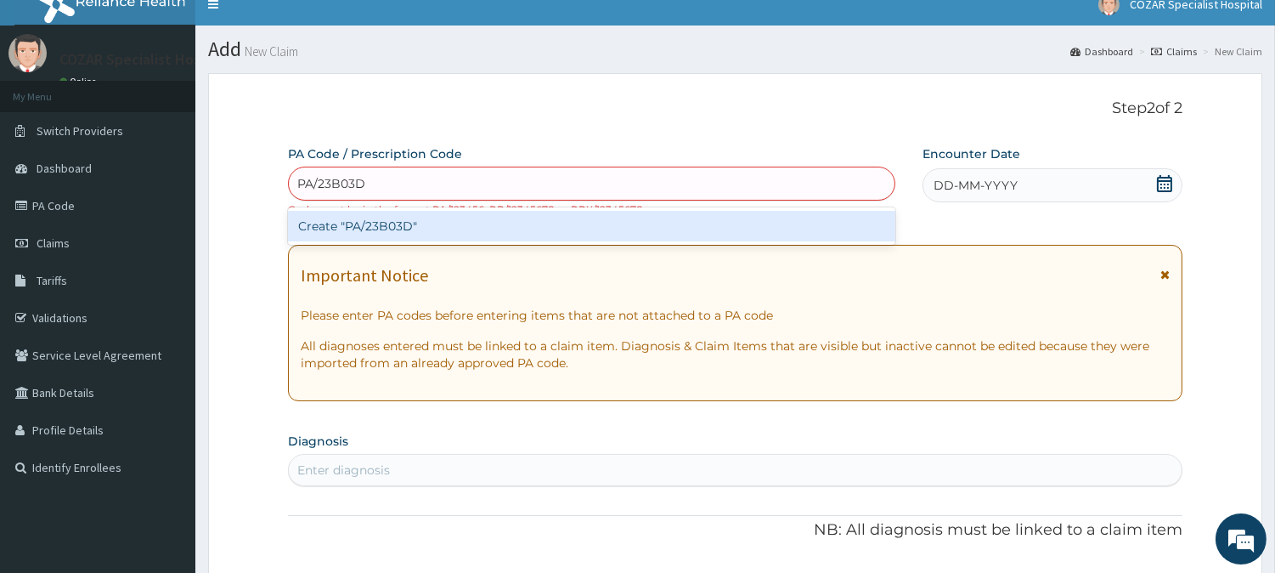
type input "PA/23B03D"
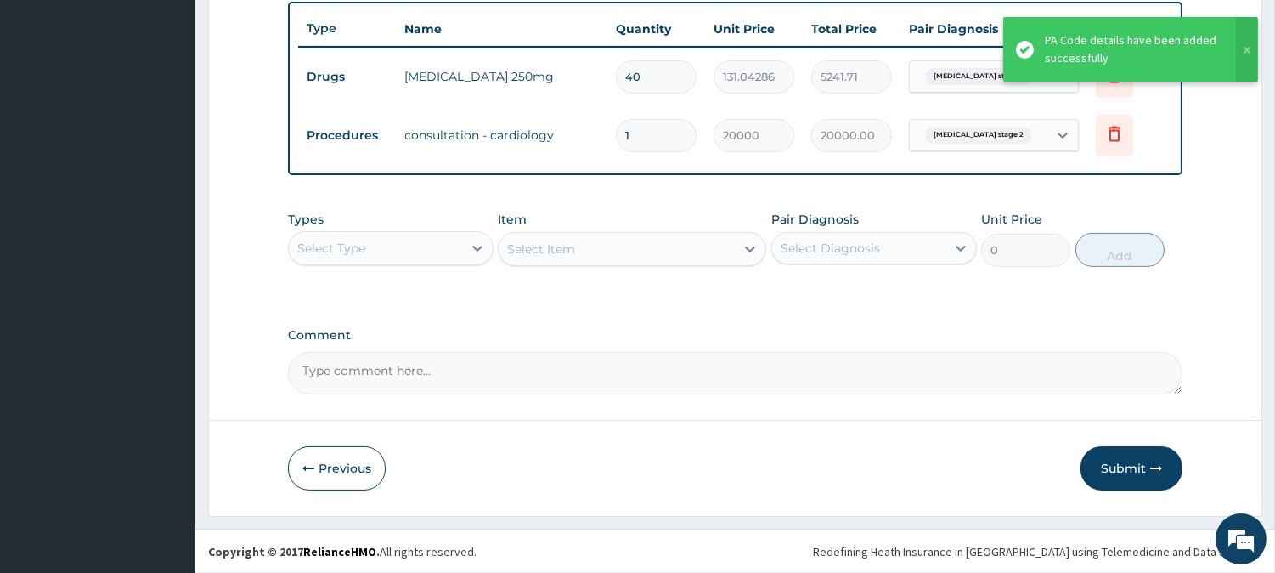
scroll to position [629, 0]
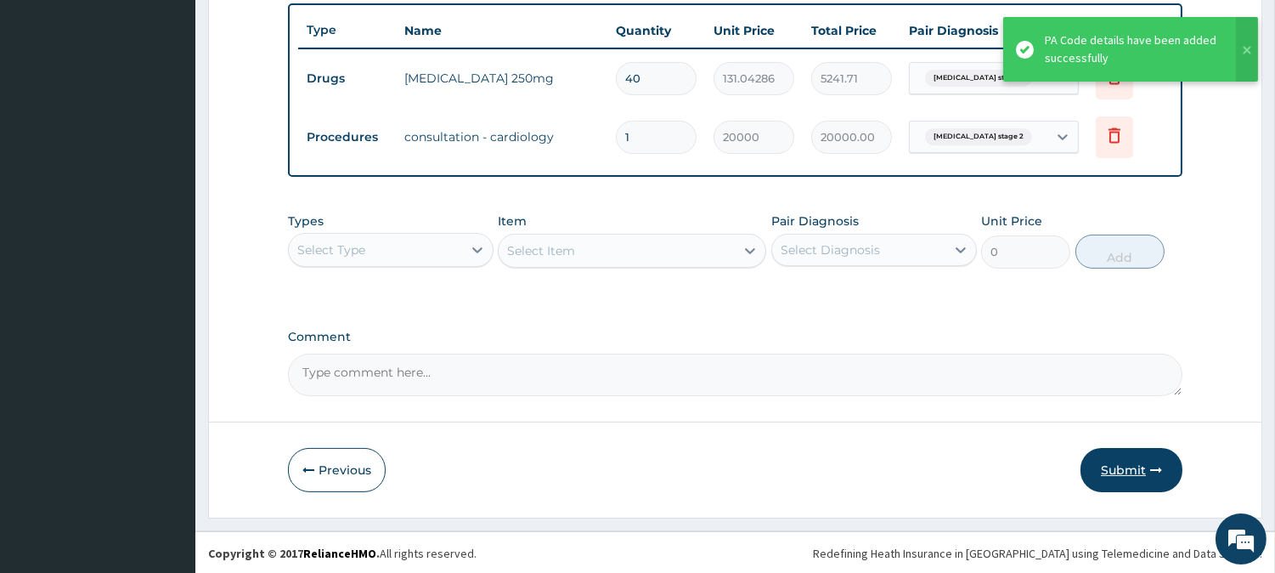
click at [1142, 453] on button "Submit" at bounding box center [1132, 470] width 102 height 44
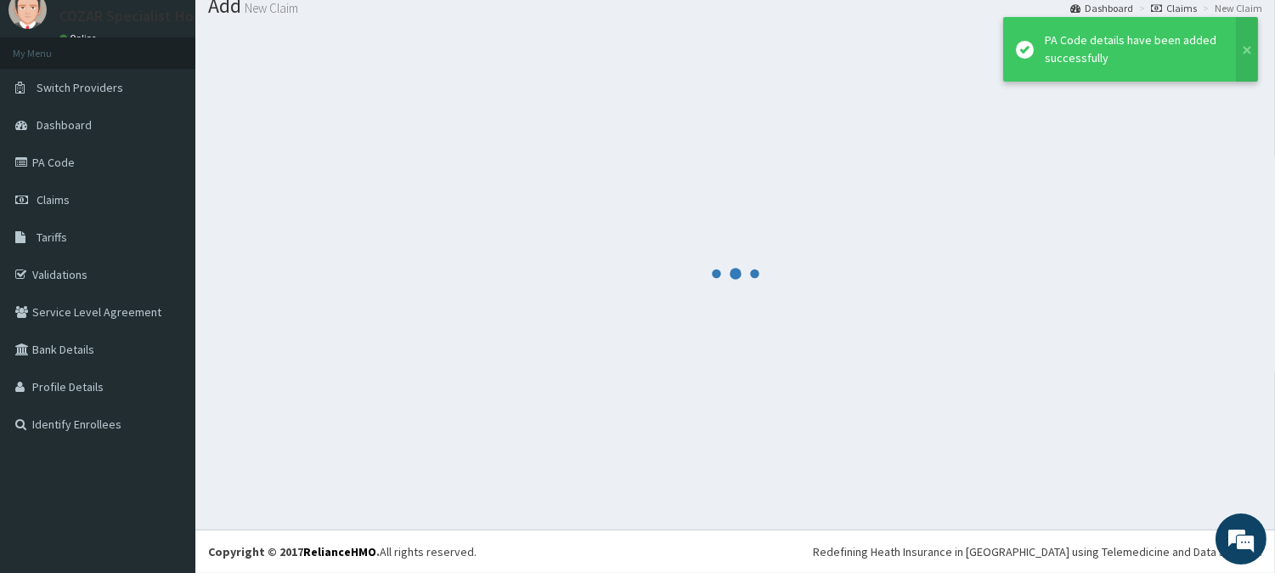
scroll to position [60, 0]
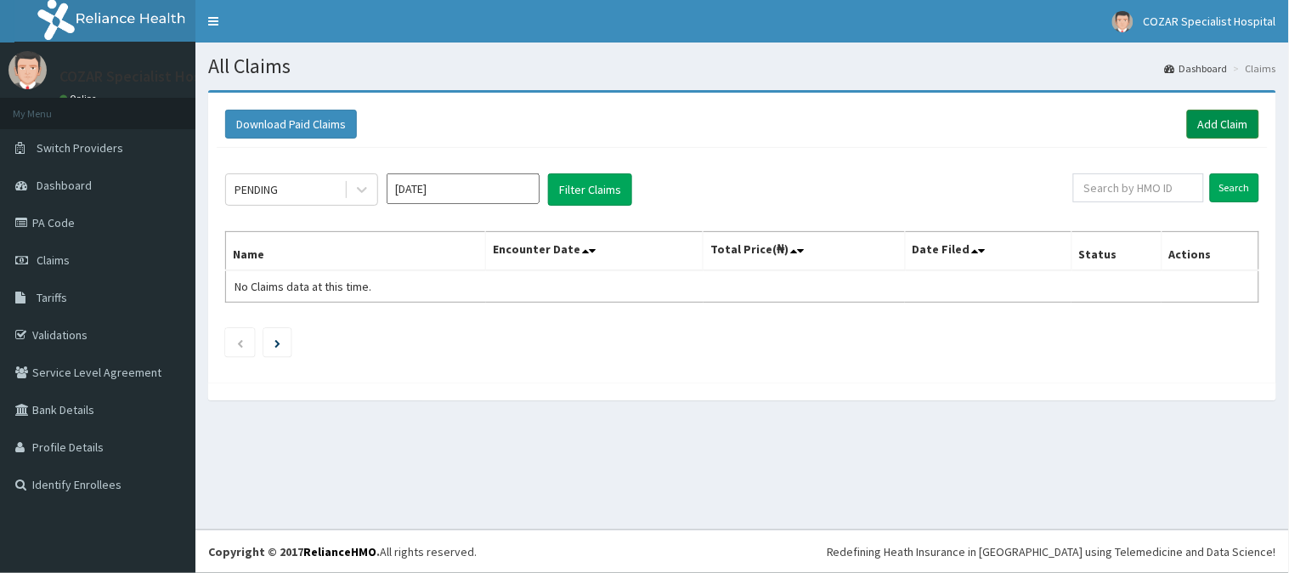
click at [1216, 120] on link "Add Claim" at bounding box center [1223, 124] width 72 height 29
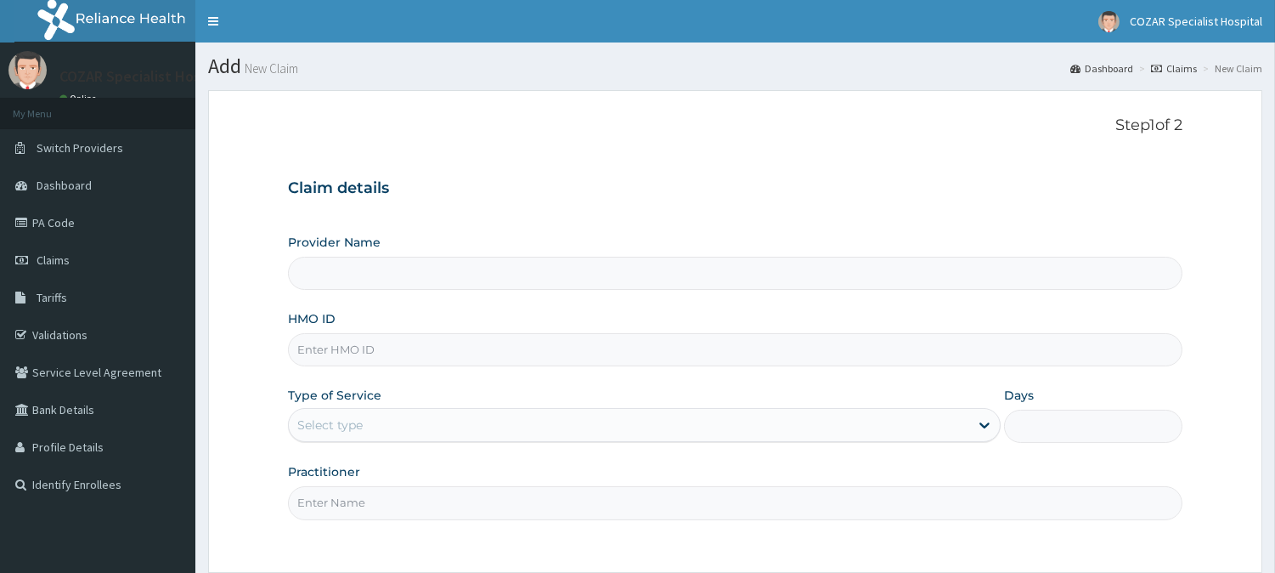
drag, startPoint x: 0, startPoint y: 0, endPoint x: 359, endPoint y: 366, distance: 513.1
click at [359, 366] on input "HMO ID" at bounding box center [735, 349] width 895 height 33
paste input "KCG/10002/B"
type input "KCG/10002/B"
type input "Cozar Specialist Hospital"
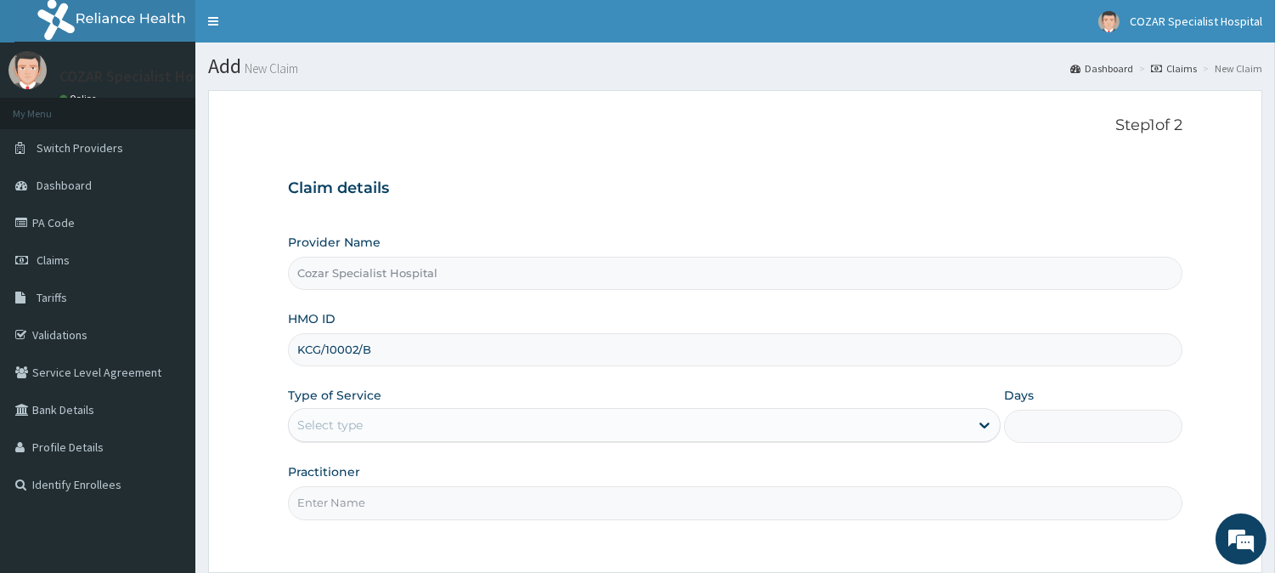
type input "KCG/10002/B"
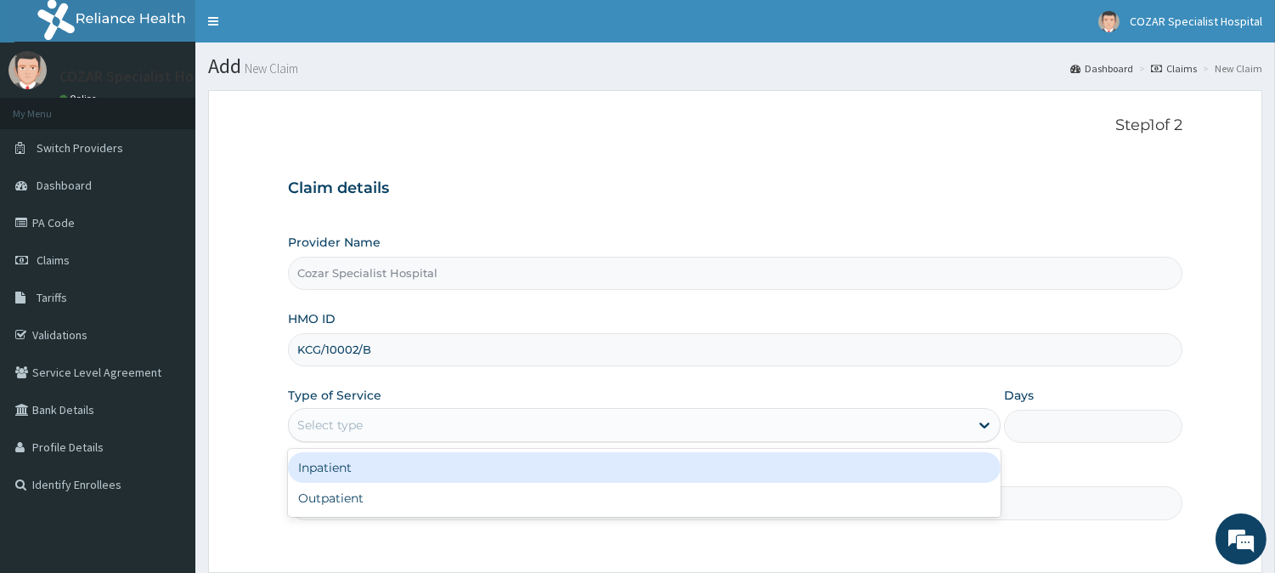
click at [444, 427] on div "Select type" at bounding box center [629, 424] width 681 height 27
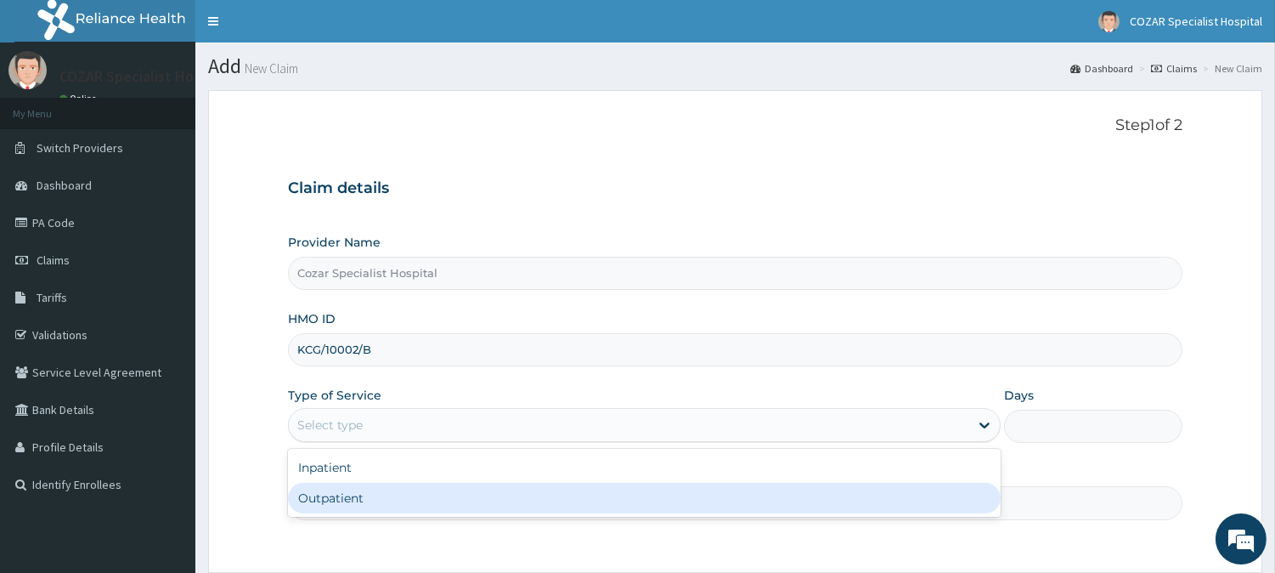
click at [439, 499] on div "Outpatient" at bounding box center [644, 498] width 713 height 31
type input "1"
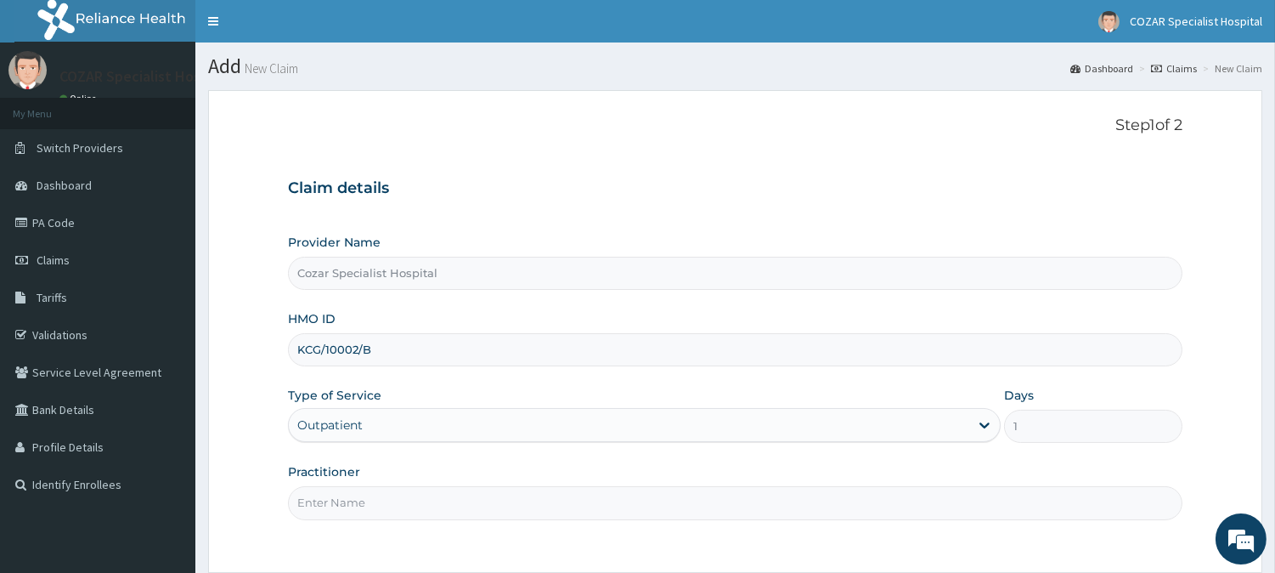
click at [491, 498] on input "Practitioner" at bounding box center [735, 502] width 895 height 33
type input "[PERSON_NAME][MEDICAL_DATA]"
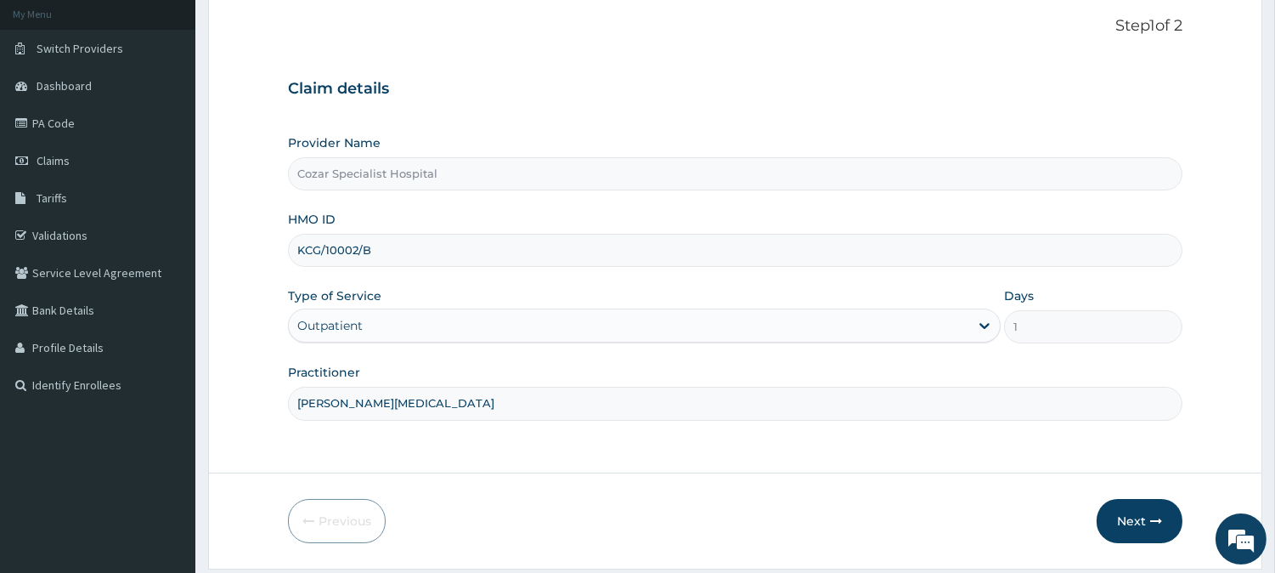
scroll to position [151, 0]
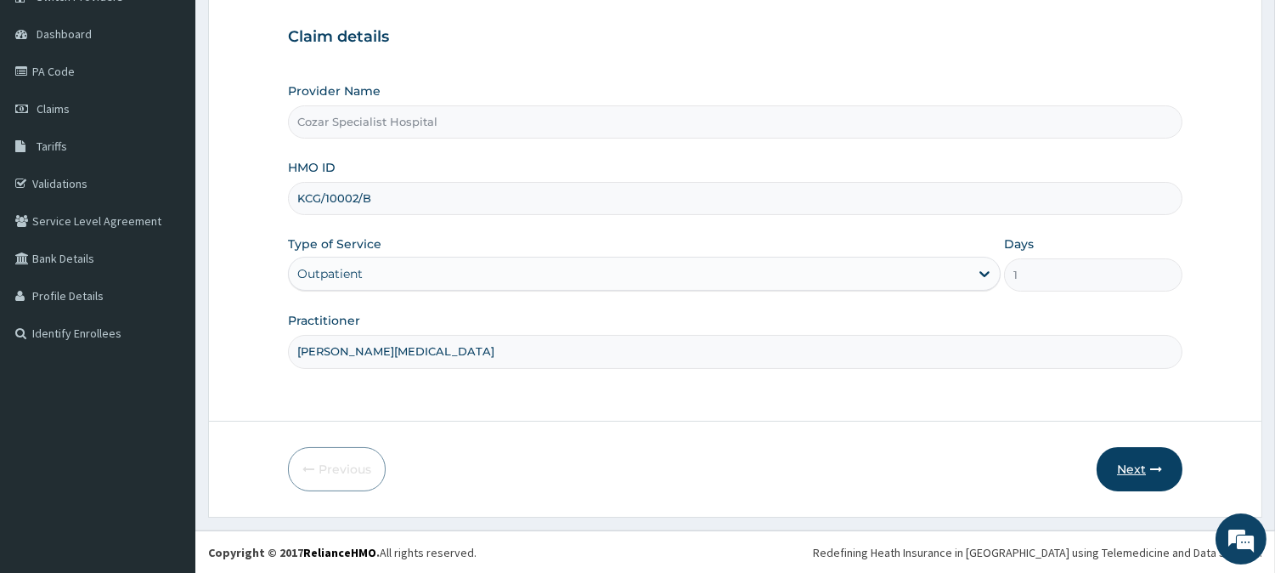
click at [1161, 460] on button "Next" at bounding box center [1140, 469] width 86 height 44
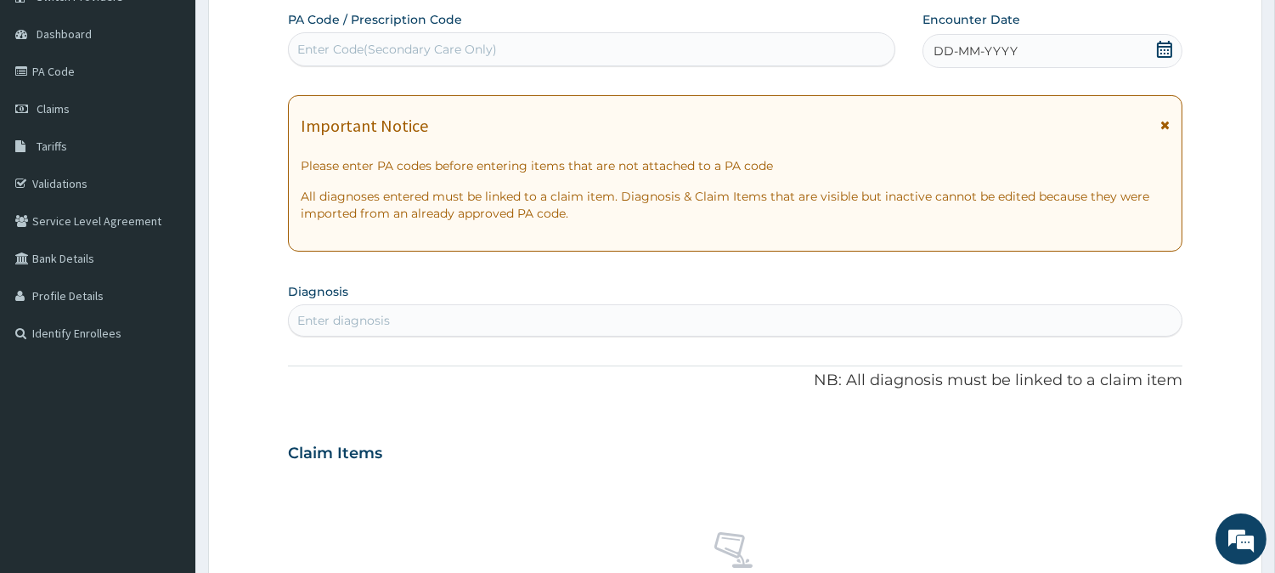
click at [524, 44] on div "Enter Code(Secondary Care Only)" at bounding box center [592, 49] width 606 height 27
paste input "PA/5F2670"
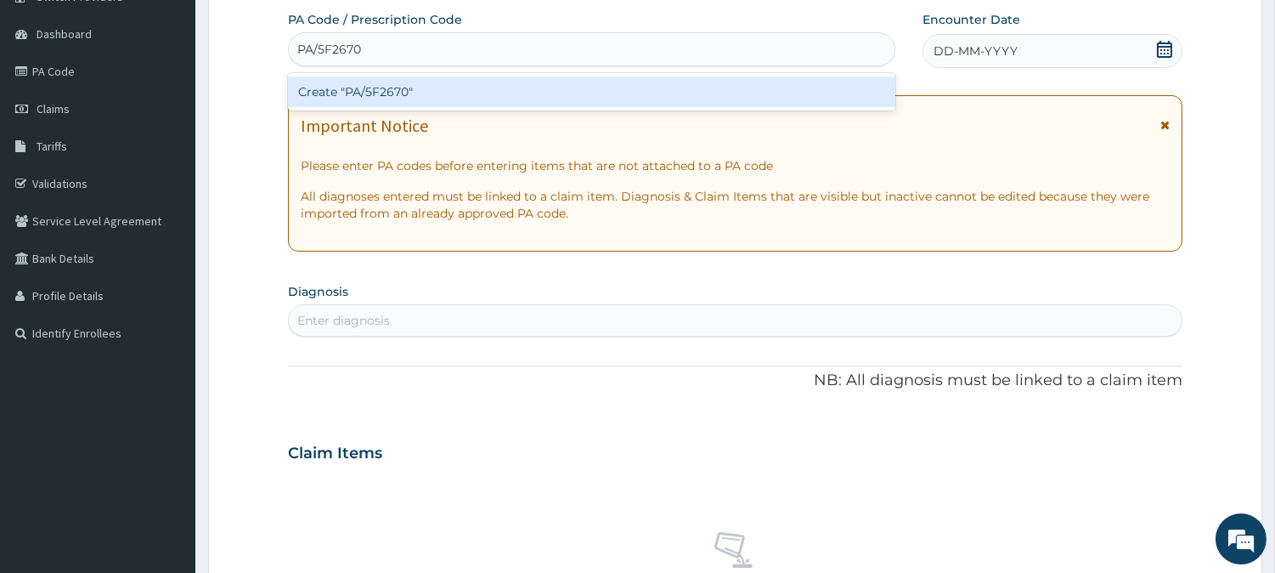
type input "PA/5F2670"
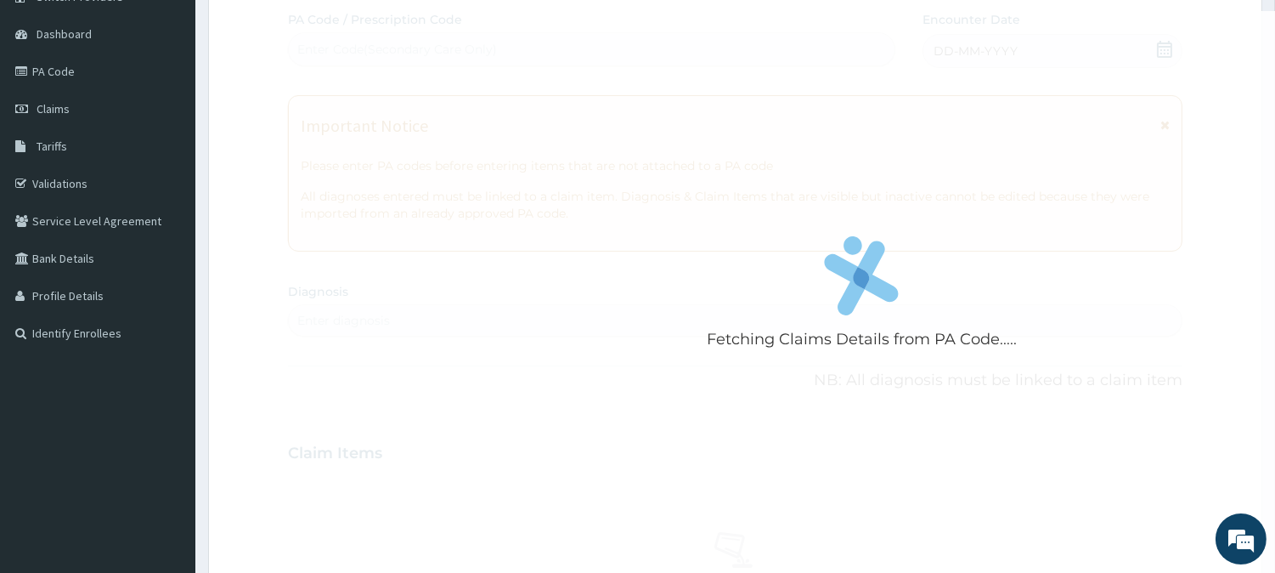
click at [880, 291] on div "Fetching Claims Details from PA Code..... PA Code / Prescription Code Enter Cod…" at bounding box center [735, 450] width 895 height 879
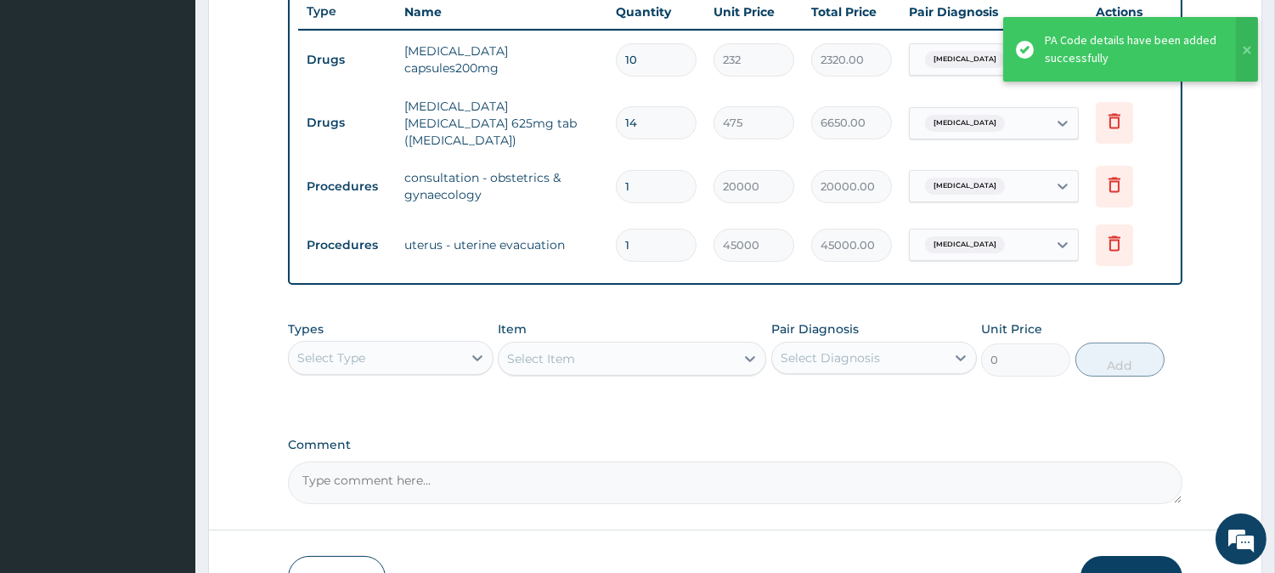
scroll to position [748, 0]
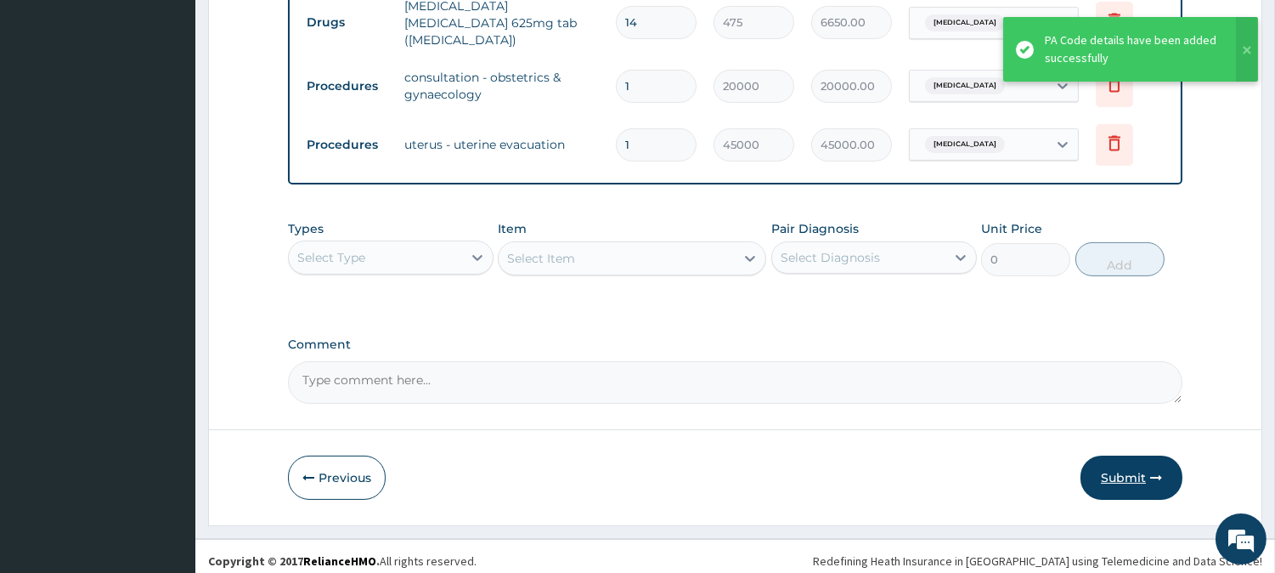
click at [1126, 462] on button "Submit" at bounding box center [1132, 477] width 102 height 44
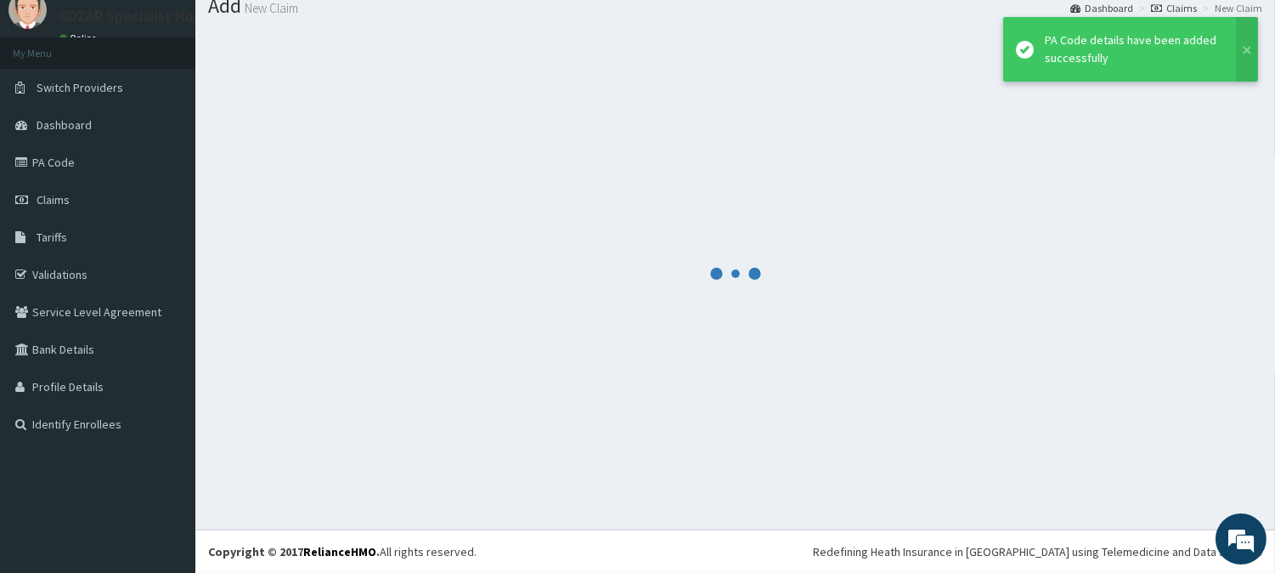
scroll to position [60, 0]
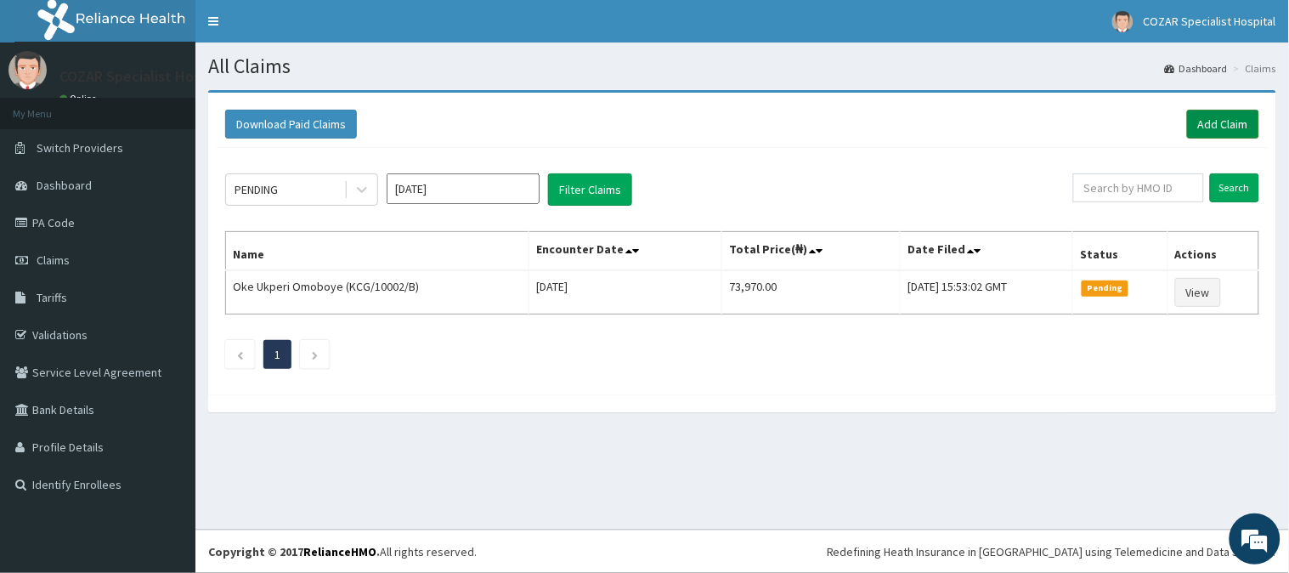
click at [1235, 120] on link "Add Claim" at bounding box center [1223, 124] width 72 height 29
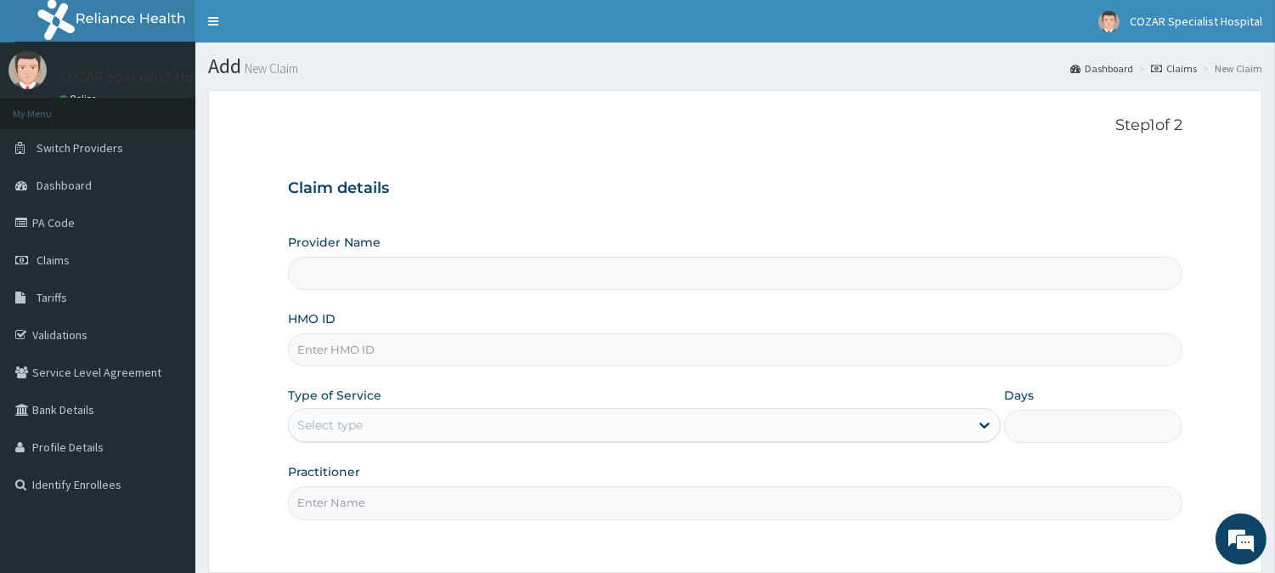
click at [602, 335] on input "HMO ID" at bounding box center [735, 349] width 895 height 33
paste input "AEN/10337/D"
type input "AEN/10337/D"
type input "Cozar Specialist Hospital"
type input "AEN/10337/D"
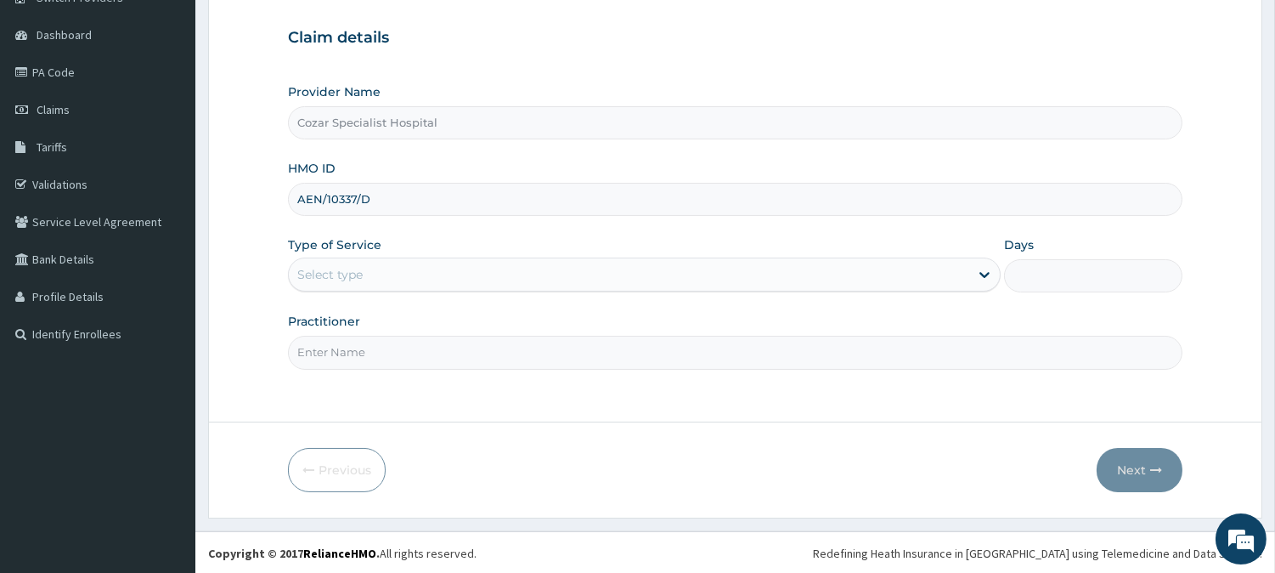
scroll to position [151, 0]
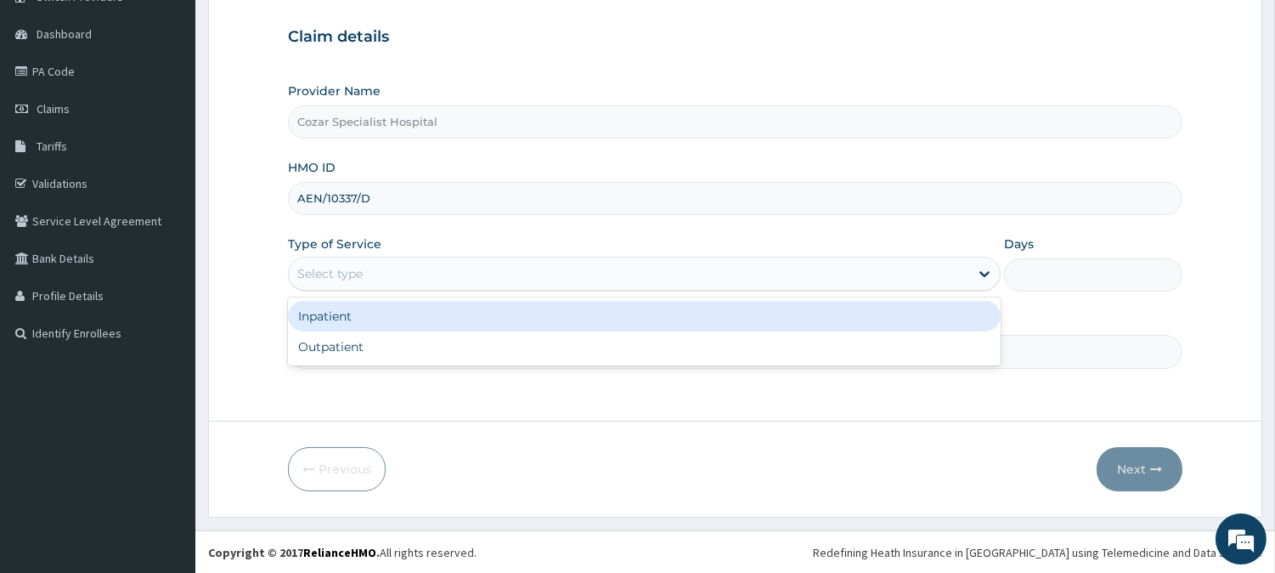
click at [574, 257] on div "Select type" at bounding box center [644, 274] width 713 height 34
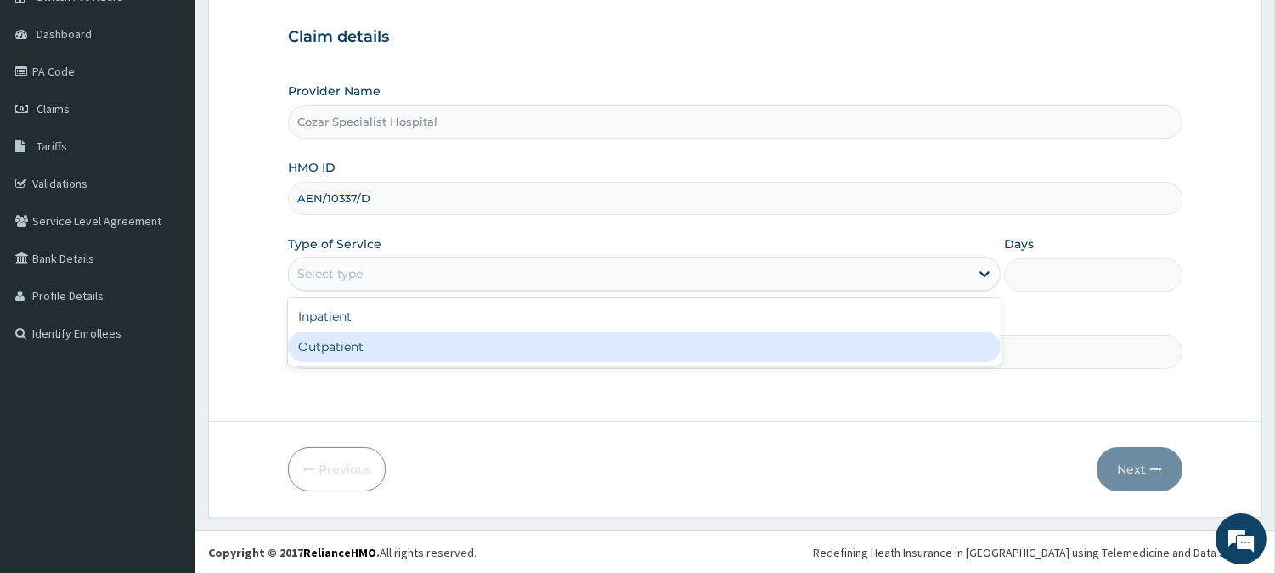
click at [511, 349] on div "Outpatient" at bounding box center [644, 346] width 713 height 31
type input "1"
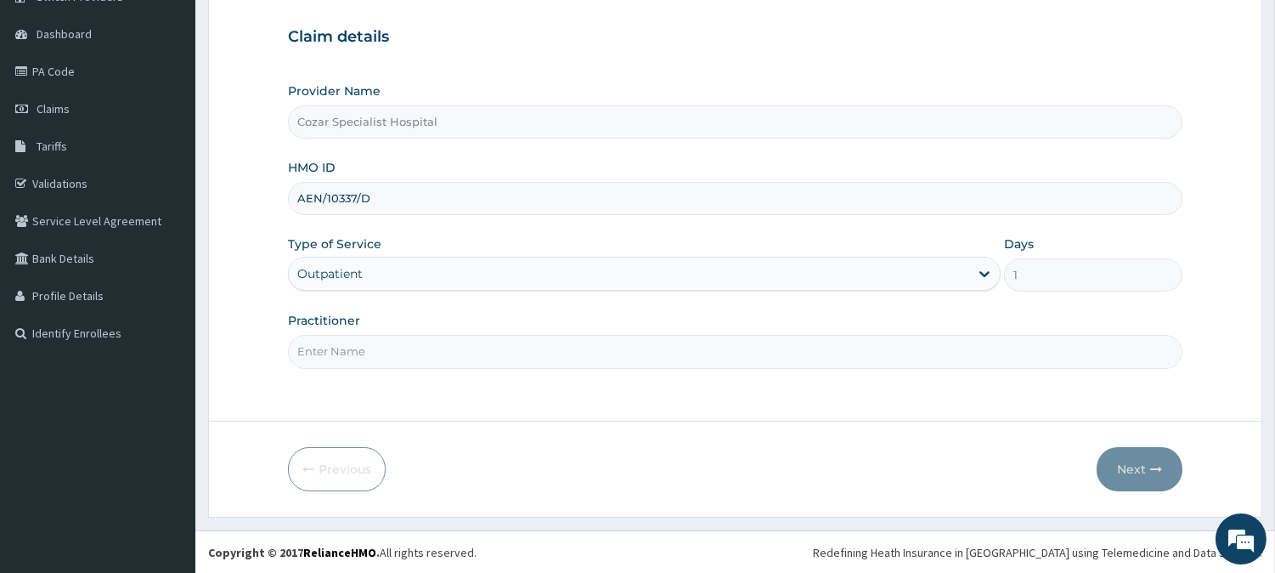
click at [462, 353] on input "Practitioner" at bounding box center [735, 351] width 895 height 33
type input "DR OSENI"
click at [1154, 463] on icon "button" at bounding box center [1156, 469] width 12 height 12
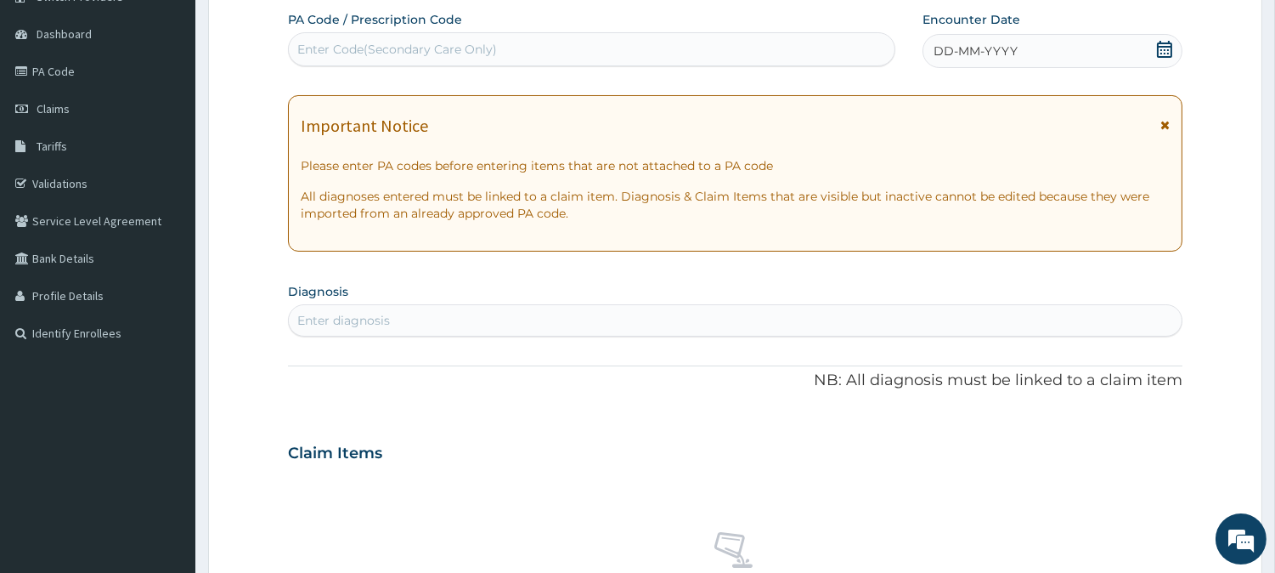
click at [414, 41] on div "Enter Code(Secondary Care Only)" at bounding box center [397, 49] width 200 height 17
paste input "PA/E01784"
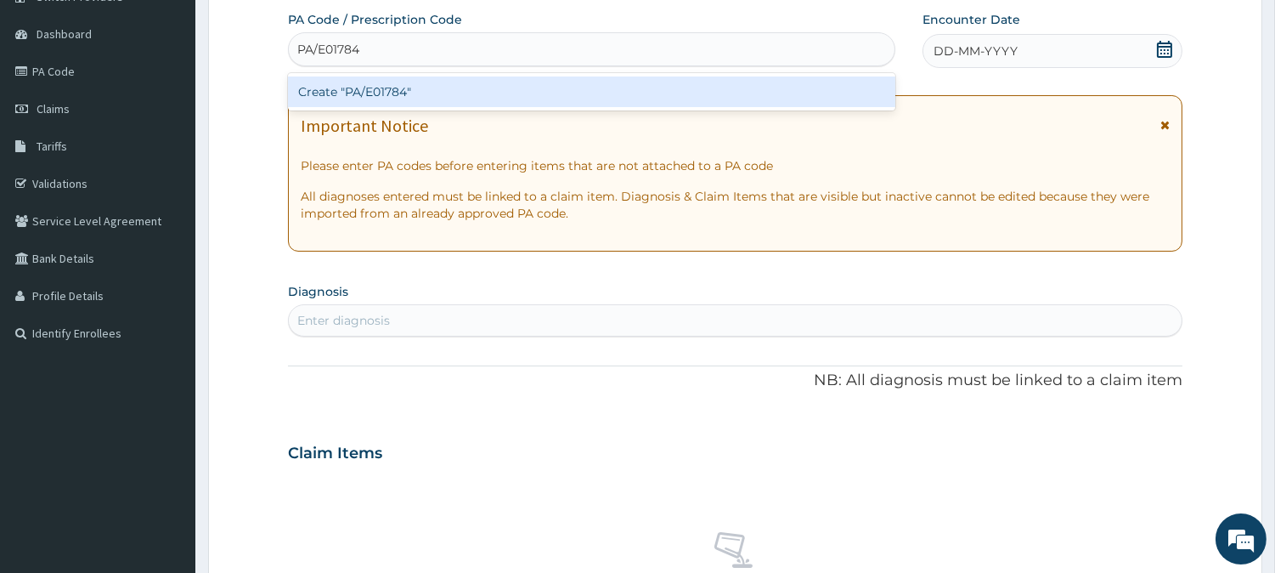
type input "PA/E01784"
click at [1028, 251] on div "PA Code / Prescription Code option Create "PA/E01784" focused, 1 of 1. 1 result…" at bounding box center [735, 450] width 895 height 879
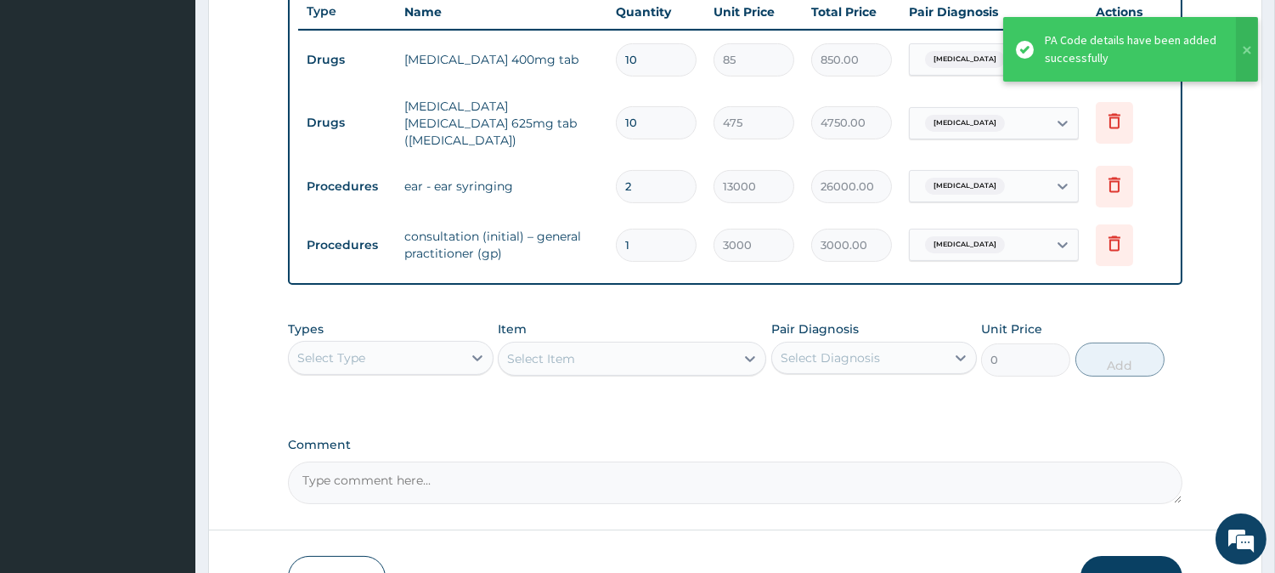
scroll to position [748, 0]
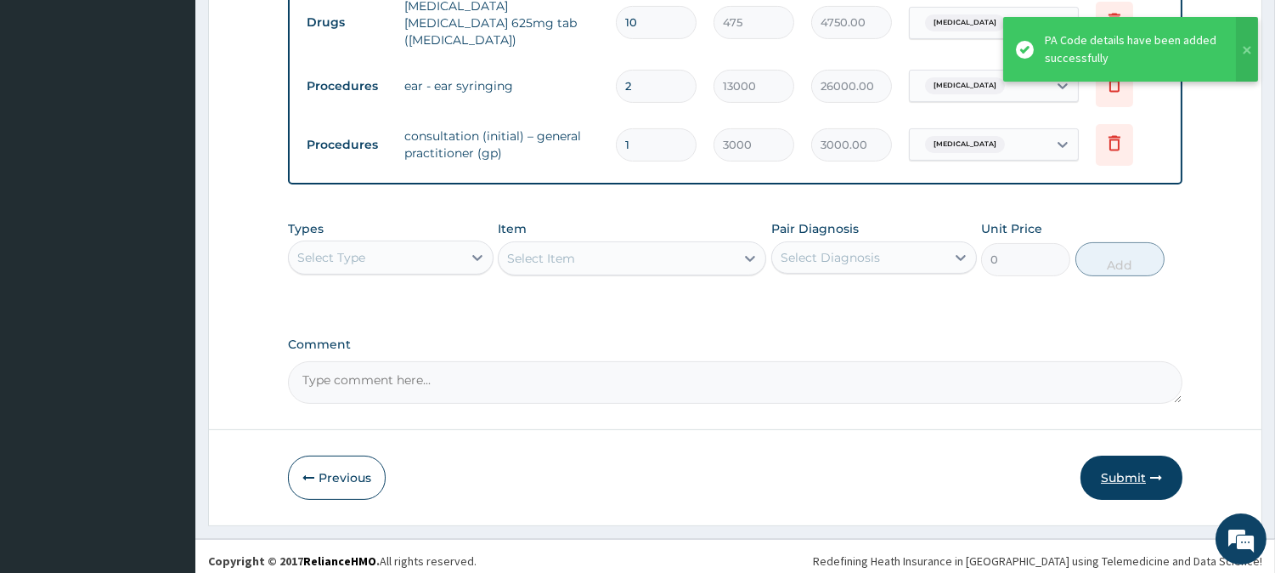
click at [1137, 472] on button "Submit" at bounding box center [1132, 477] width 102 height 44
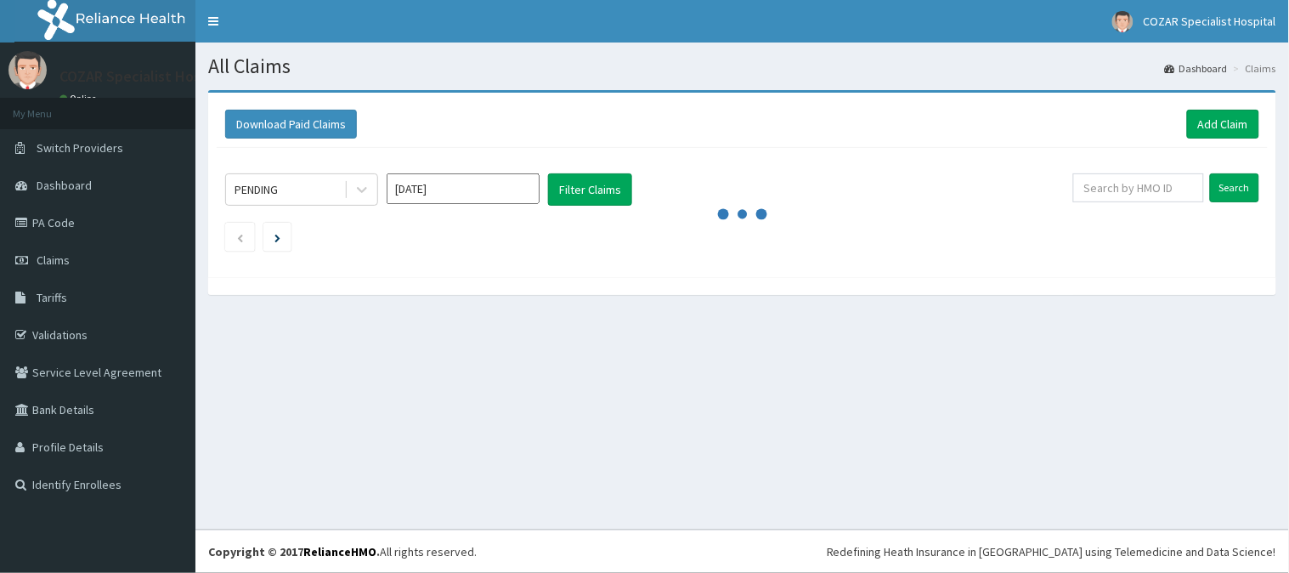
click at [1260, 316] on section "Download Paid Claims Add Claim × Note you can only download claims within a max…" at bounding box center [741, 200] width 1093 height 247
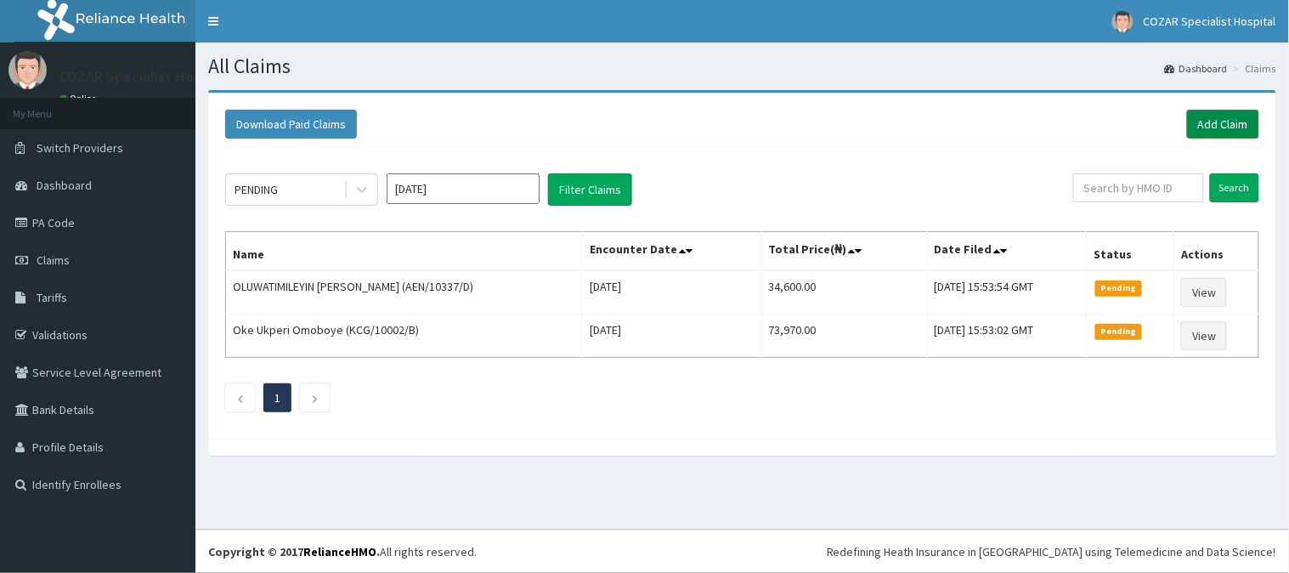
click at [1213, 119] on link "Add Claim" at bounding box center [1223, 124] width 72 height 29
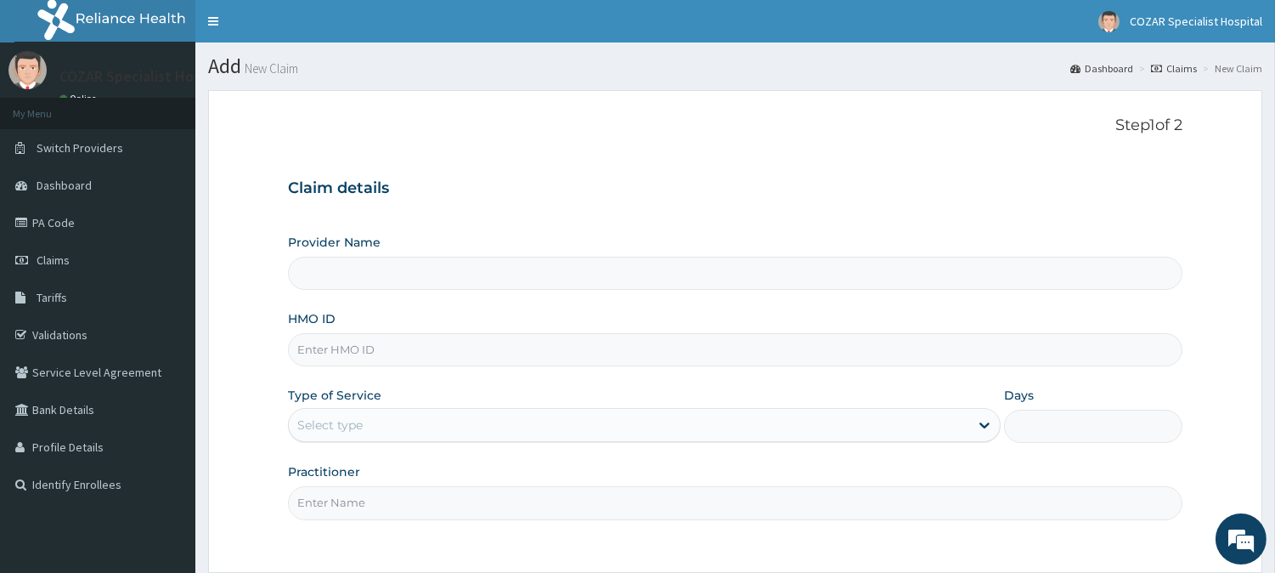
drag, startPoint x: 0, startPoint y: 0, endPoint x: 397, endPoint y: 349, distance: 528.6
click at [397, 349] on input "HMO ID" at bounding box center [735, 349] width 895 height 33
type input "Cozar Specialist Hospital"
click at [710, 362] on input "HMO ID" at bounding box center [735, 349] width 895 height 33
paste input "AEN/10337/C"
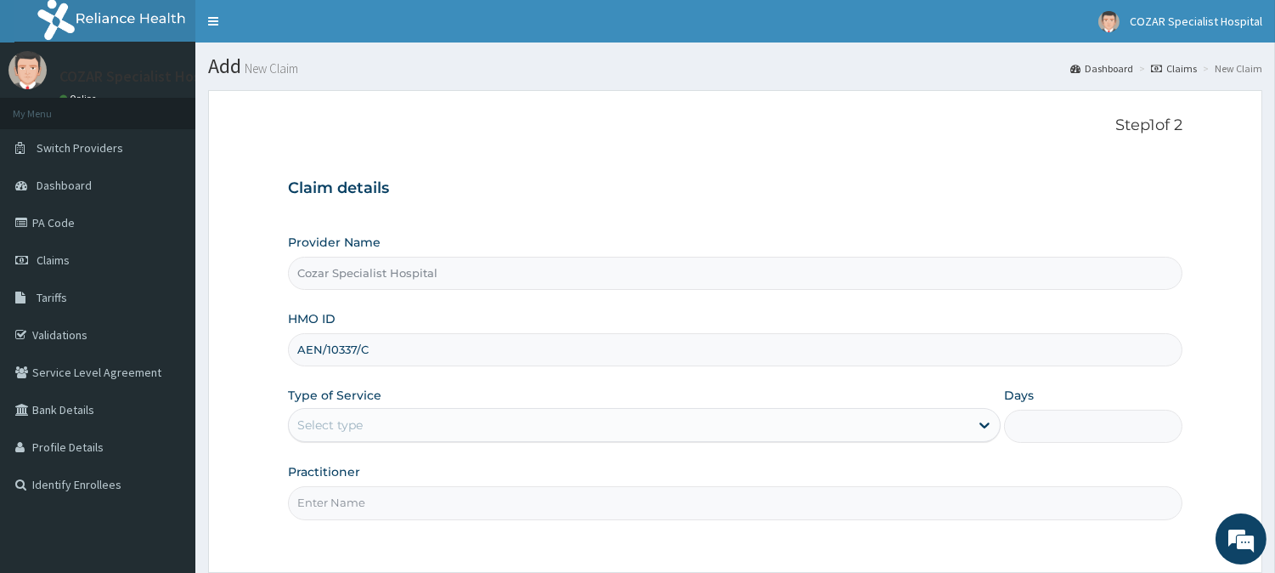
type input "AEN/10337/C"
click at [555, 425] on div "Select type" at bounding box center [629, 424] width 681 height 27
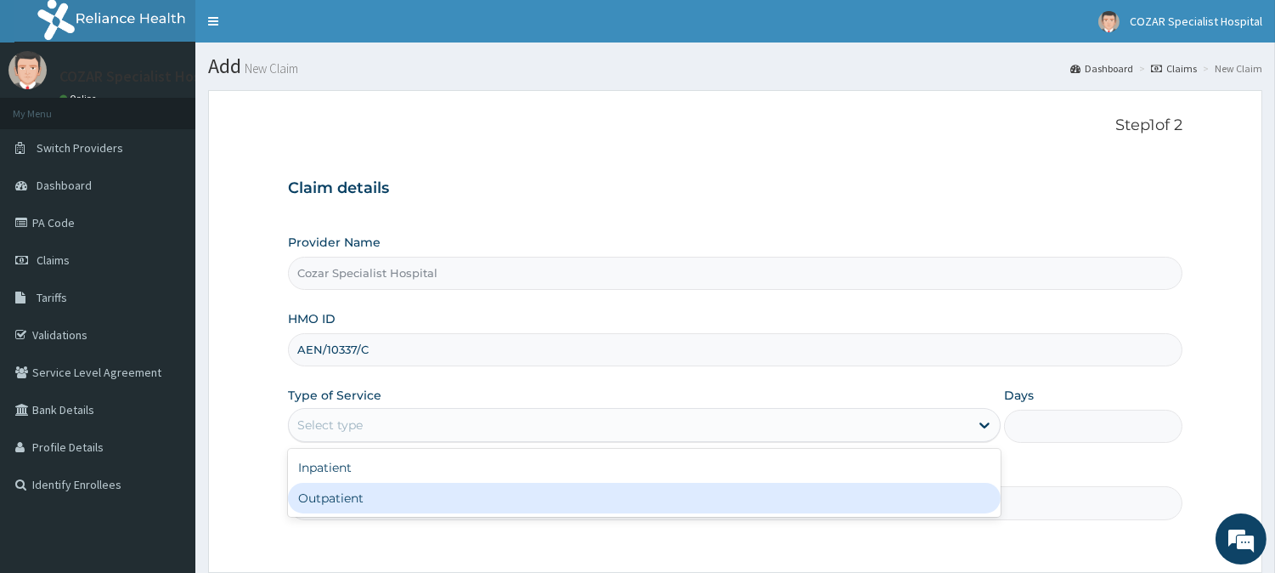
click at [534, 511] on div "Outpatient" at bounding box center [644, 498] width 713 height 31
type input "1"
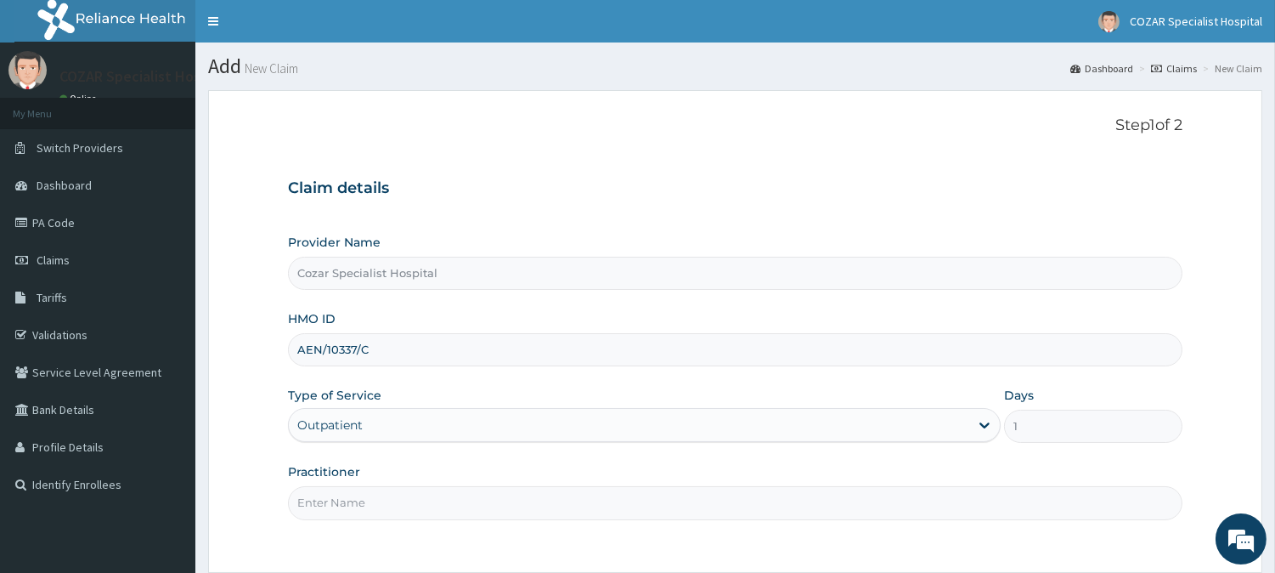
click at [387, 504] on input "Practitioner" at bounding box center [735, 502] width 895 height 33
type input "DR OSENI"
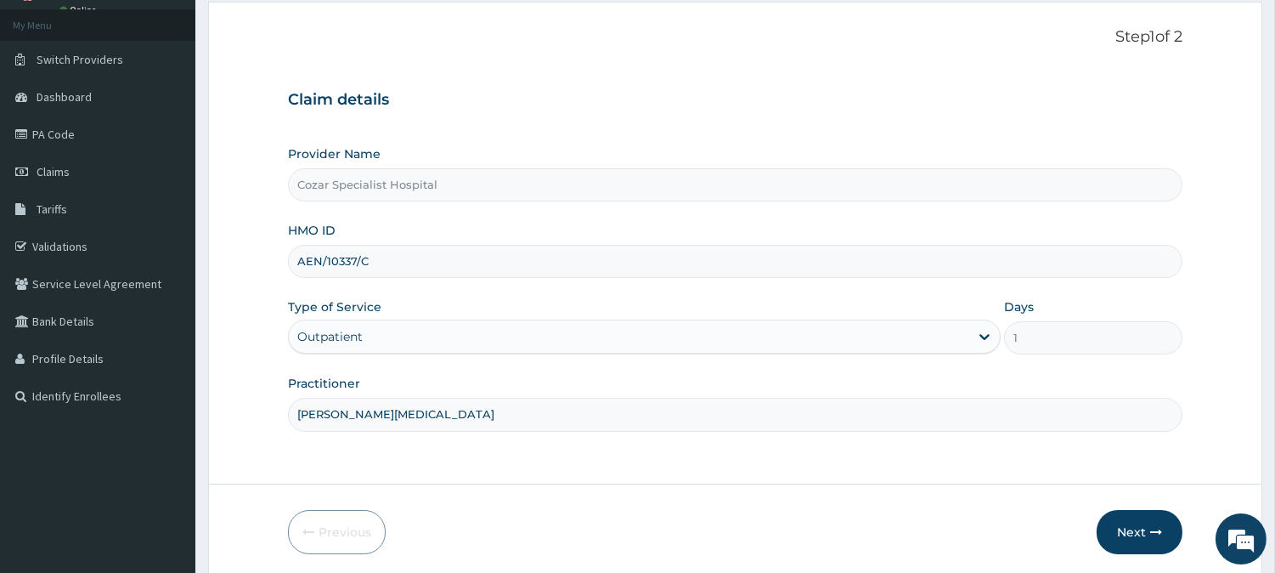
scroll to position [151, 0]
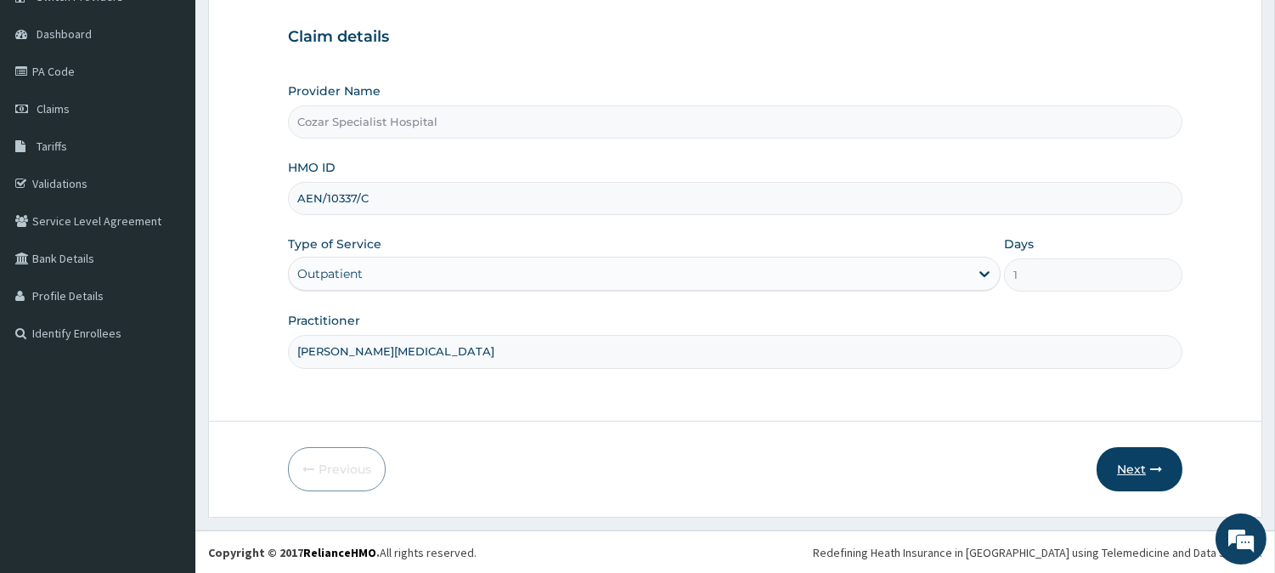
click at [1157, 460] on button "Next" at bounding box center [1140, 469] width 86 height 44
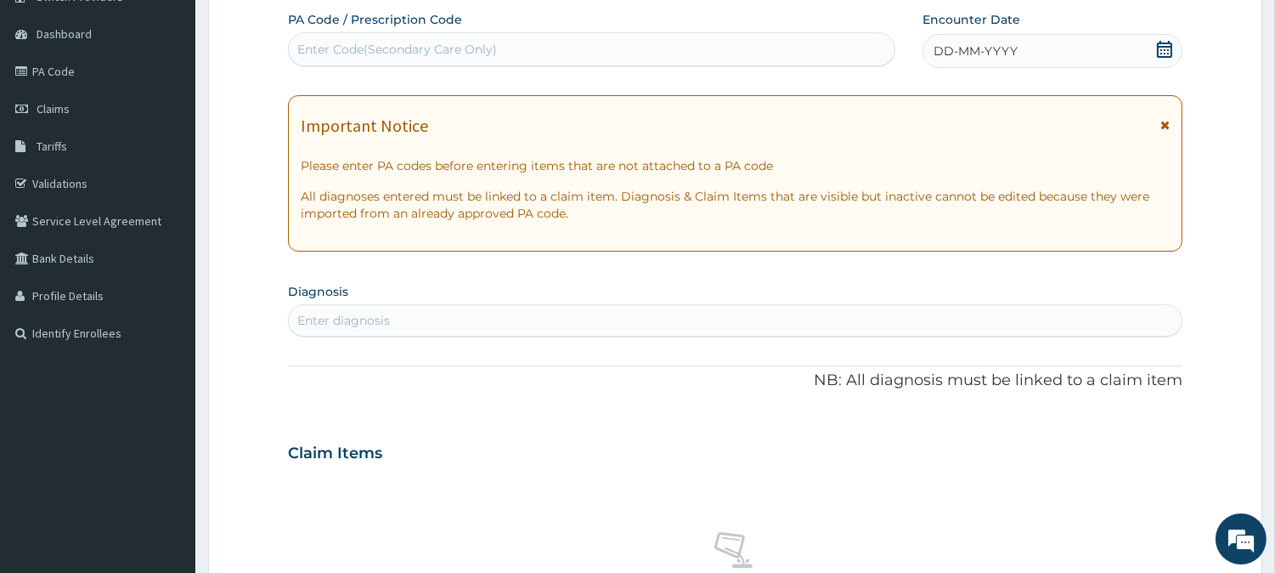
click at [438, 43] on div "Enter Code(Secondary Care Only)" at bounding box center [397, 49] width 200 height 17
paste input "PA/B545D9"
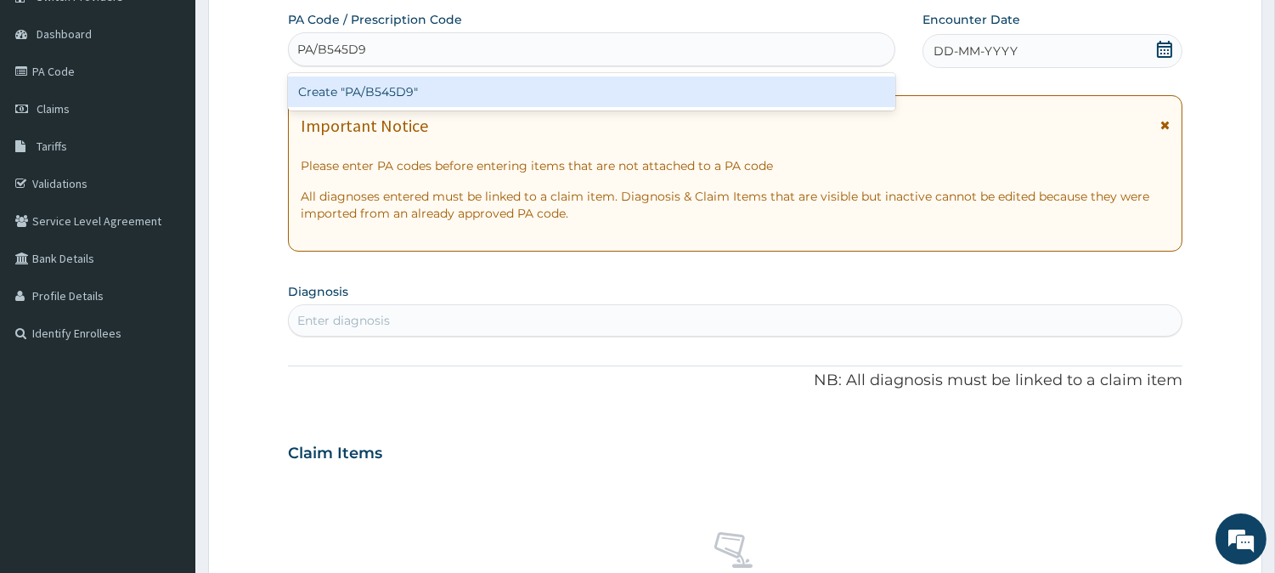
type input "PA/B545D9"
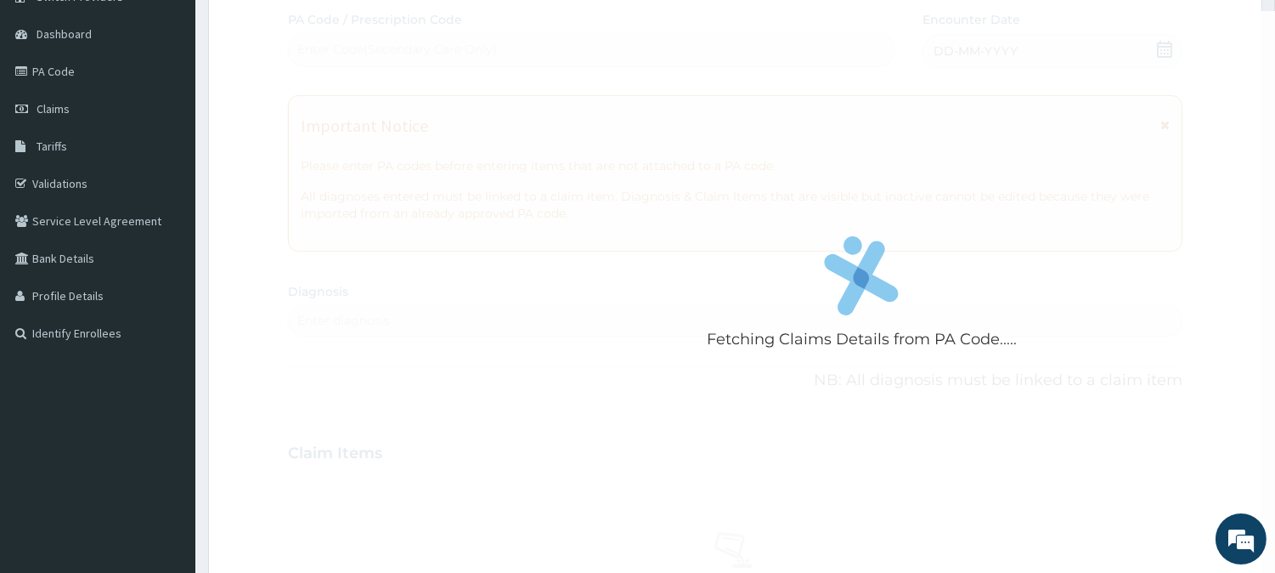
click at [841, 259] on div "Fetching Claims Details from PA Code..... PA Code / Prescription Code Enter Cod…" at bounding box center [735, 450] width 895 height 879
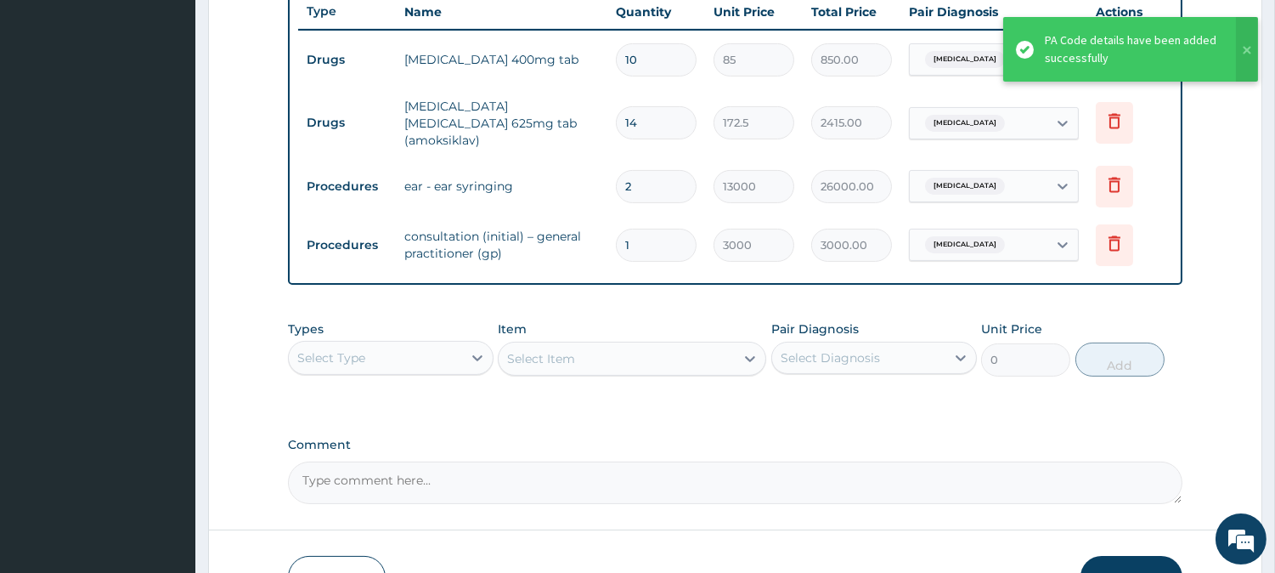
scroll to position [748, 0]
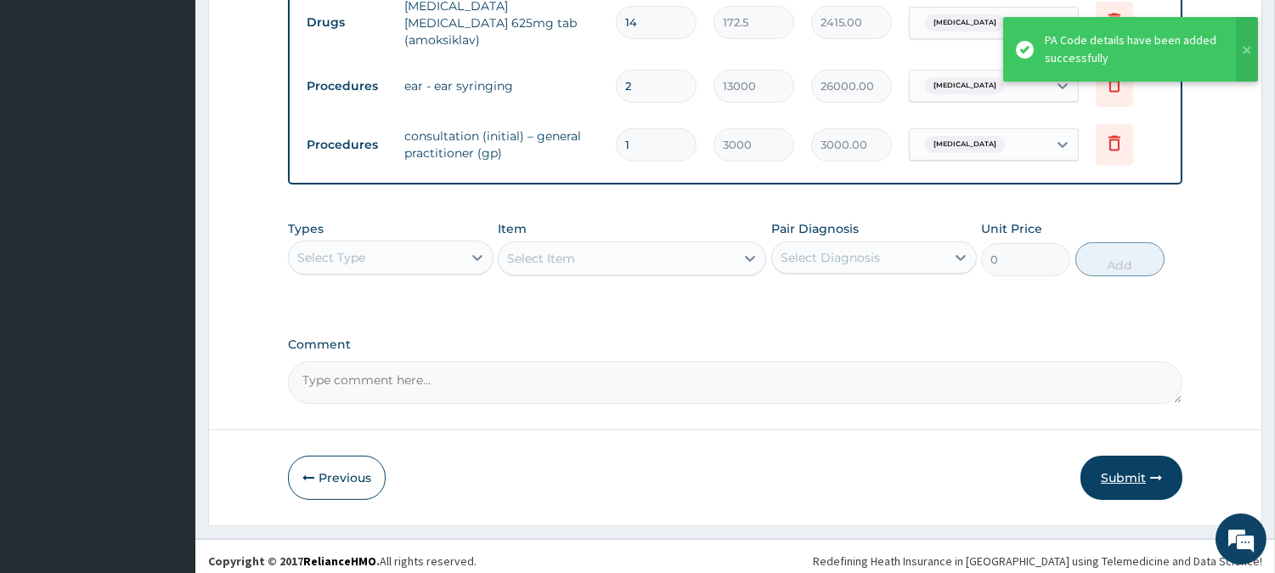
click at [1114, 460] on button "Submit" at bounding box center [1132, 477] width 102 height 44
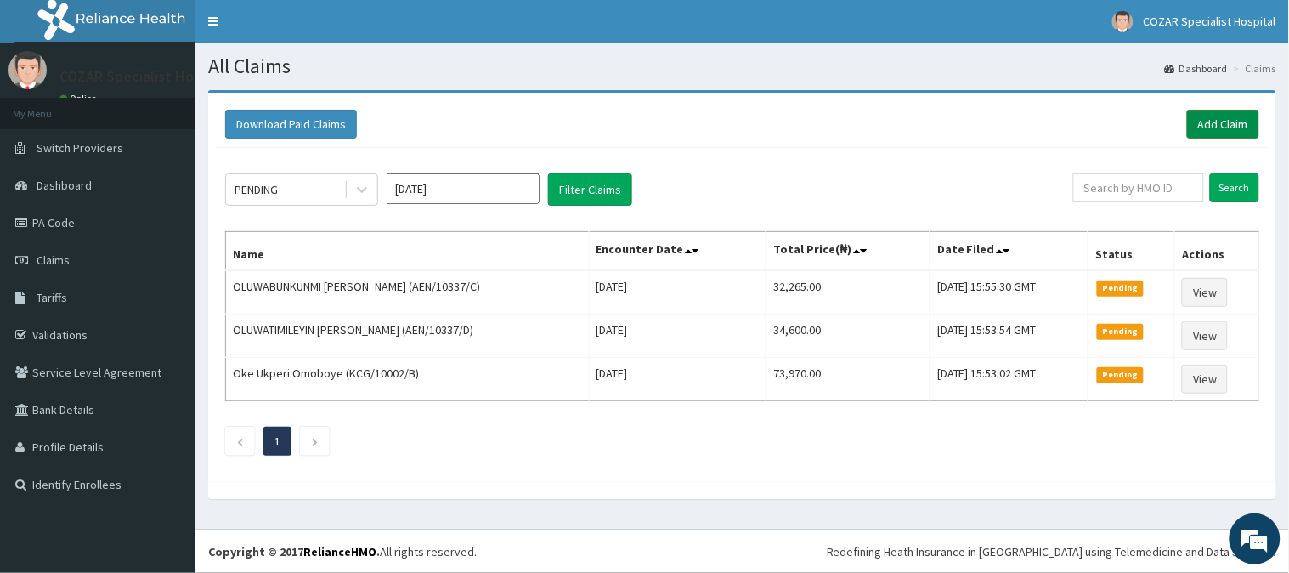
click at [1221, 116] on link "Add Claim" at bounding box center [1223, 124] width 72 height 29
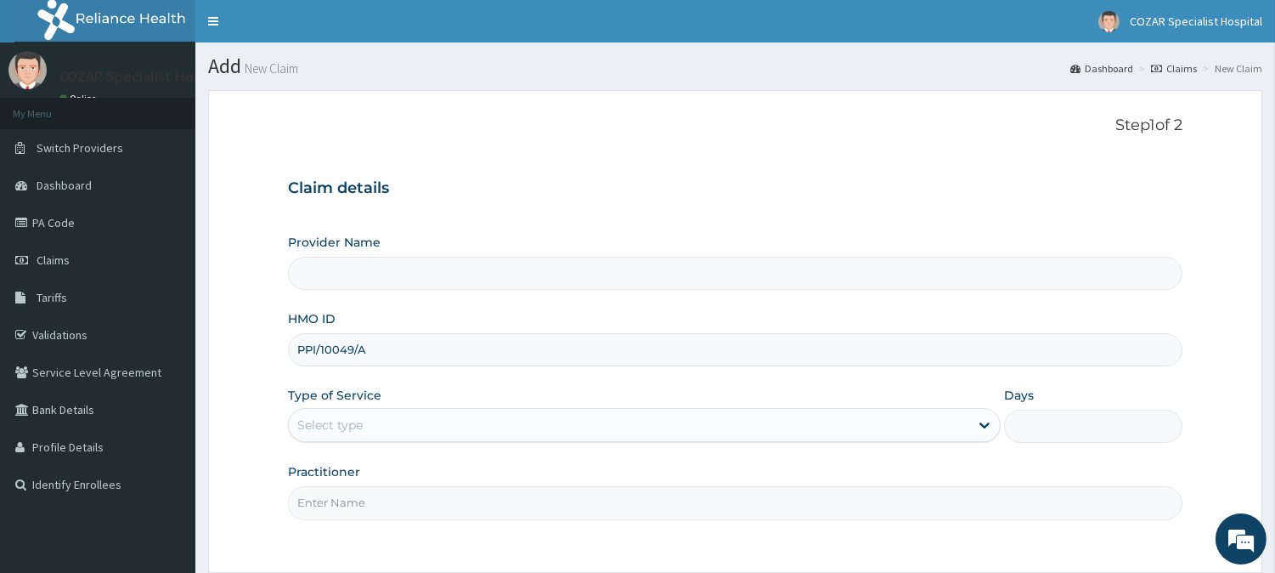
type input "Cozar Specialist Hospital"
type input "PPI/10049/A"
click at [399, 446] on div "Provider Name Cozar Specialist Hospital HMO ID PPI/10049/A Type of Service Sele…" at bounding box center [735, 376] width 895 height 285
click at [419, 429] on div "Select type" at bounding box center [629, 424] width 681 height 27
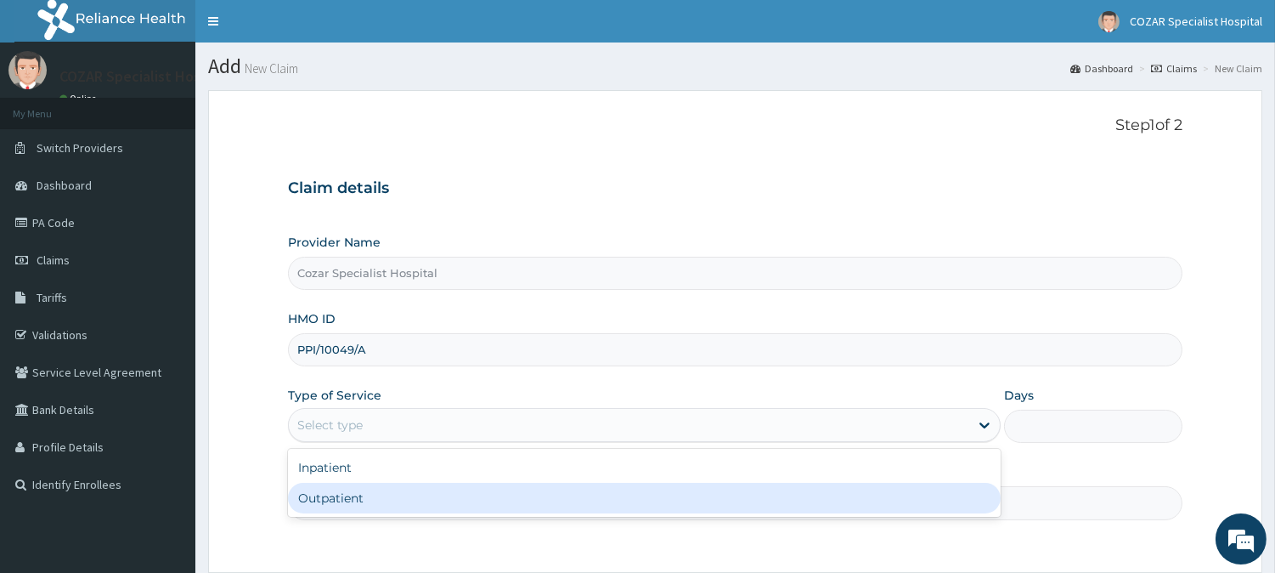
click at [419, 495] on div "Outpatient" at bounding box center [644, 498] width 713 height 31
type input "1"
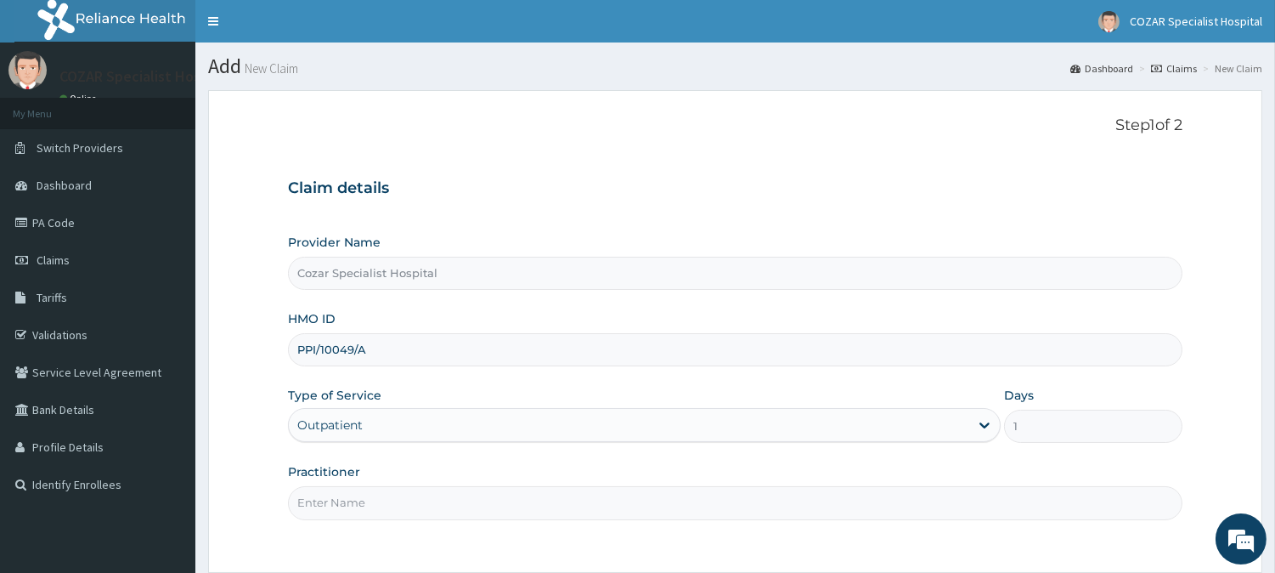
scroll to position [151, 0]
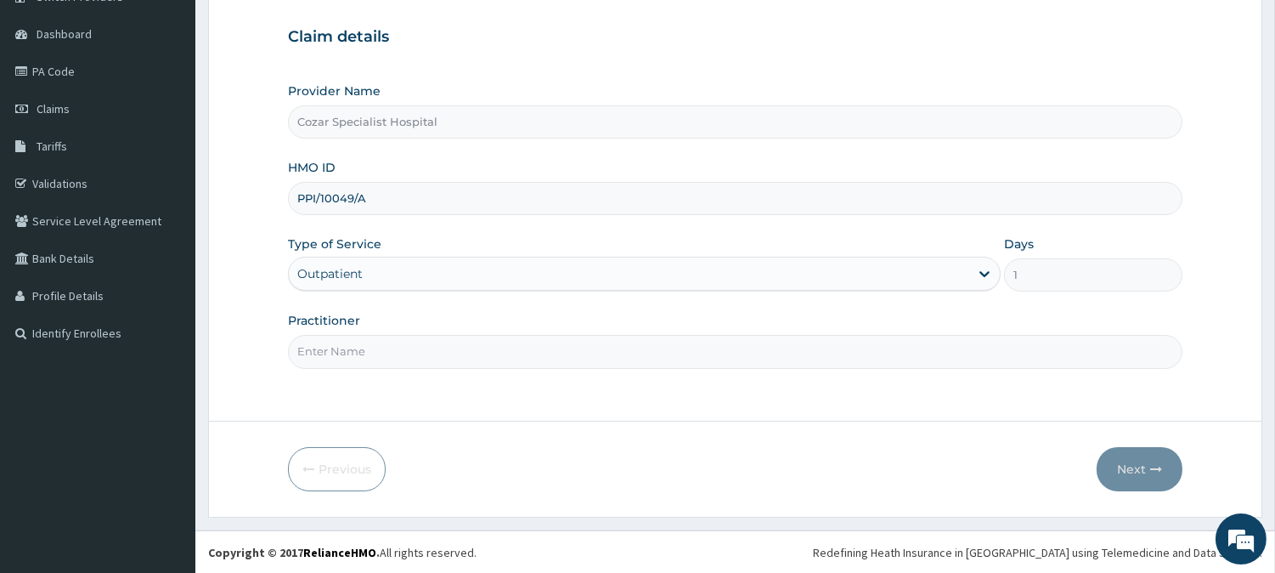
click at [489, 362] on input "Practitioner" at bounding box center [735, 351] width 895 height 33
type input "DR OSENI"
click at [1133, 456] on button "Next" at bounding box center [1140, 469] width 86 height 44
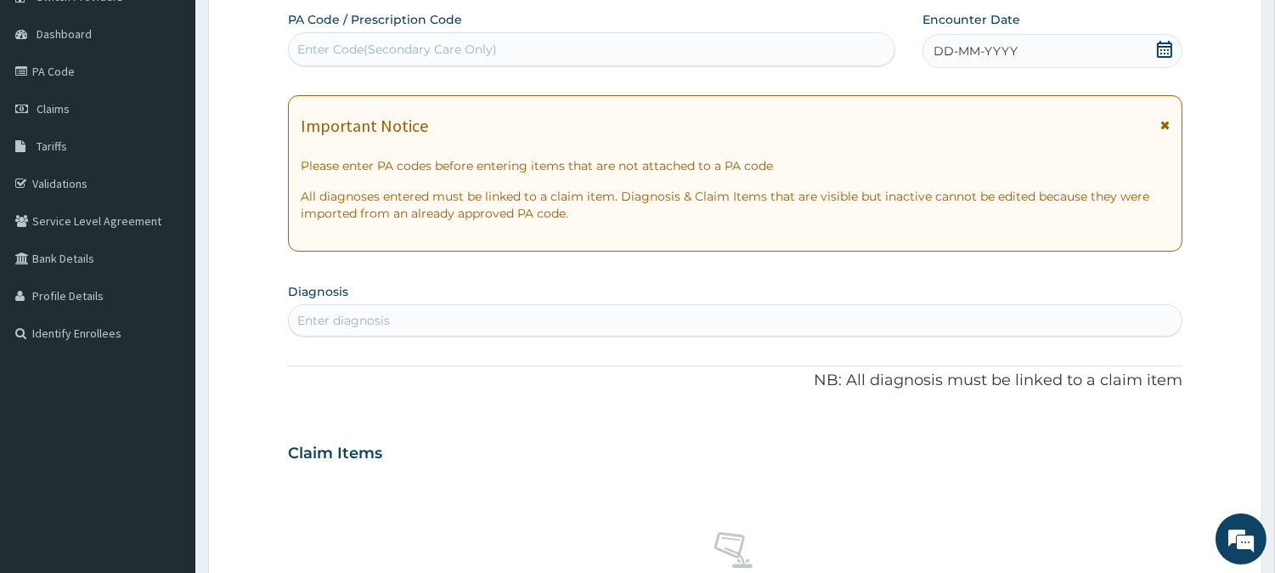
click at [469, 25] on div "PA Code / Prescription Code Enter Code(Secondary Care Only)" at bounding box center [591, 38] width 607 height 55
click at [451, 54] on div "Enter Code(Secondary Care Only)" at bounding box center [397, 49] width 200 height 17
paste input "PA/D1AA25"
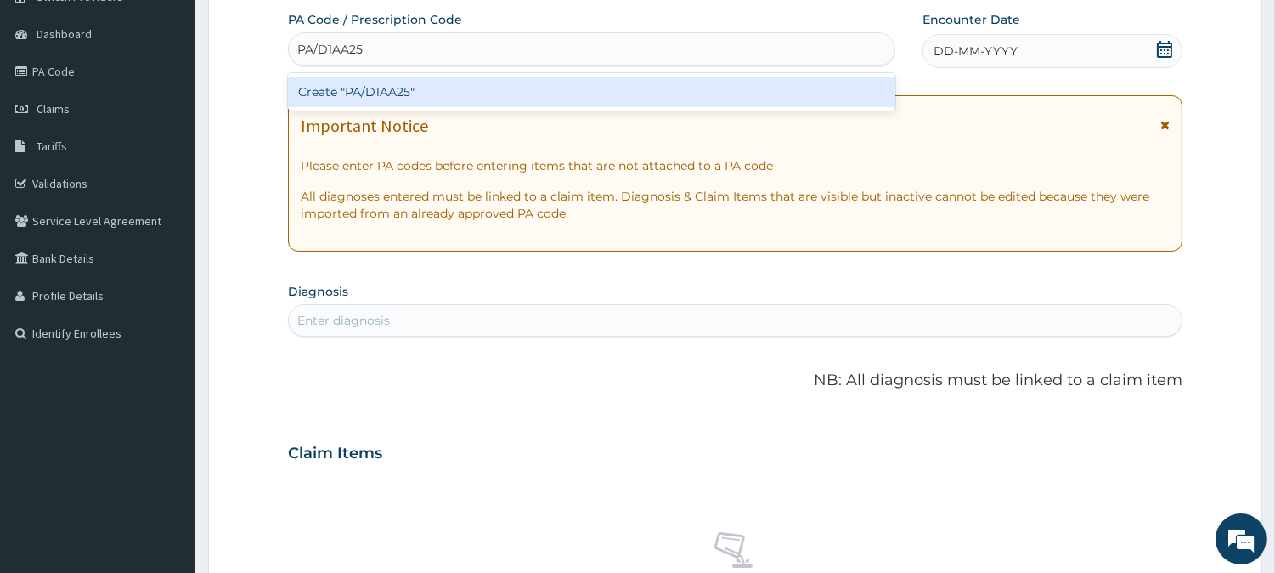
type input "PA/D1AA25"
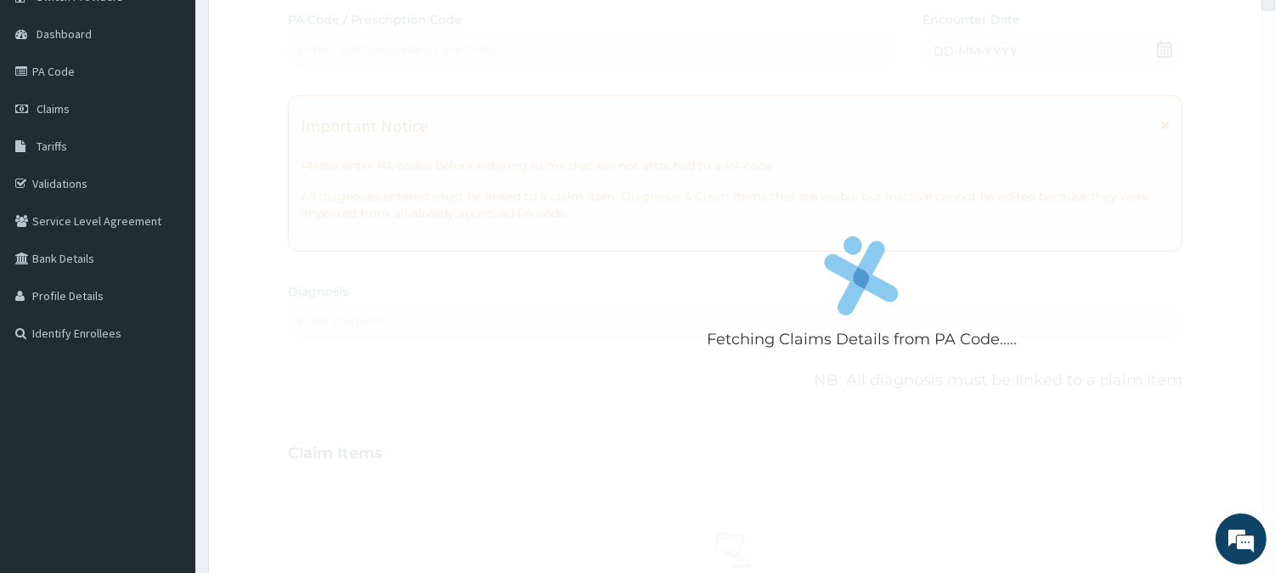
click at [1021, 155] on div "Fetching Claims Details from PA Code..... PA Code / Prescription Code Enter Cod…" at bounding box center [735, 450] width 895 height 879
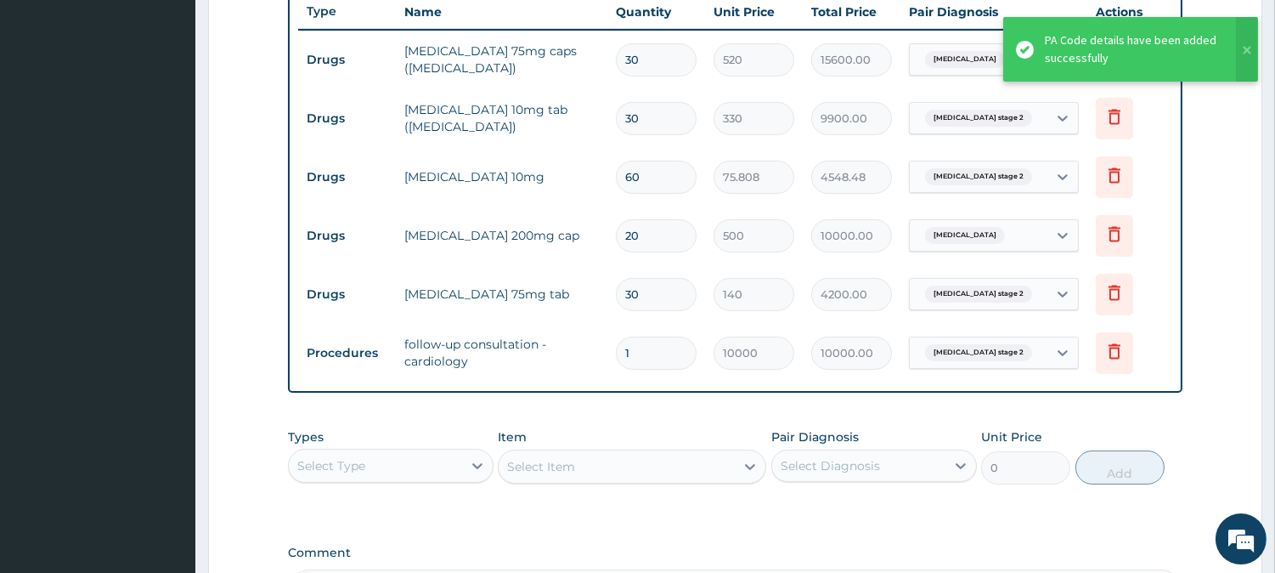
scroll to position [865, 0]
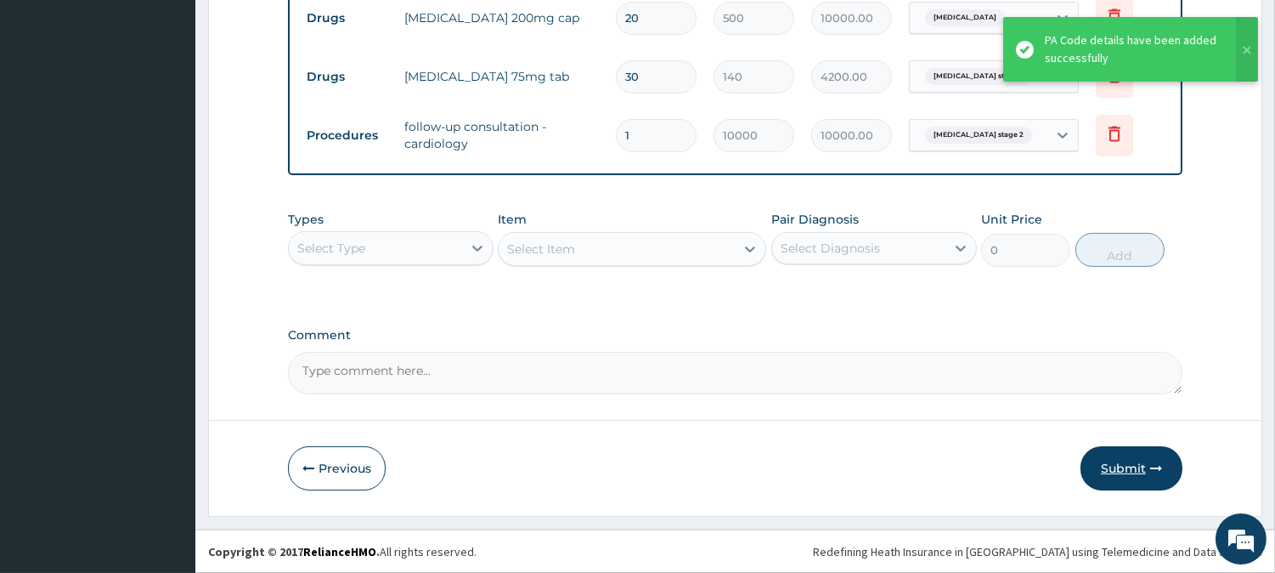
click at [1125, 459] on button "Submit" at bounding box center [1132, 468] width 102 height 44
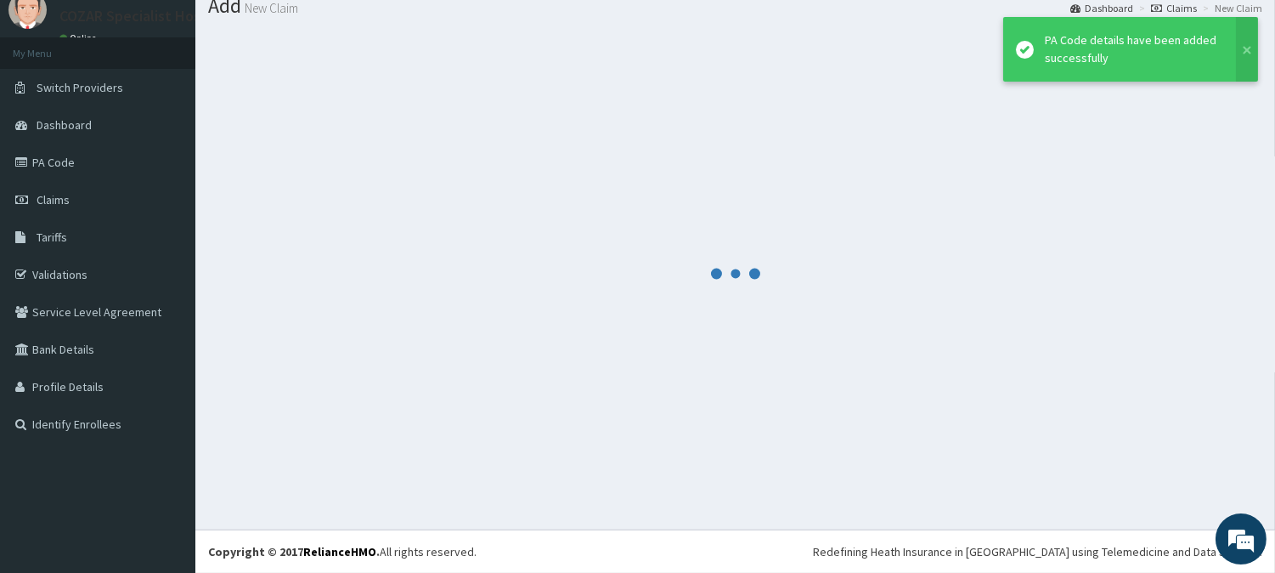
scroll to position [60, 0]
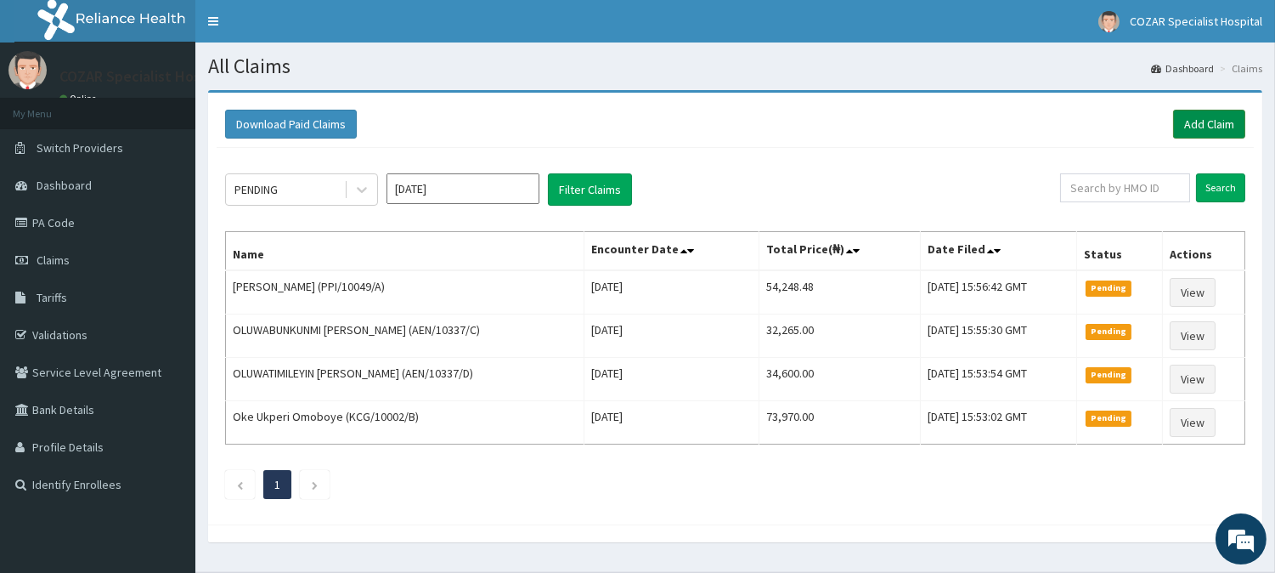
click at [1212, 128] on link "Add Claim" at bounding box center [1209, 124] width 72 height 29
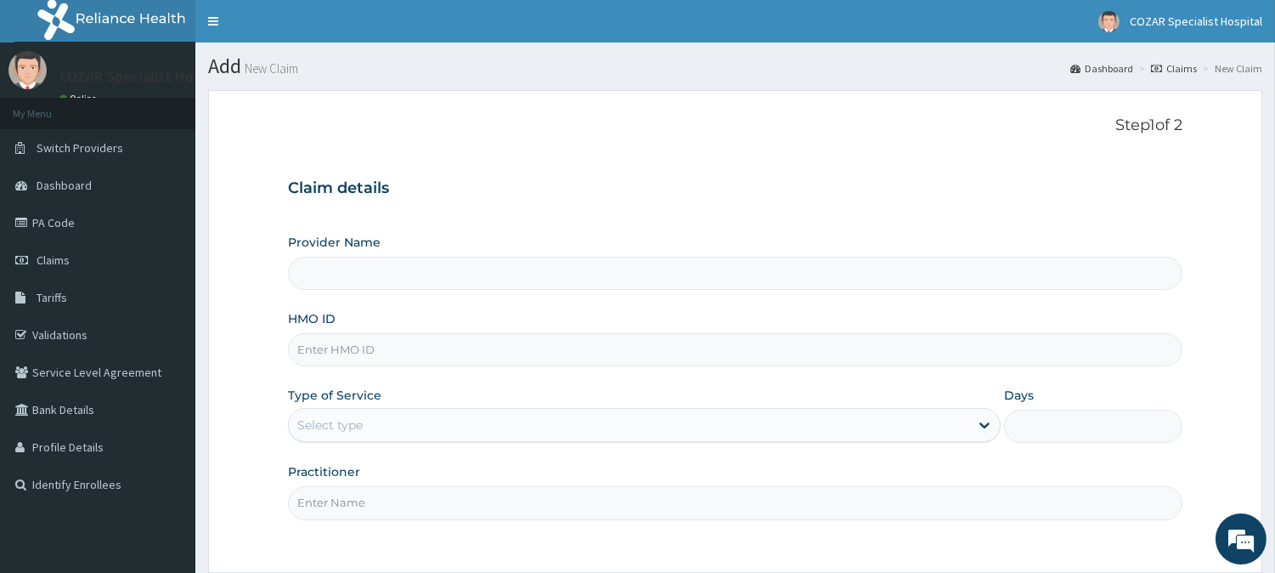
click at [380, 342] on input "HMO ID" at bounding box center [735, 349] width 895 height 33
paste input "PA/D1AA25"
type input "PA/D1AA25"
type input "Cozar Specialist Hospital"
drag, startPoint x: 410, startPoint y: 360, endPoint x: 244, endPoint y: 354, distance: 165.8
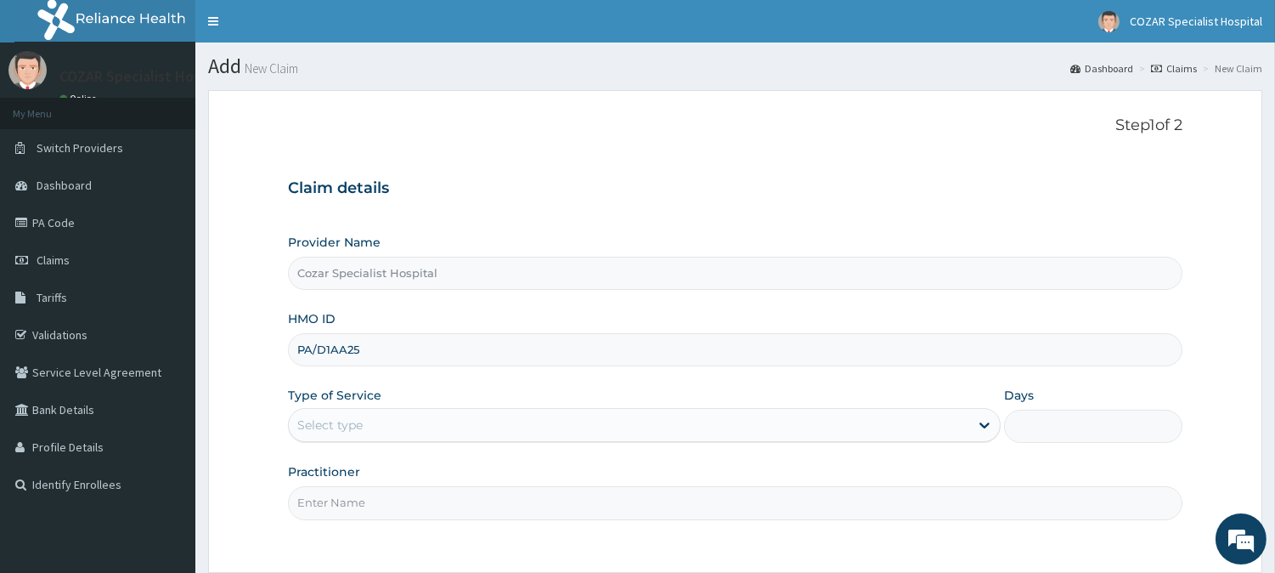
click at [244, 354] on form "Step 1 of 2 Claim details Provider Name Cozar Specialist Hospital HMO ID PA/D1A…" at bounding box center [735, 379] width 1054 height 579
paste input "PI/10174/D"
drag, startPoint x: 415, startPoint y: 351, endPoint x: 234, endPoint y: 337, distance: 181.5
click at [234, 337] on form "Step 1 of 2 Claim details Provider Name Cozar Specialist Hospital HMO ID PPI/10…" at bounding box center [735, 379] width 1054 height 579
paste input "PPI/10174/D"
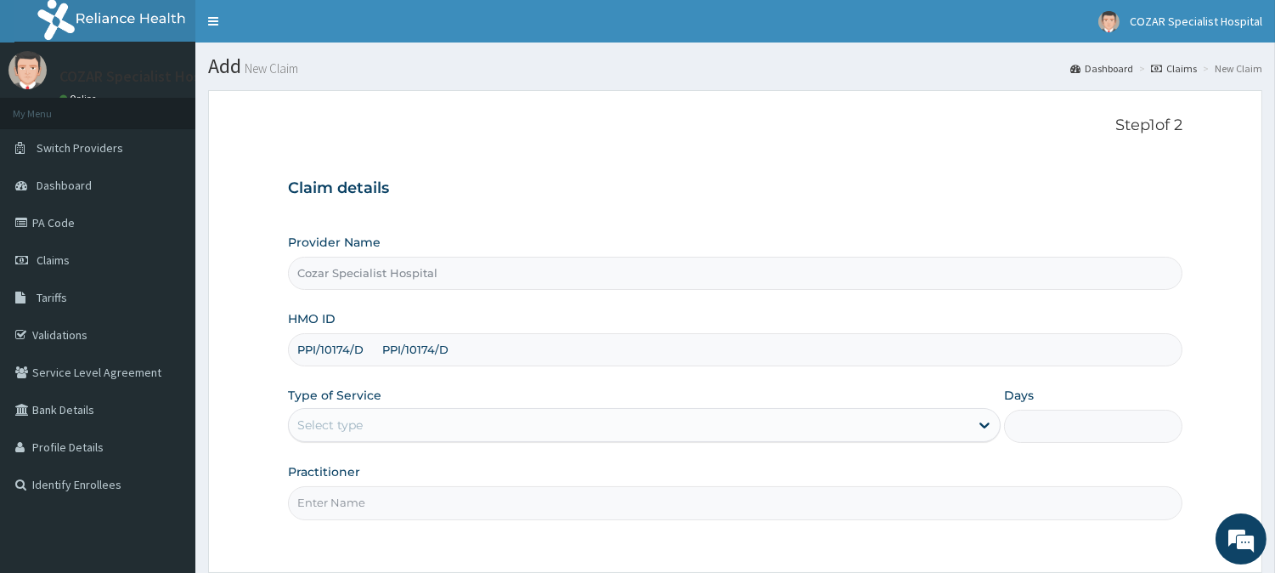
type input "PPI/10174/D PPI/10174/D"
click at [234, 337] on form "Step 1 of 2 Claim details Provider Name Cozar Specialist Hospital HMO ID PPI/10…" at bounding box center [735, 379] width 1054 height 579
drag, startPoint x: 506, startPoint y: 353, endPoint x: 269, endPoint y: 343, distance: 236.4
click at [269, 343] on form "Step 1 of 2 Claim details Provider Name Cozar Specialist Hospital HMO ID PPI/10…" at bounding box center [735, 379] width 1054 height 579
paste input "PPI/10174/D"
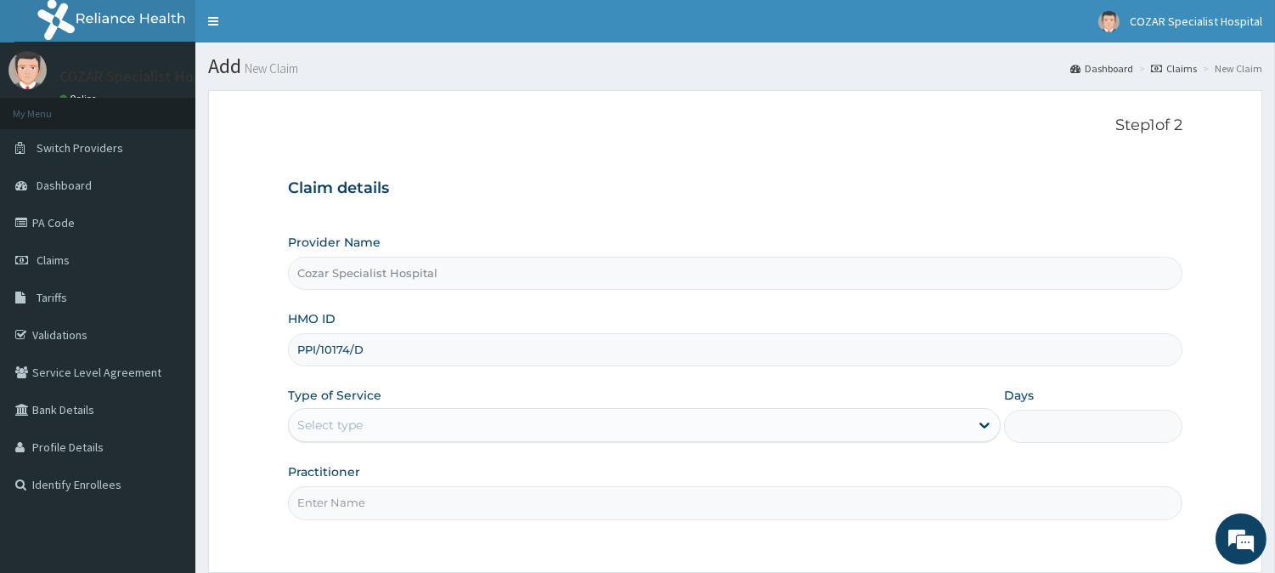
click at [324, 346] on input "PPI/10174/D" at bounding box center [735, 349] width 895 height 33
type input "PPI/10174/D"
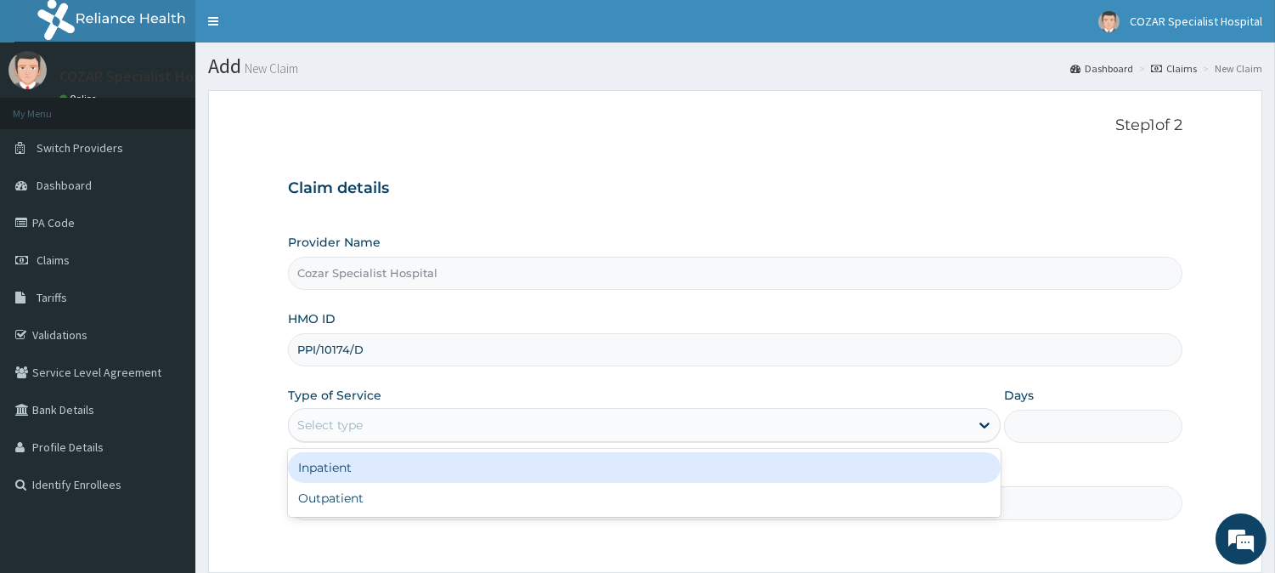
click at [416, 417] on div "Select type" at bounding box center [629, 424] width 681 height 27
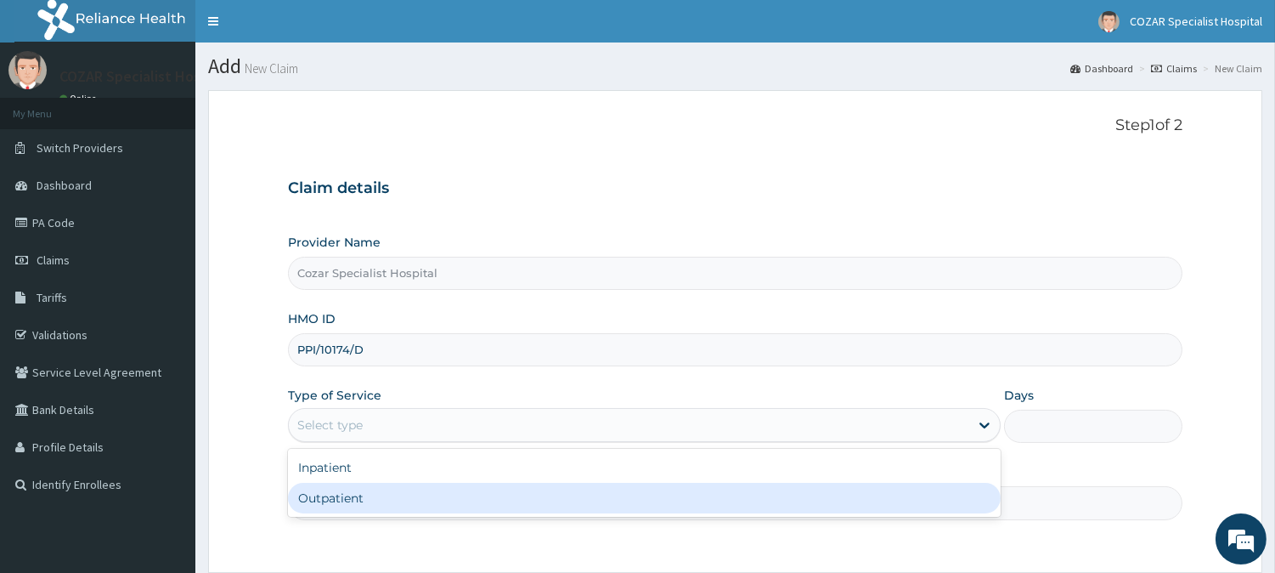
click at [410, 505] on div "Outpatient" at bounding box center [644, 498] width 713 height 31
type input "1"
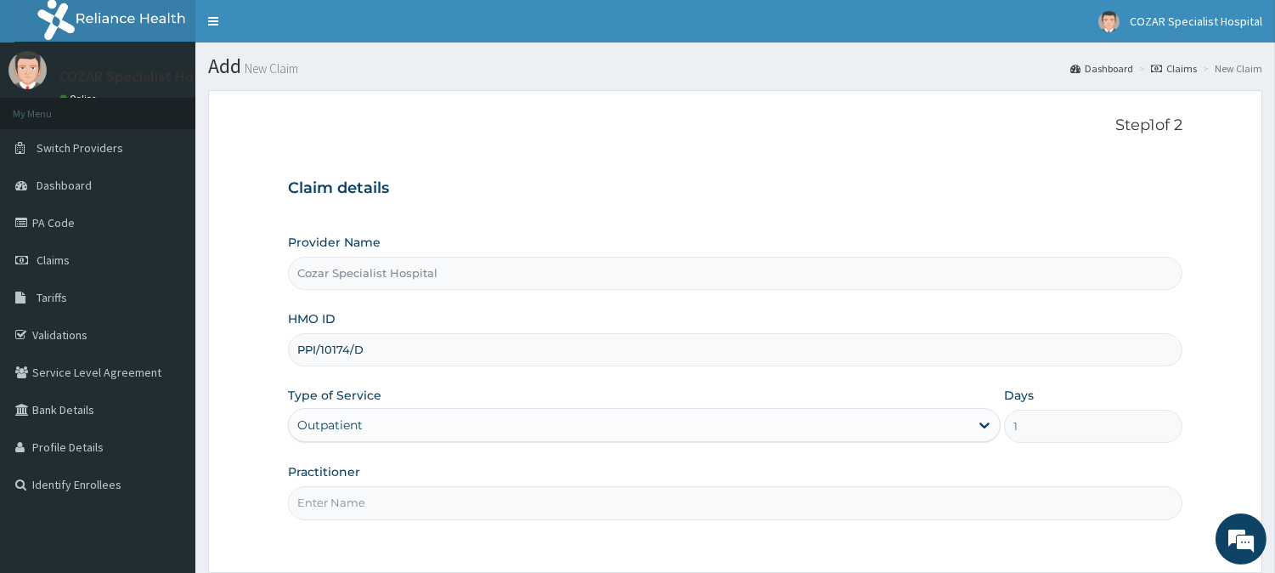
click at [376, 502] on input "Practitioner" at bounding box center [735, 502] width 895 height 33
type input "DR OSENI"
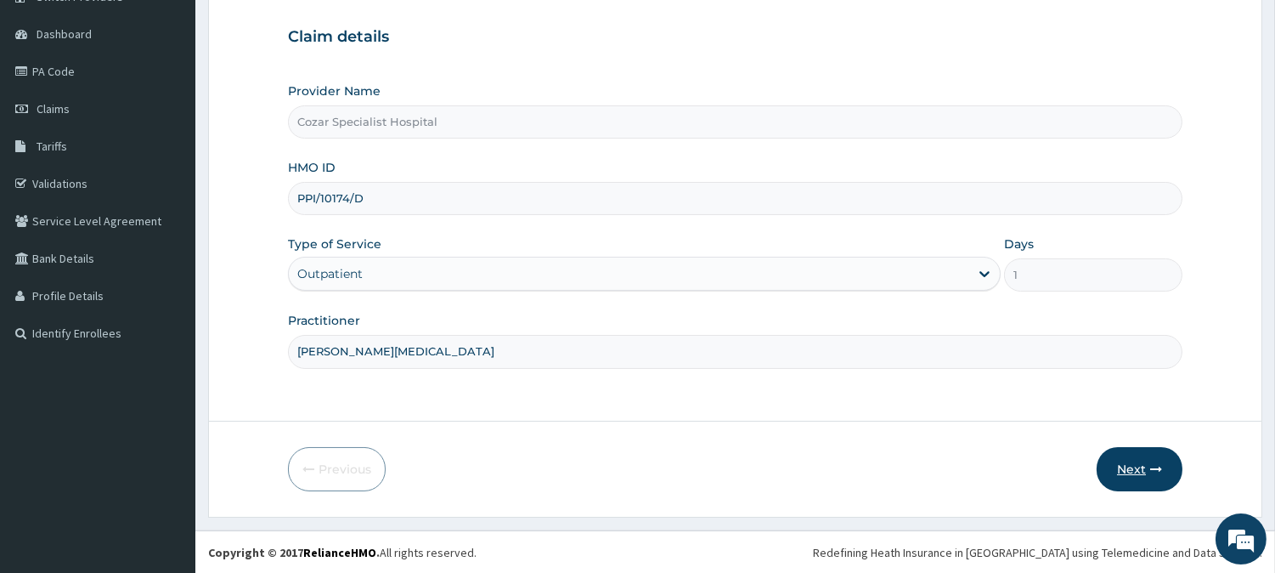
click at [1160, 463] on icon "button" at bounding box center [1156, 469] width 12 height 12
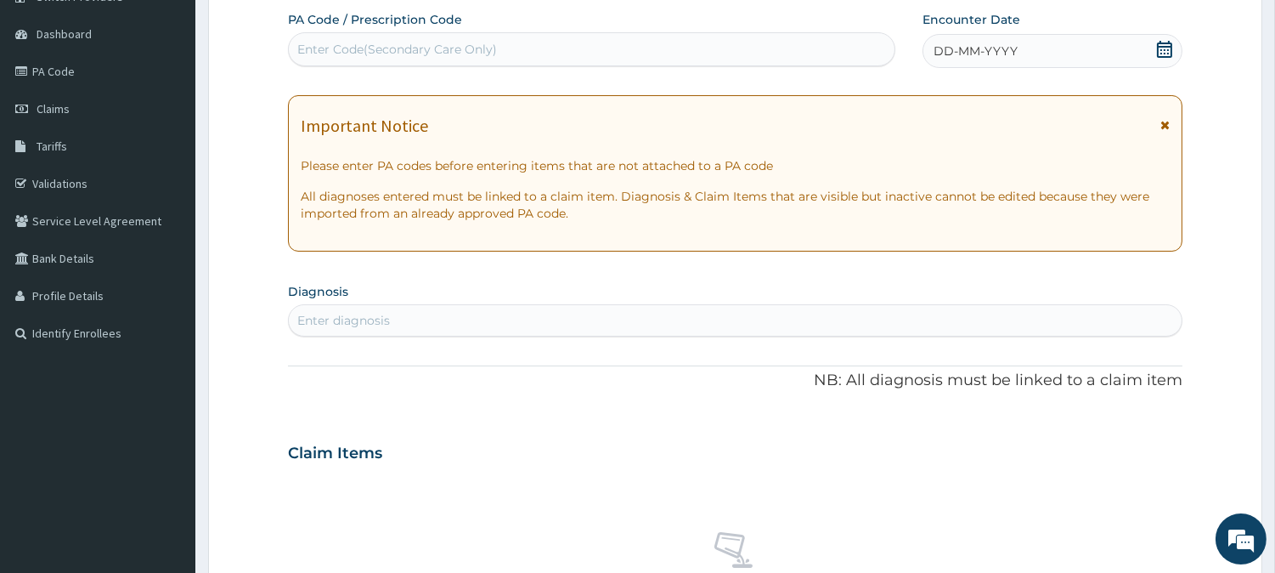
click at [612, 37] on div "Enter Code(Secondary Care Only)" at bounding box center [592, 49] width 606 height 27
paste input "PA/EA2E50"
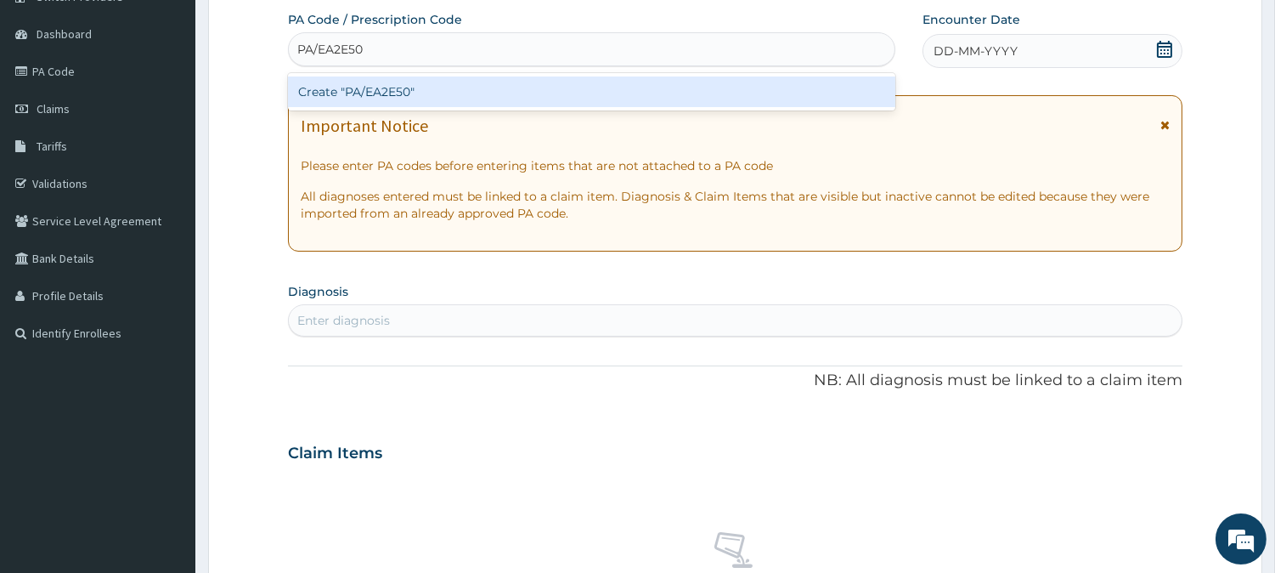
type input "PA/EA2E50"
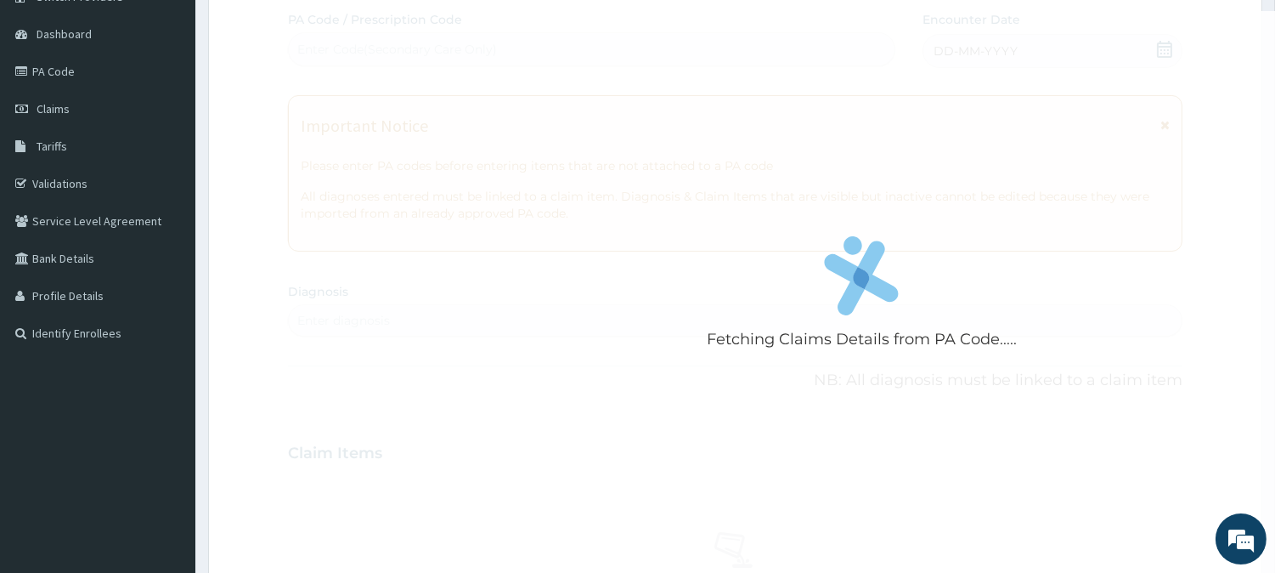
click at [1037, 225] on div "Fetching Claims Details from PA Code..... PA Code / Prescription Code Enter Cod…" at bounding box center [735, 450] width 895 height 879
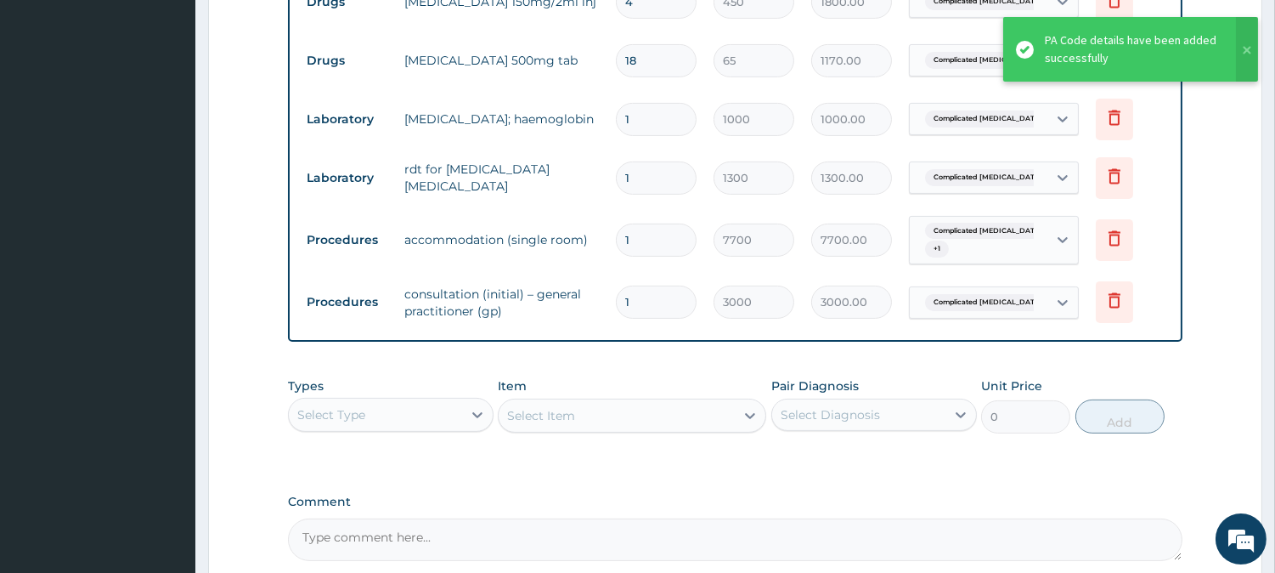
scroll to position [1167, 0]
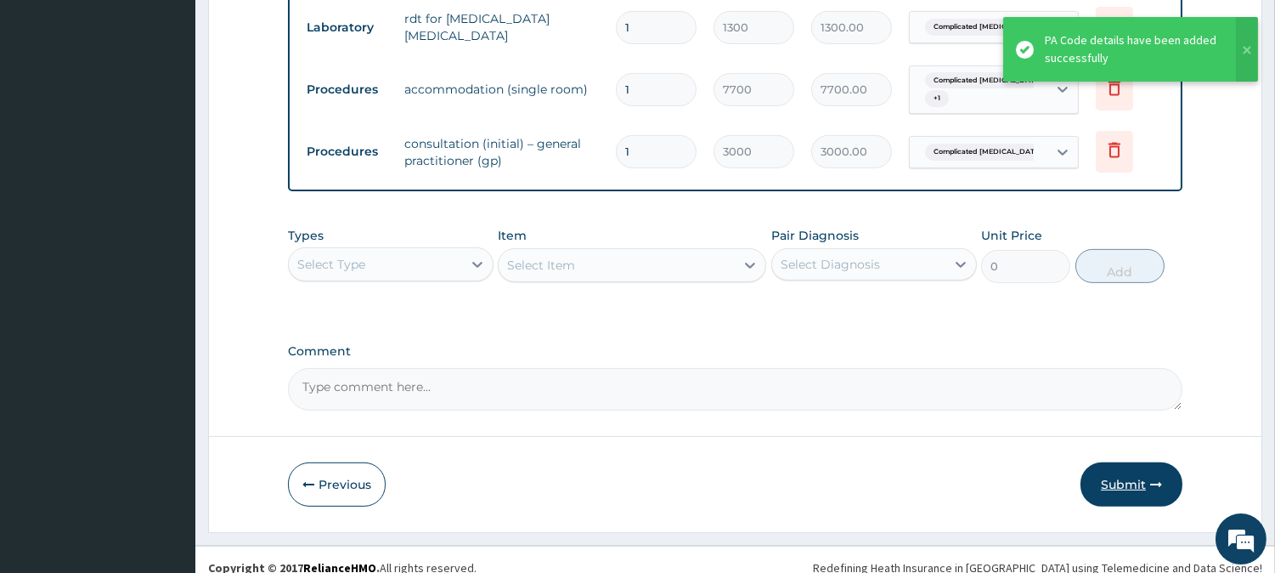
click at [1120, 472] on button "Submit" at bounding box center [1132, 484] width 102 height 44
